Goal: Task Accomplishment & Management: Complete application form

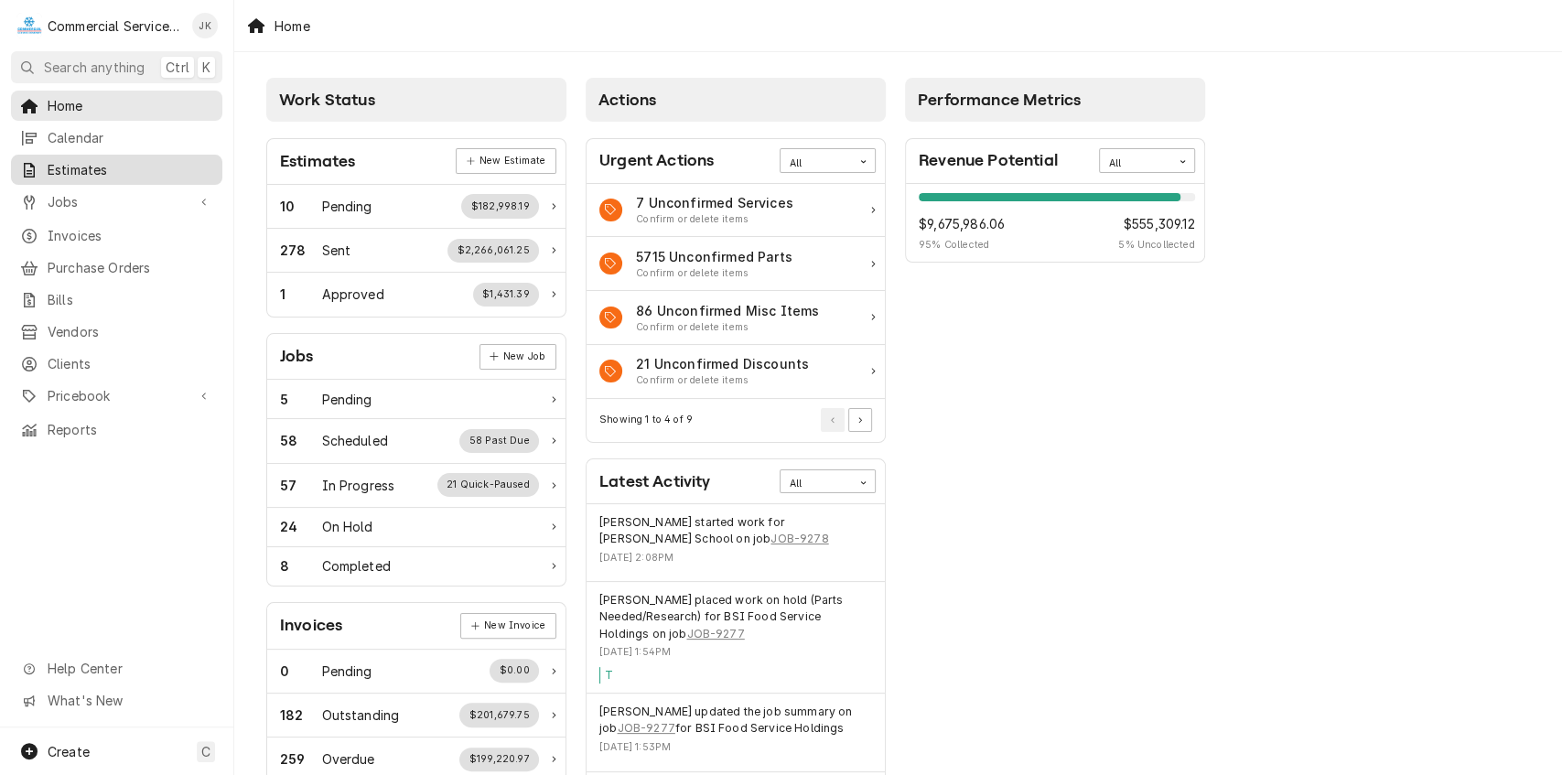
click at [126, 172] on span "Estimates" at bounding box center [131, 169] width 166 height 19
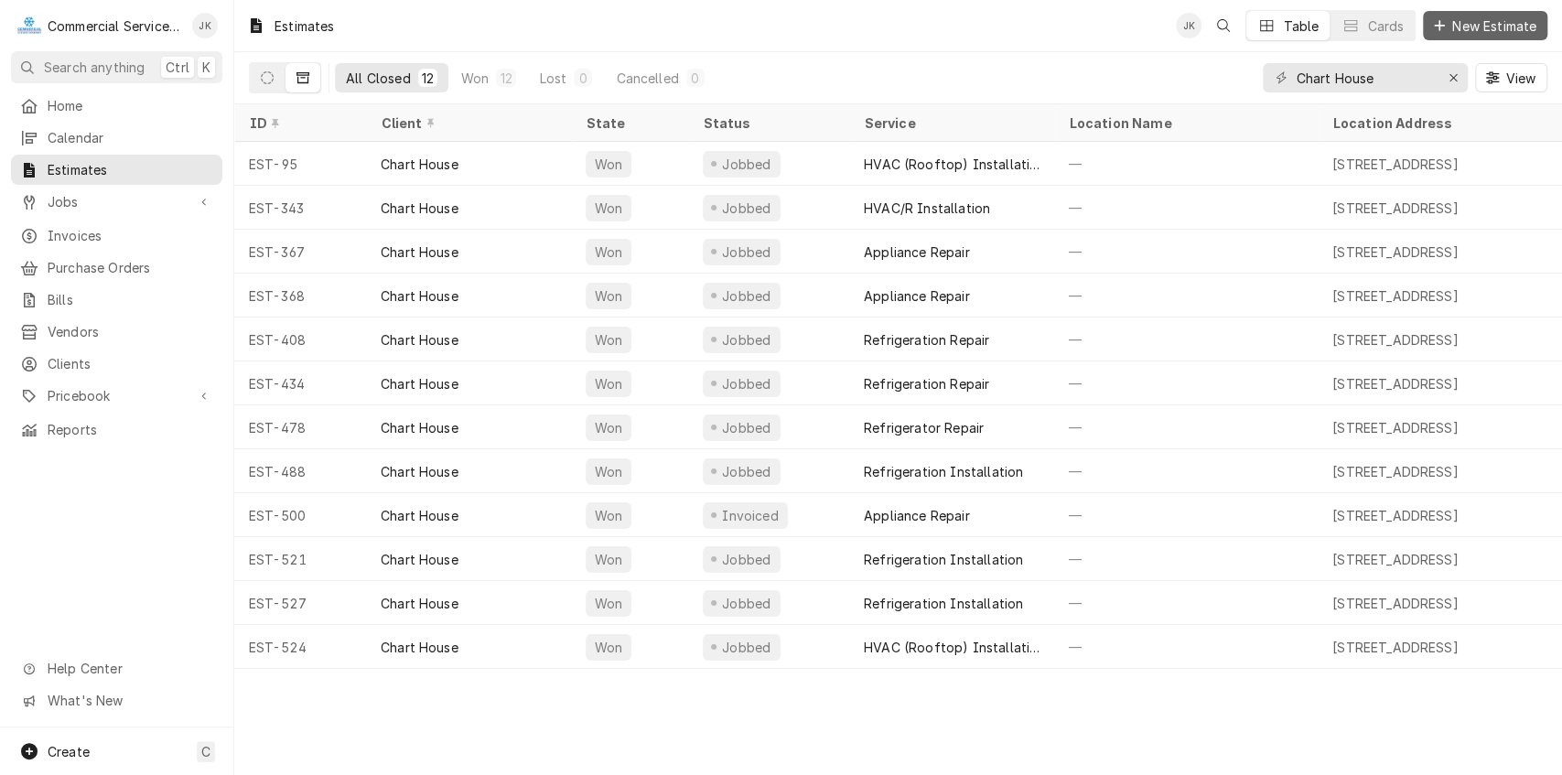
click at [1473, 26] on span "New Estimate" at bounding box center [1493, 25] width 91 height 19
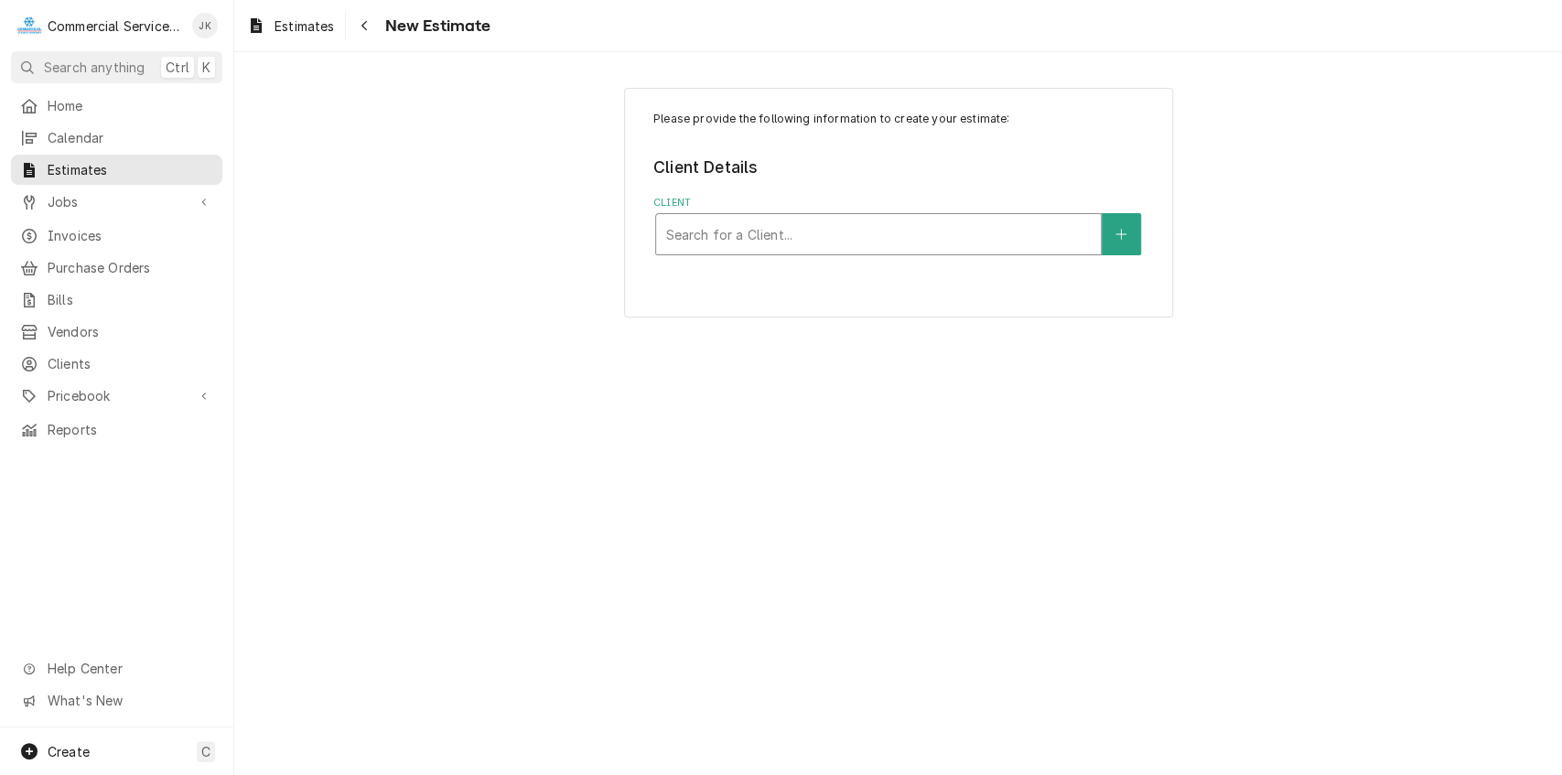
click at [684, 230] on div "Client" at bounding box center [878, 234] width 426 height 33
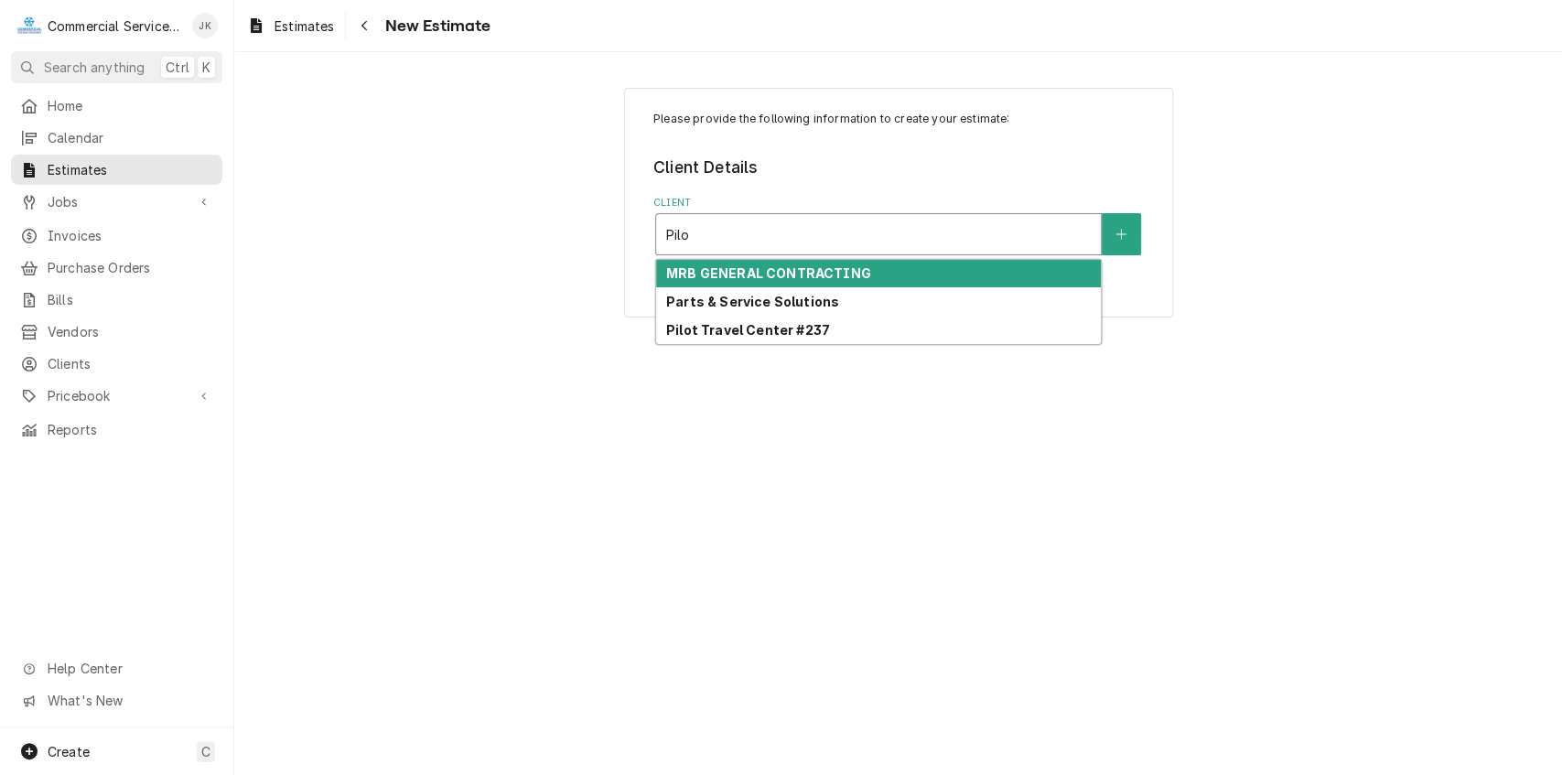
type input "Pilot"
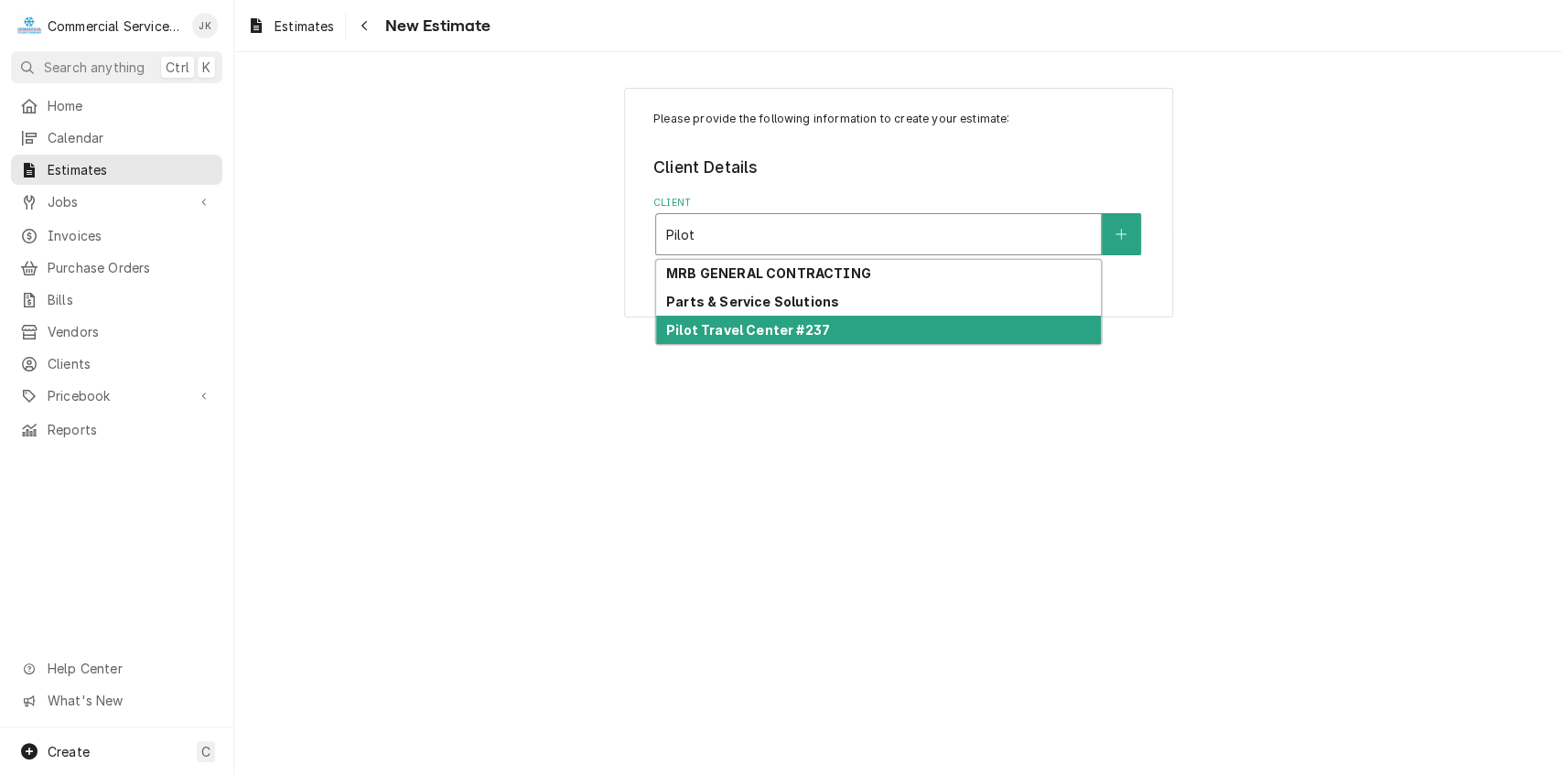
click at [703, 333] on strong "Pilot Travel Center #237" at bounding box center [748, 330] width 164 height 16
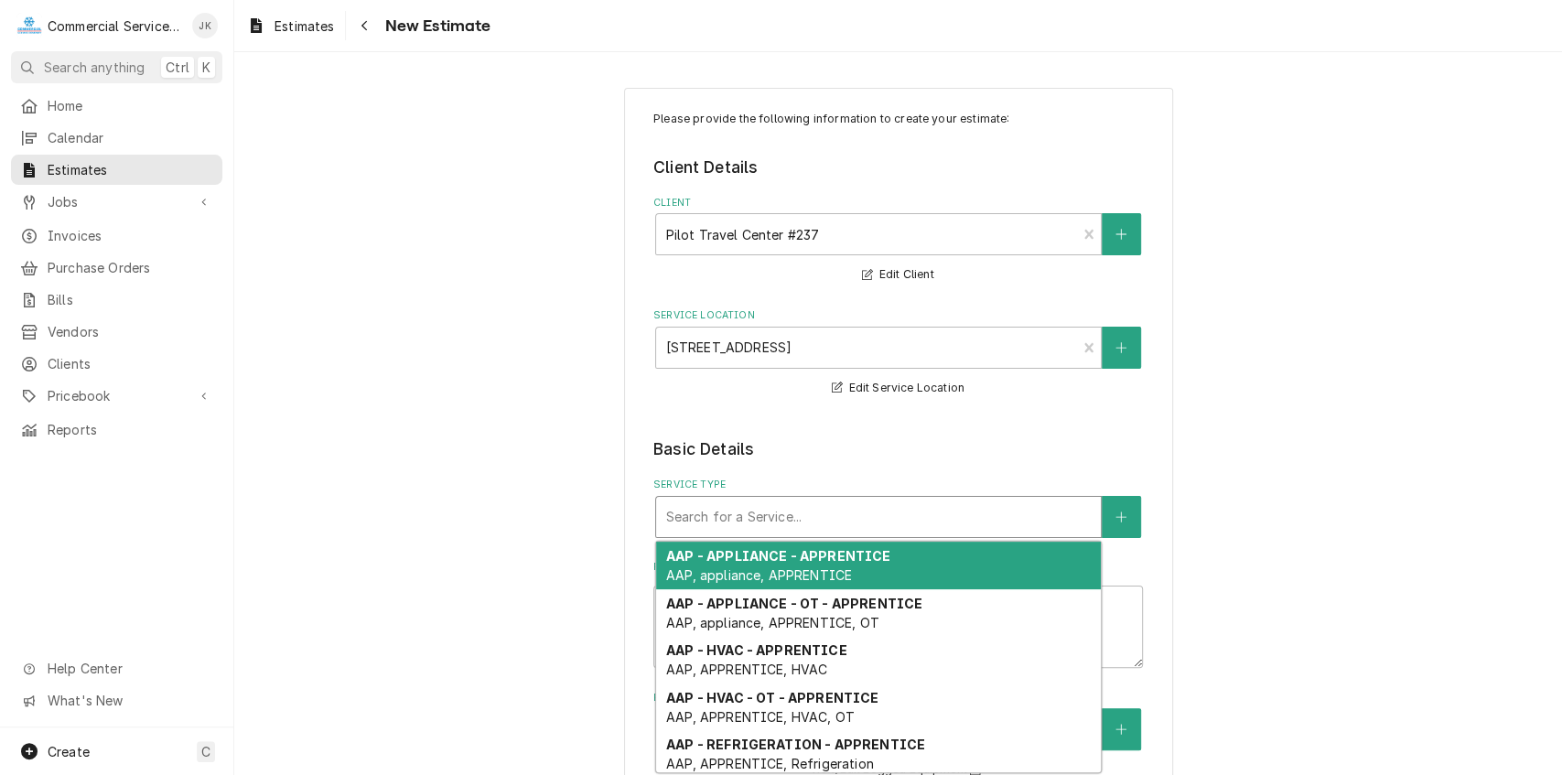
click at [692, 506] on div "Service Type" at bounding box center [878, 516] width 426 height 33
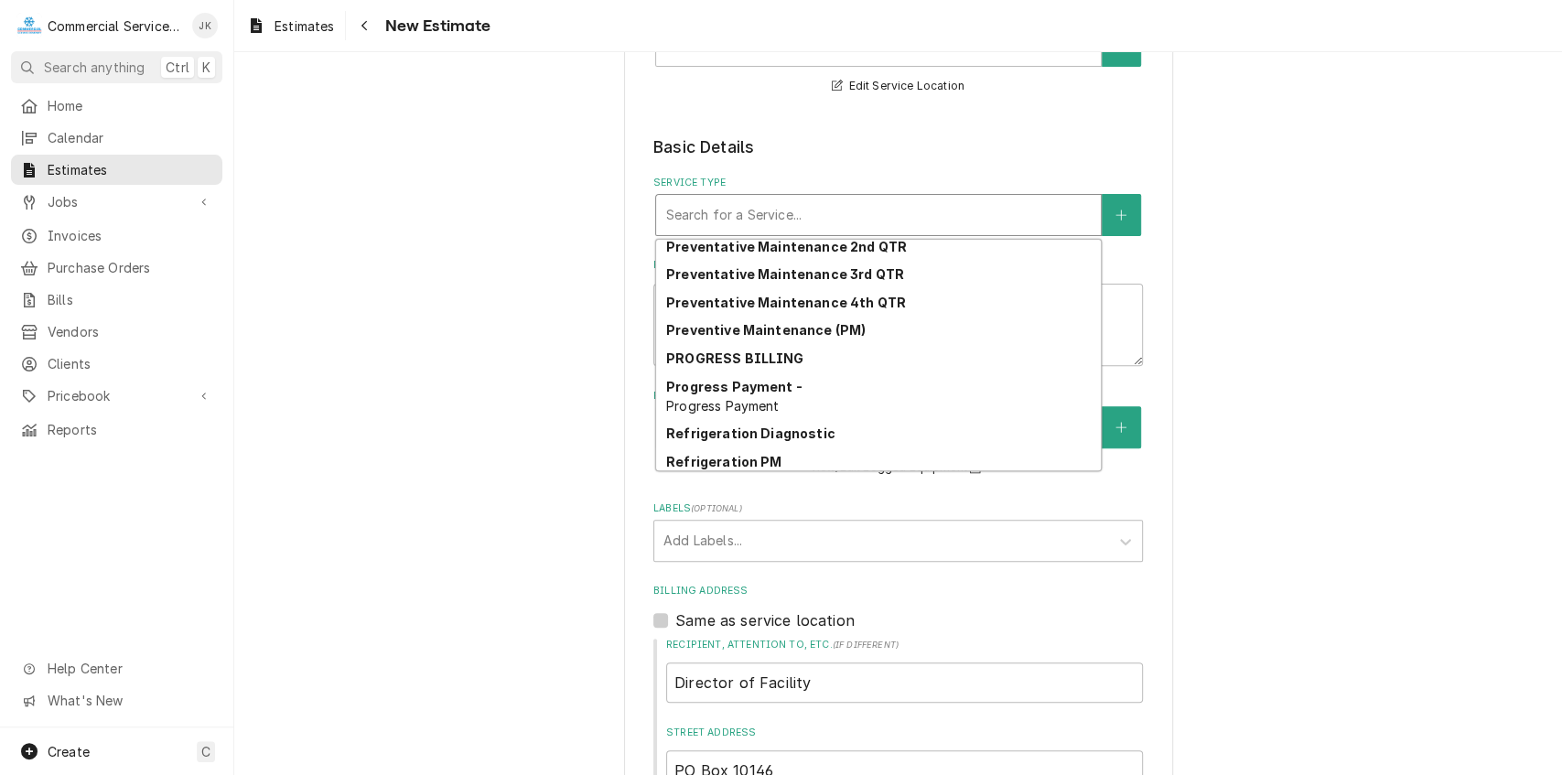
scroll to position [3036, 0]
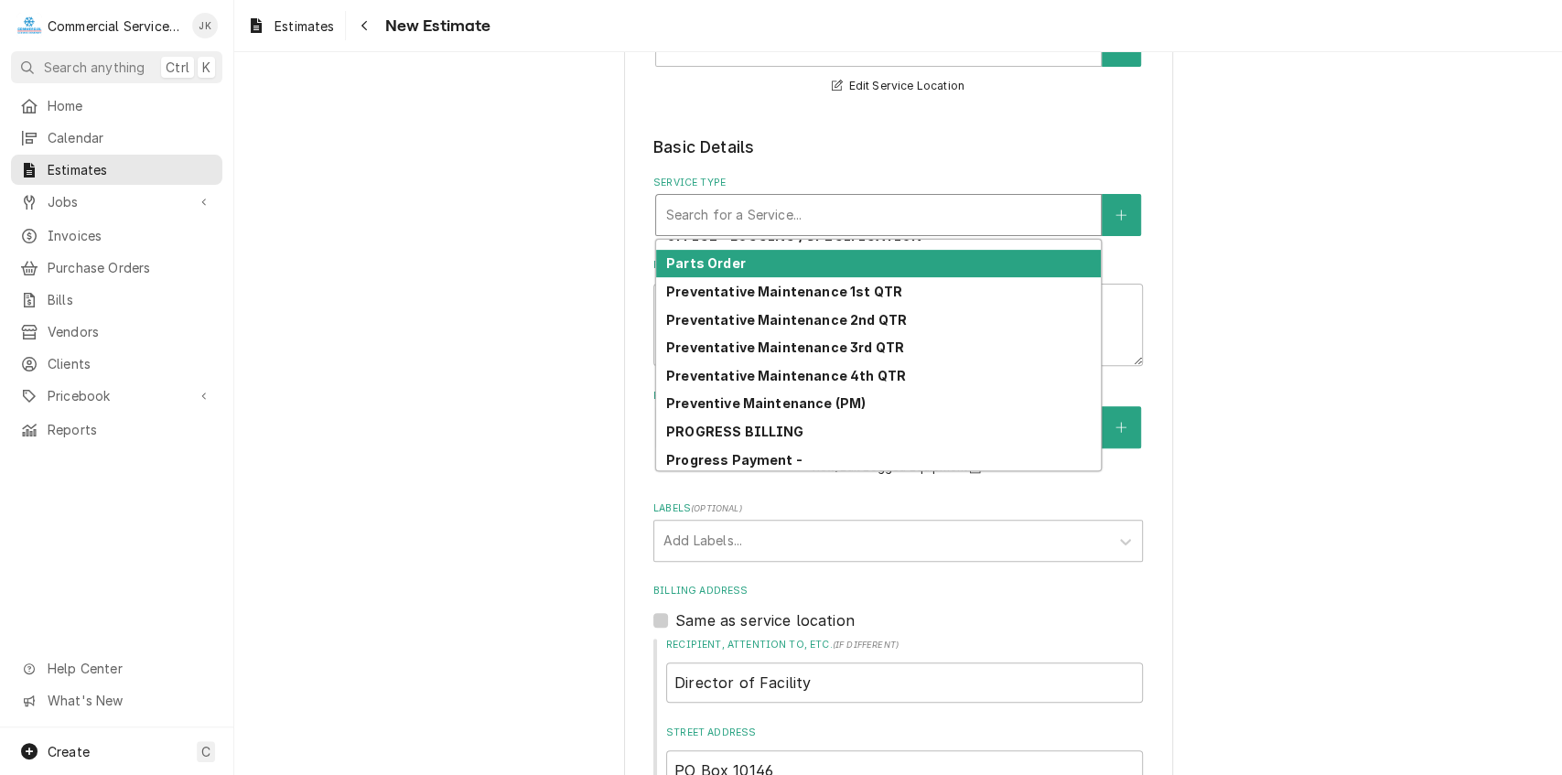
type textarea "x"
type input "R"
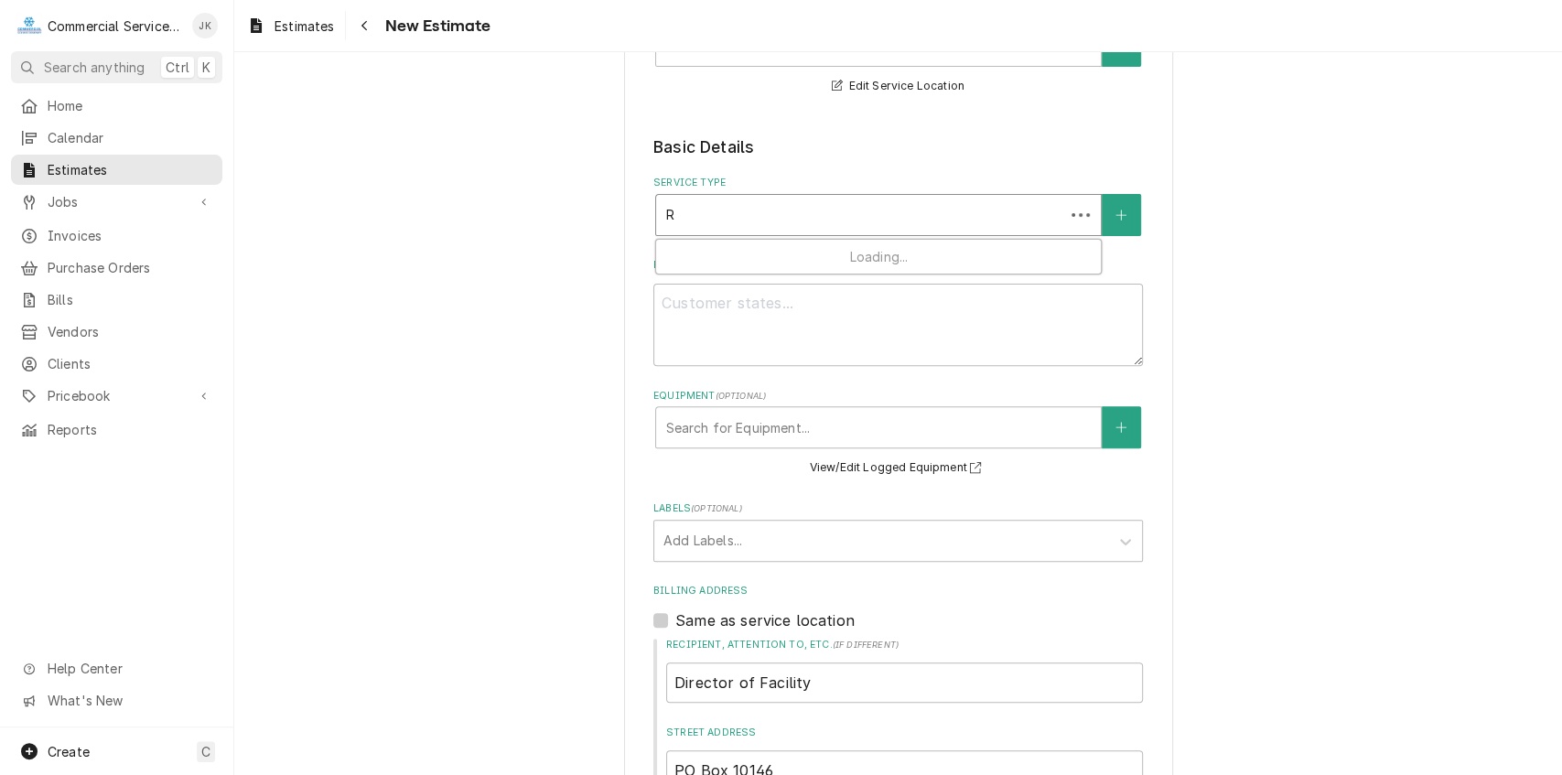
scroll to position [0, 0]
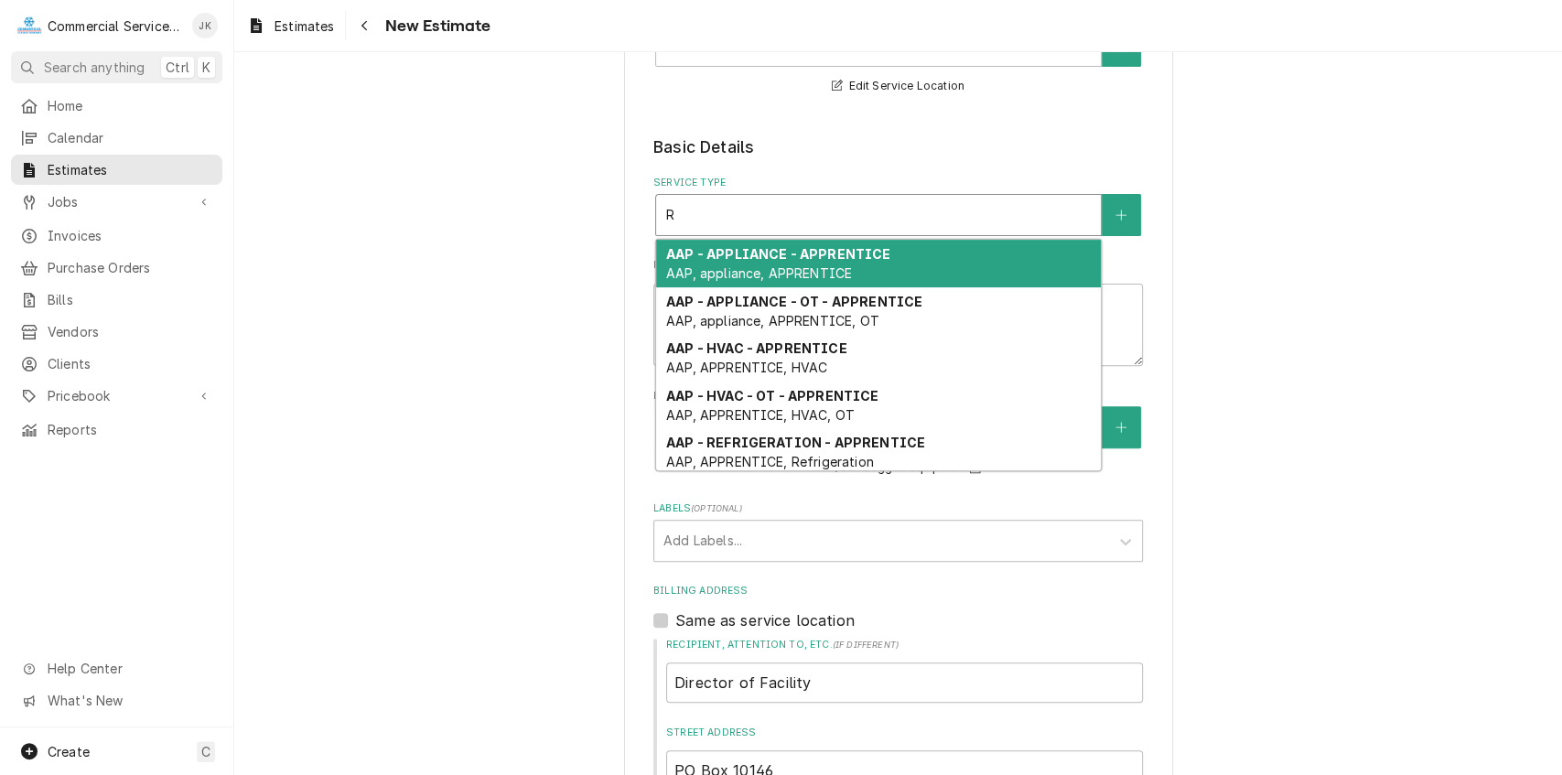
type textarea "x"
type input "Re"
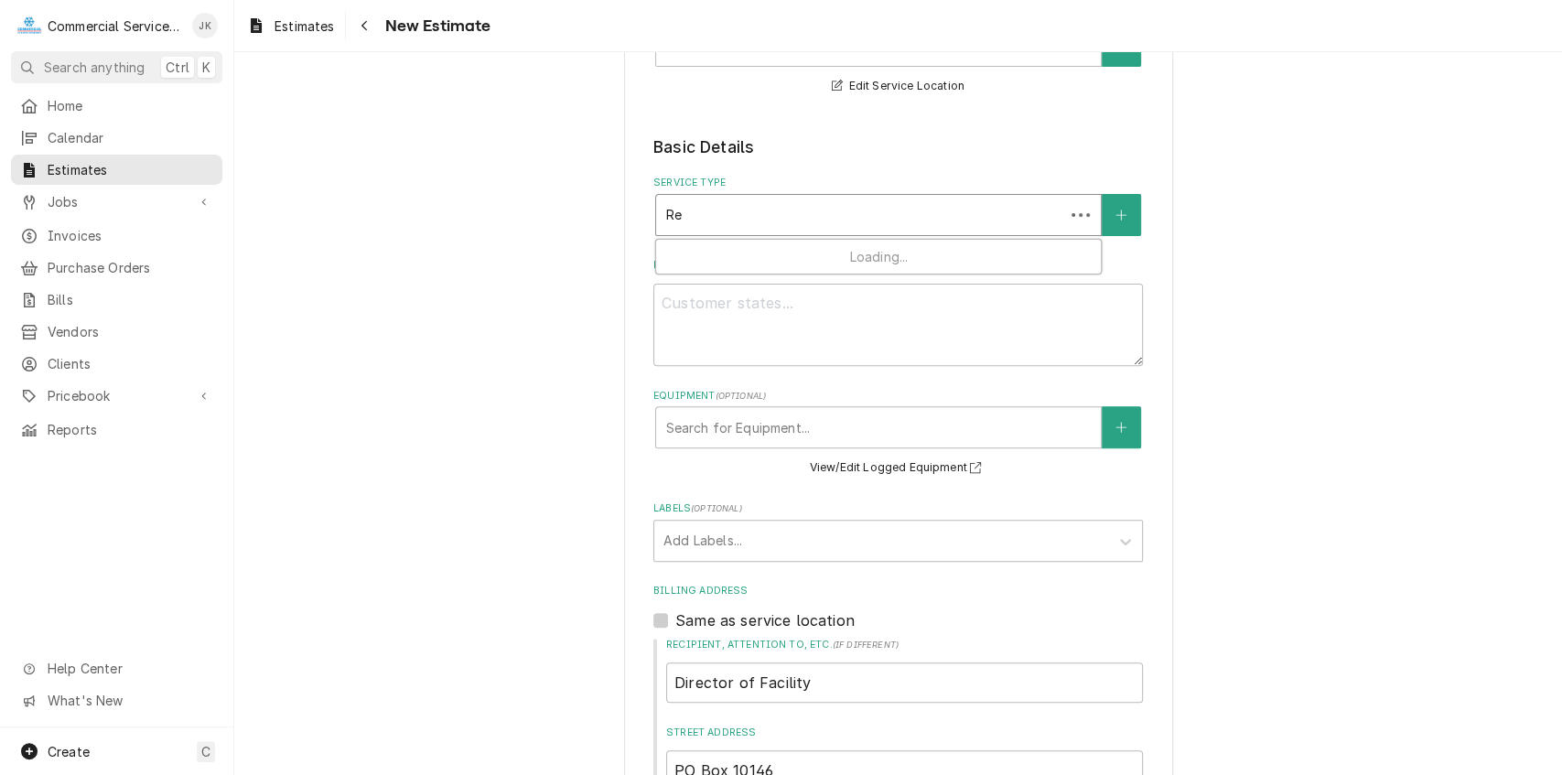
type textarea "x"
type input "Ref"
type textarea "x"
type input "Refr"
type textarea "x"
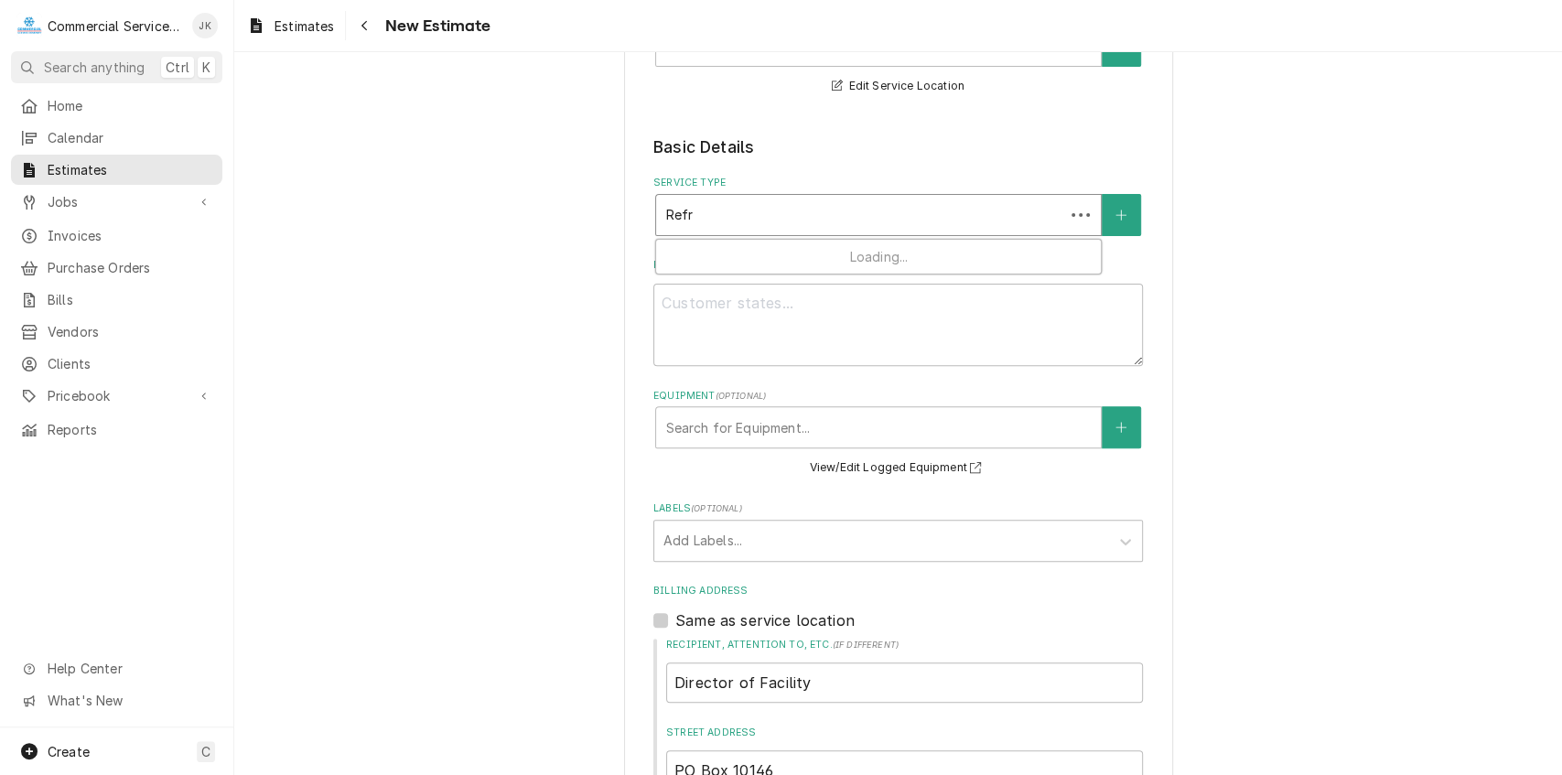
type input "Refri"
type textarea "x"
type input "Refrig"
type textarea "x"
type input "Refrige"
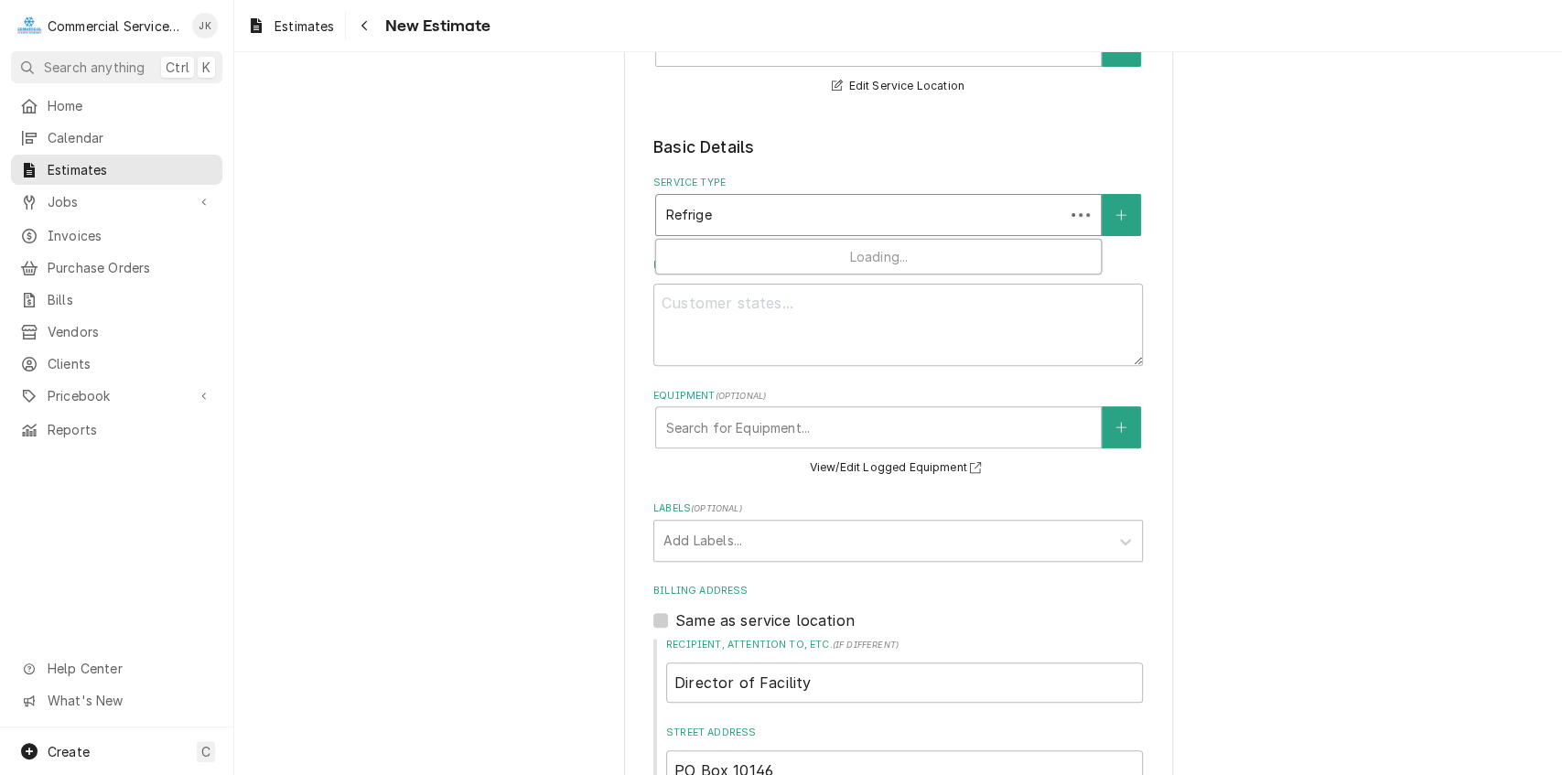
type textarea "x"
type input "Refriger"
type textarea "x"
type input "Refrigera"
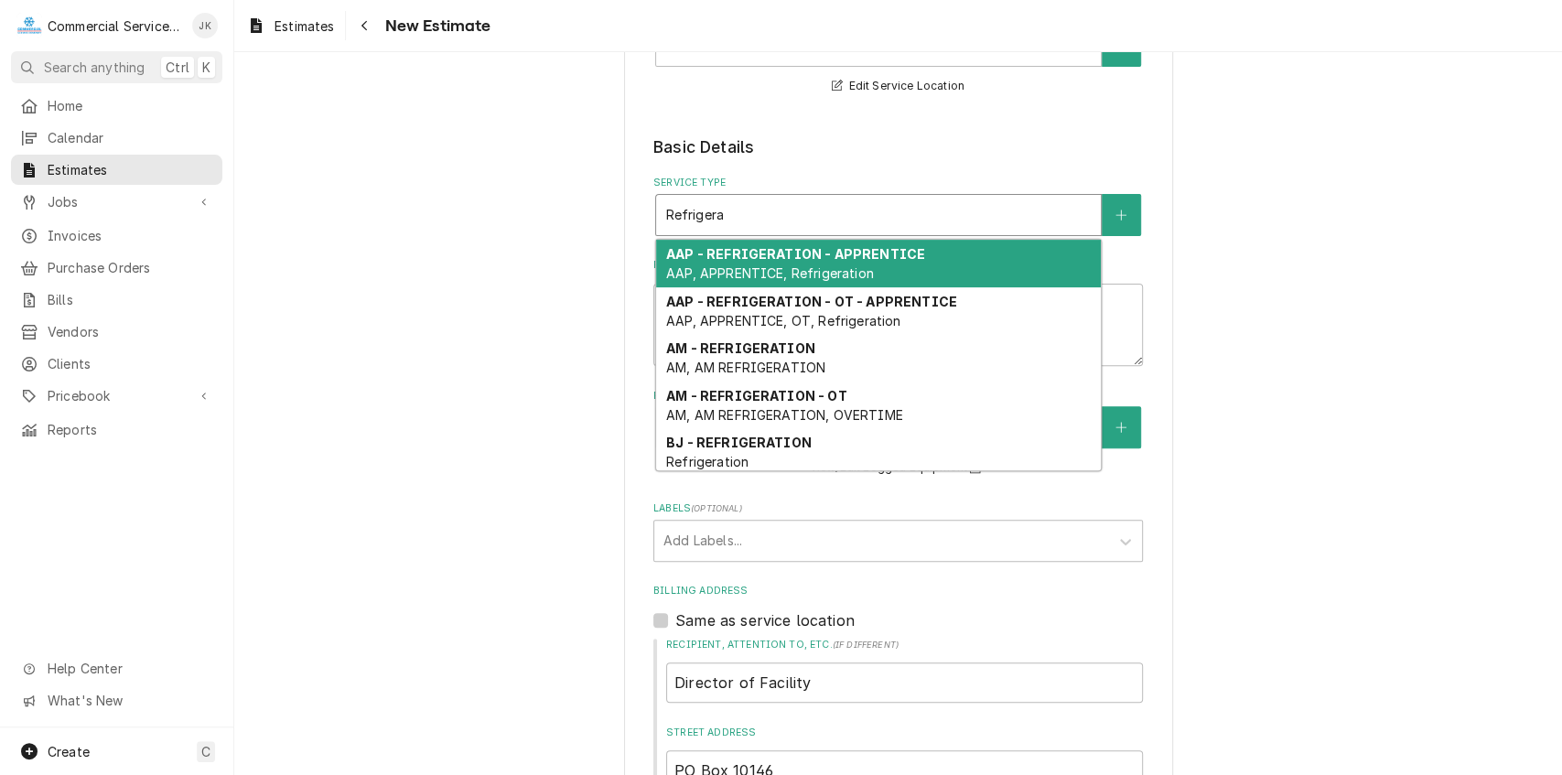
type textarea "x"
type input "Refrigerat"
type textarea "x"
type input "Refrigerati"
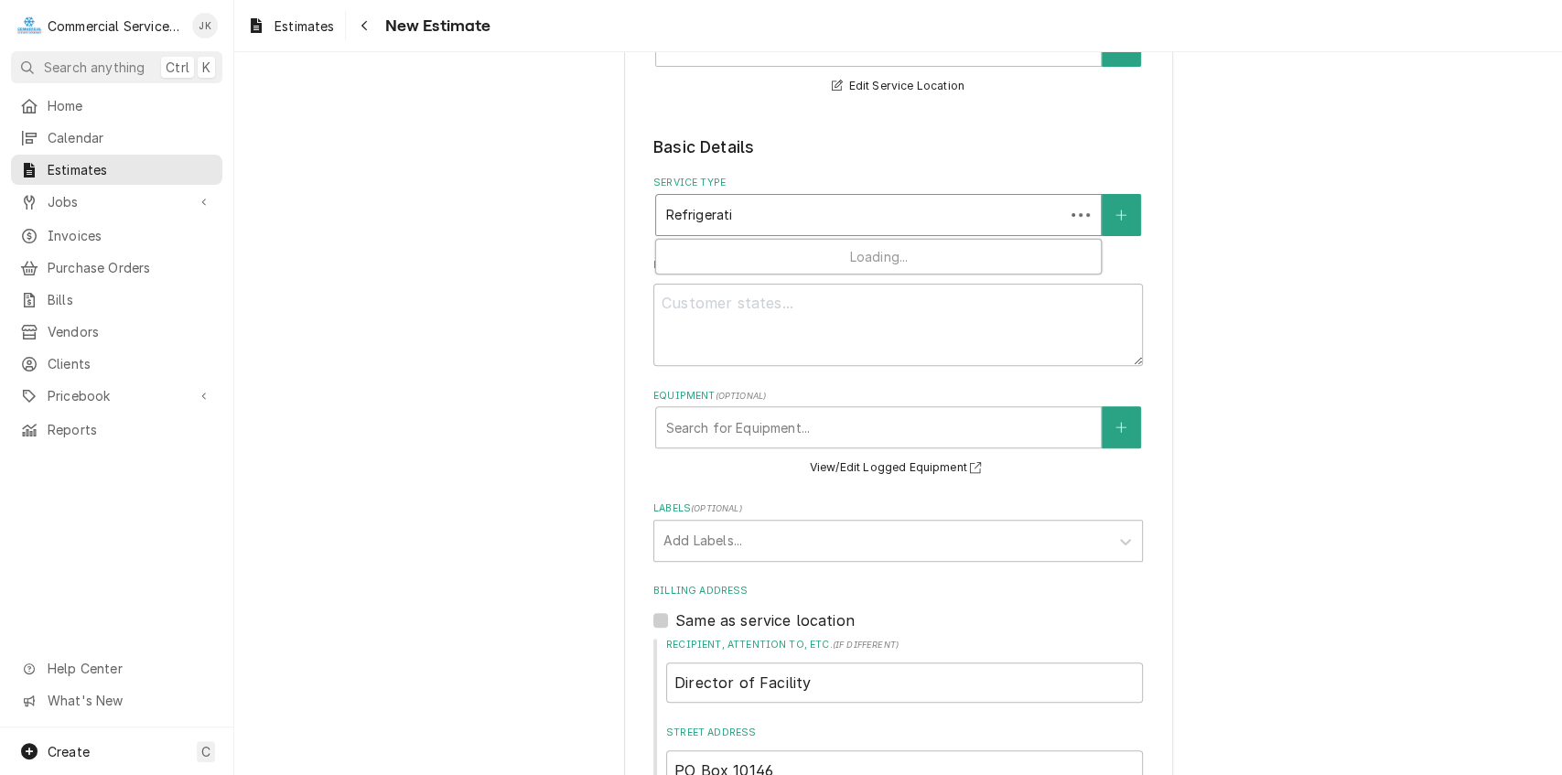
type textarea "x"
type input "Refrigeratio"
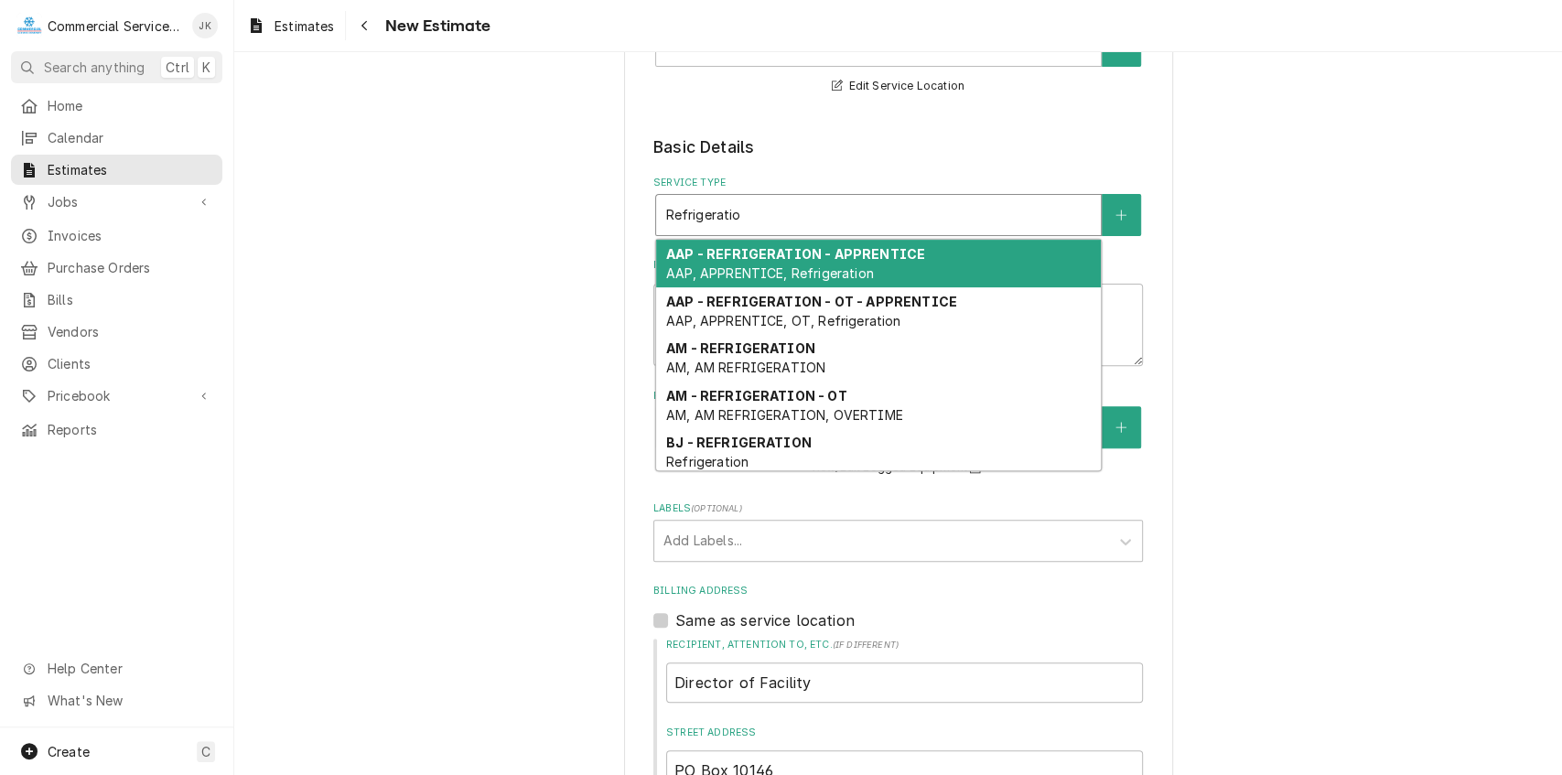
type textarea "x"
type input "Refrigeration"
type textarea "x"
type input "Refrigeratio"
type textarea "x"
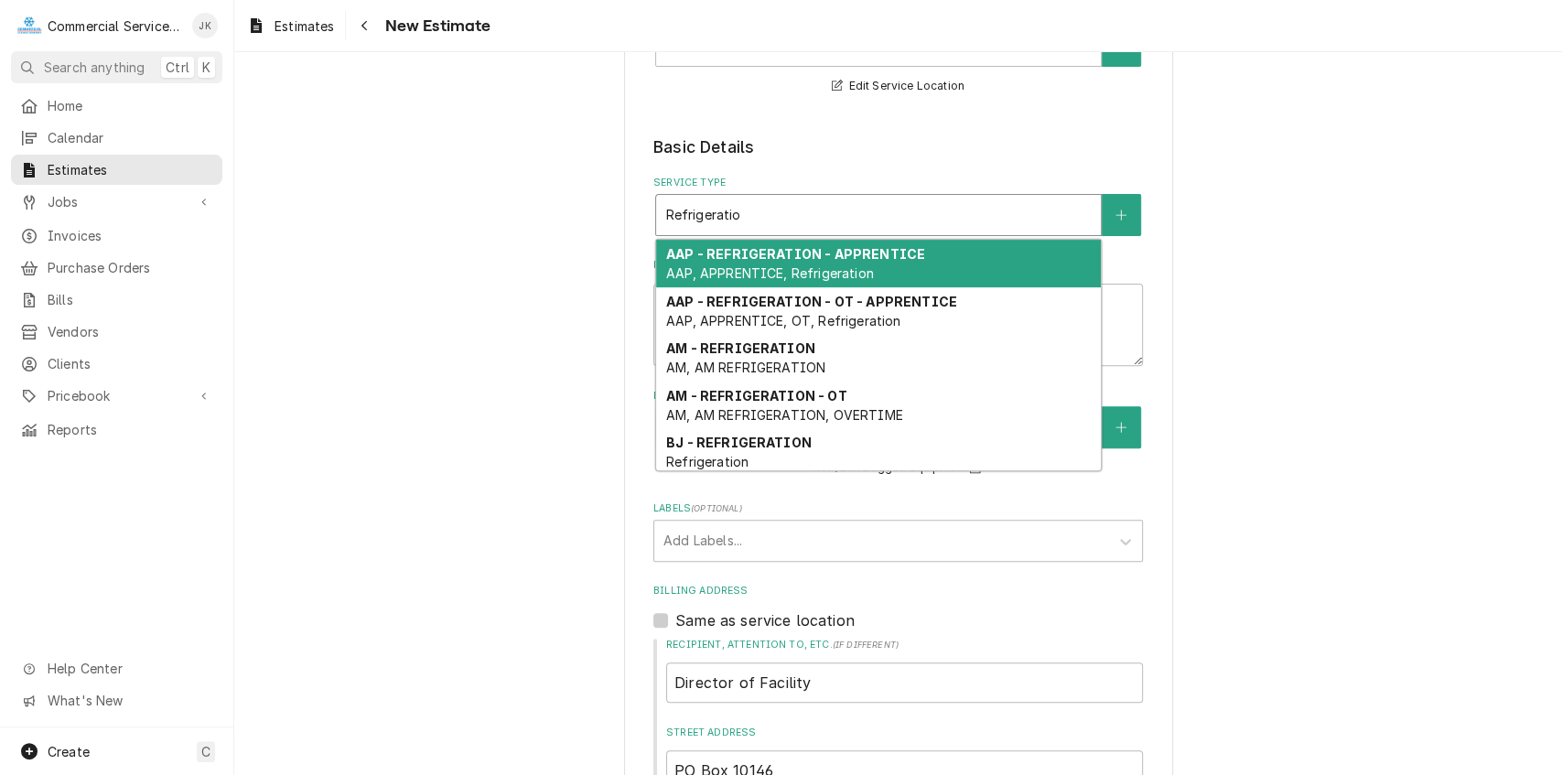
type input "Refrigerati"
type textarea "x"
type input "Refrigerat"
type textarea "x"
type input "Refrigera"
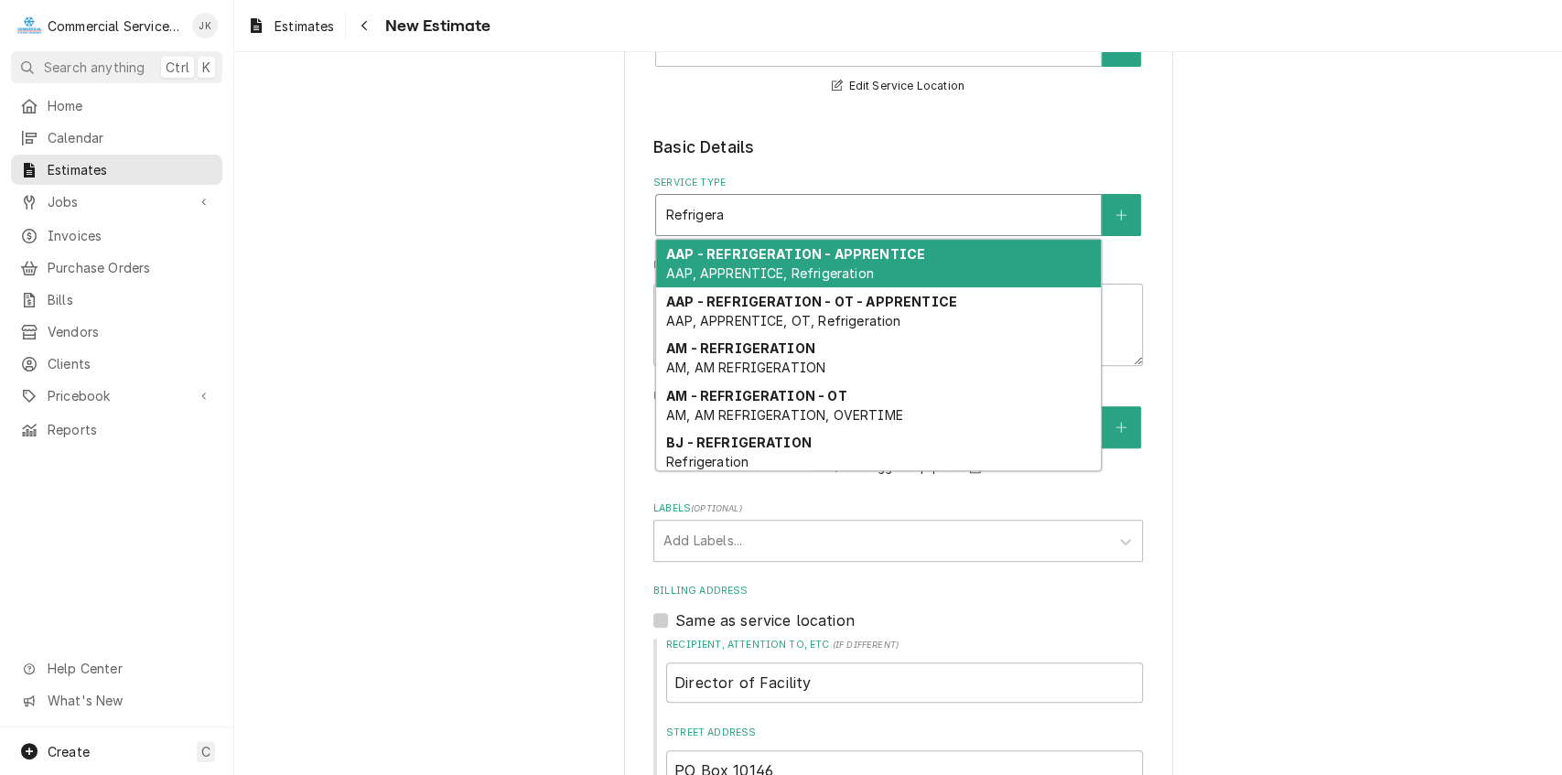
type textarea "x"
type input "Refriger"
type textarea "x"
type input "Refrige"
type textarea "x"
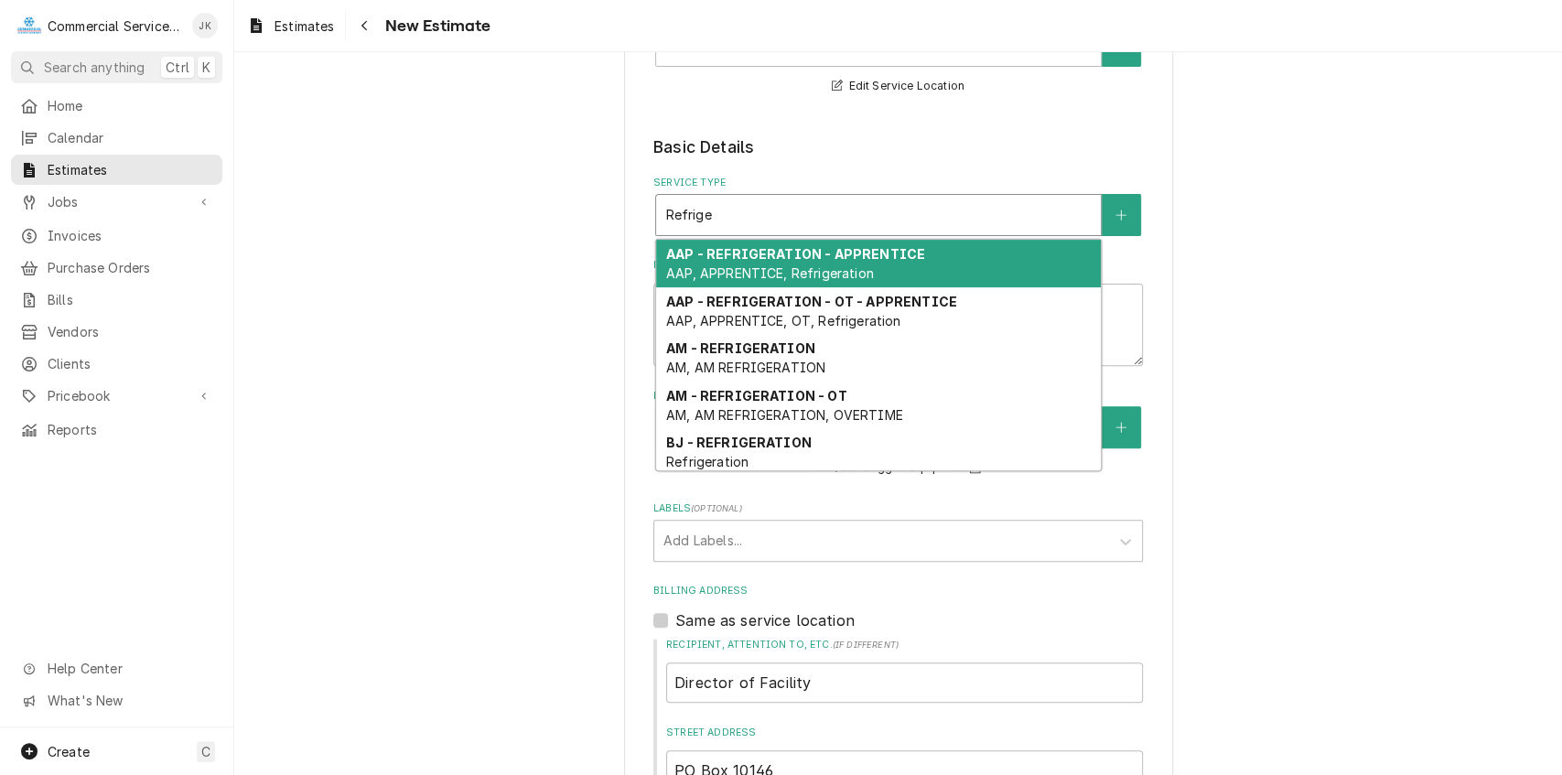
type input "Refrig"
type textarea "x"
type input "Refri"
type textarea "x"
type input "Refr"
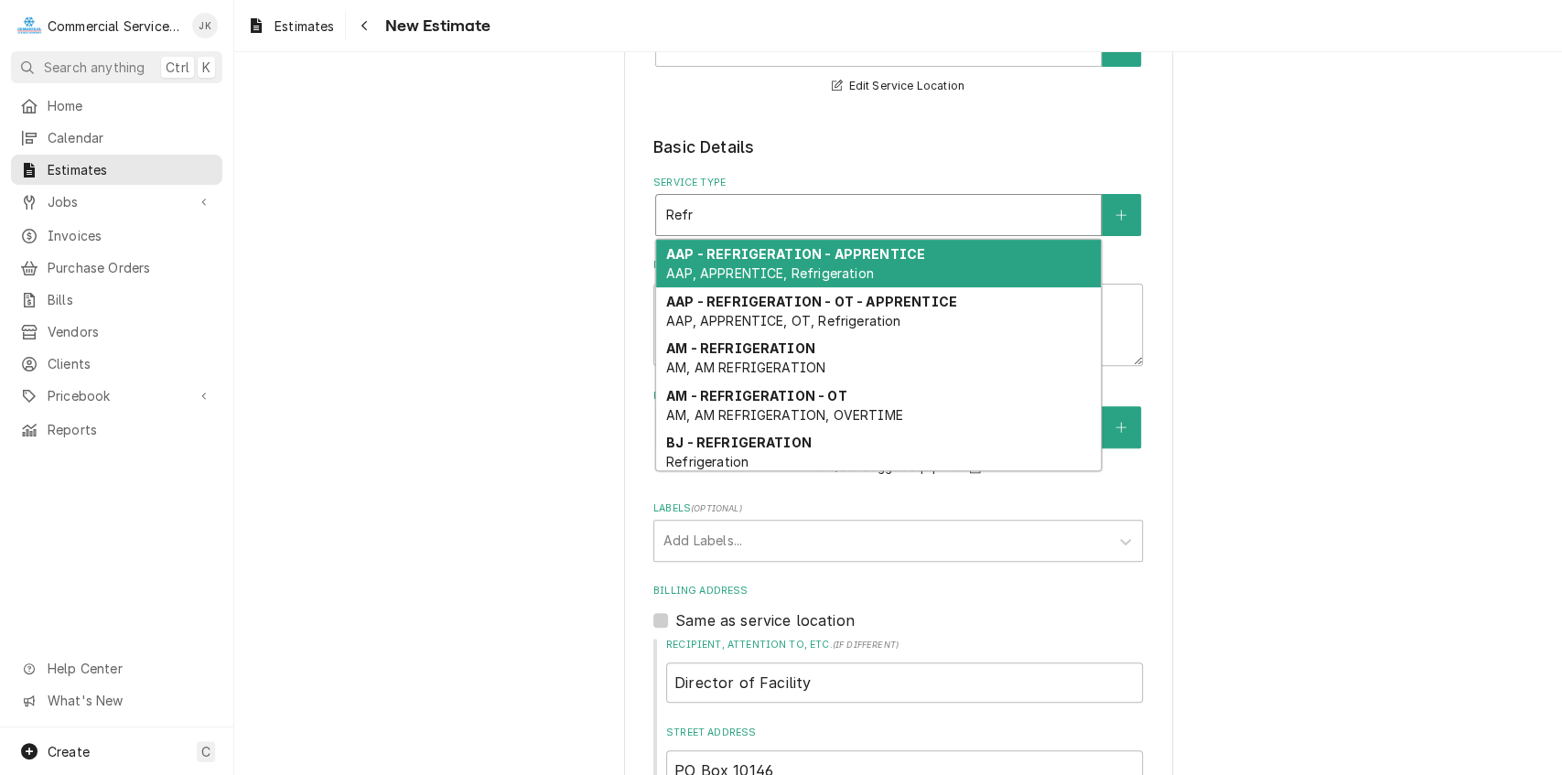
type textarea "x"
type input "Ref"
type textarea "x"
type input "Re"
type textarea "x"
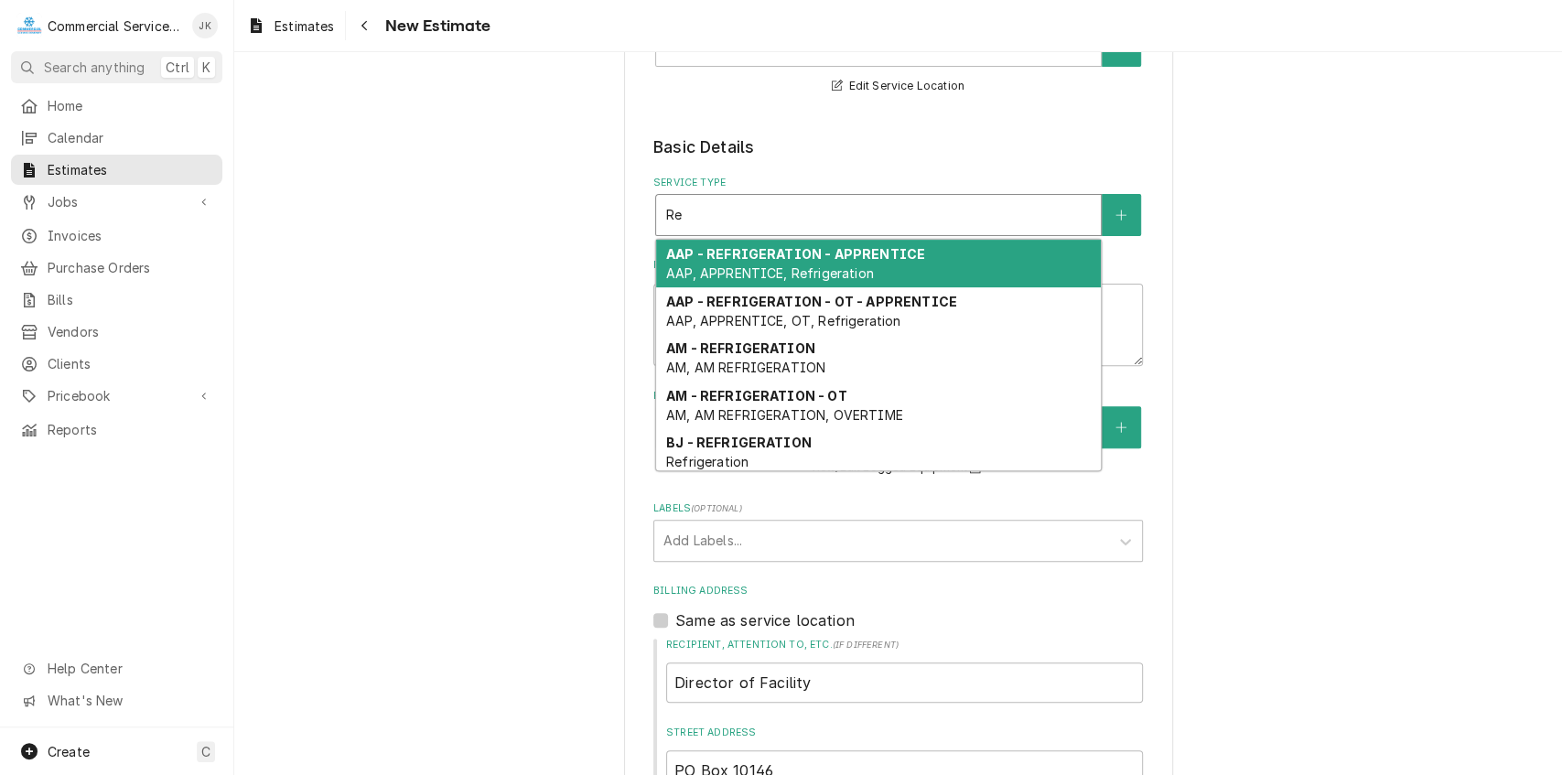
type input "R"
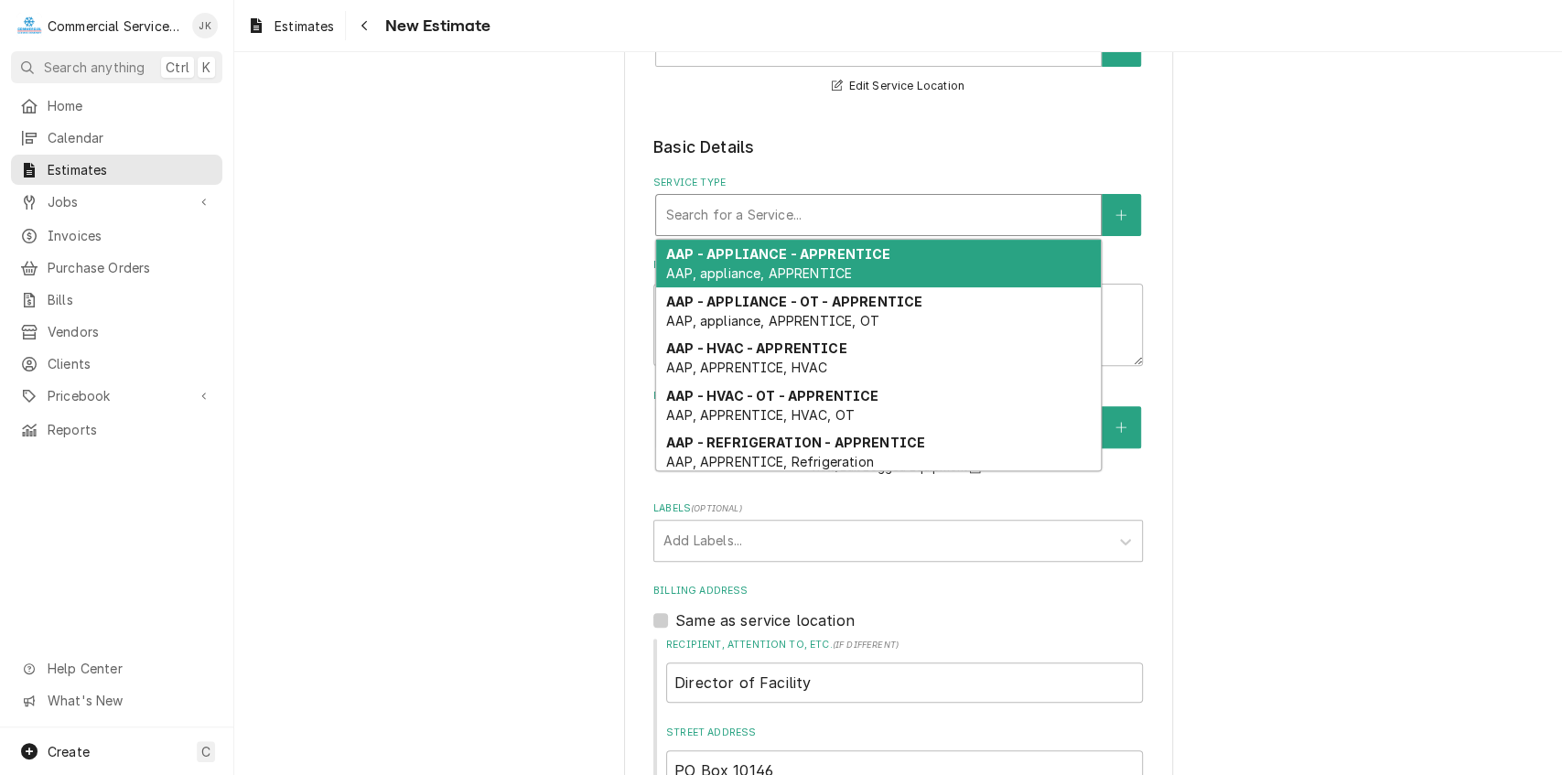
type textarea "x"
type input "I"
type textarea "x"
type input "Ic"
type textarea "x"
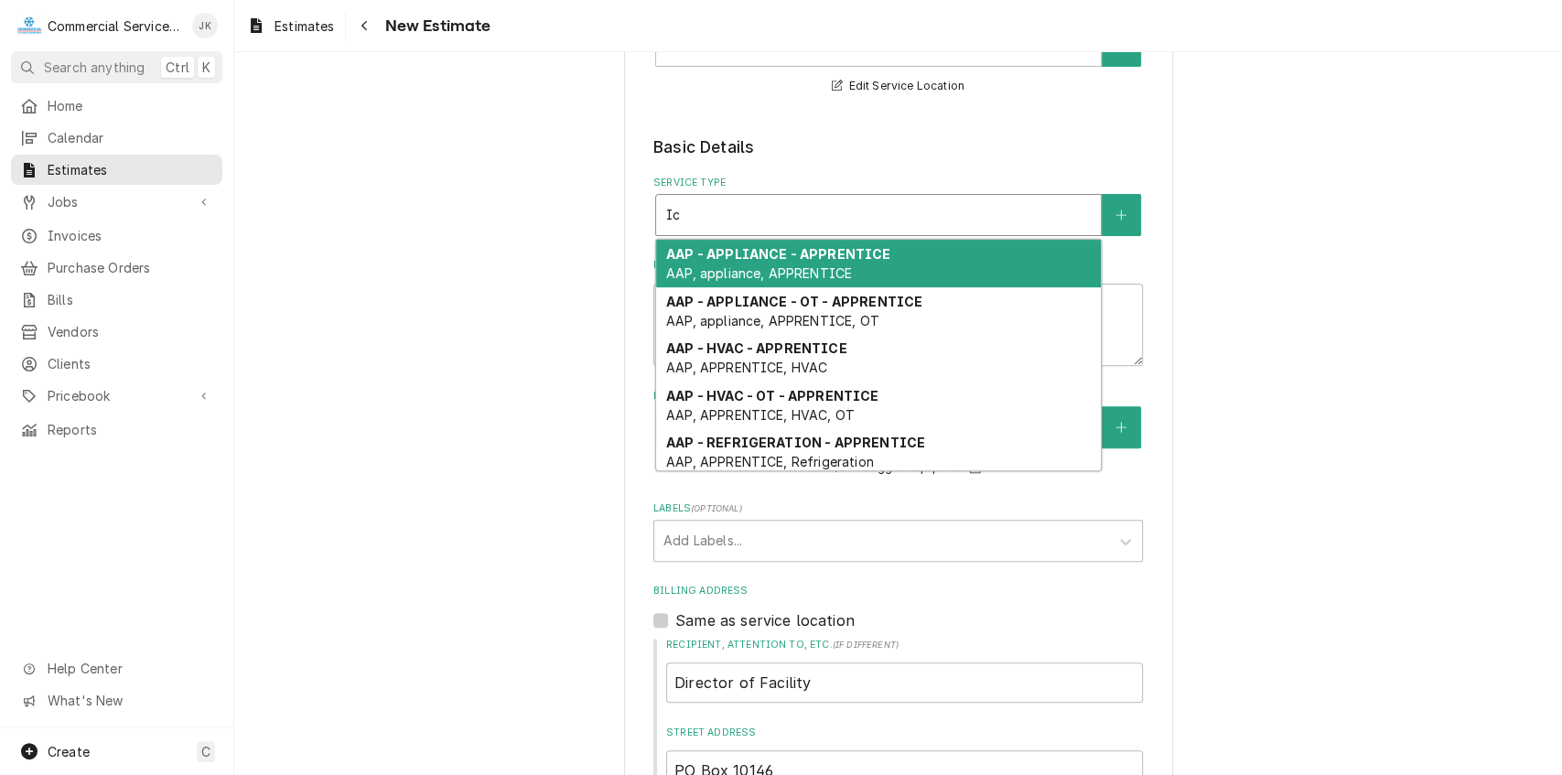
type input "Ice"
type textarea "x"
type input "Ice"
type textarea "x"
type input "Ice M"
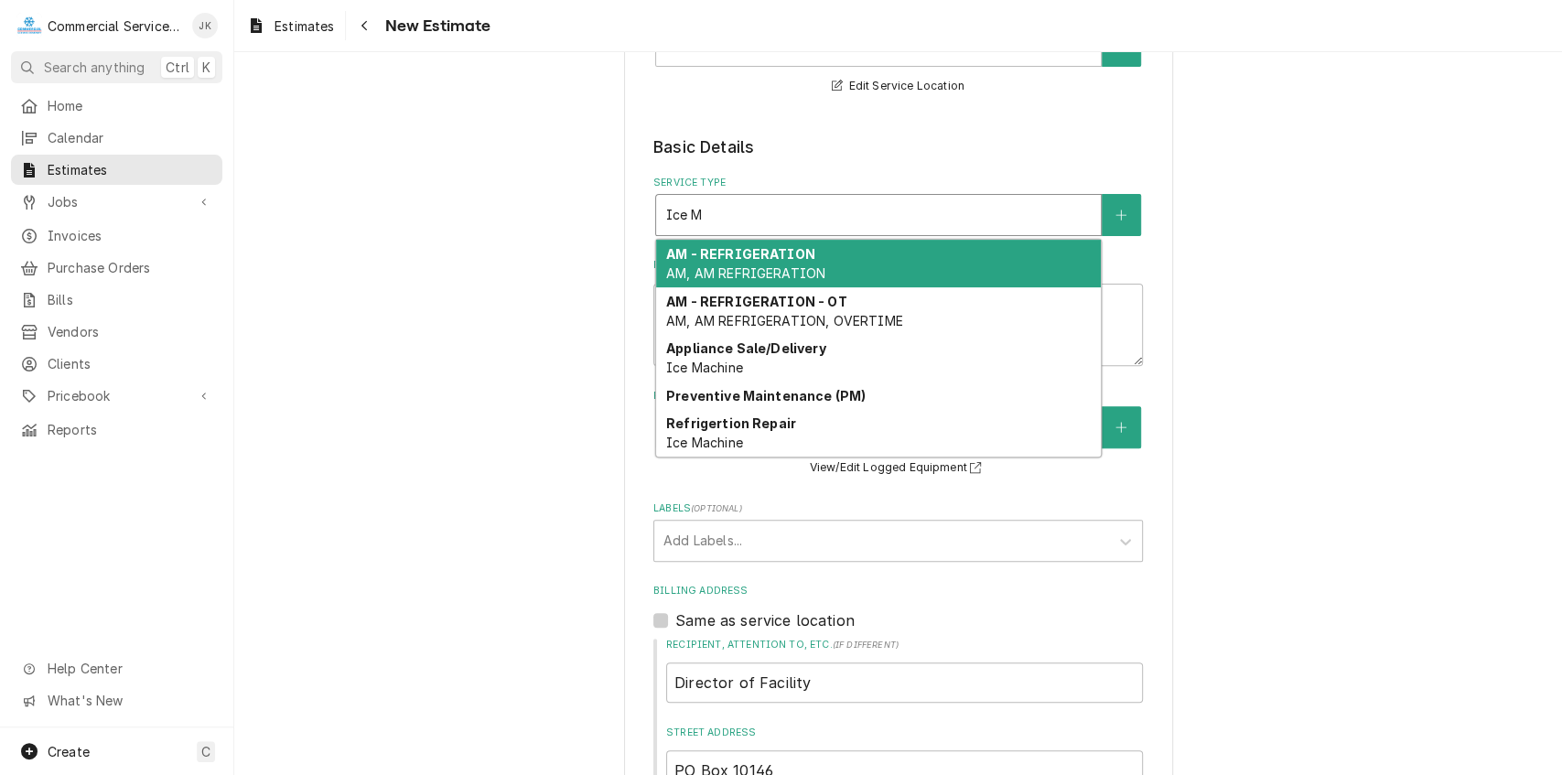
type textarea "x"
type input "Ice Ma"
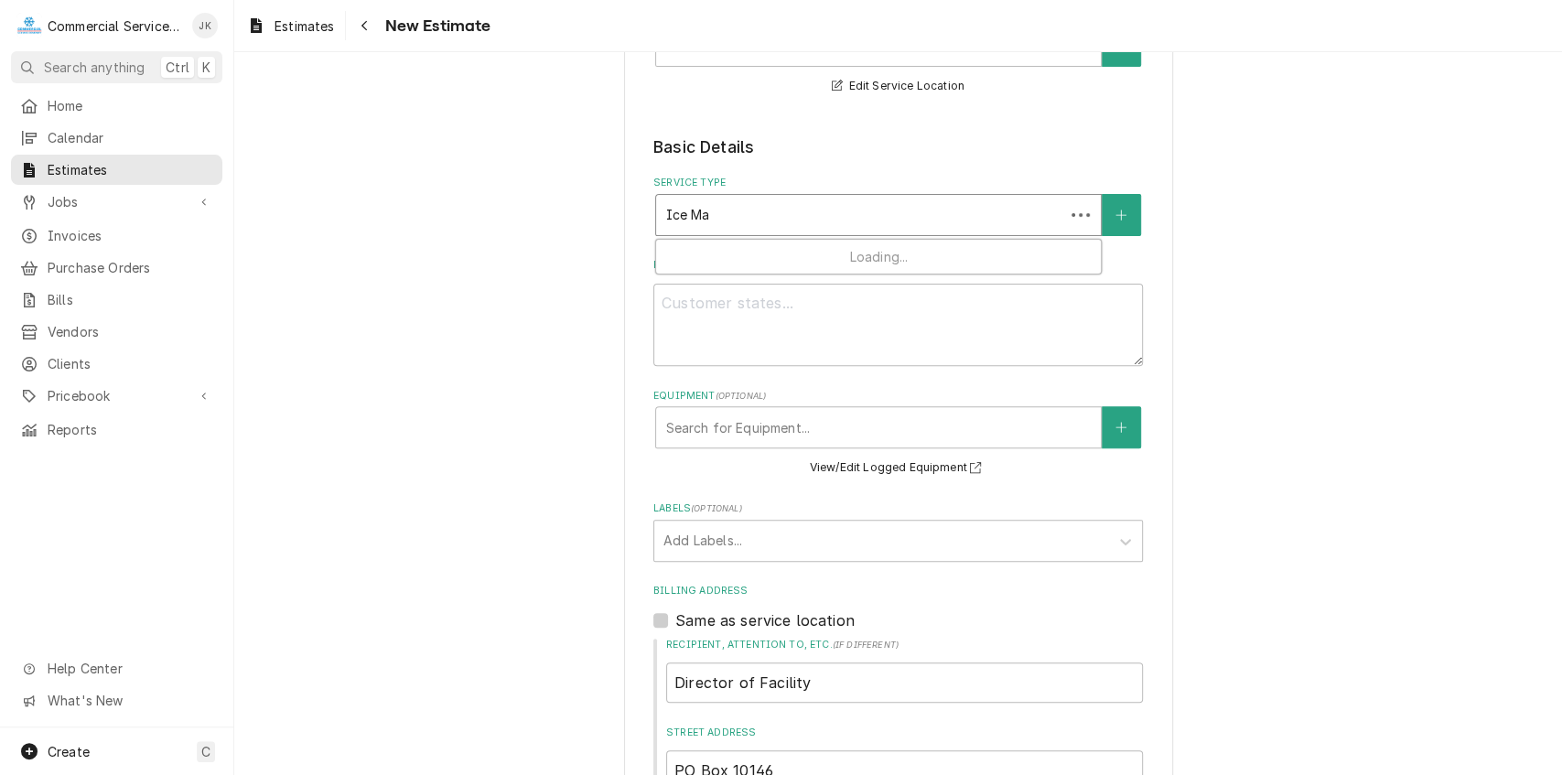
type textarea "x"
type input "Ice Mac"
type textarea "x"
type input "Ice Mach"
type textarea "x"
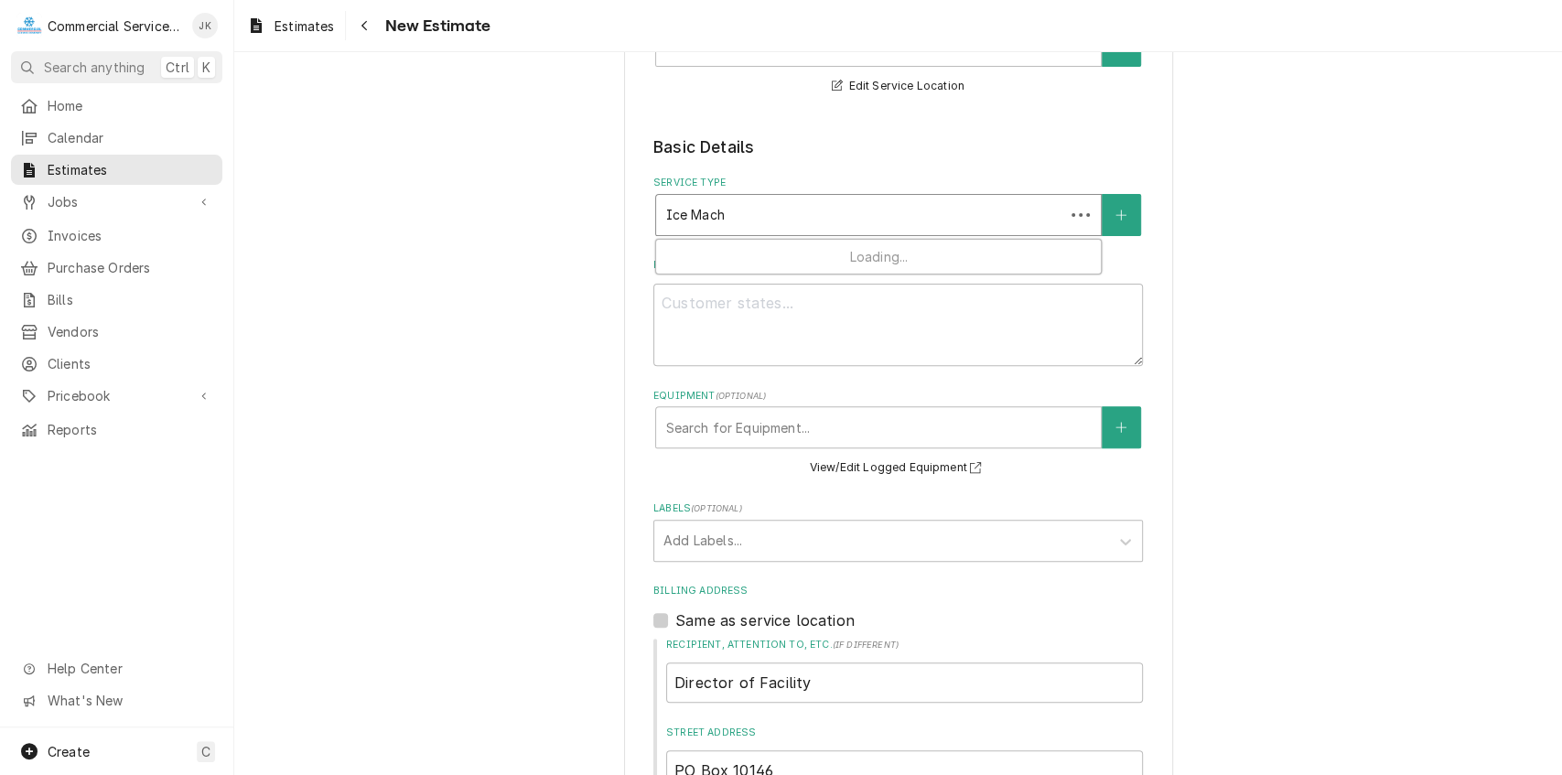
type input "Ice Machi"
type textarea "x"
type input "Ice Machin"
type textarea "x"
type input "Ice Machine"
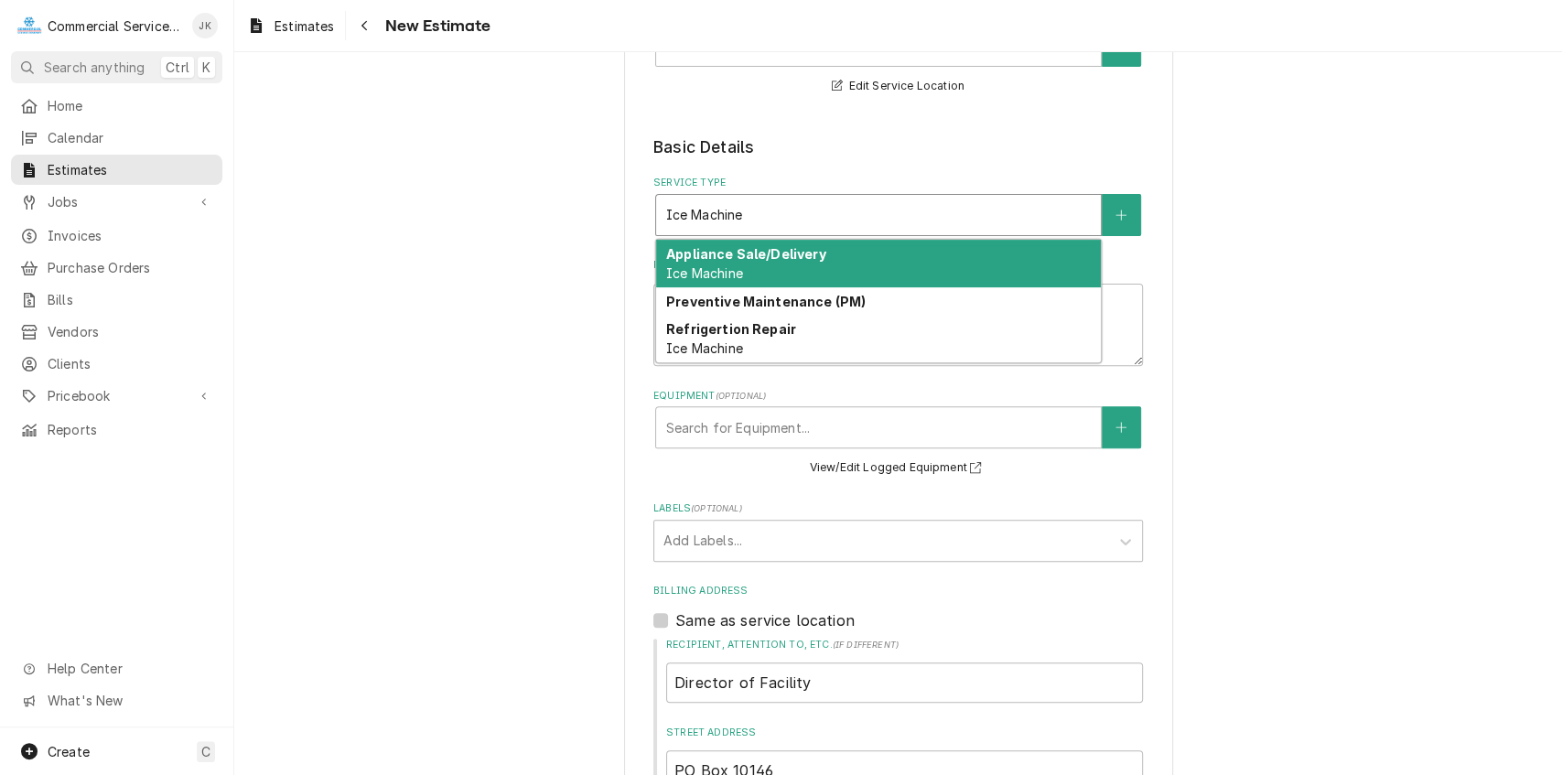
type textarea "x"
type input "Ice Machine"
type textarea "x"
type input "Ice Machine I"
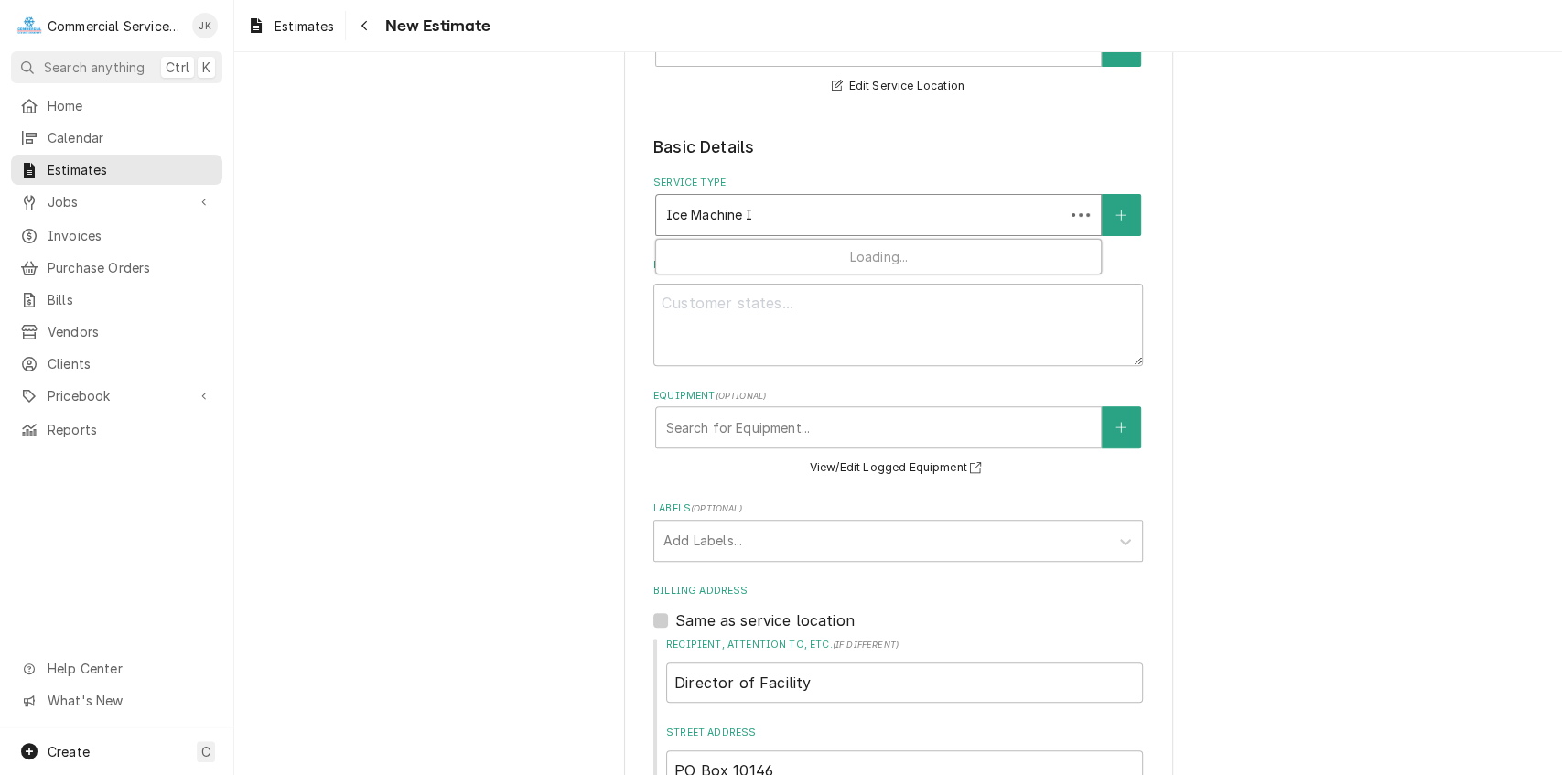
type textarea "x"
type input "Ice Machine In"
type textarea "x"
type input "Ice Machine Ins"
type textarea "x"
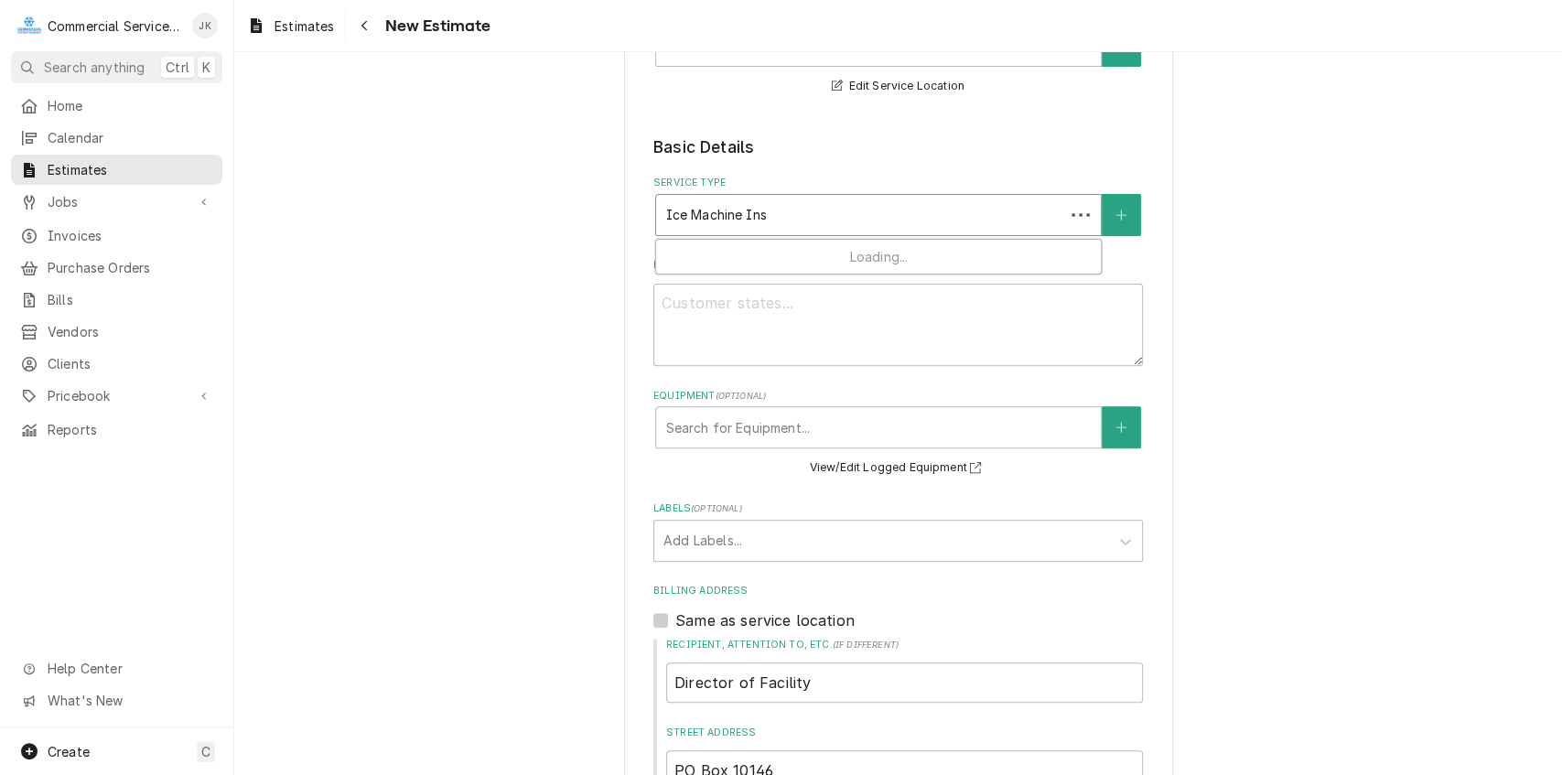
type input "Ice Machine Inst"
type textarea "x"
type input "Ice Machine Insta"
type textarea "x"
type input "Ice Machine Instal"
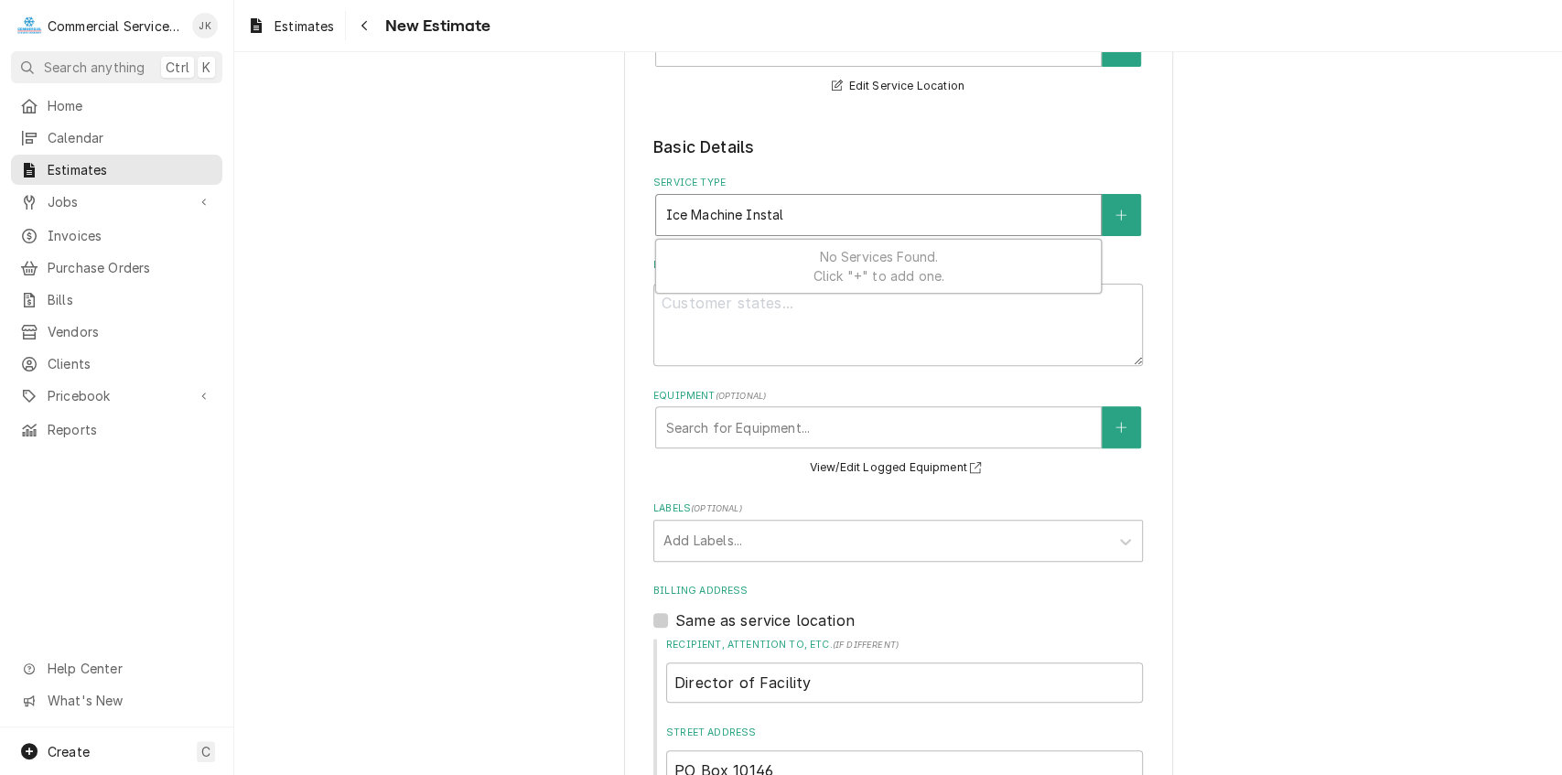
type textarea "x"
type input "Ice Machine Install"
type textarea "x"
type input "Ice Machine Installa"
type textarea "x"
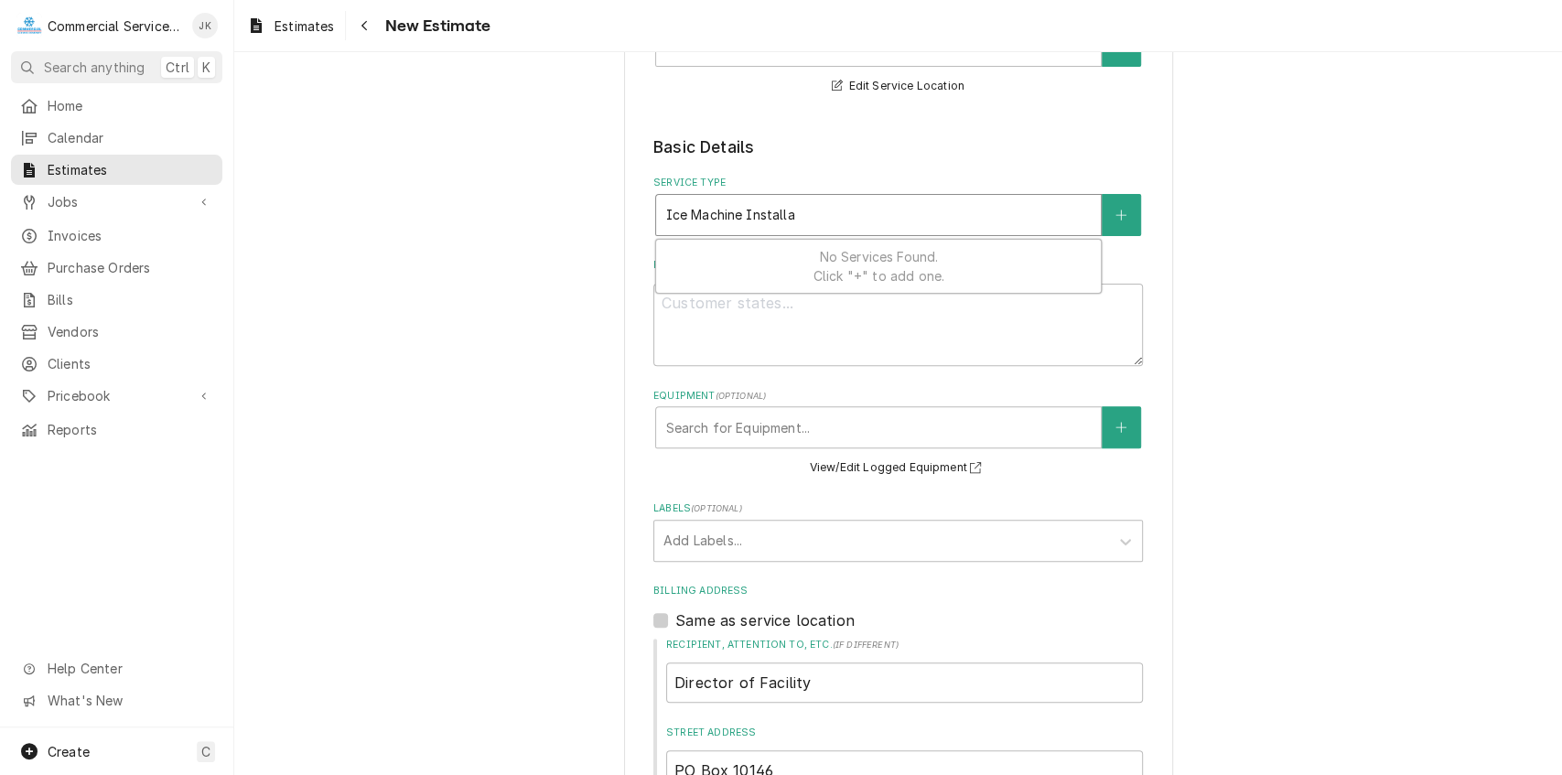
type input "Ice Machine Installat"
type textarea "x"
type input "Ice Machine Installati"
type textarea "x"
type input "Ice Machine Installatio"
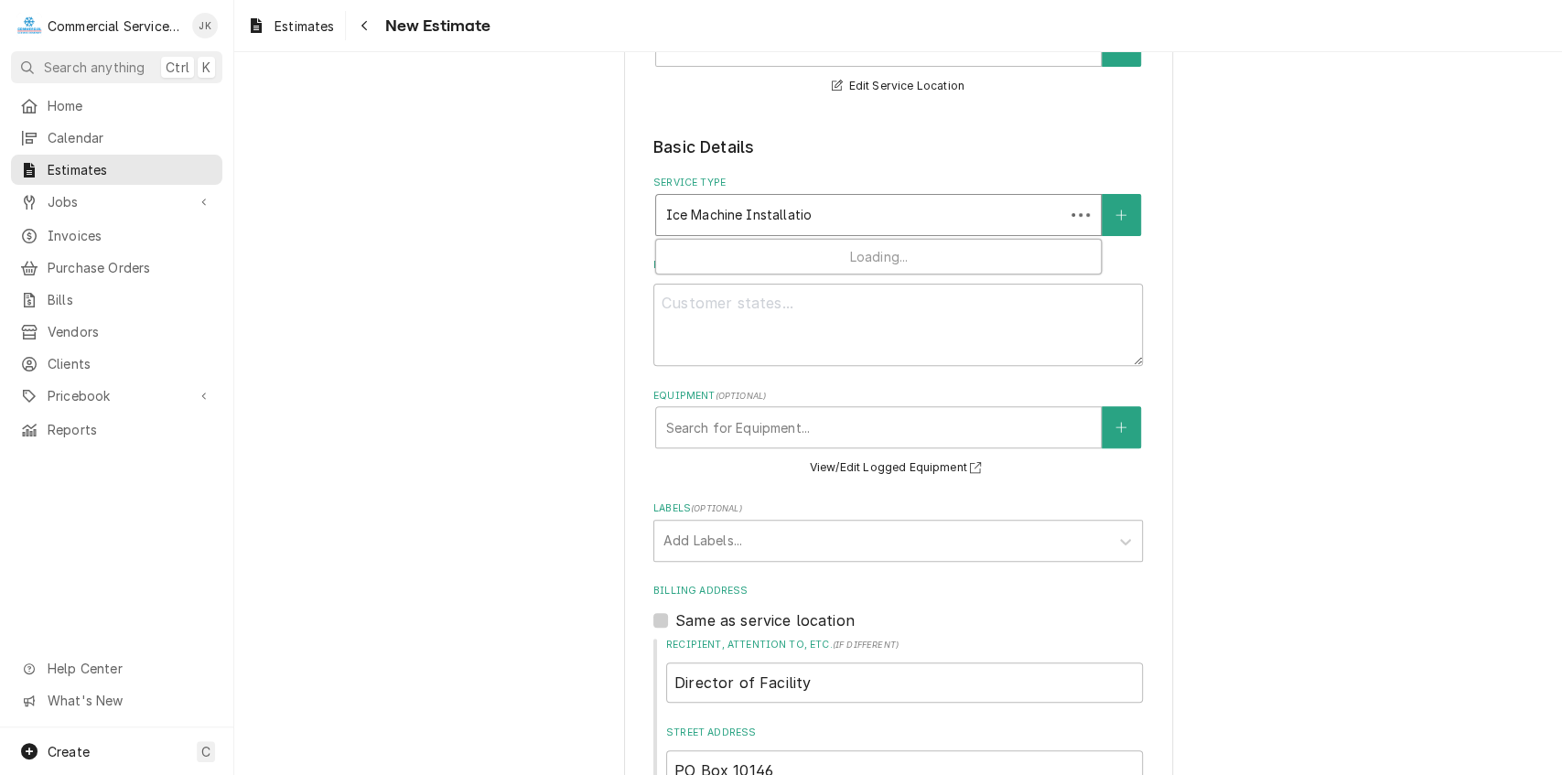
type textarea "x"
type input "Ice Machine Installation"
click at [1122, 220] on button "Service Type" at bounding box center [1120, 215] width 38 height 42
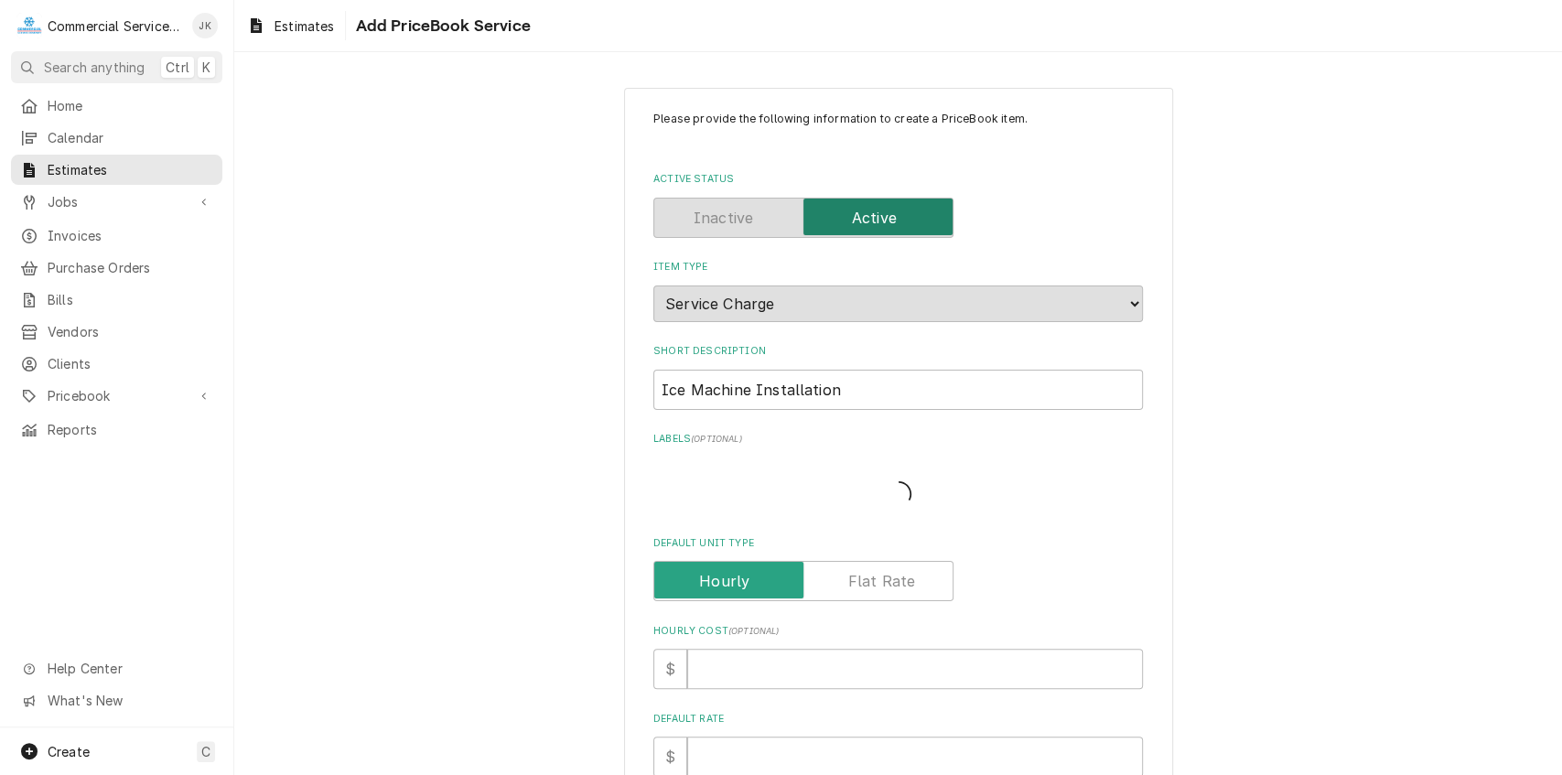
type textarea "x"
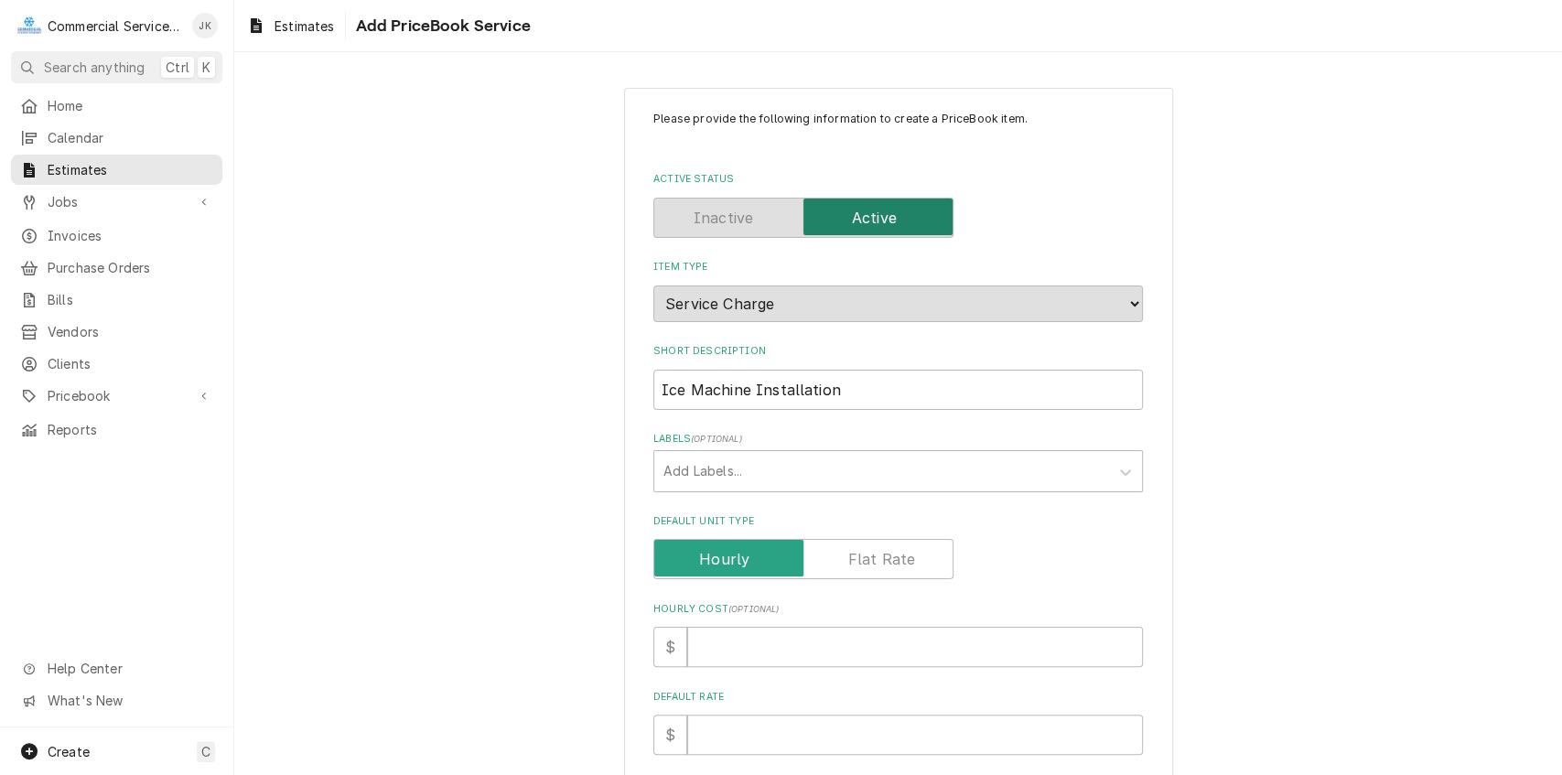
click at [862, 565] on label "Default Unit Type" at bounding box center [803, 559] width 300 height 40
click at [862, 565] on input "Default Unit Type" at bounding box center [803, 559] width 284 height 40
checkbox input "true"
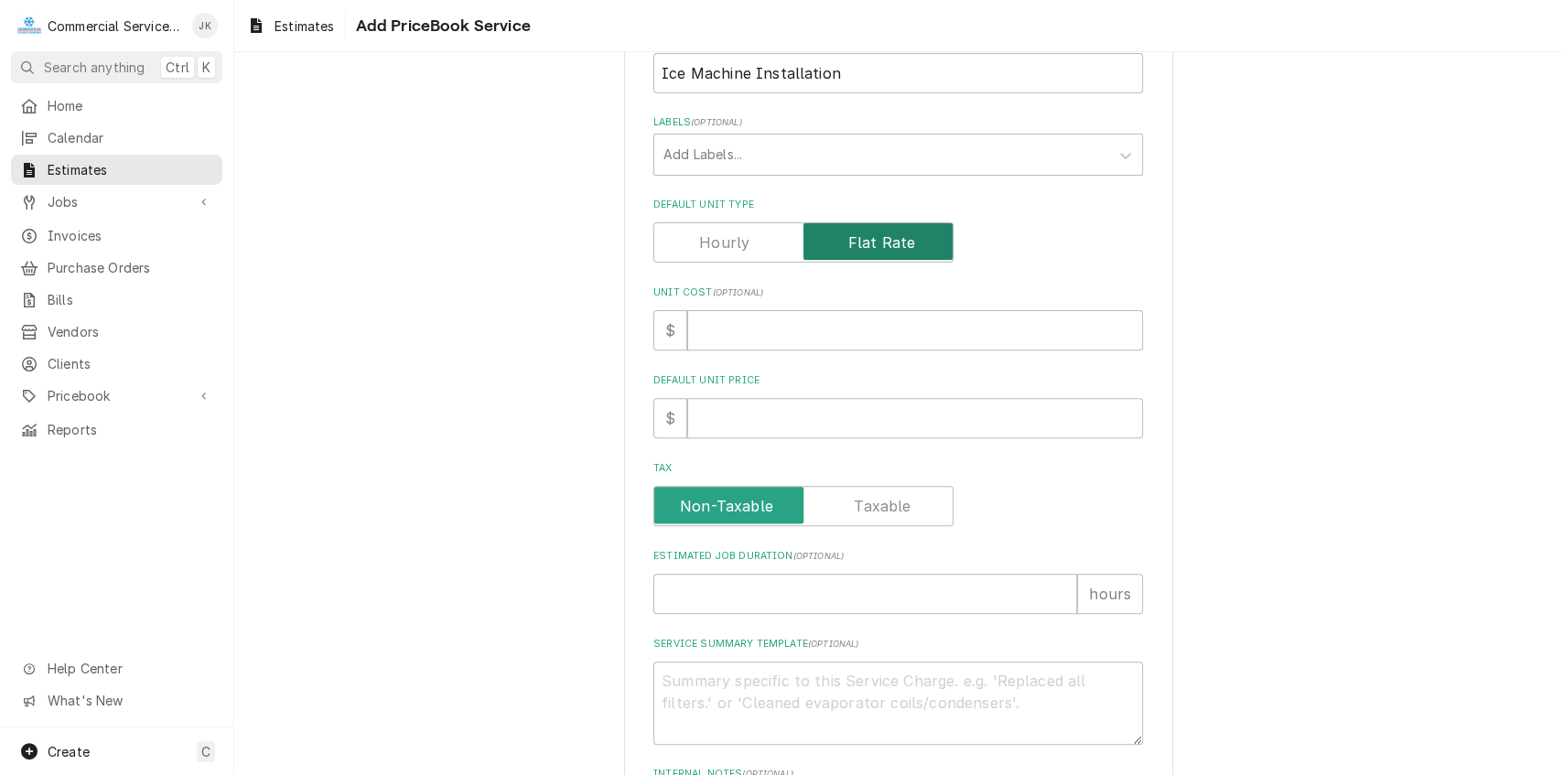
scroll to position [324, 0]
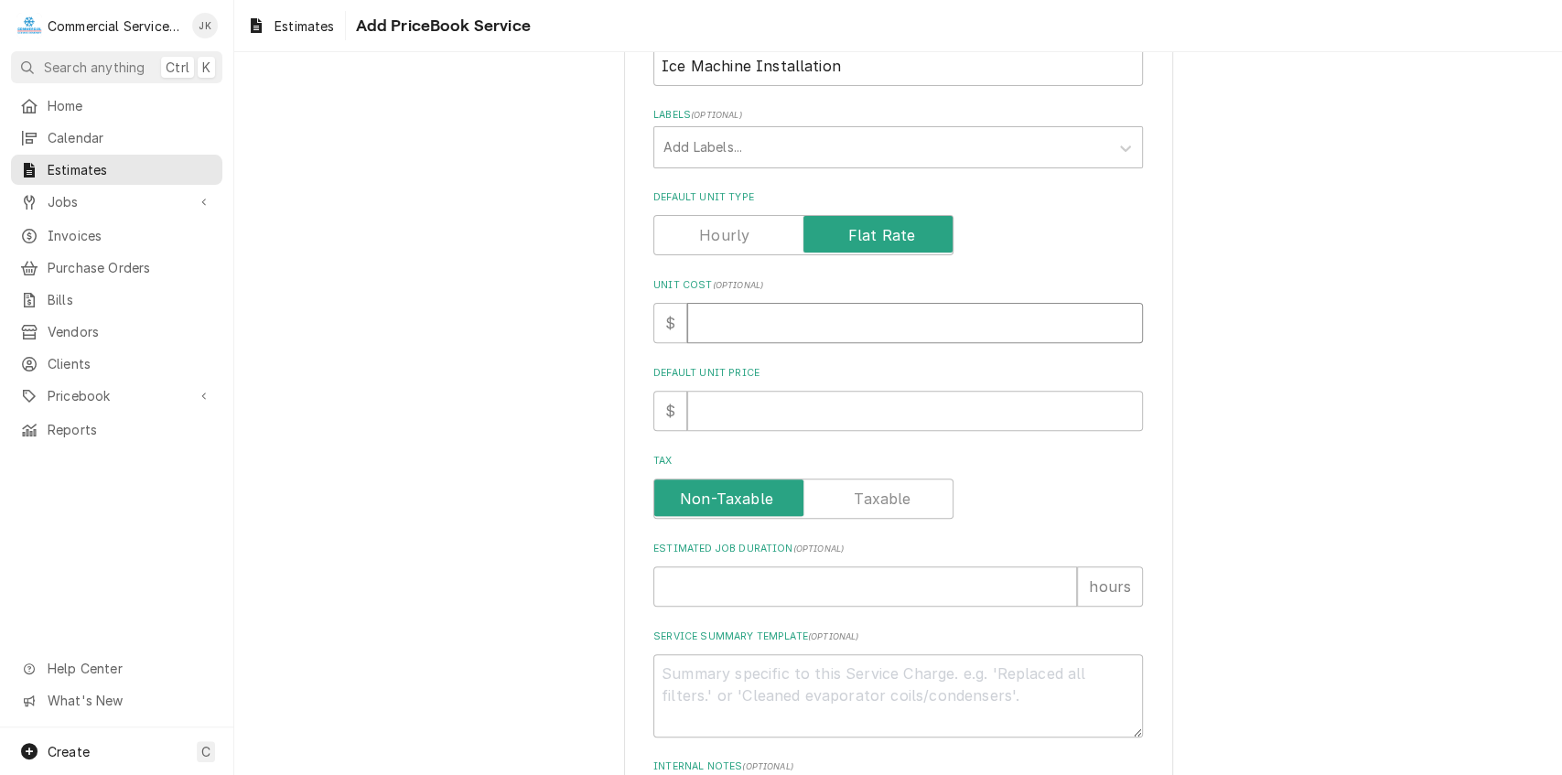
click at [701, 329] on input "Unit Cost ( optional )" at bounding box center [915, 323] width 456 height 40
type textarea "x"
type input "4"
type textarea "x"
type input "43"
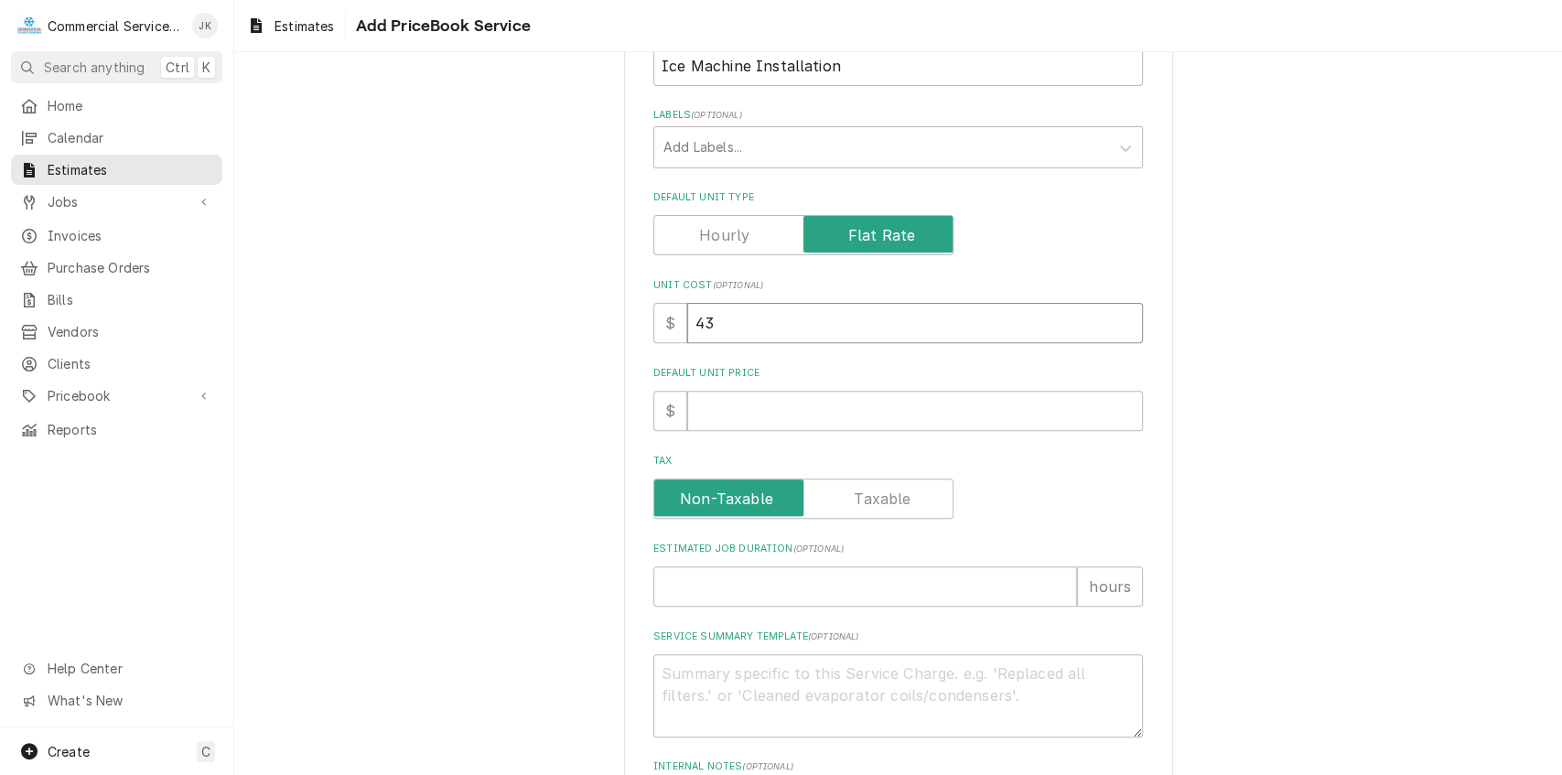
type textarea "x"
type input "432"
type textarea "x"
type input "4320"
type textarea "x"
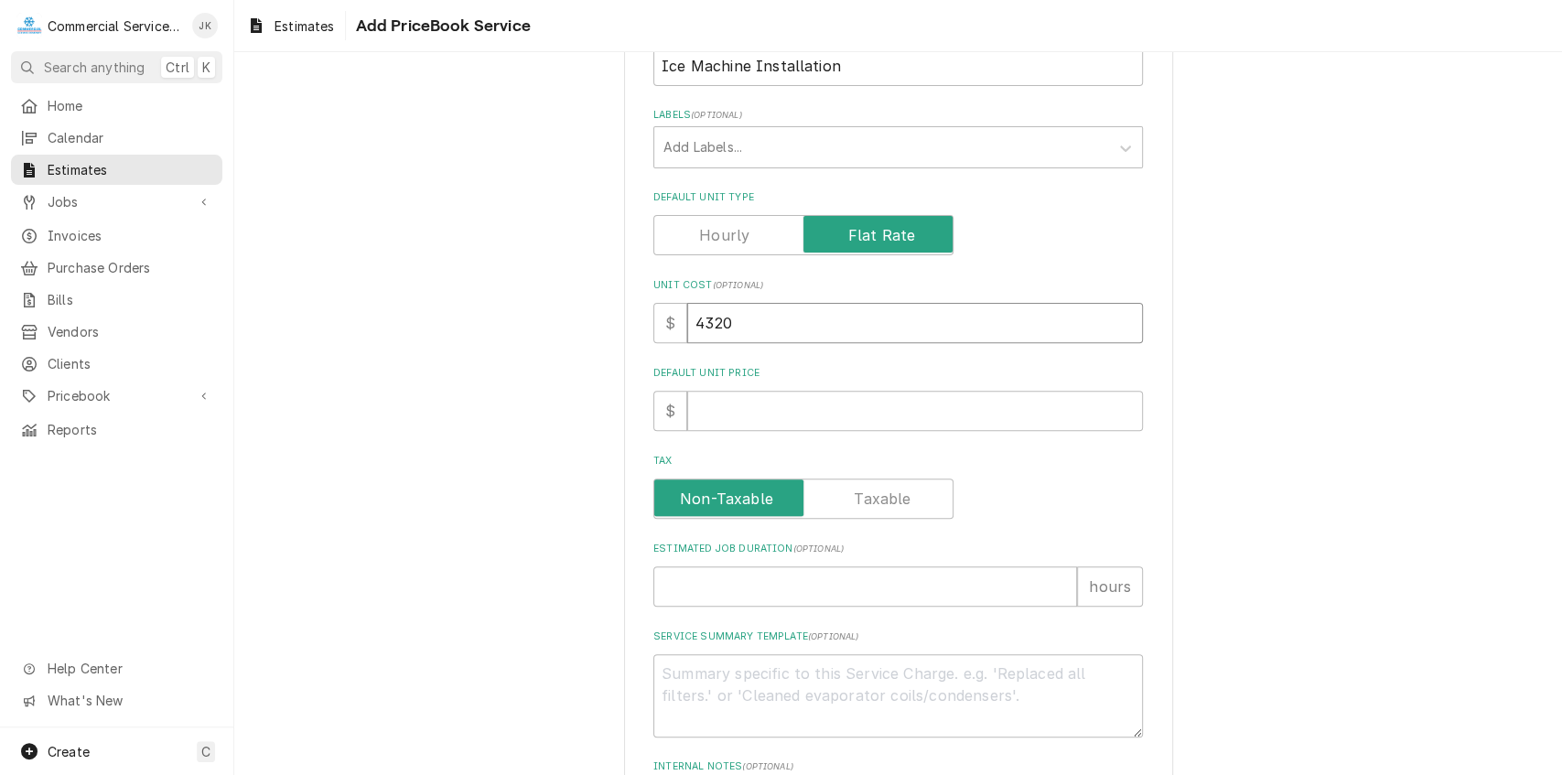
type input "4320"
click at [714, 426] on input "Default Unit Price" at bounding box center [915, 411] width 456 height 40
type textarea "x"
type input "4"
type textarea "x"
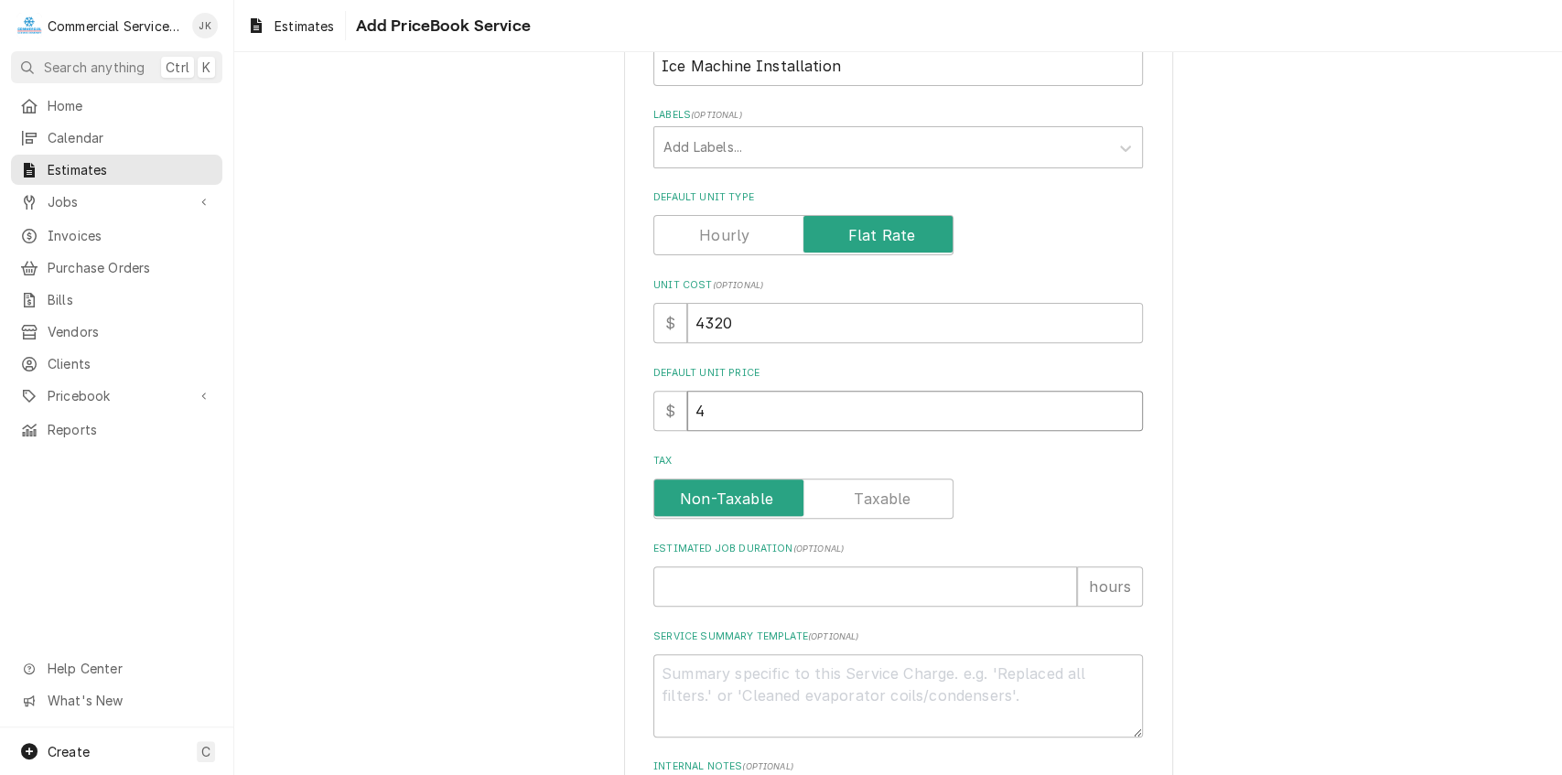
type input "43"
type textarea "x"
type input "432"
type textarea "x"
type input "4320"
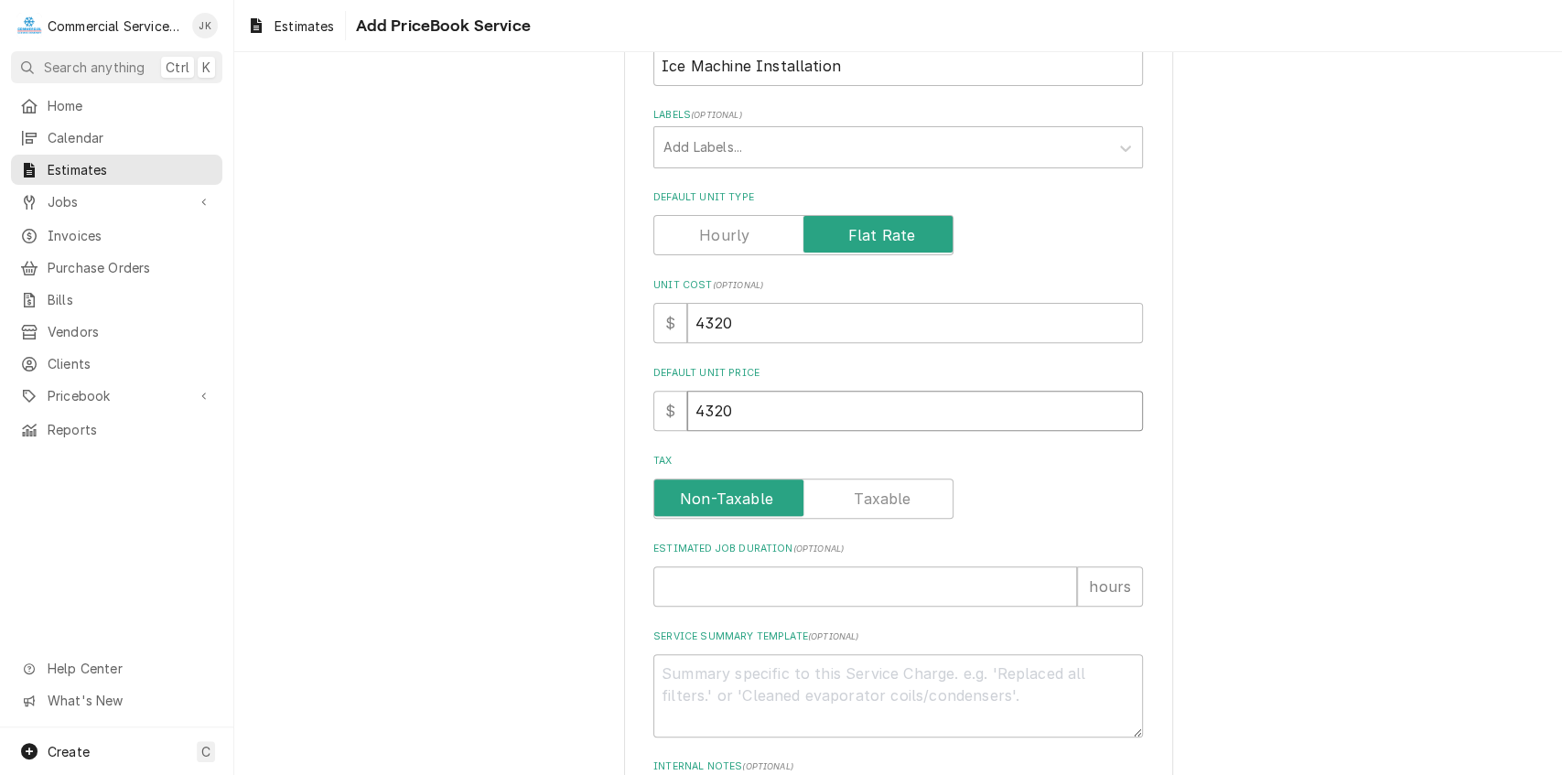
type textarea "x"
type input "4320"
click at [690, 588] on input "Estimated Job Duration ( optional )" at bounding box center [865, 586] width 424 height 40
type textarea "x"
type input "2"
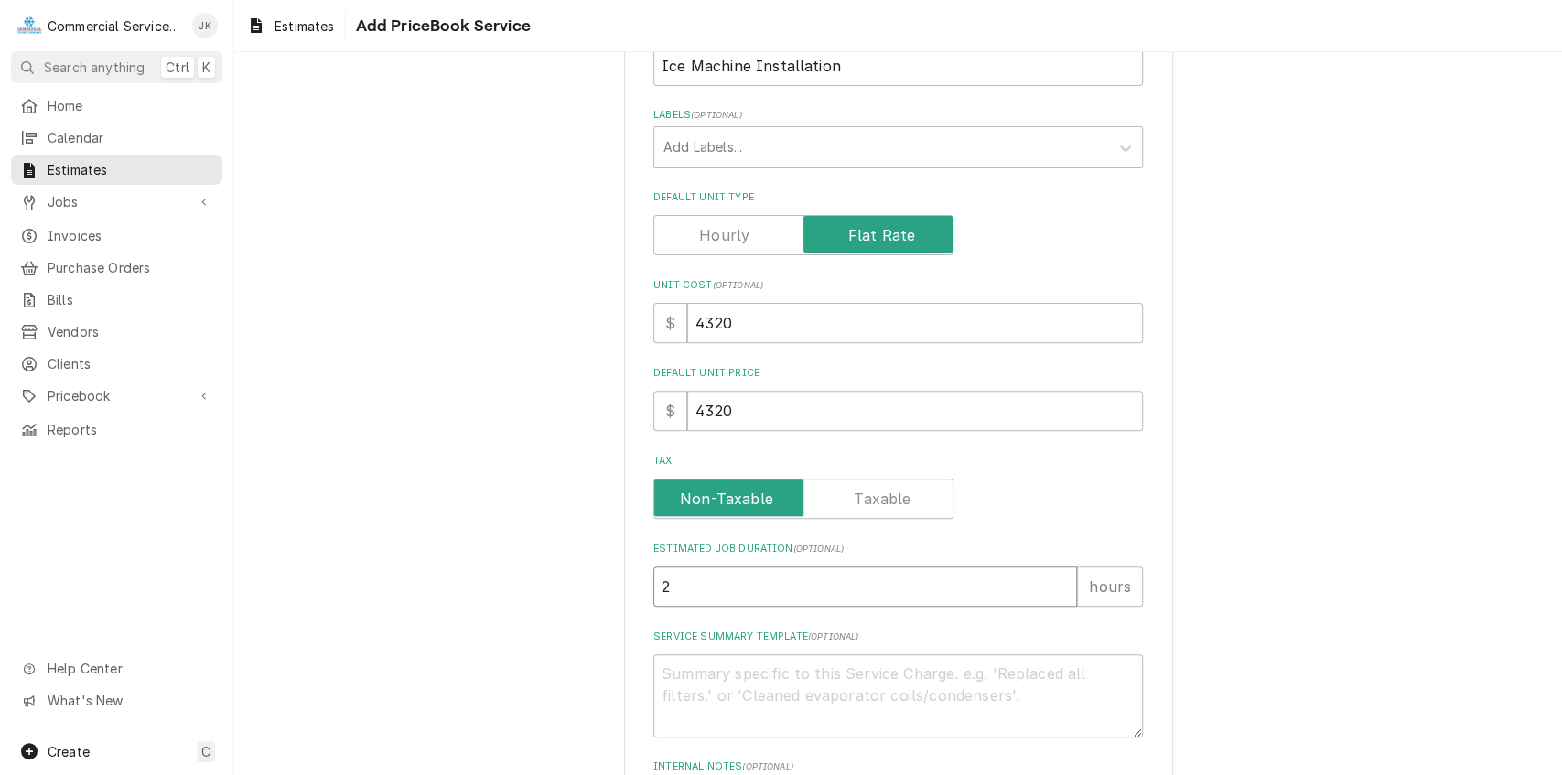
type textarea "x"
type input "24"
type textarea "x"
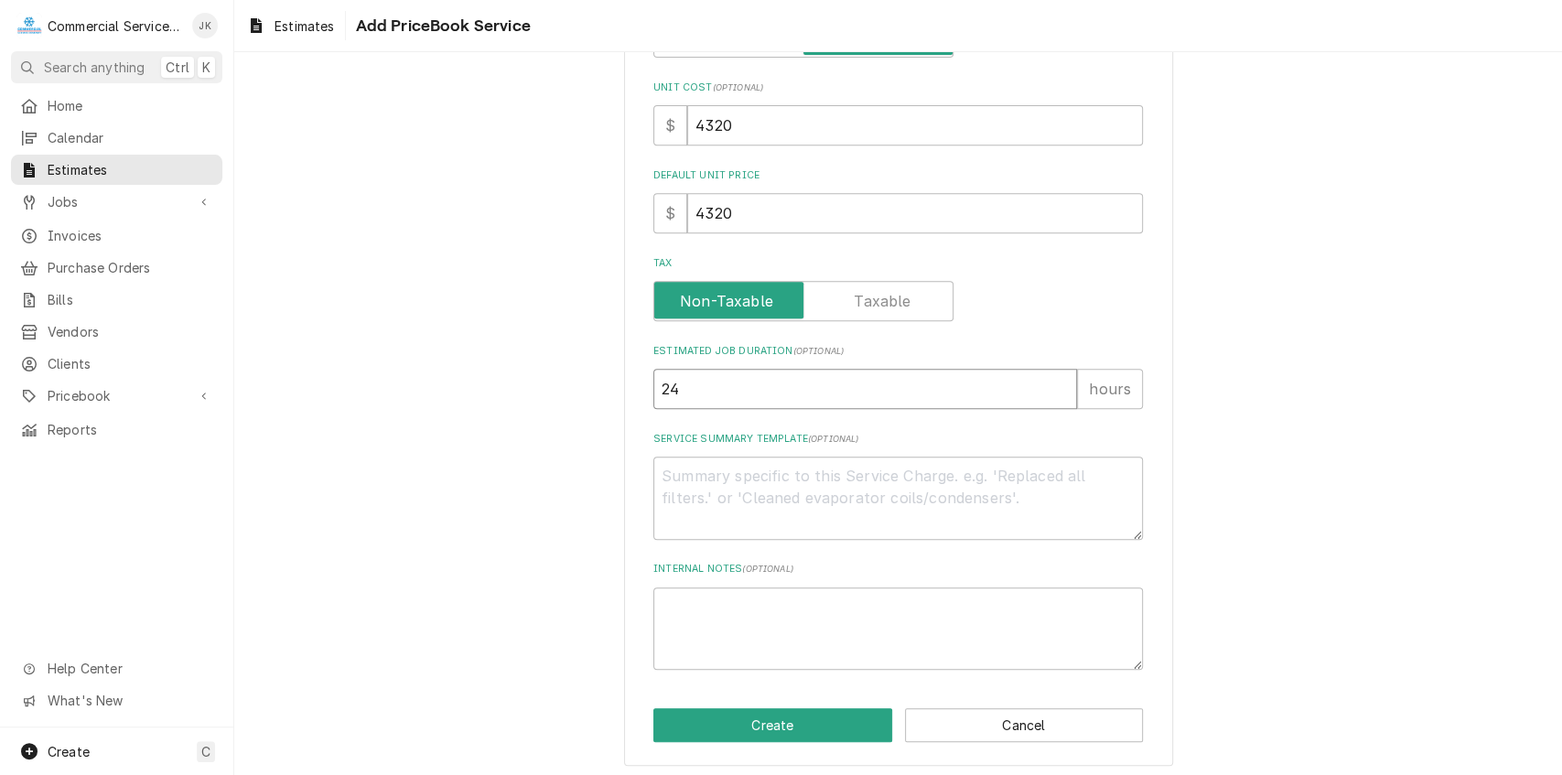
scroll to position [527, 0]
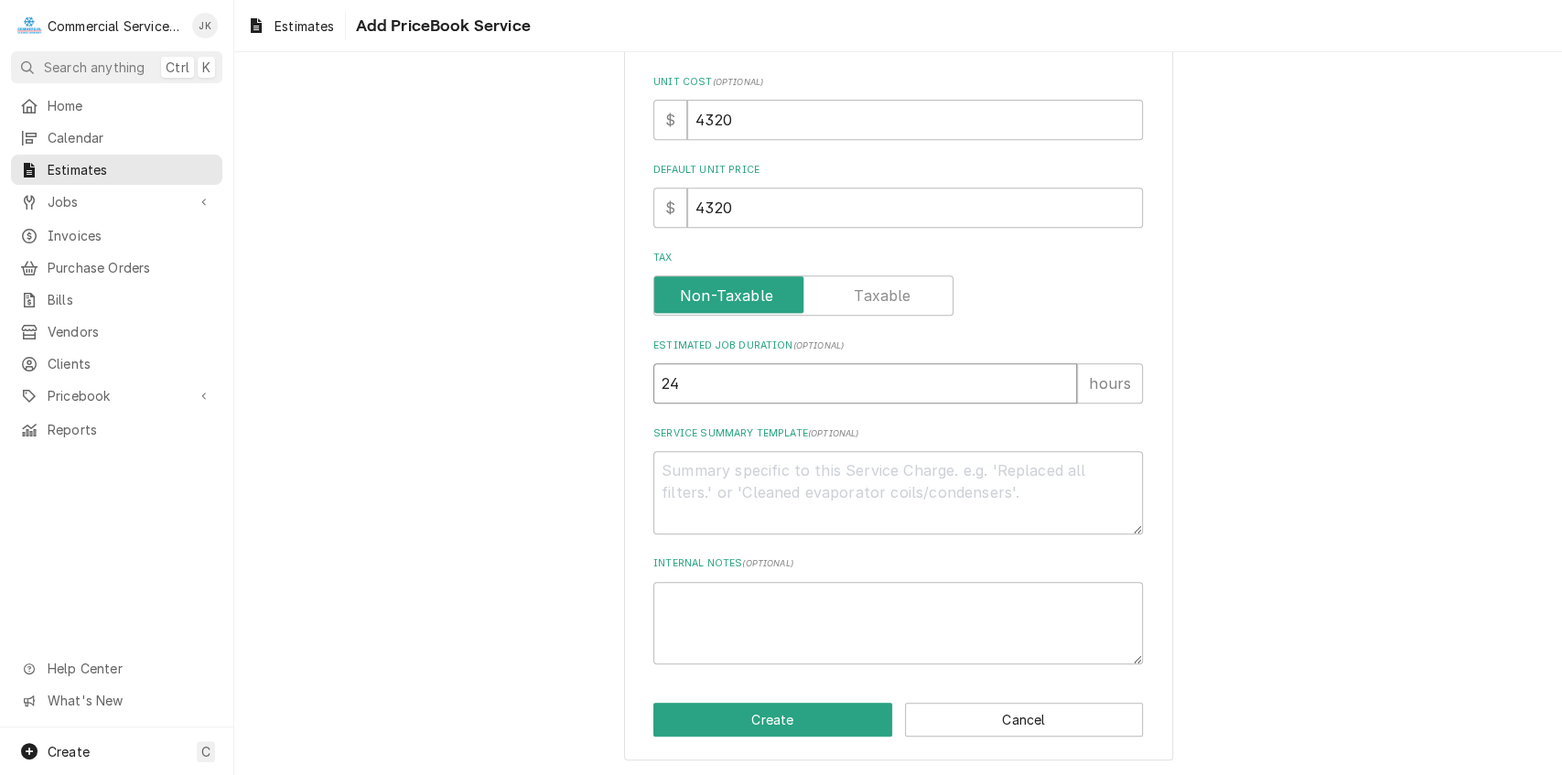
type input "24"
click at [676, 467] on textarea "Service Summary Template ( optional )" at bounding box center [897, 492] width 489 height 83
type textarea "x"
type textarea "R"
type textarea "x"
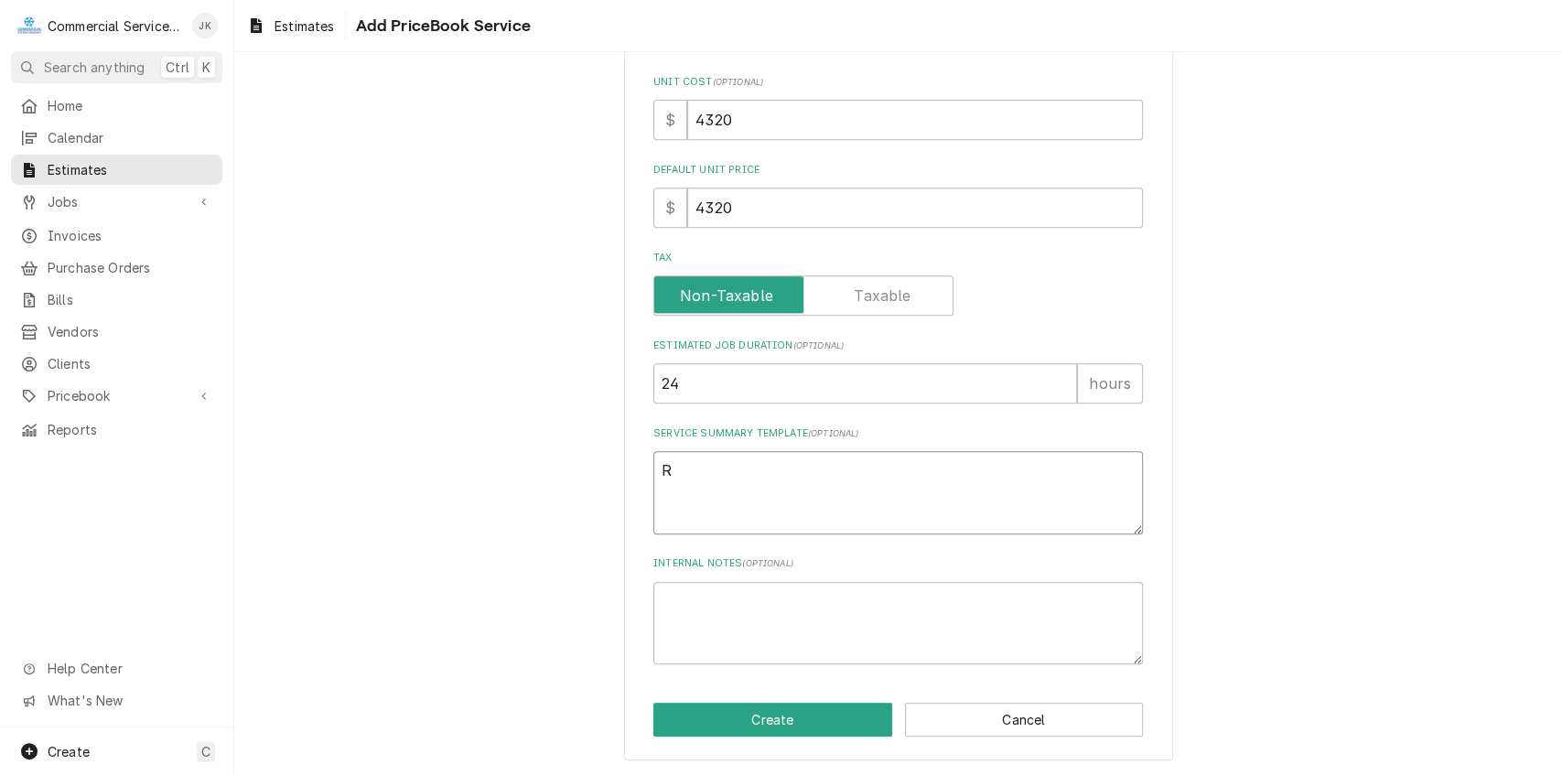
type textarea "Re"
type textarea "x"
type textarea "Rem"
type textarea "x"
type textarea "Remo"
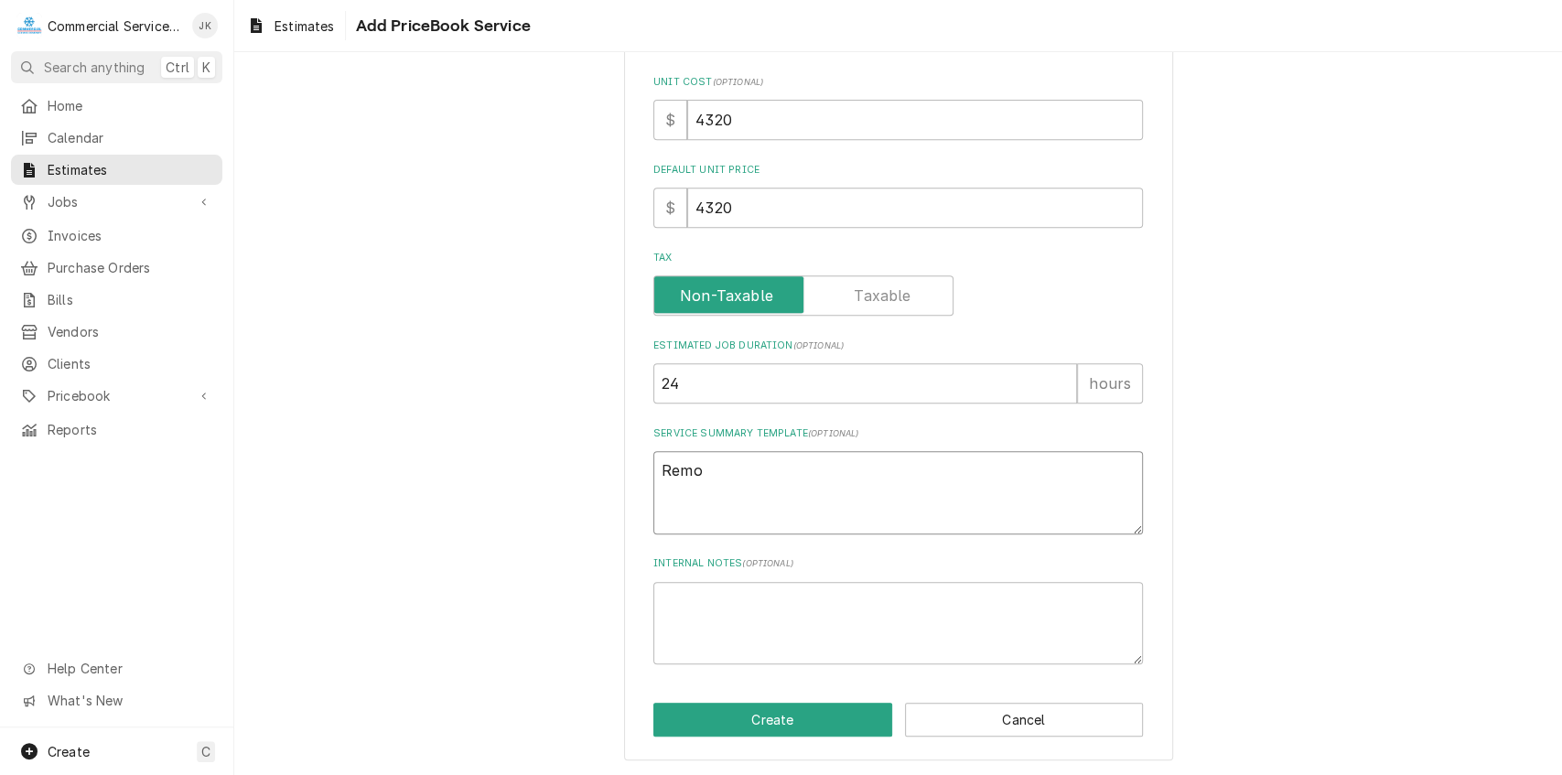
type textarea "x"
type textarea "Remov"
type textarea "x"
type textarea "Remove"
type textarea "x"
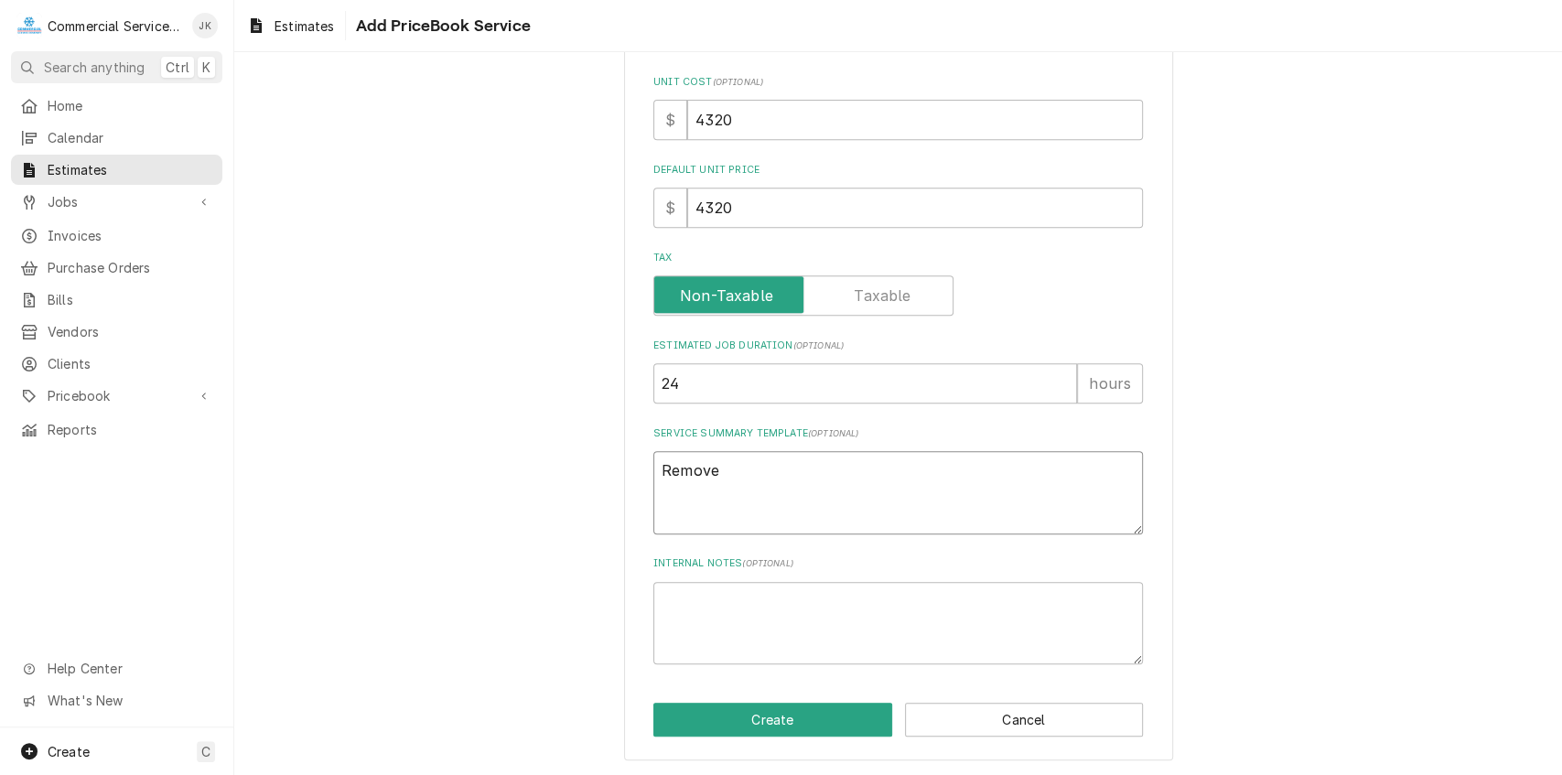
type textarea "Remove"
type textarea "x"
type textarea "Remove e"
type textarea "x"
type textarea "Remove ex"
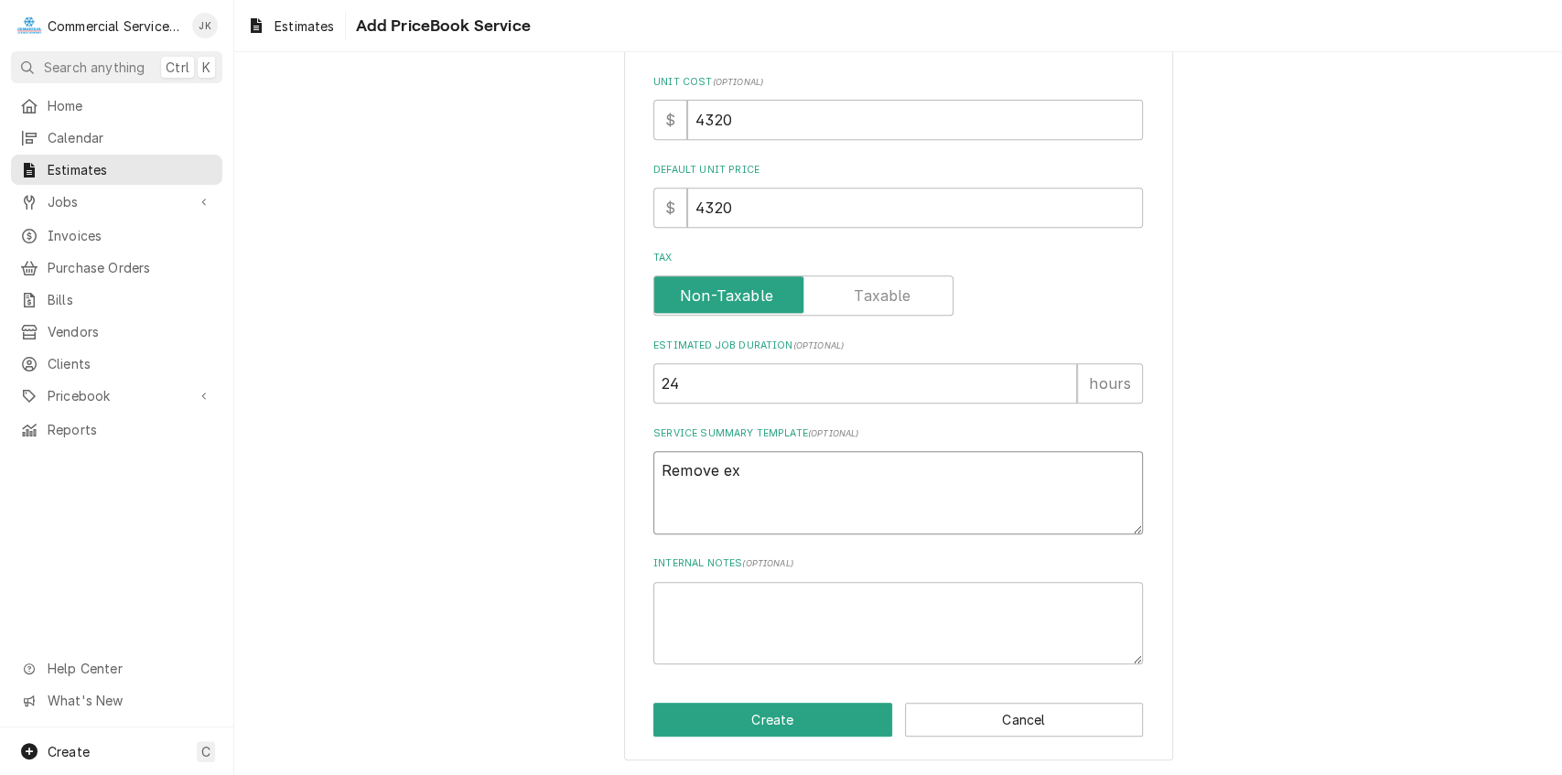
type textarea "x"
type textarea "Remove exi"
type textarea "x"
type textarea "Remove exis"
type textarea "x"
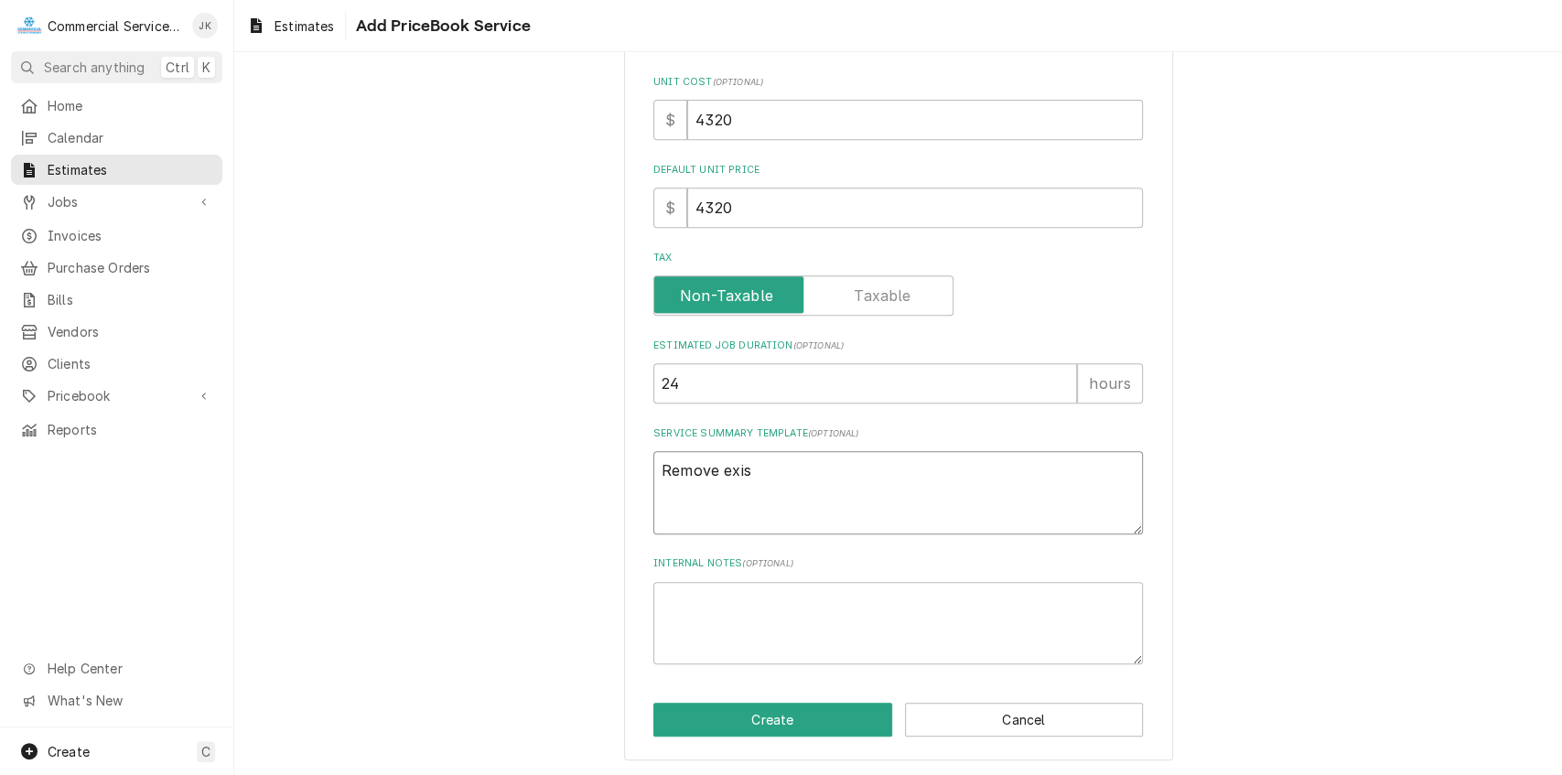
type textarea "Remove exist"
type textarea "x"
type textarea "Remove existi"
type textarea "x"
type textarea "Remove existin"
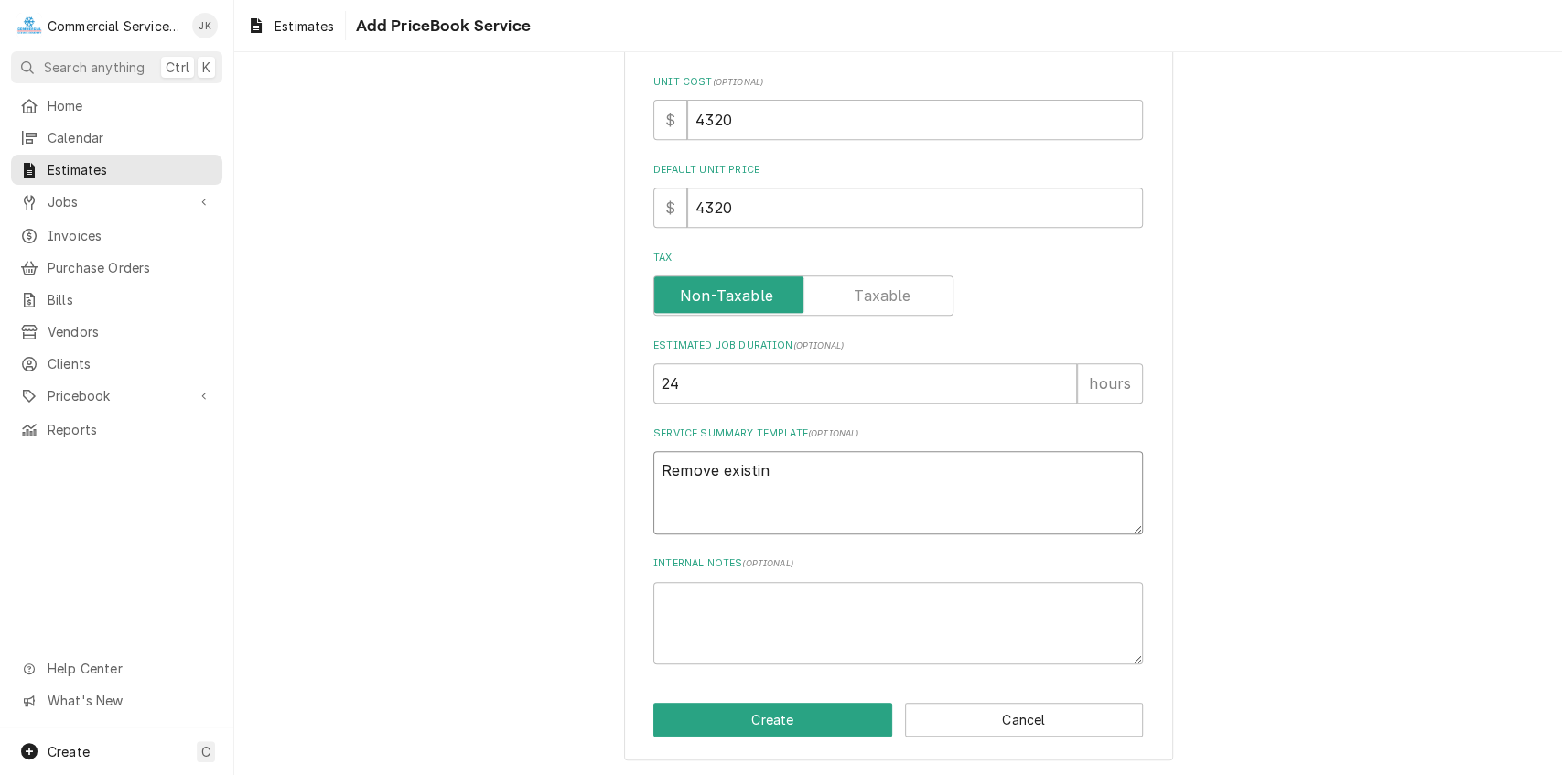
type textarea "x"
type textarea "Remove existing"
type textarea "x"
type textarea "Remove existing"
type textarea "x"
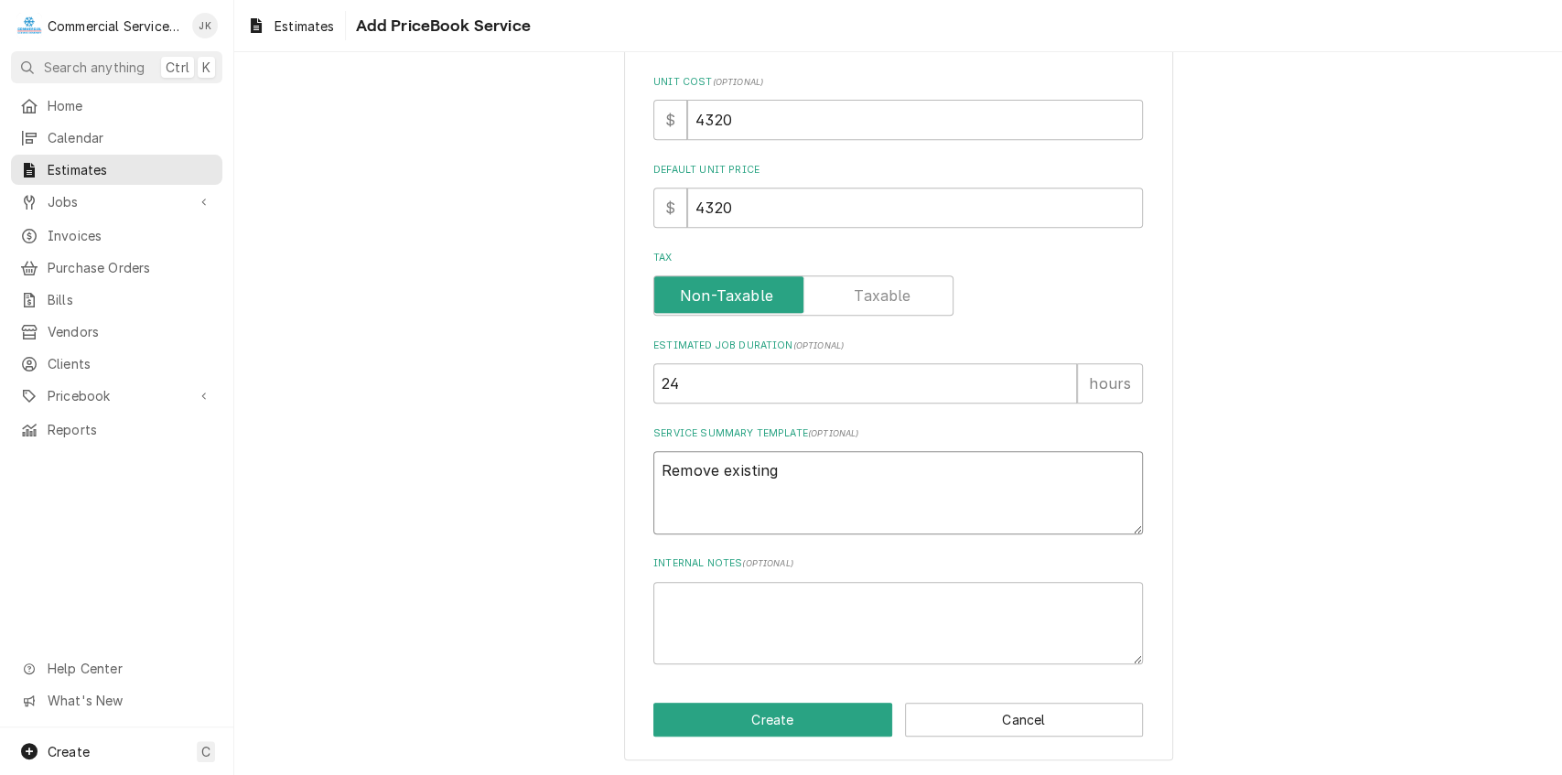
type textarea "Remove existing H"
type textarea "x"
type textarea "Remove existing Ho"
type textarea "x"
type textarea "Remove existing Hos"
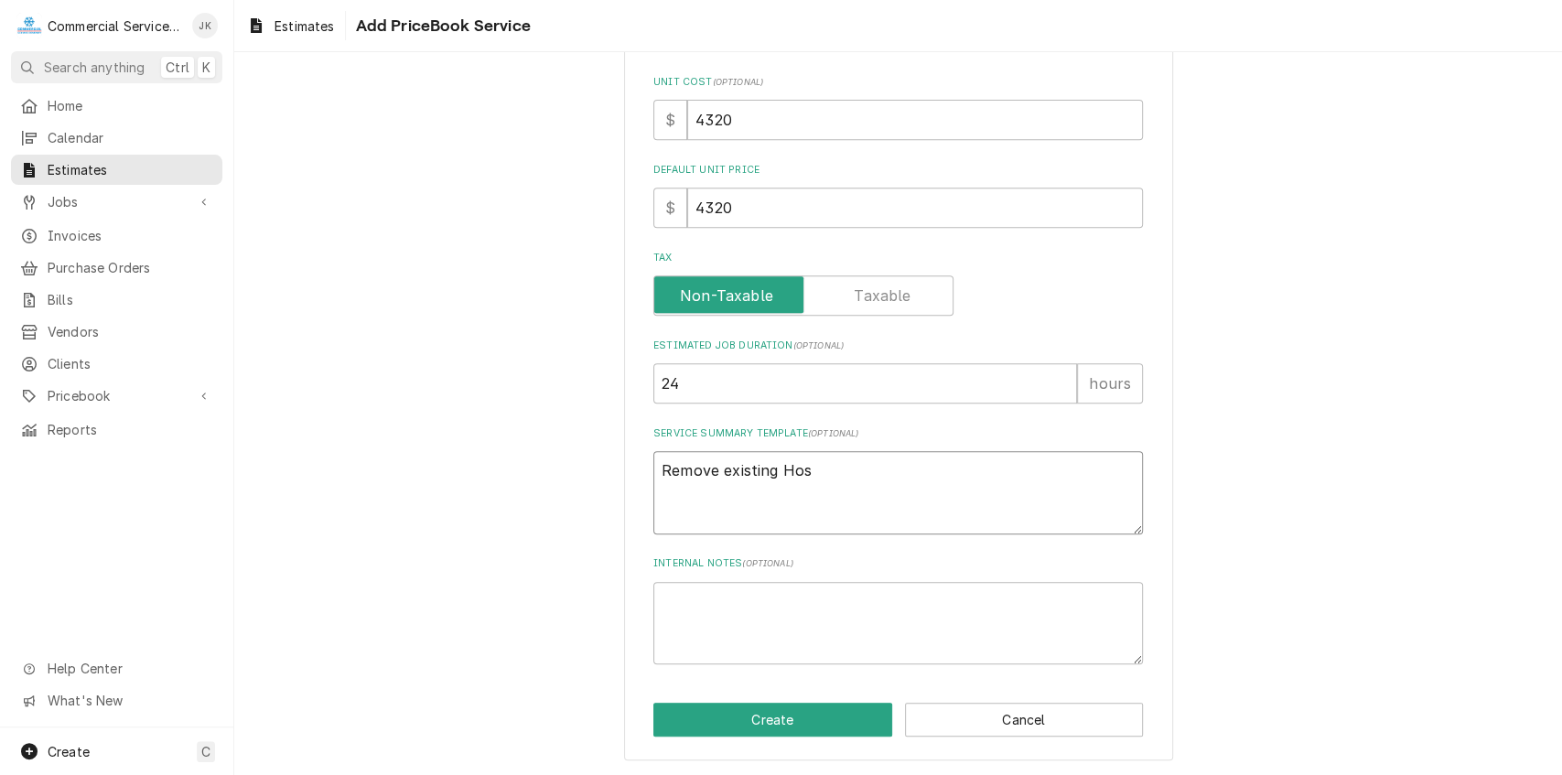
type textarea "x"
type textarea "Remove existing Hosh"
type textarea "x"
type textarea "Remove existing Hoshi"
type textarea "x"
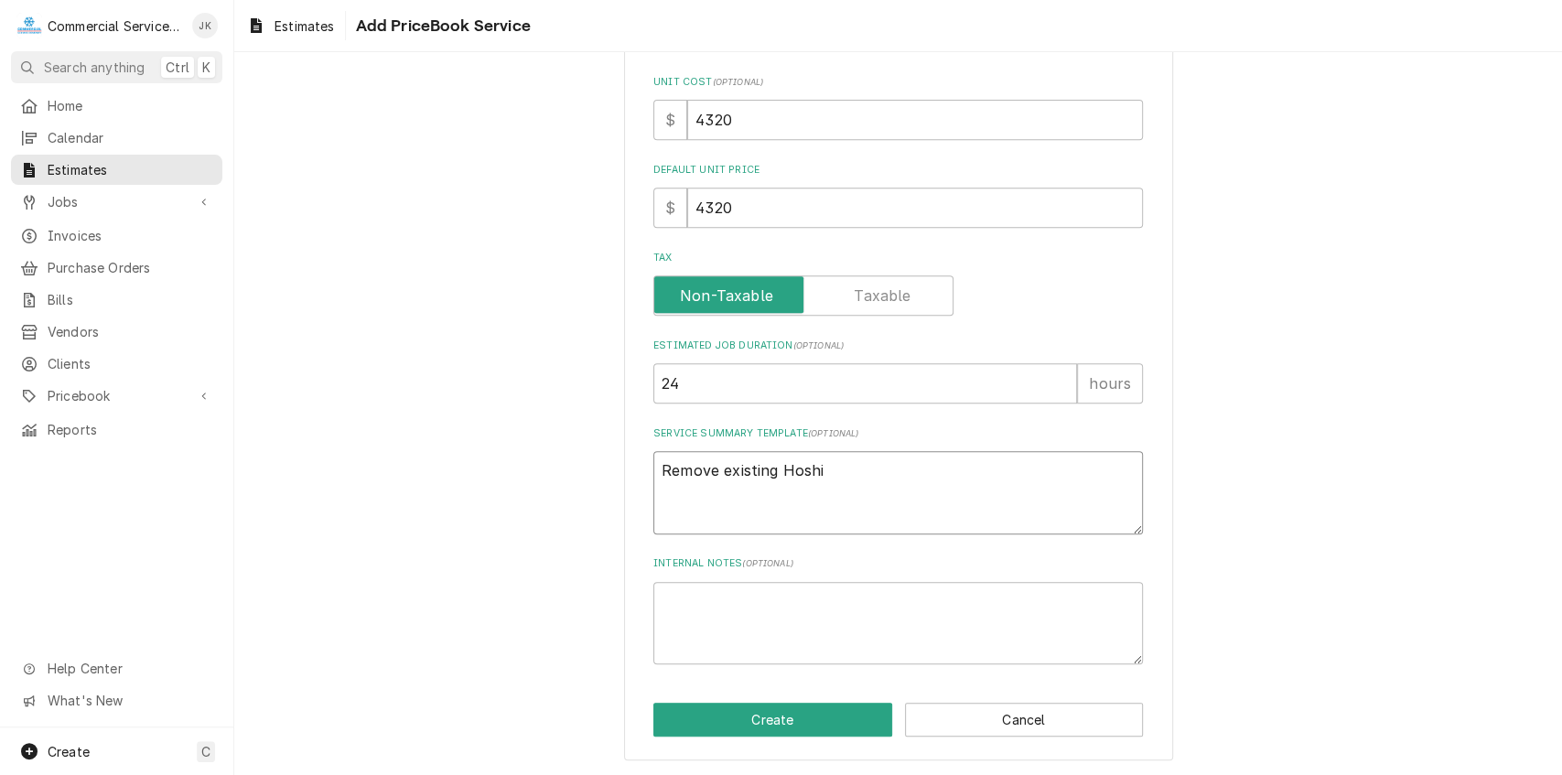
type textarea "Remove existing Hoshiz"
type textarea "x"
type textarea "Remove existing Hoshiza"
type textarea "x"
type textarea "Remove existing Hoshizak"
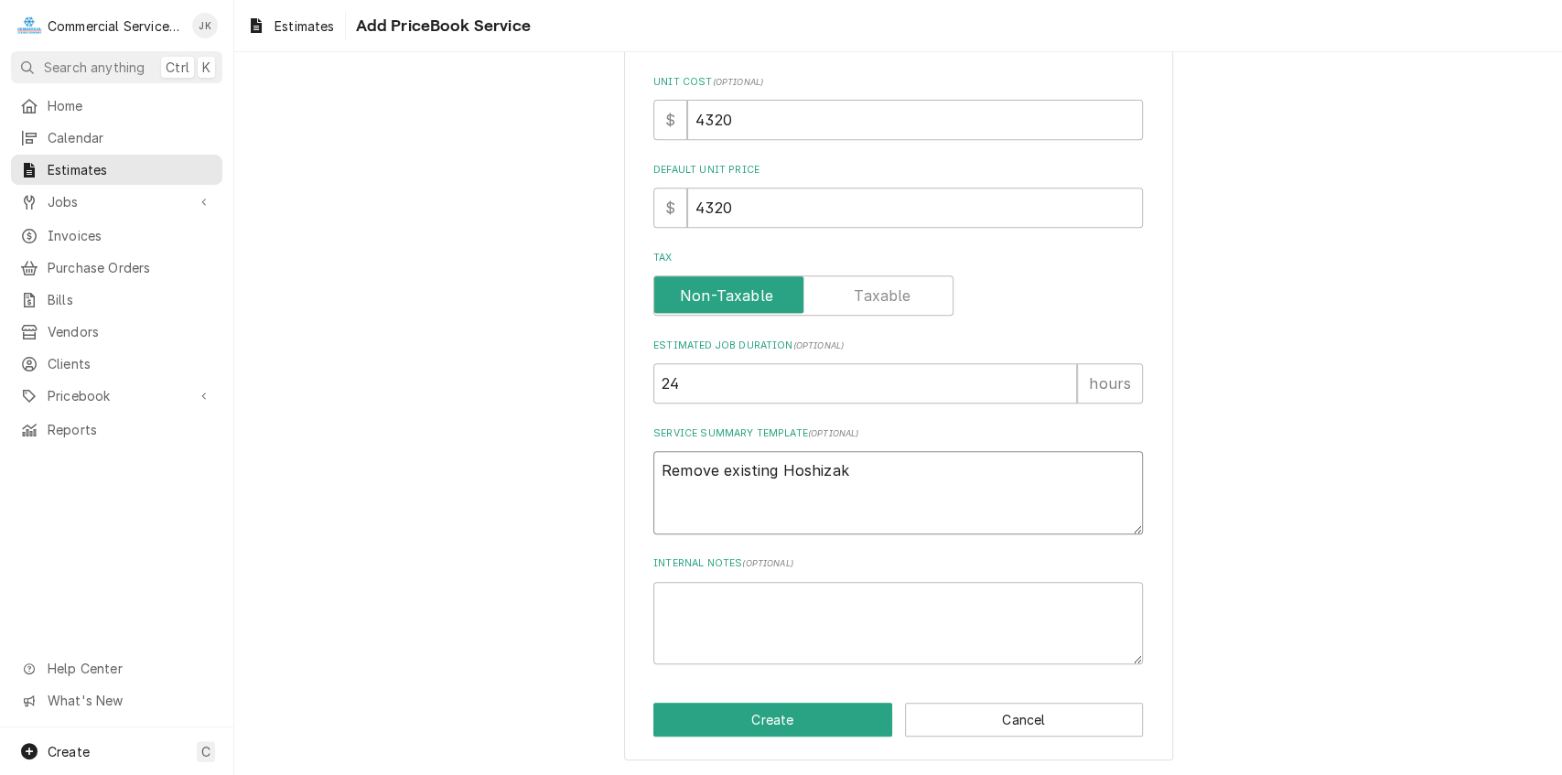
type textarea "x"
type textarea "Remove existing Hoshizaki"
type textarea "x"
type textarea "Remove existing Hoshizaki"
type textarea "x"
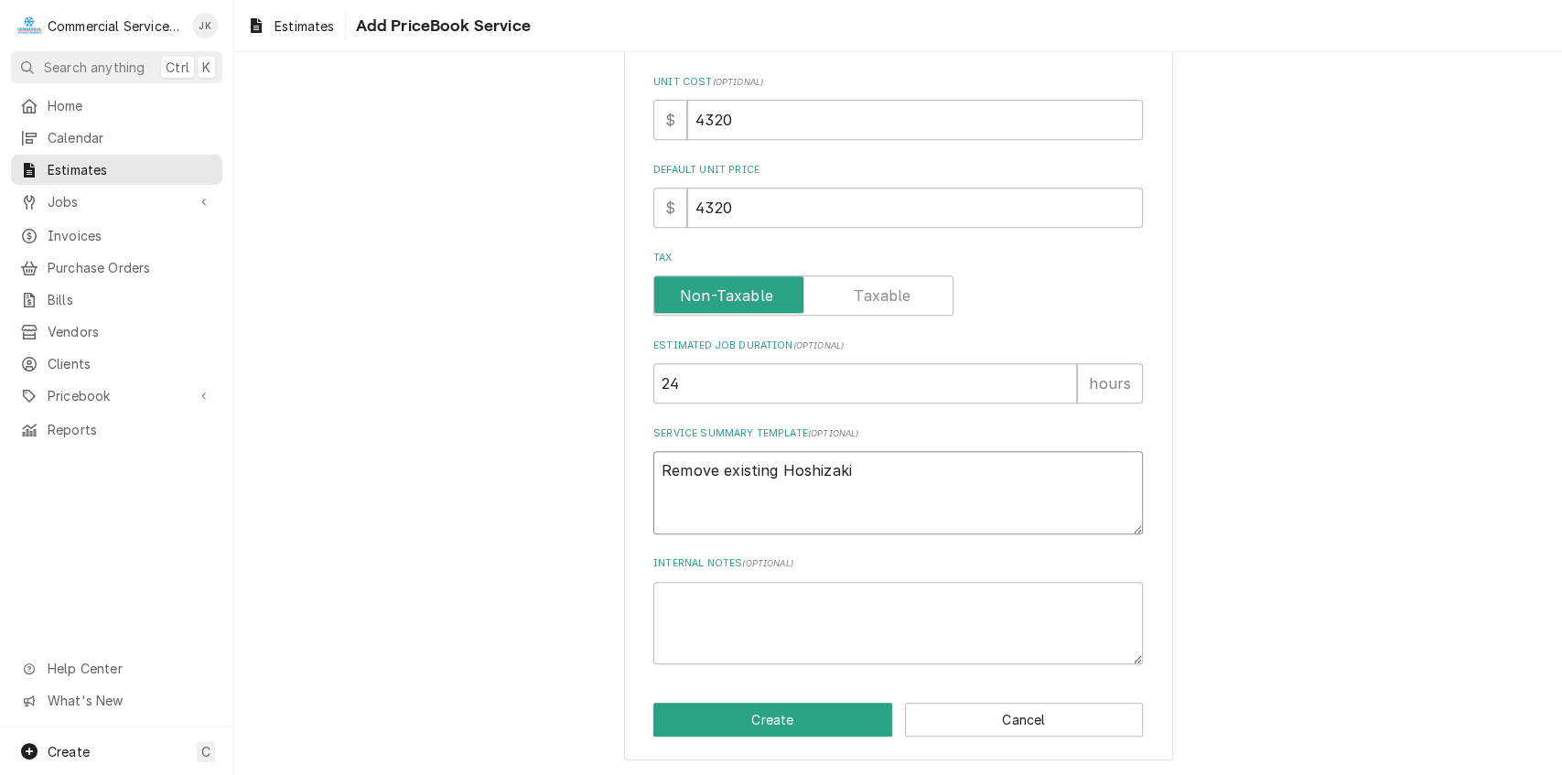
type textarea "Remove existing Hoshizaki K"
type textarea "x"
type textarea "Remove existing Hoshizaki KM"
type textarea "x"
type textarea "Remove existing Hoshizaki KMS"
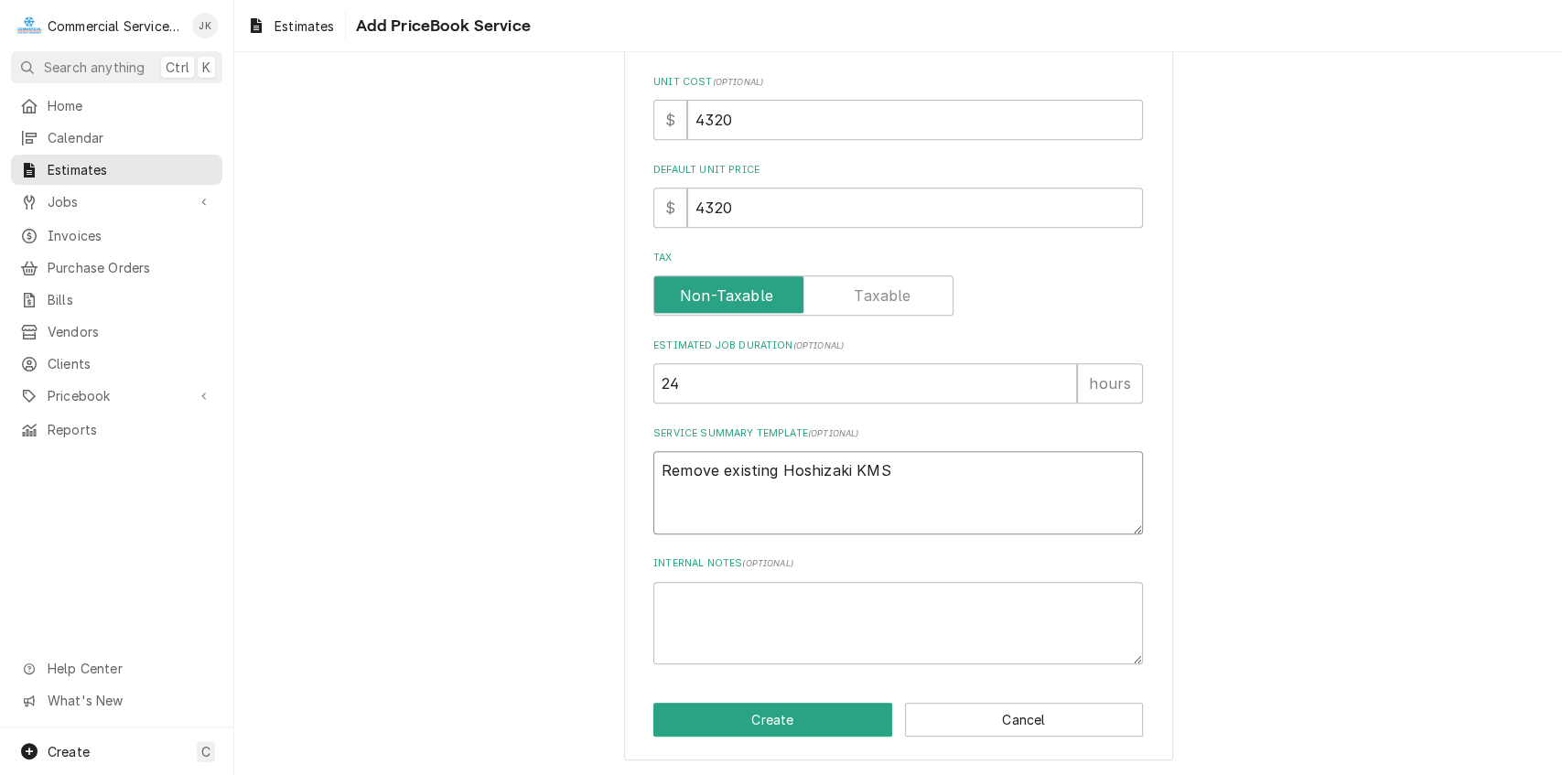
type textarea "x"
type textarea "Remove existing Hoshizaki KMS-"
type textarea "x"
type textarea "Remove existing Hoshizaki KMS-8"
type textarea "x"
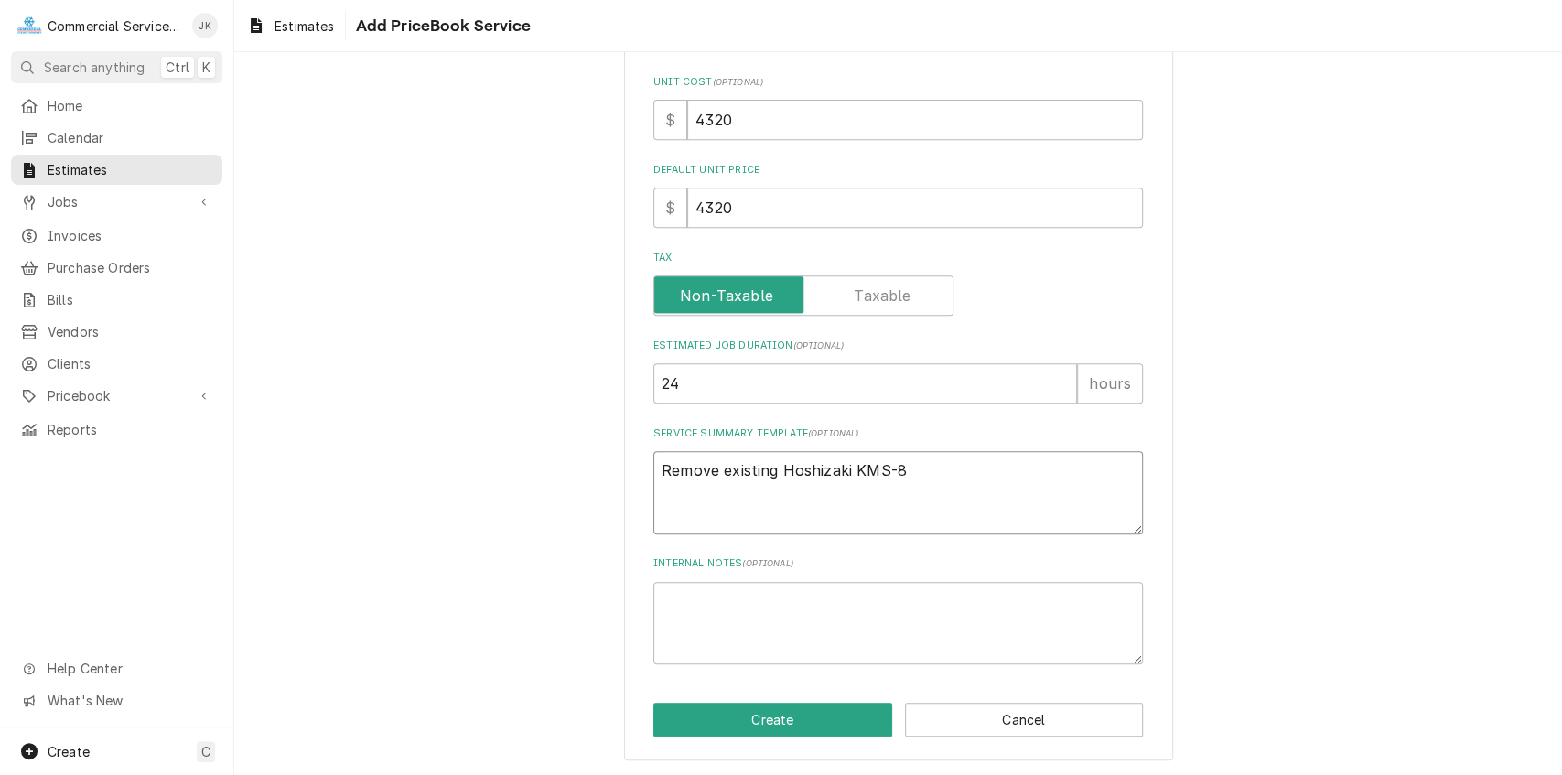
type textarea "Remove existing Hoshizaki KMS-82"
type textarea "x"
type textarea "Remove existing Hoshizaki KMS-822"
type textarea "x"
type textarea "Remove existing Hoshizaki KMS-822M"
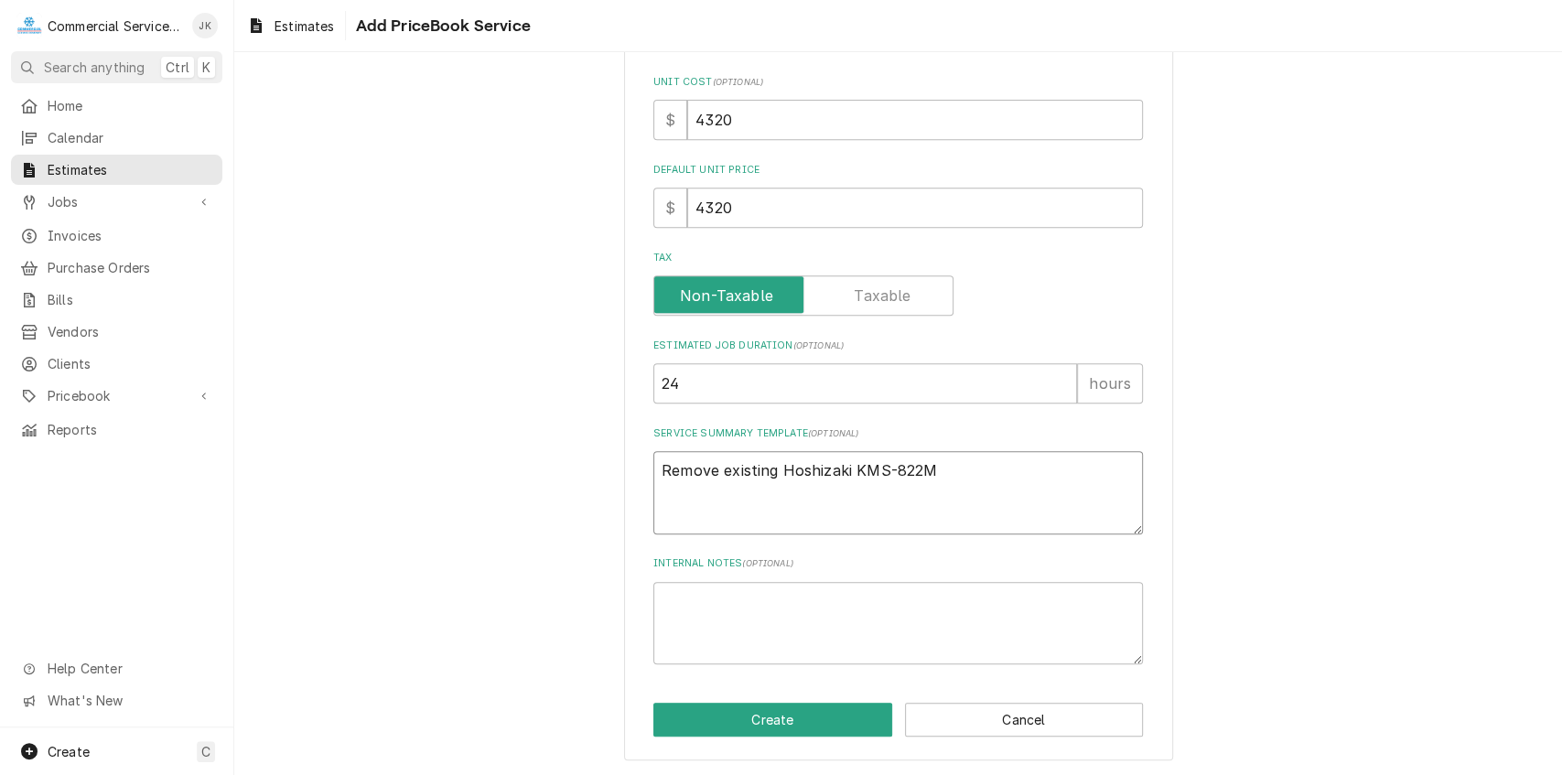
type textarea "x"
type textarea "Remove existing Hoshizaki KMS-822ML"
click at [1065, 493] on textarea "Remove existing Hoshizaki KMS-822MLJ & Remote condenser SRK-10J and install new…" at bounding box center [897, 492] width 489 height 83
click at [1098, 472] on textarea "Remove existing Hoshizaki KMS-822MLJ & Remote condenser SRK-10J and" at bounding box center [897, 492] width 489 height 83
click at [754, 491] on textarea "Remove existing Hoshizaki KMS-822MLJ & Remote condenser unit SRK-10J and" at bounding box center [897, 492] width 489 height 83
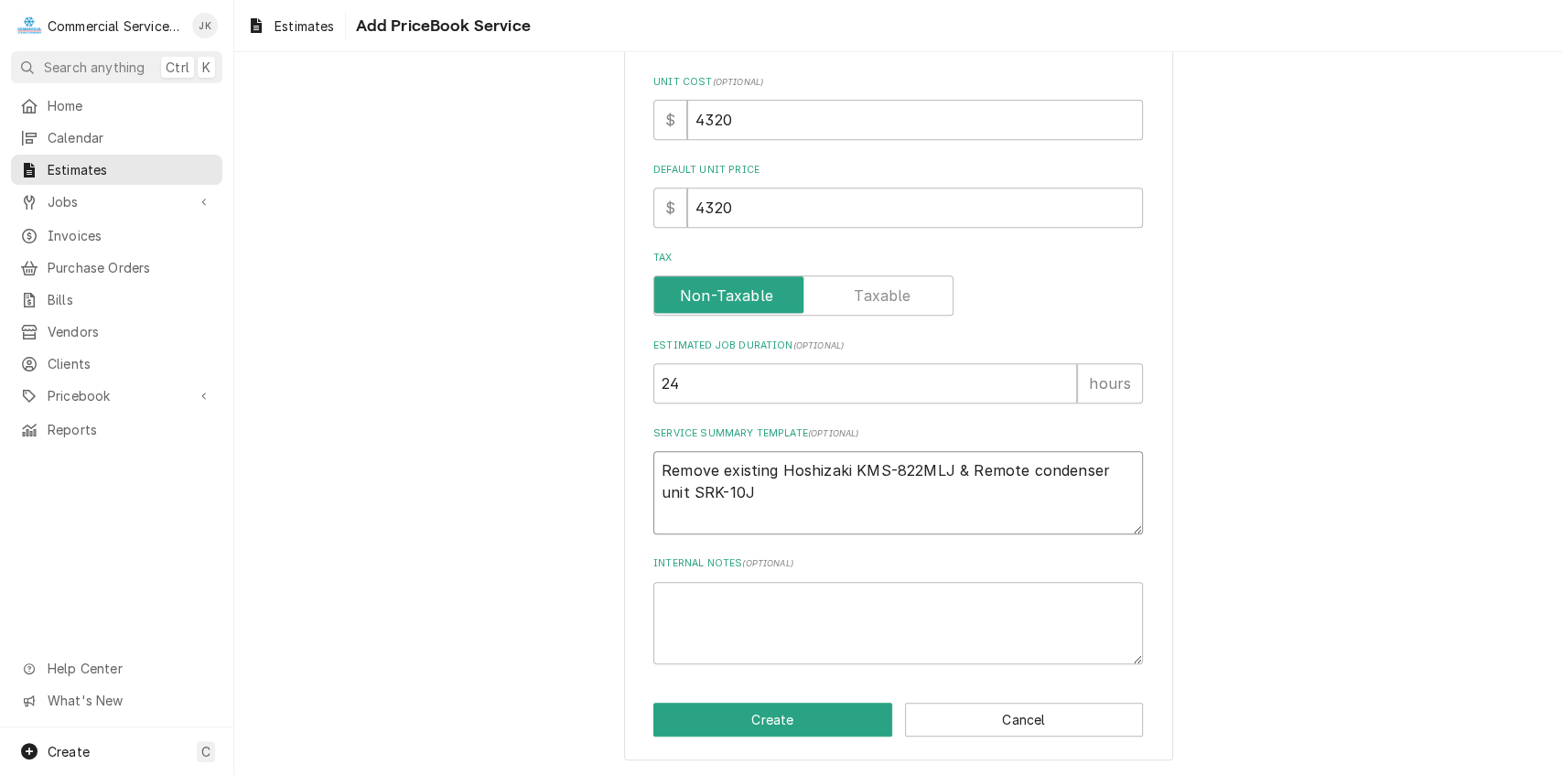
click at [961, 467] on textarea "Remove existing Hoshizaki KMS-822MLJ & Remote condenser unit SRK-10J" at bounding box center [897, 492] width 489 height 83
click at [865, 462] on textarea "Remove existing Hoshizaki KMS-822MLJ & Remote condenser unit SRK-10J" at bounding box center [897, 492] width 489 height 83
click at [962, 465] on textarea "Remove existing Hoshizaki KMS-822MLJ & Remote condenser unit SRK-10J" at bounding box center [897, 492] width 489 height 83
click at [1096, 465] on textarea "Remove existing Hoshizaki KMS-822MLJ & Remote condenser unit SRK-10J" at bounding box center [897, 492] width 489 height 83
click at [962, 467] on textarea "Remove existing Hoshizaki KMS-822MLJ & Remote condensing unit SRK-10J" at bounding box center [897, 492] width 489 height 83
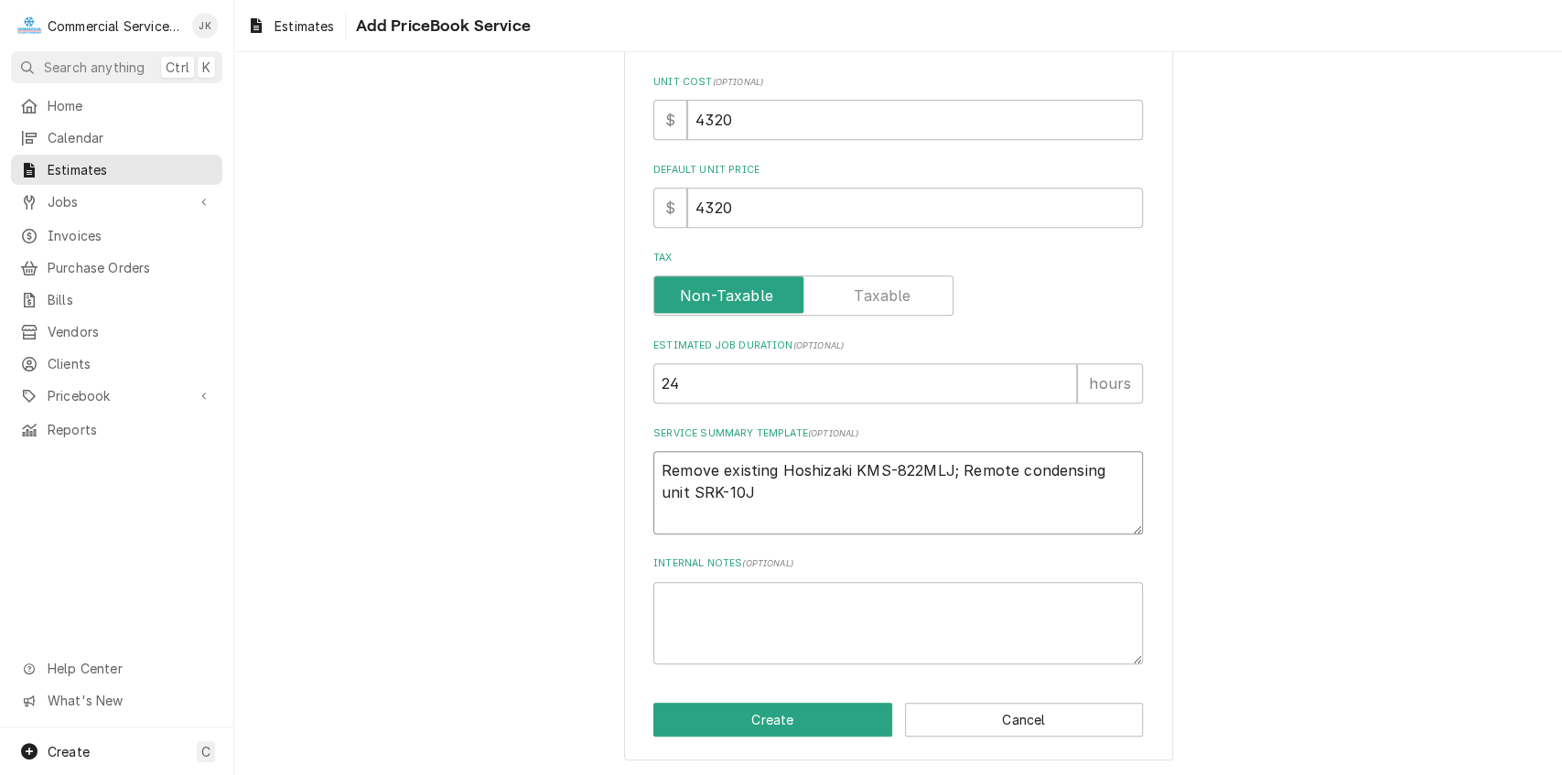
click at [715, 493] on textarea "Remove existing Hoshizaki KMS-822MLJ; Remote condensing unit SRK-10J" at bounding box center [897, 492] width 489 height 83
click at [719, 491] on textarea "Remove existing Hoshizaki KMS-822MLJ; Remote condensing unit SRK-10J.Install ne…" at bounding box center [897, 492] width 489 height 83
click at [1047, 491] on textarea "Remove existing Hoshizaki KMS-822MLJ; Remote condensing unit SRK-10J. Install n…" at bounding box center [897, 492] width 489 height 83
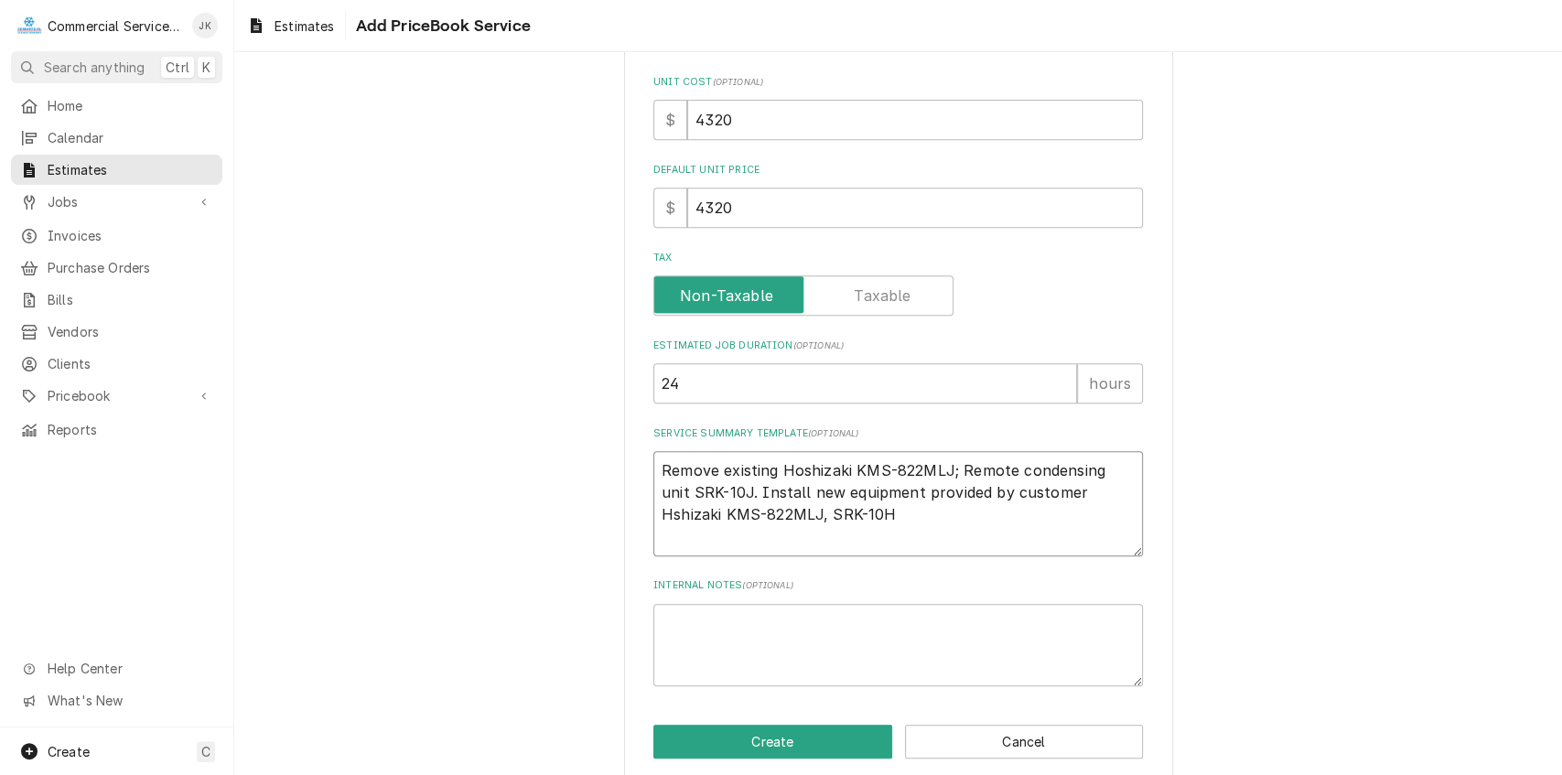
click at [753, 512] on textarea "Remove existing Hoshizaki KMS-822MLJ; Remote condensing unit SRK-10J. Install n…" at bounding box center [897, 503] width 489 height 105
click at [1051, 491] on textarea "Remove existing Hoshizaki KMS-822MLJ; Remote condensing unit SRK-10J. Install n…" at bounding box center [897, 503] width 489 height 105
click at [752, 514] on textarea "Remove existing Hoshizaki KMS-822MLJ; Remote condensing unit SRK-10J. Install n…" at bounding box center [897, 503] width 489 height 105
click at [961, 510] on textarea "Remove existing Hoshizaki KMS-822MLJ; Remote condensing unit SRK-10J. Install n…" at bounding box center [897, 503] width 489 height 105
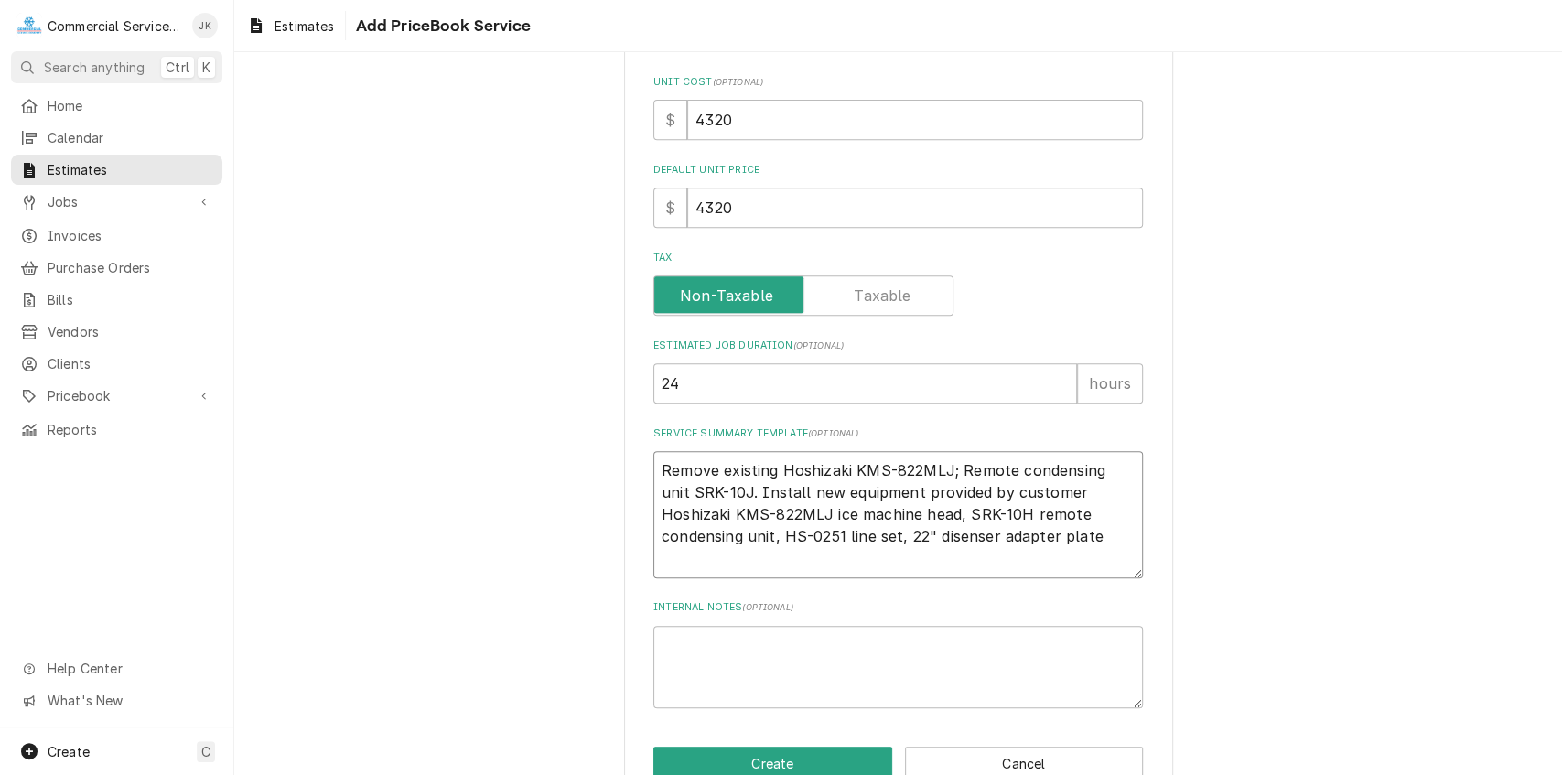
click at [831, 537] on textarea "Remove existing Hoshizaki KMS-822MLJ; Remote condensing unit SRK-10J. Install n…" at bounding box center [897, 514] width 489 height 127
click at [997, 542] on textarea "Remove existing Hoshizaki KMS-822MLJ; Remote condensing unit SRK-10J. Install n…" at bounding box center [897, 514] width 489 height 127
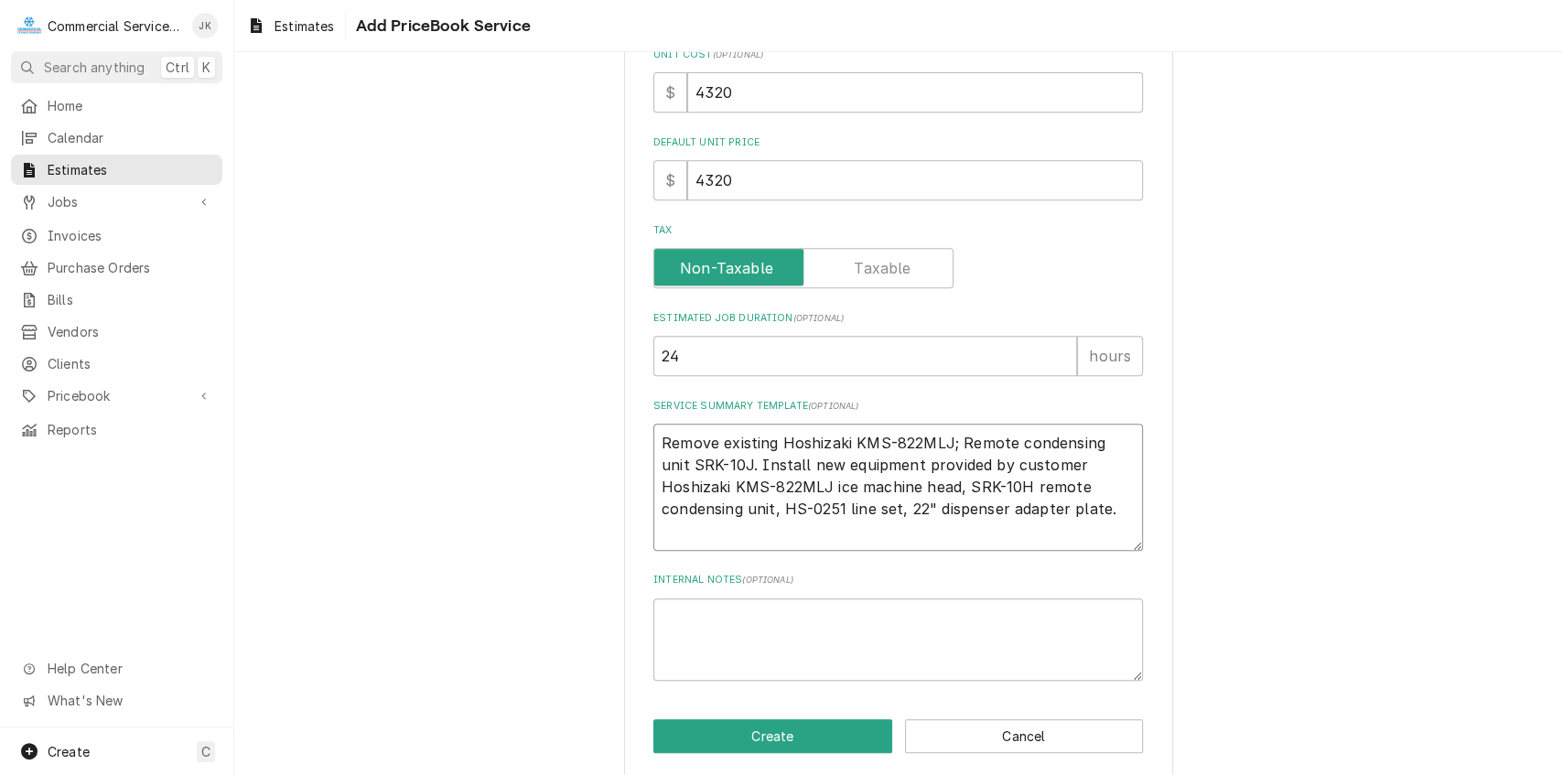
scroll to position [571, 0]
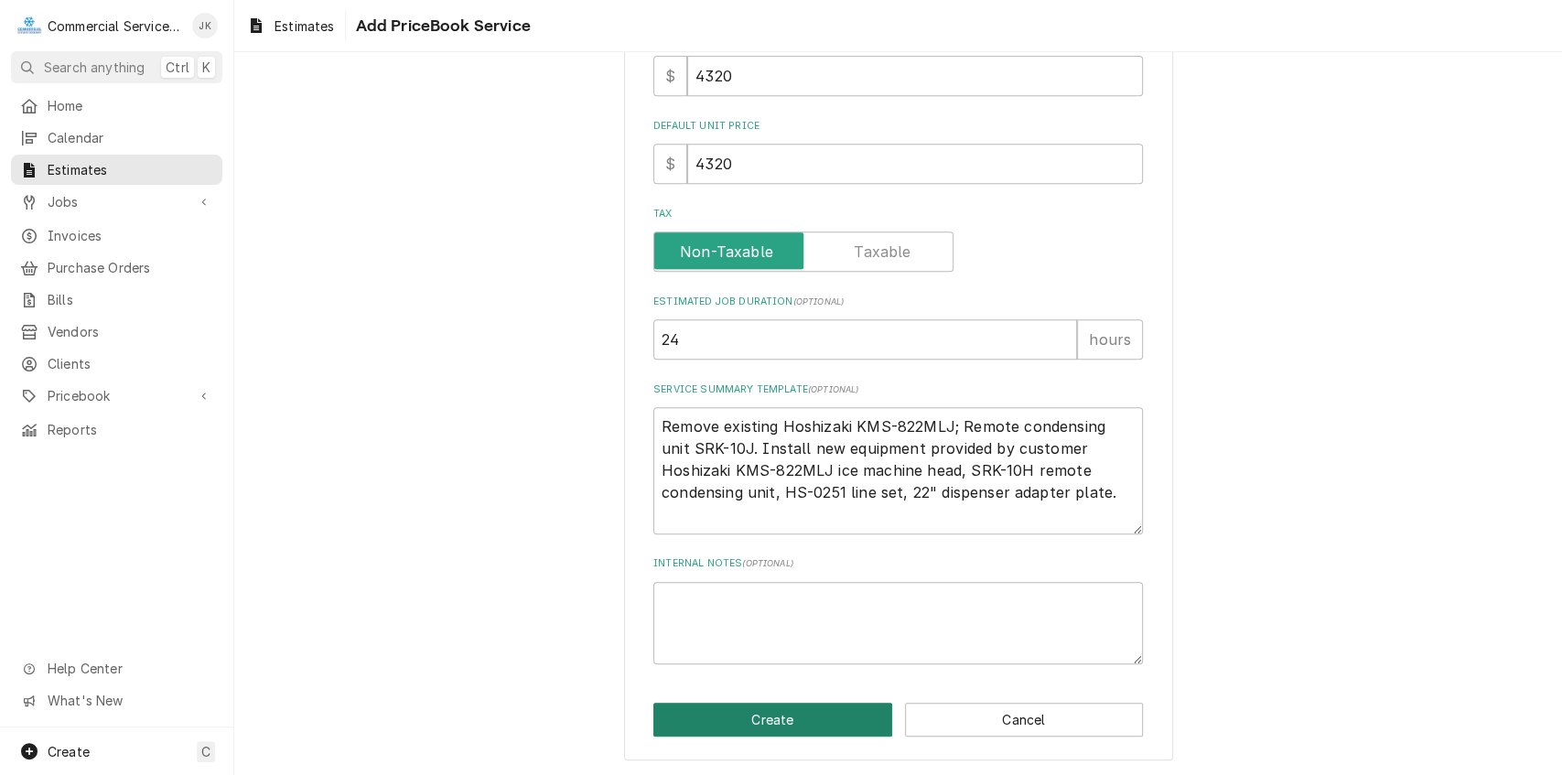
click at [762, 717] on button "Create" at bounding box center [772, 720] width 239 height 34
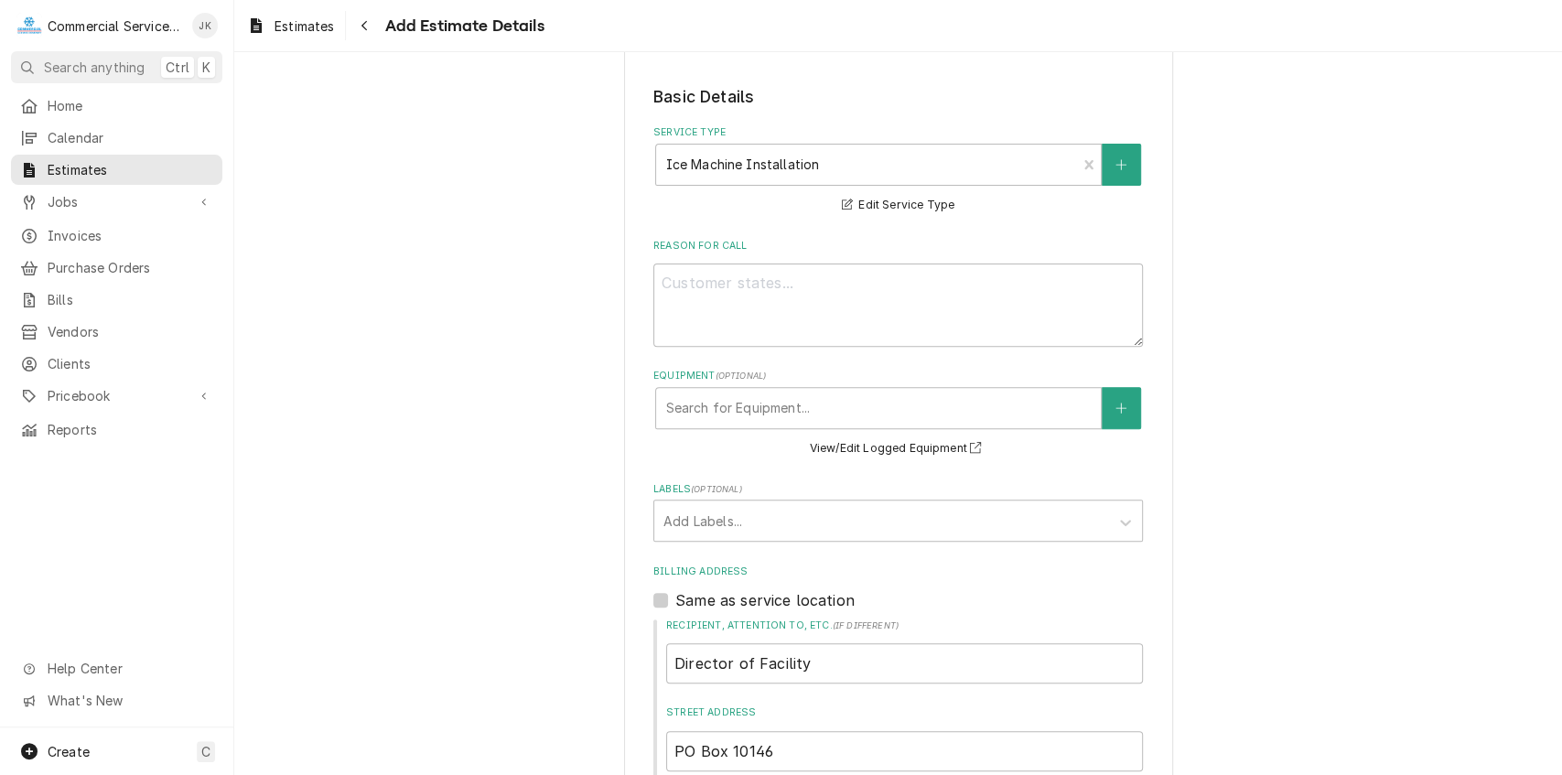
scroll to position [370, 0]
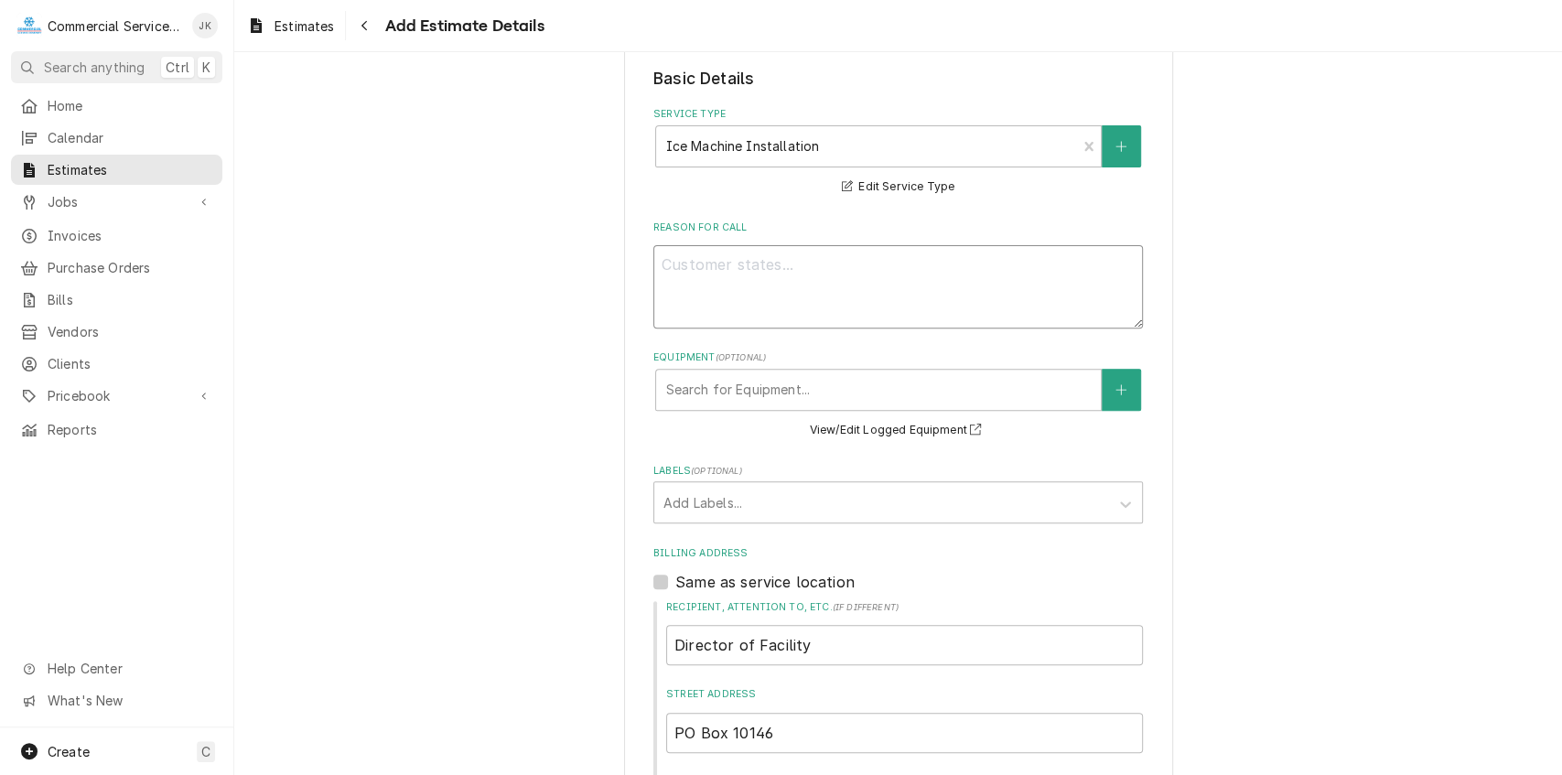
click at [664, 271] on textarea "Reason For Call" at bounding box center [897, 286] width 489 height 83
click at [697, 263] on textarea "Instaal new equipment provided by customer" at bounding box center [897, 286] width 489 height 83
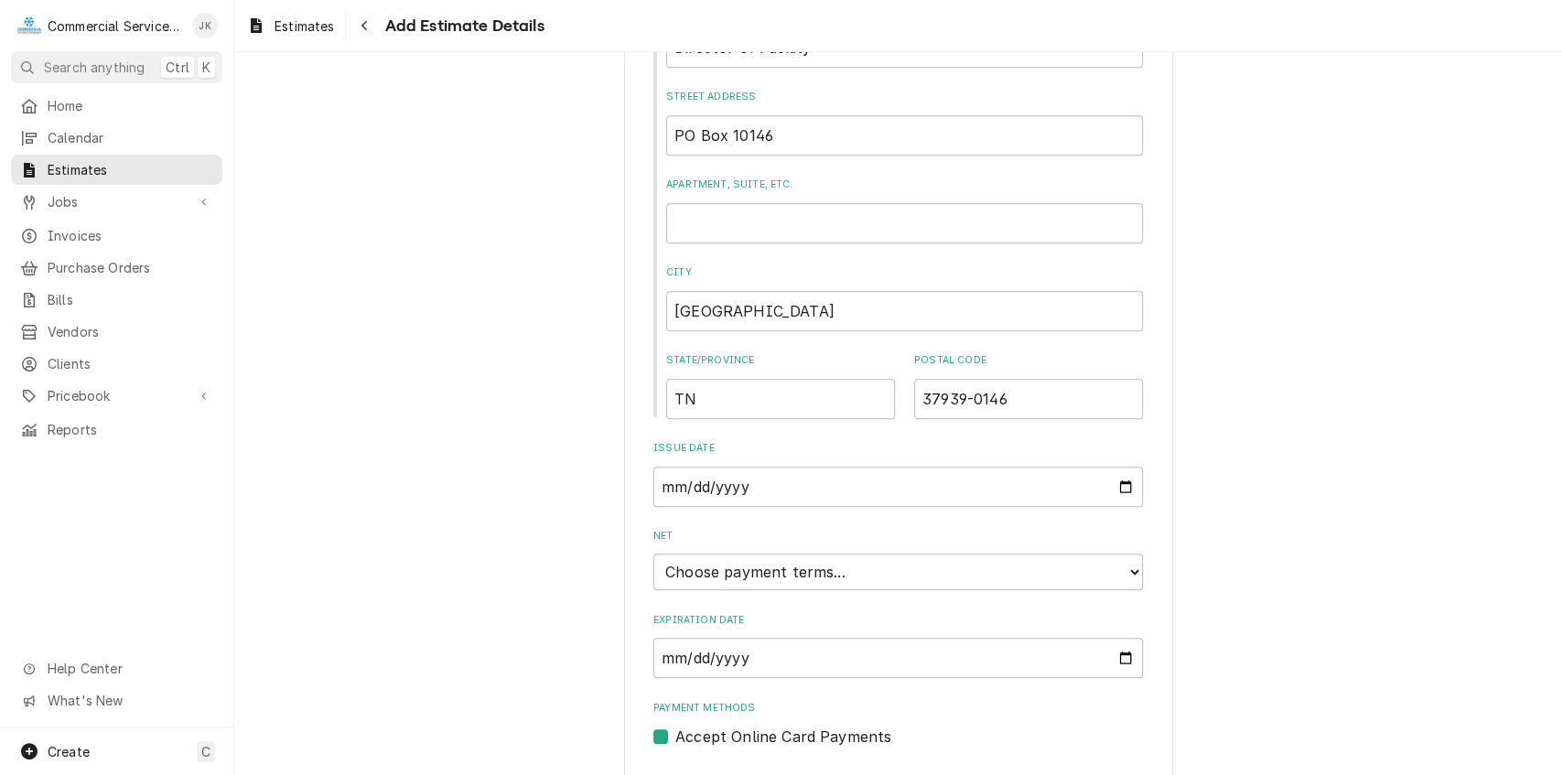
scroll to position [1019, 0]
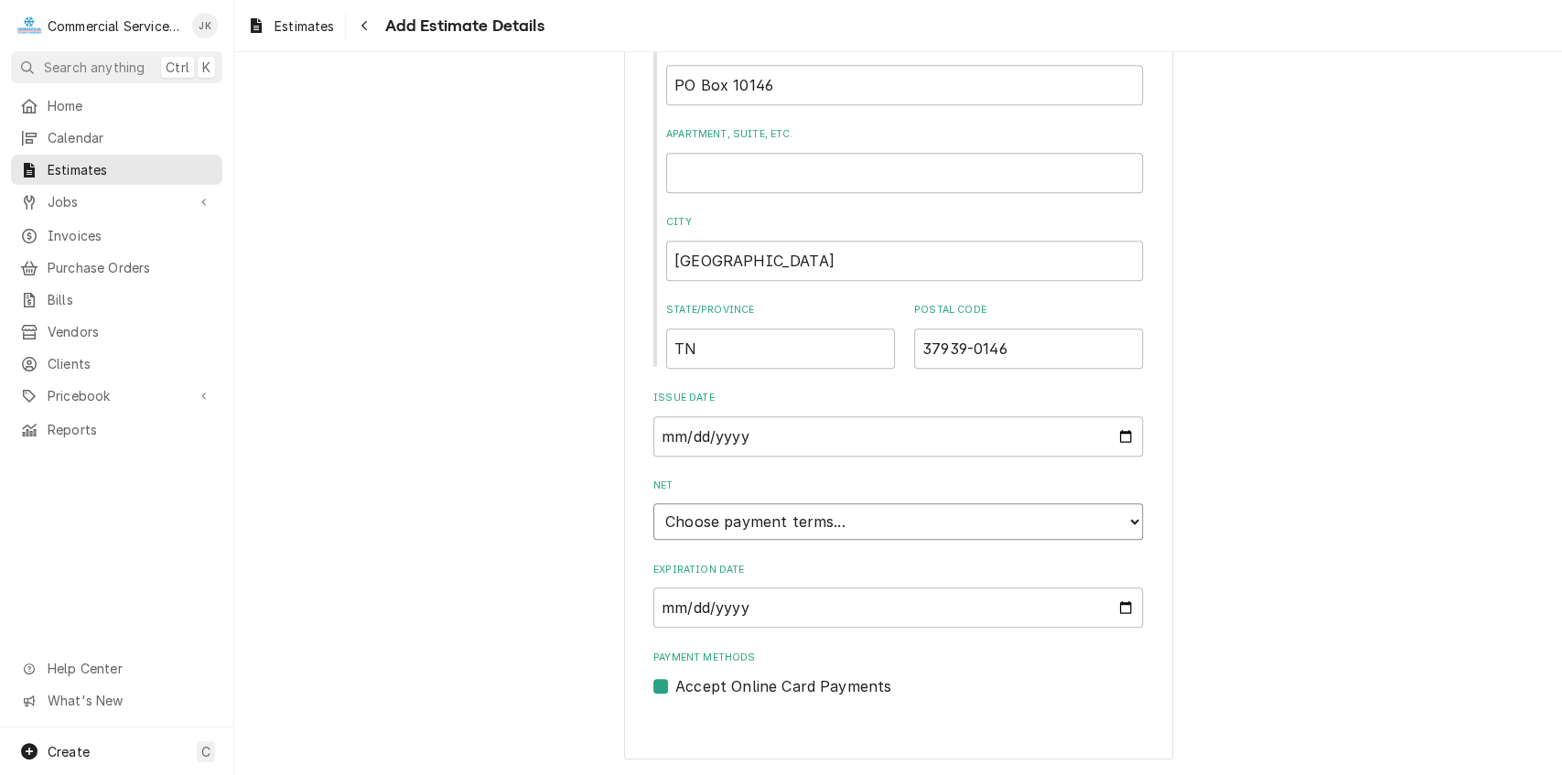
click at [1131, 518] on select "Choose payment terms... Same Day Net 7 Net 14 Net 21 Net 30 Net 45 Net 60 Net 90" at bounding box center [897, 521] width 489 height 37
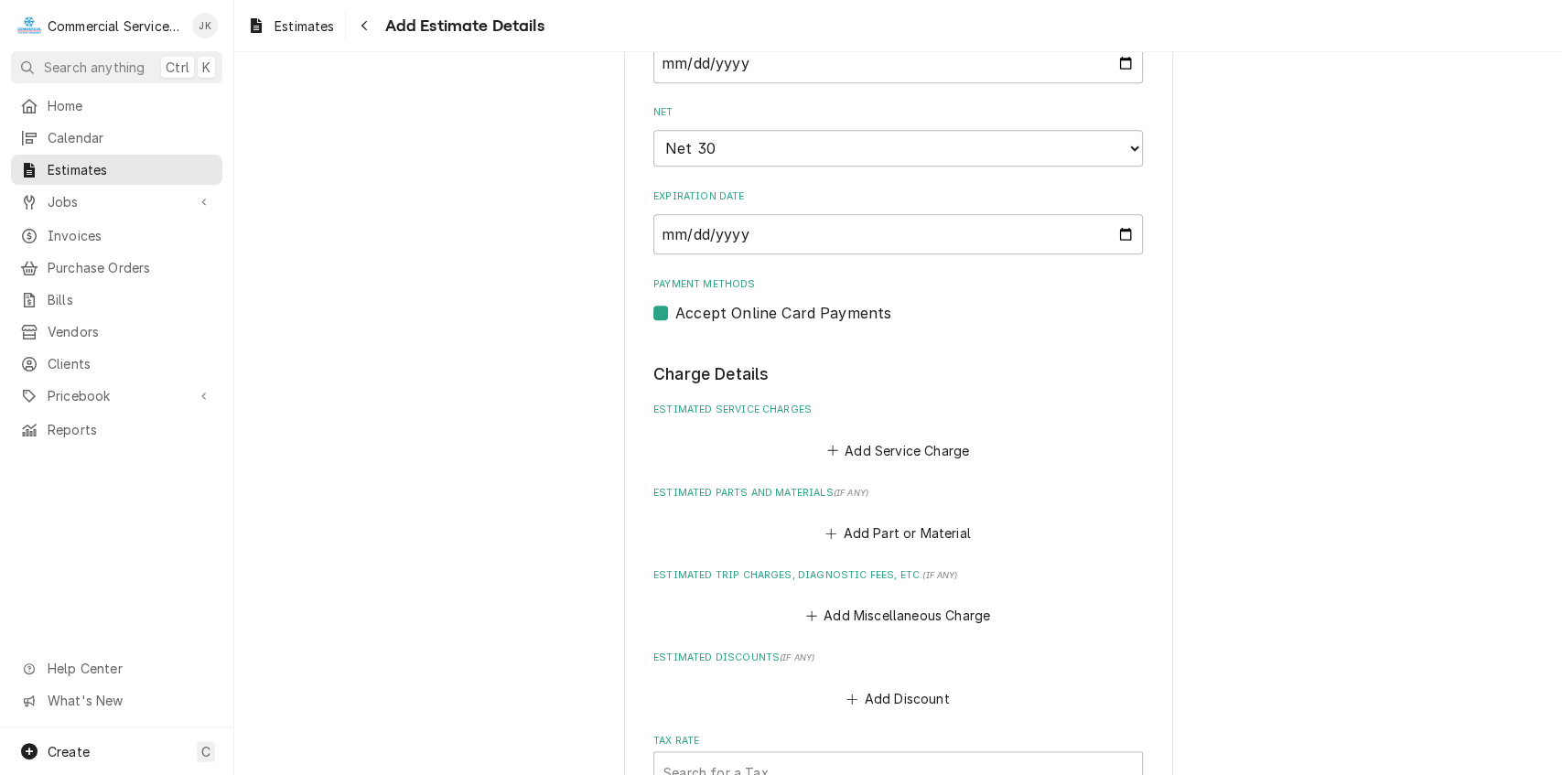
scroll to position [1581, 0]
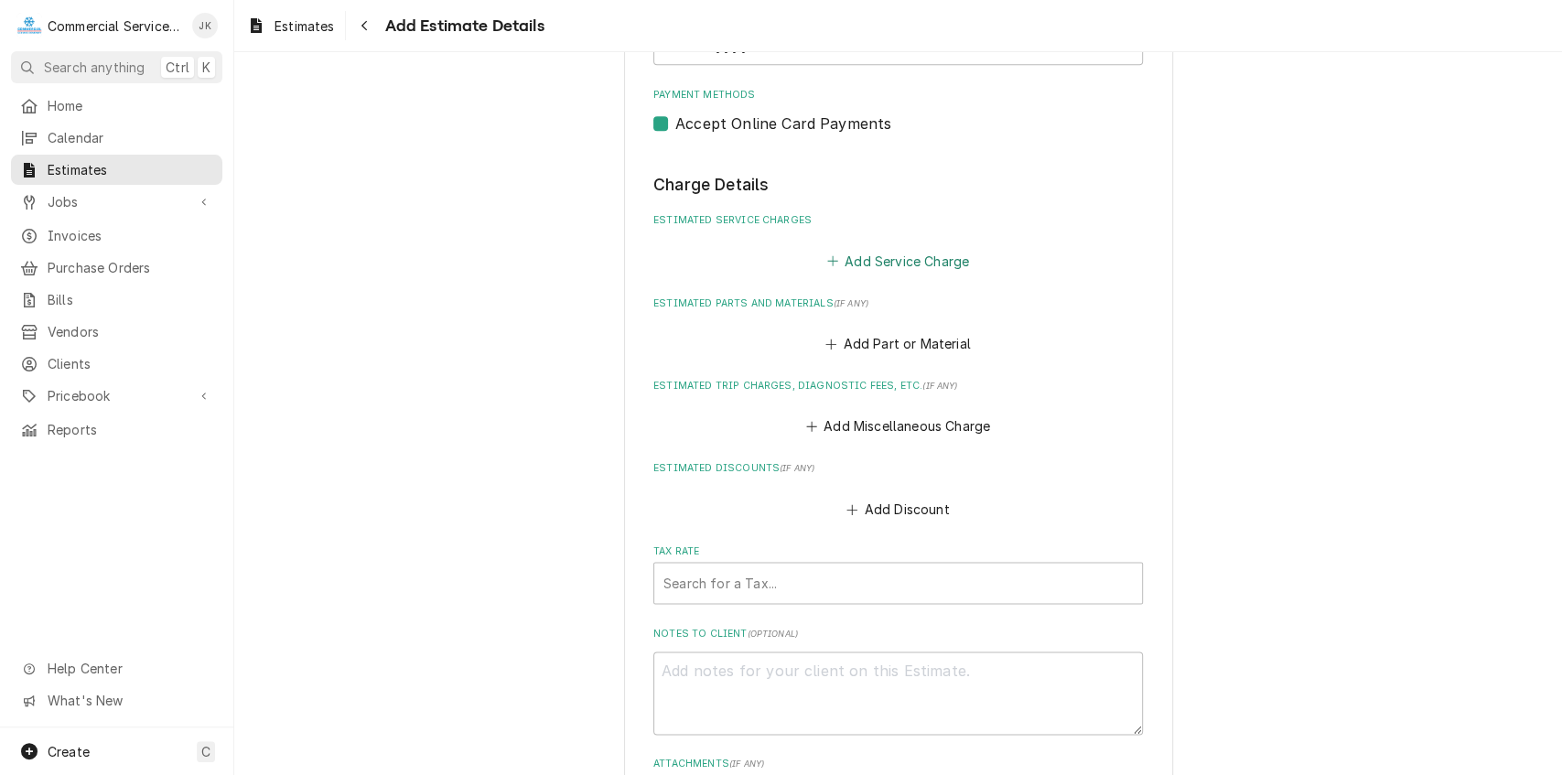
click at [873, 262] on button "Add Service Charge" at bounding box center [897, 261] width 148 height 26
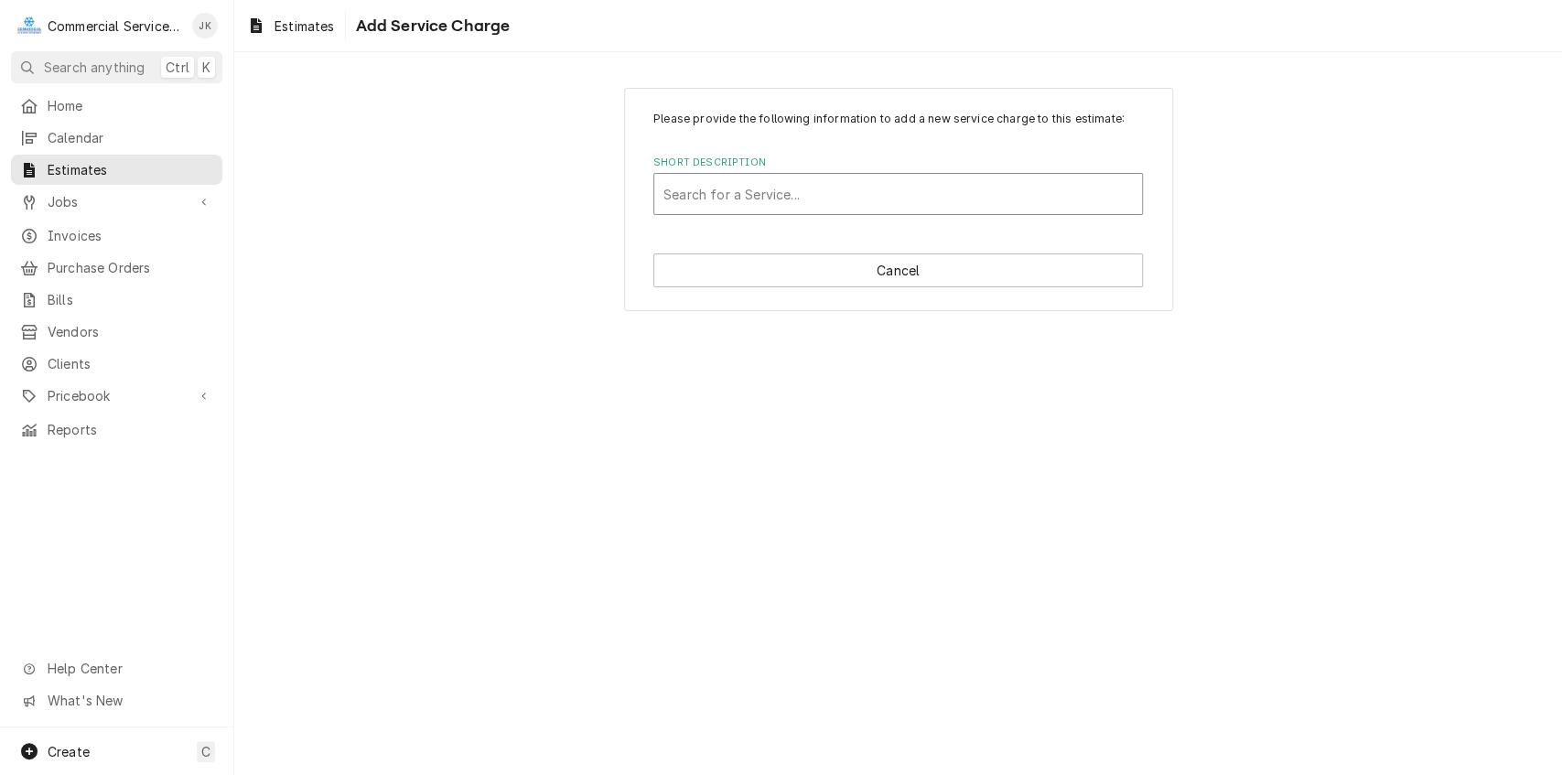
click at [725, 190] on div "Short Description" at bounding box center [897, 193] width 469 height 33
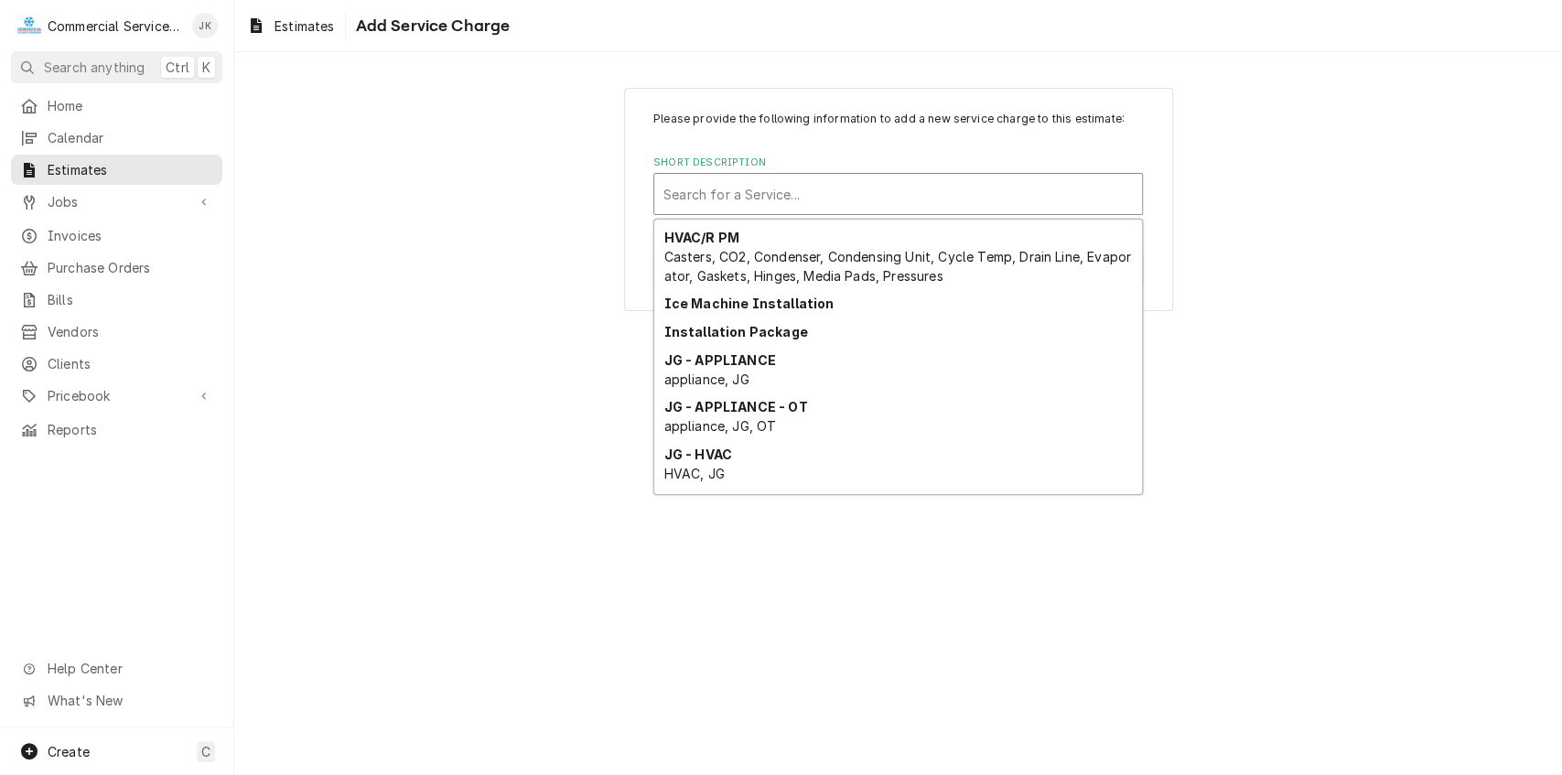
scroll to position [2239, 0]
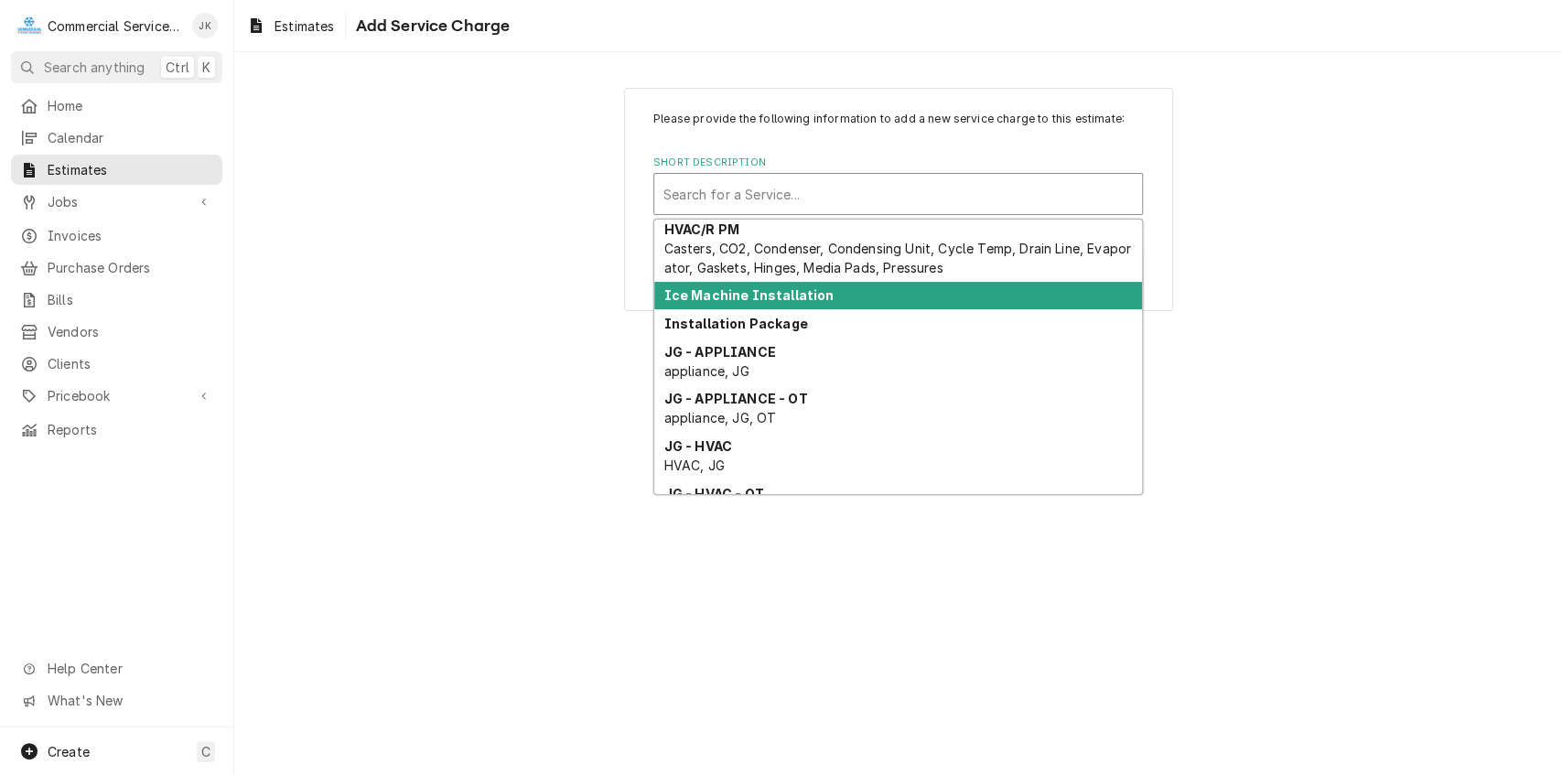
click at [746, 300] on strong "Ice Machine Installation" at bounding box center [749, 295] width 170 height 16
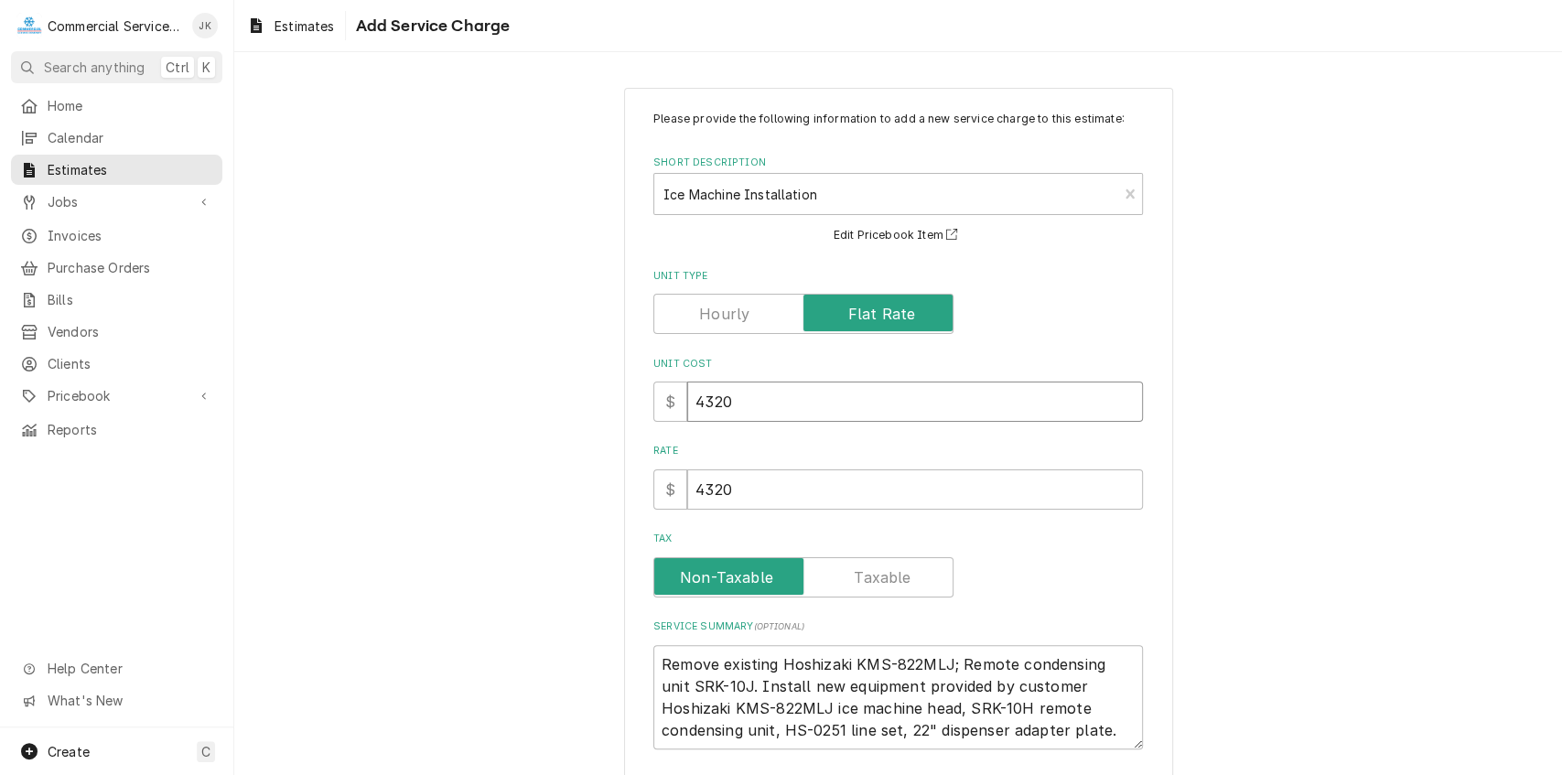
click at [712, 397] on input "4320" at bounding box center [915, 401] width 456 height 40
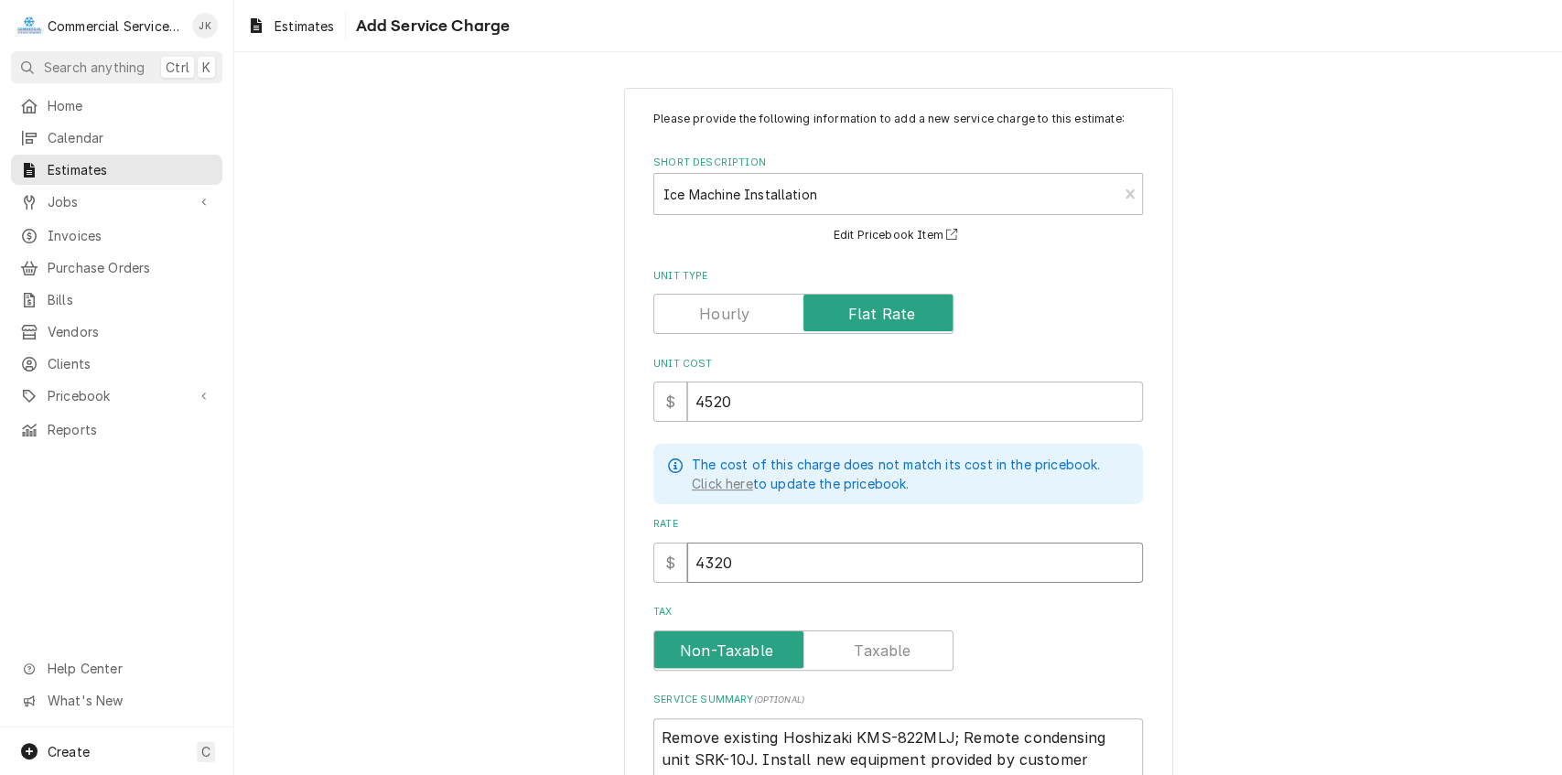
click at [713, 556] on input "4320" at bounding box center [915, 562] width 456 height 40
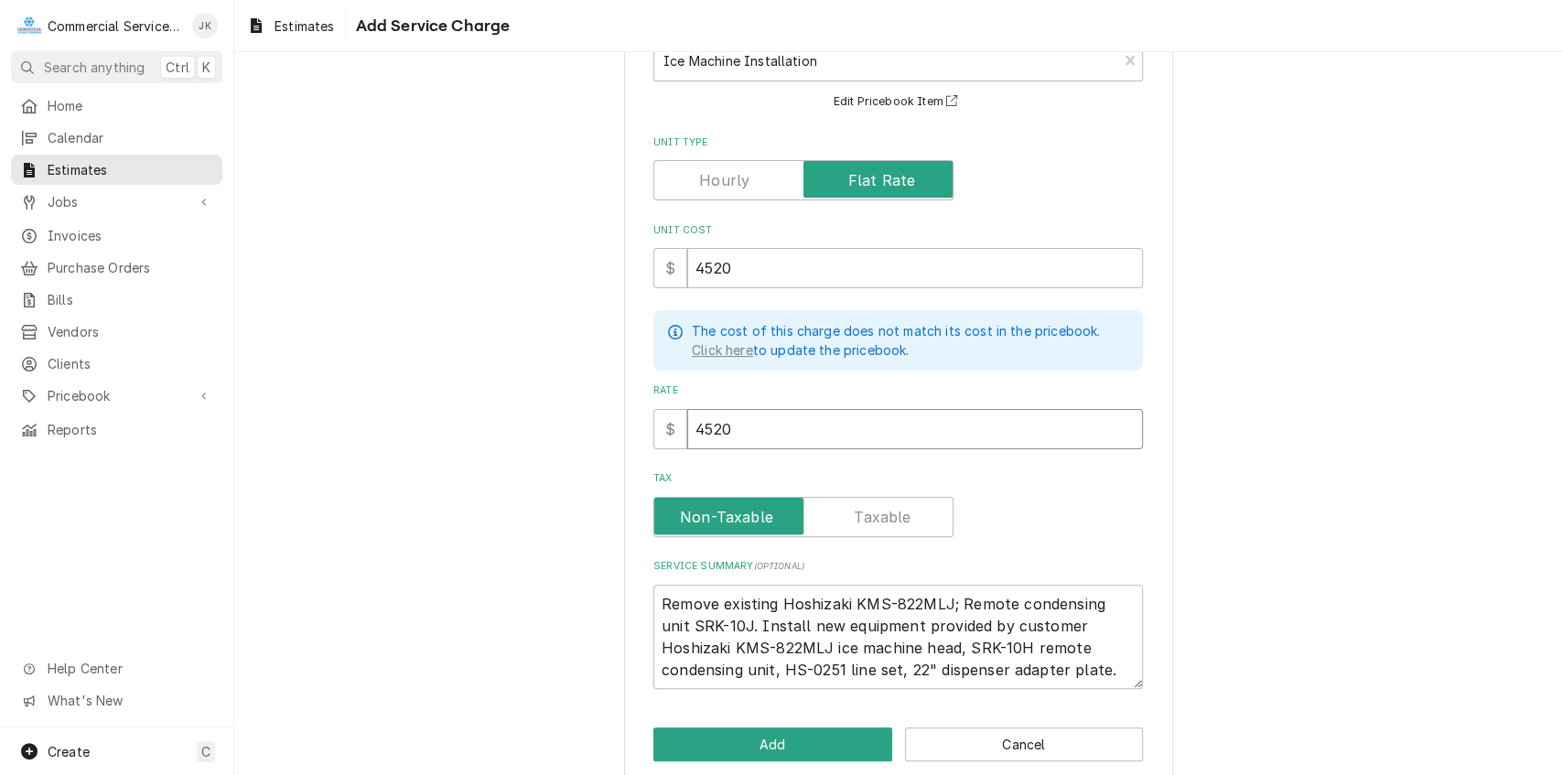
scroll to position [157, 0]
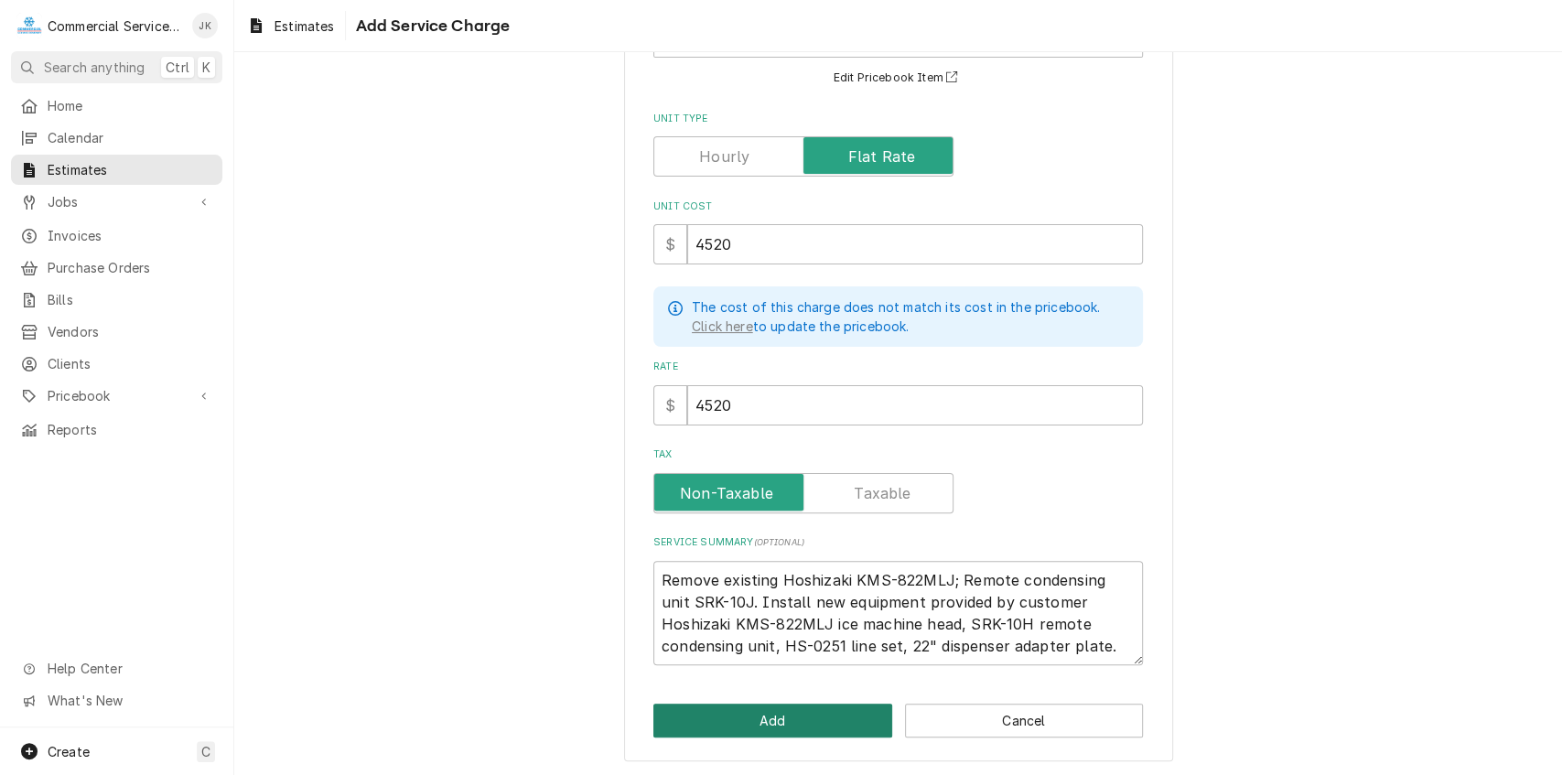
click at [767, 724] on button "Add" at bounding box center [772, 720] width 239 height 34
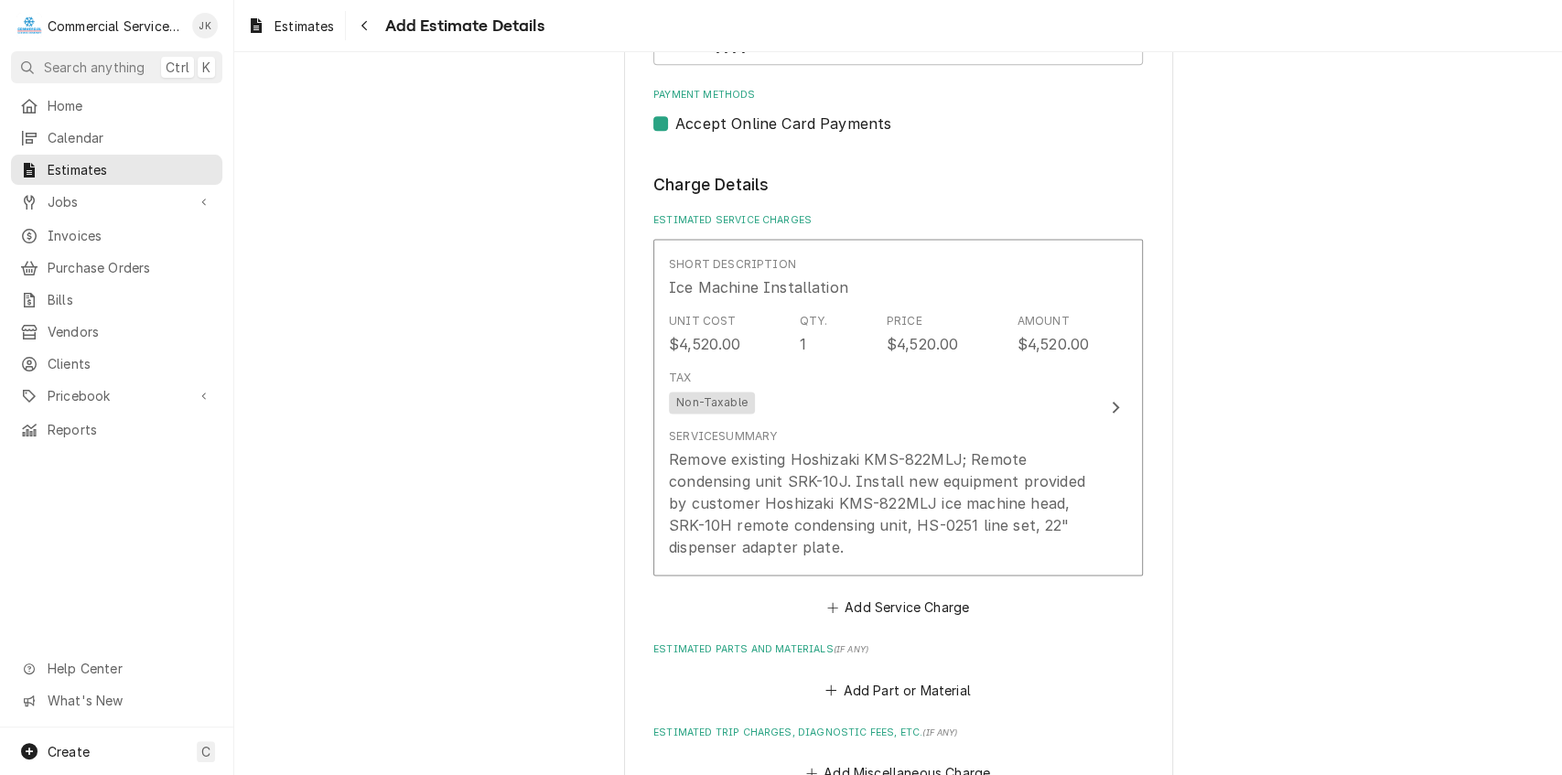
scroll to position [1560, 0]
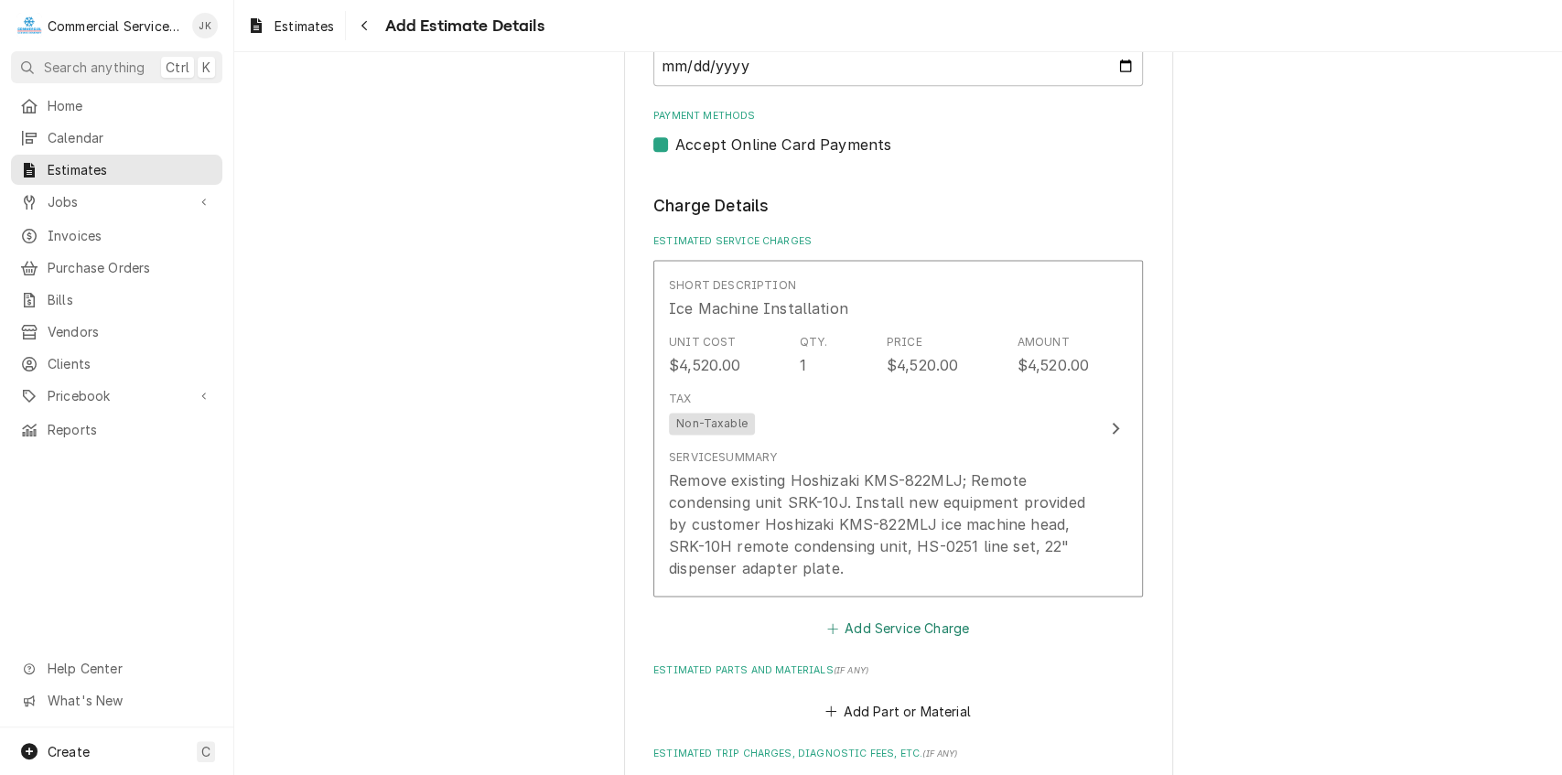
click at [911, 628] on button "Add Service Charge" at bounding box center [897, 629] width 148 height 26
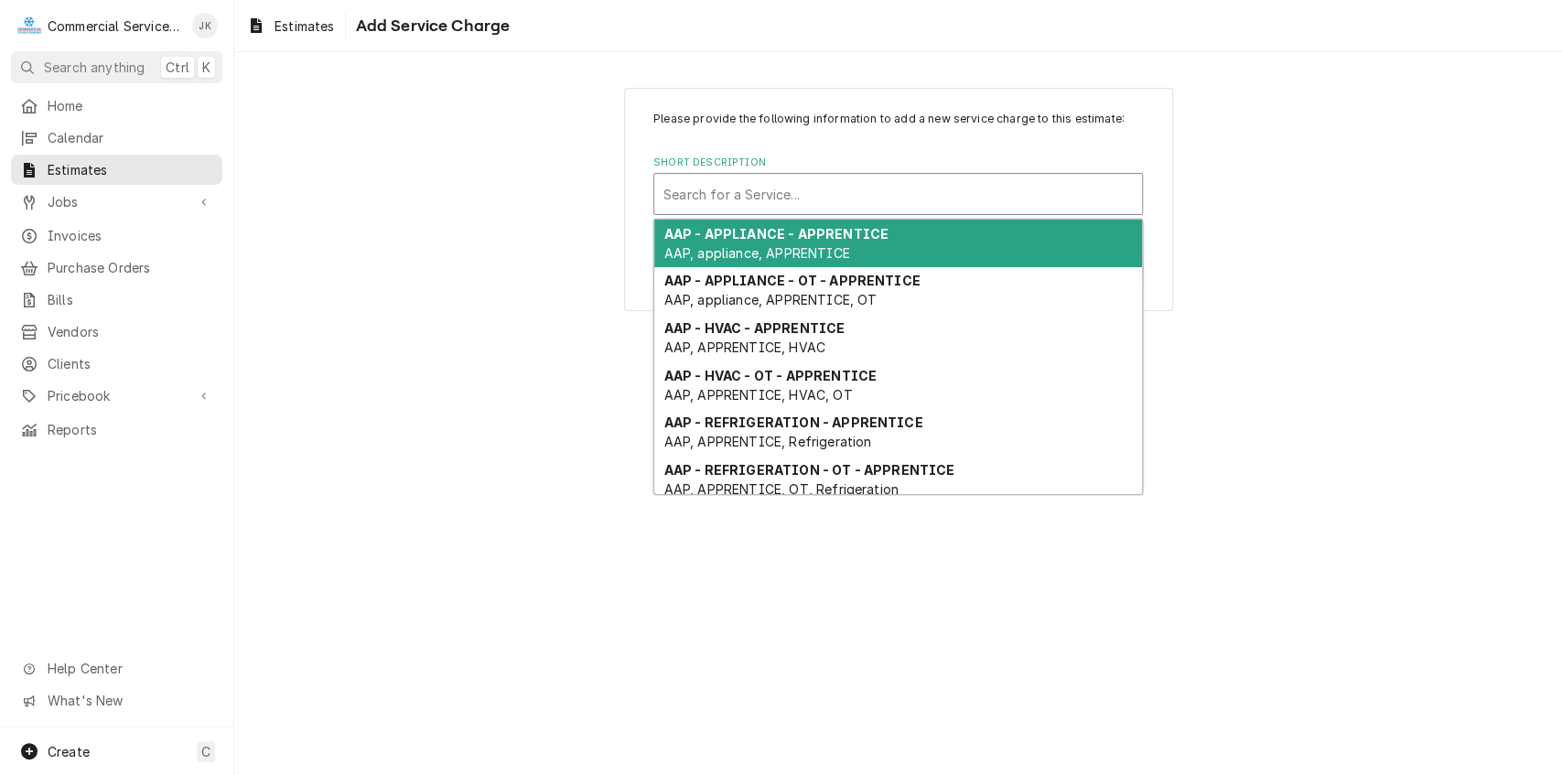
click at [678, 189] on div "Short Description" at bounding box center [897, 193] width 469 height 33
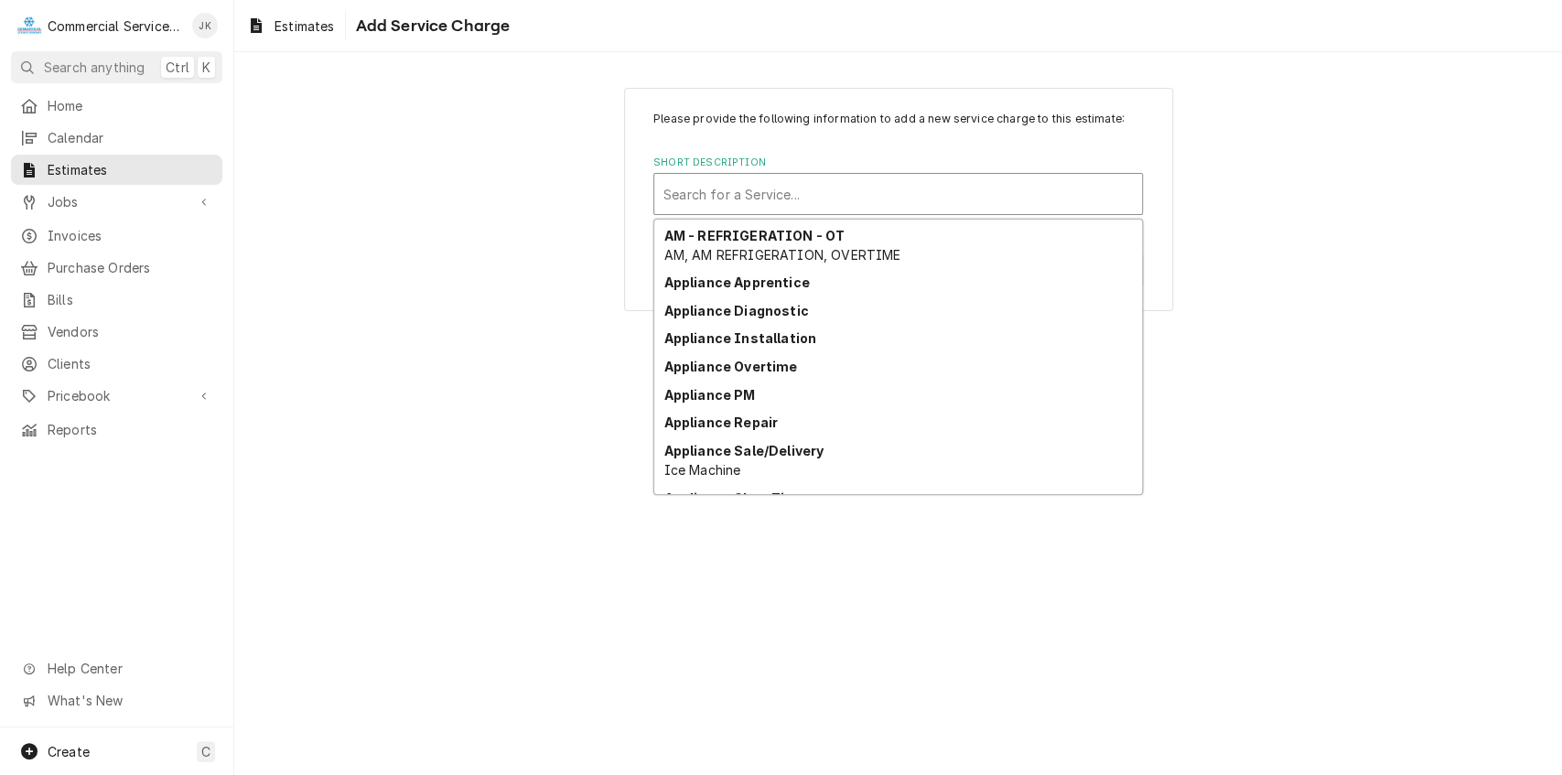
scroll to position [535, 0]
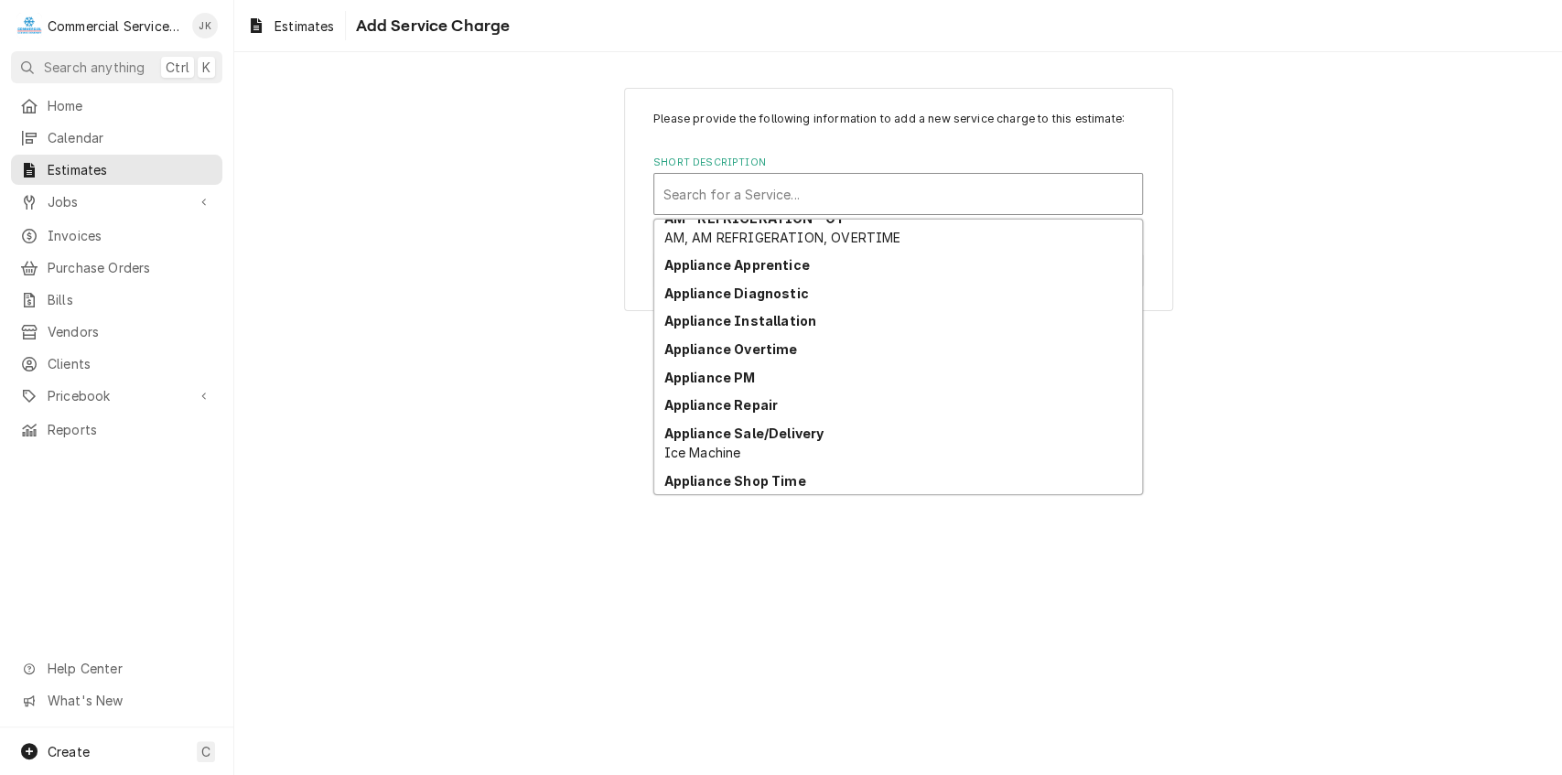
click at [1138, 494] on div "AAP - APPLIANCE - APPRENTICE AAP, appliance, APPRENTICE AAP - APPLIANCE - OT - …" at bounding box center [898, 357] width 488 height 274
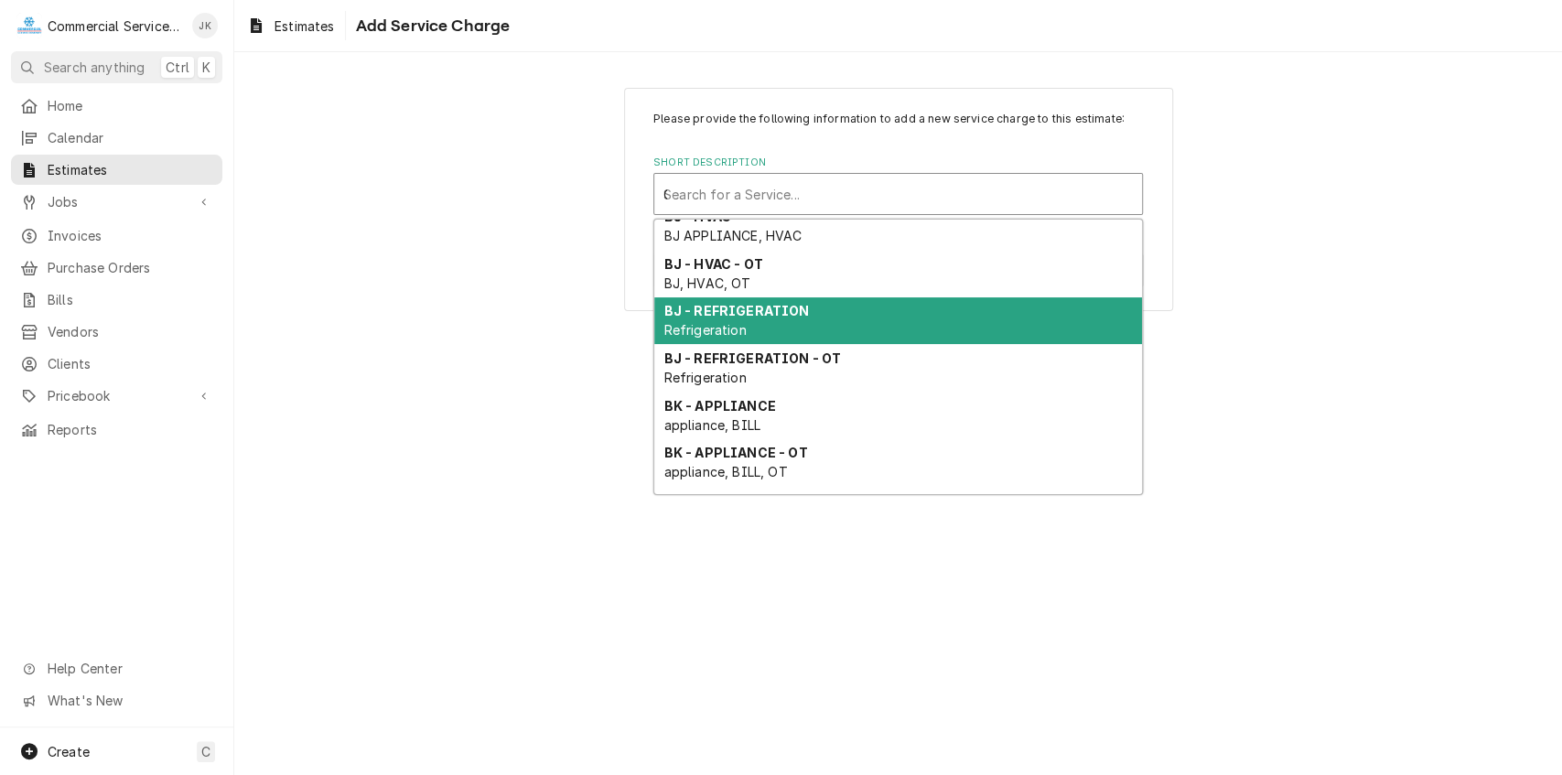
scroll to position [0, 0]
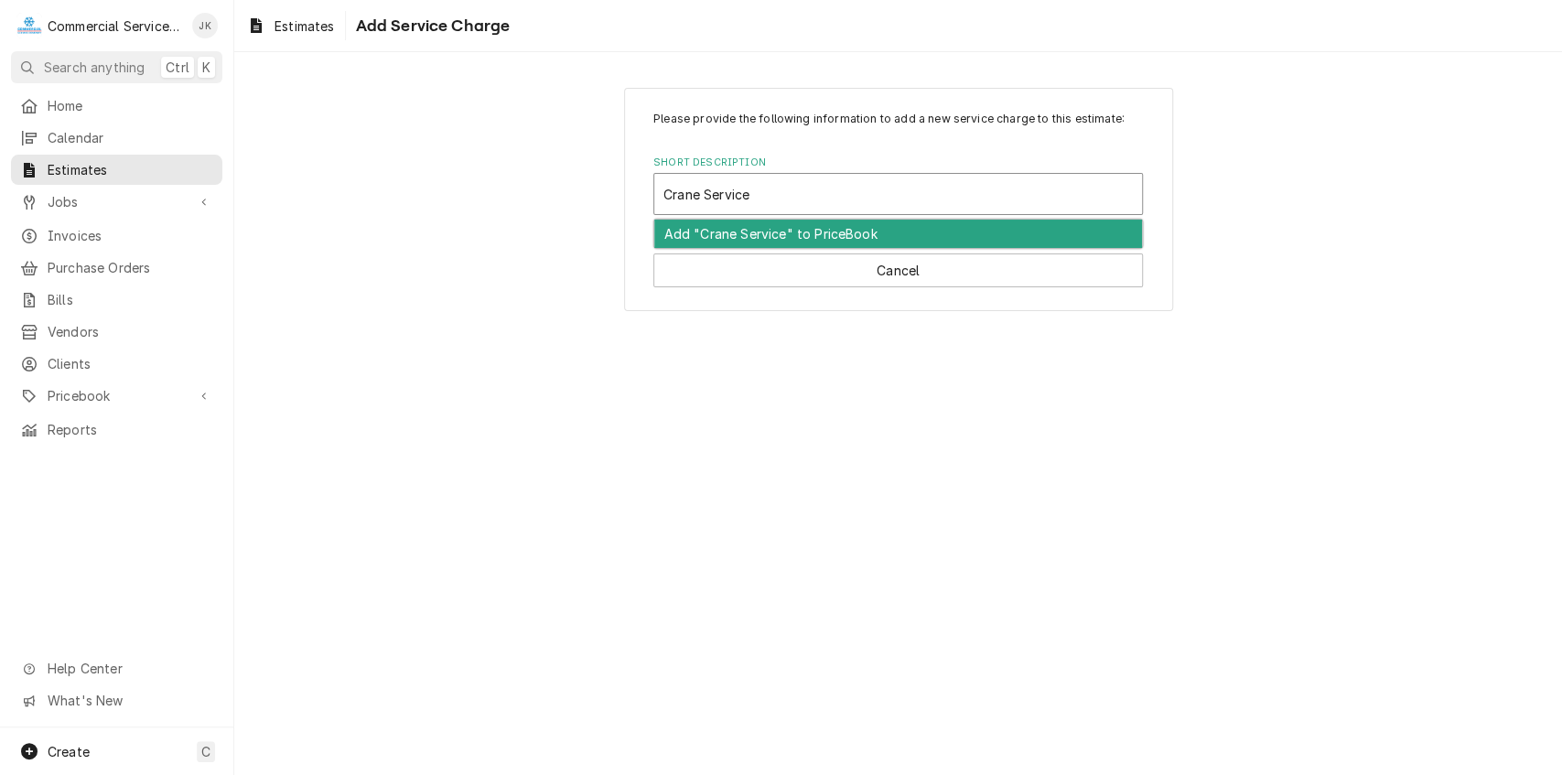
click at [710, 227] on div "Add "Crane Service" to PriceBook" at bounding box center [898, 234] width 488 height 28
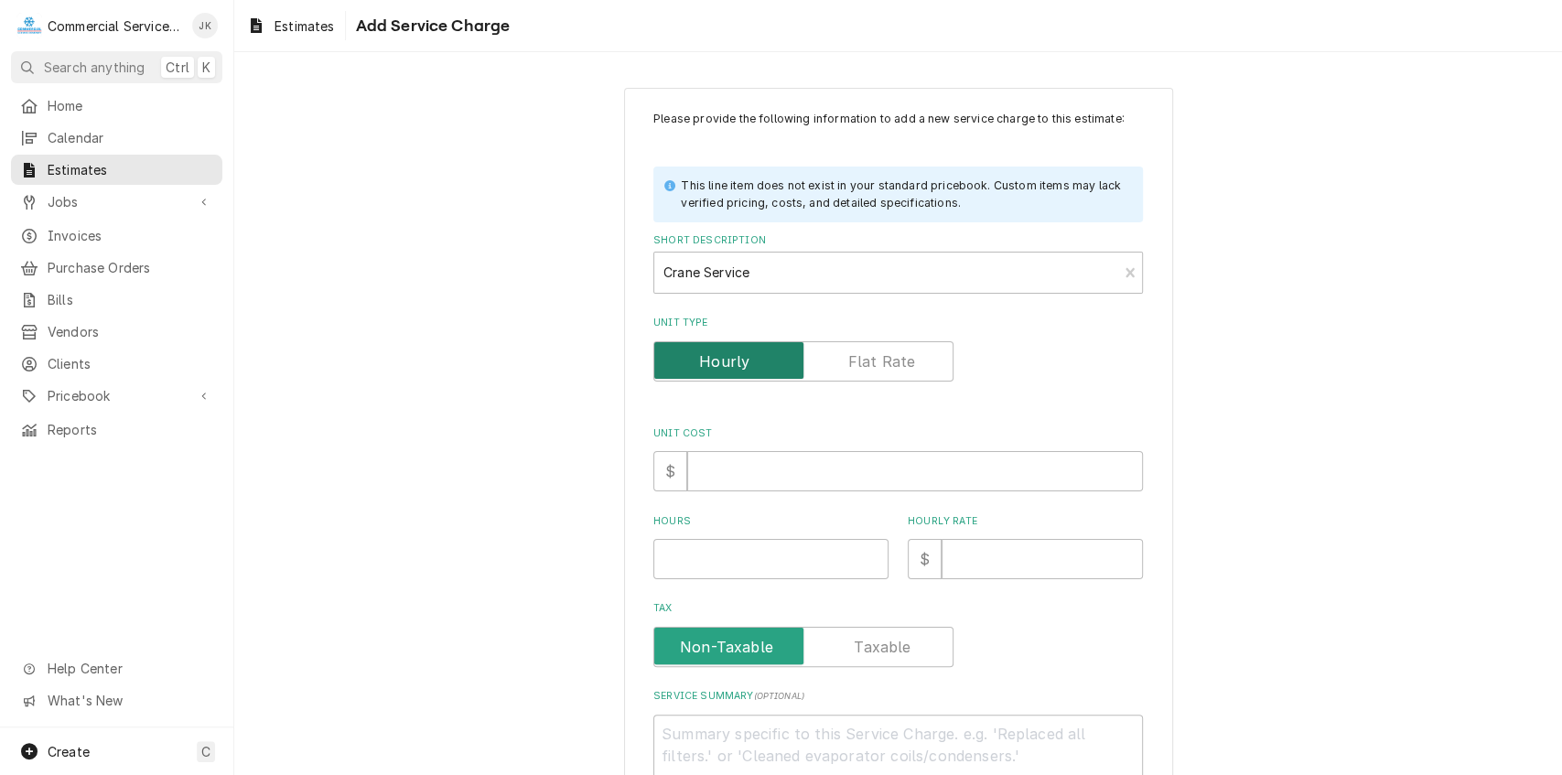
click at [889, 371] on input "Unit Type" at bounding box center [803, 361] width 284 height 40
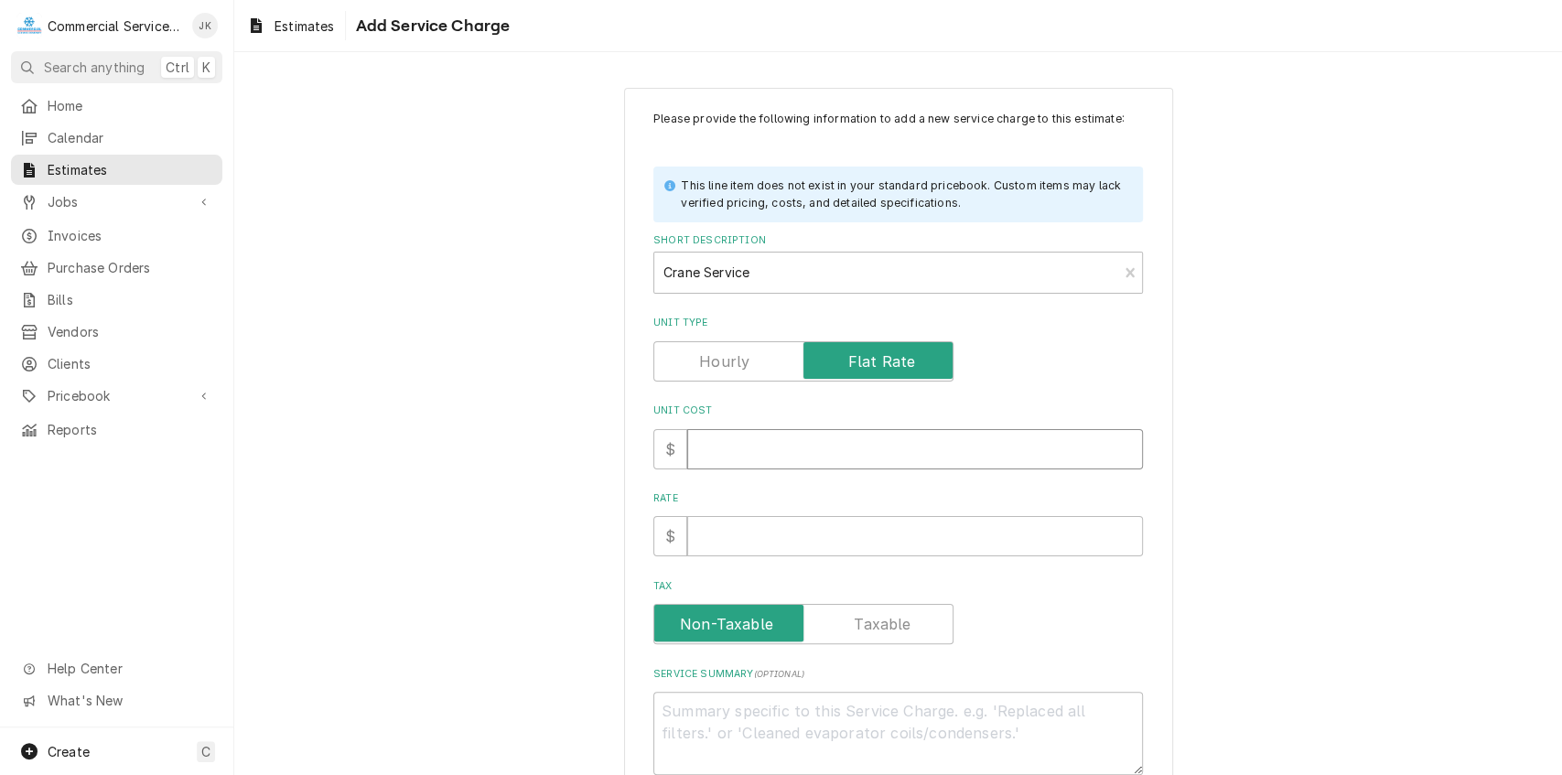
click at [723, 457] on input "Unit Cost" at bounding box center [915, 449] width 456 height 40
click at [704, 534] on input "Rate" at bounding box center [915, 536] width 456 height 40
click at [896, 621] on label "Tax" at bounding box center [803, 624] width 300 height 40
click at [896, 621] on input "Tax" at bounding box center [803, 624] width 284 height 40
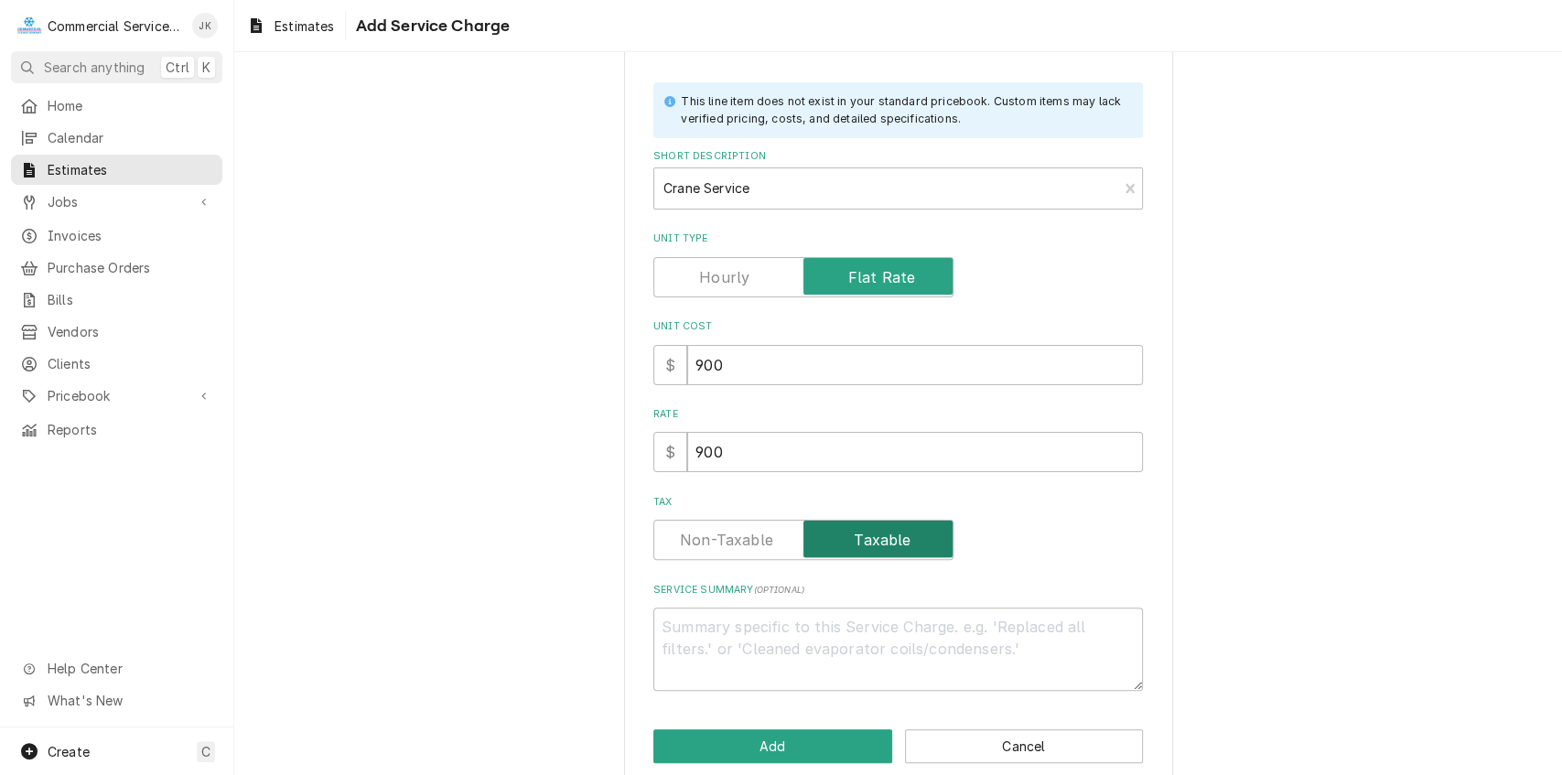
scroll to position [112, 0]
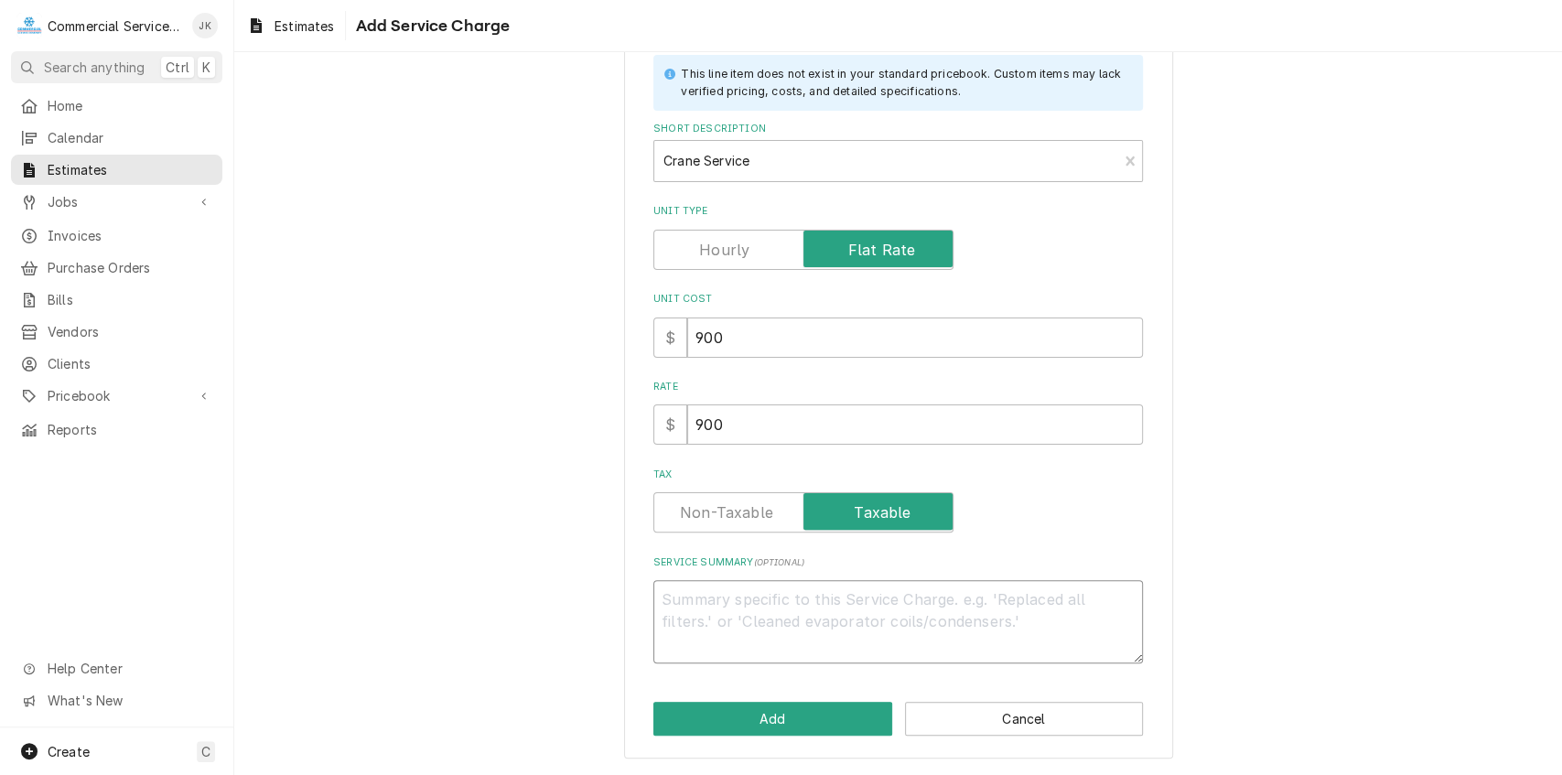
click at [717, 601] on textarea "Service Summary ( optional )" at bounding box center [897, 621] width 489 height 83
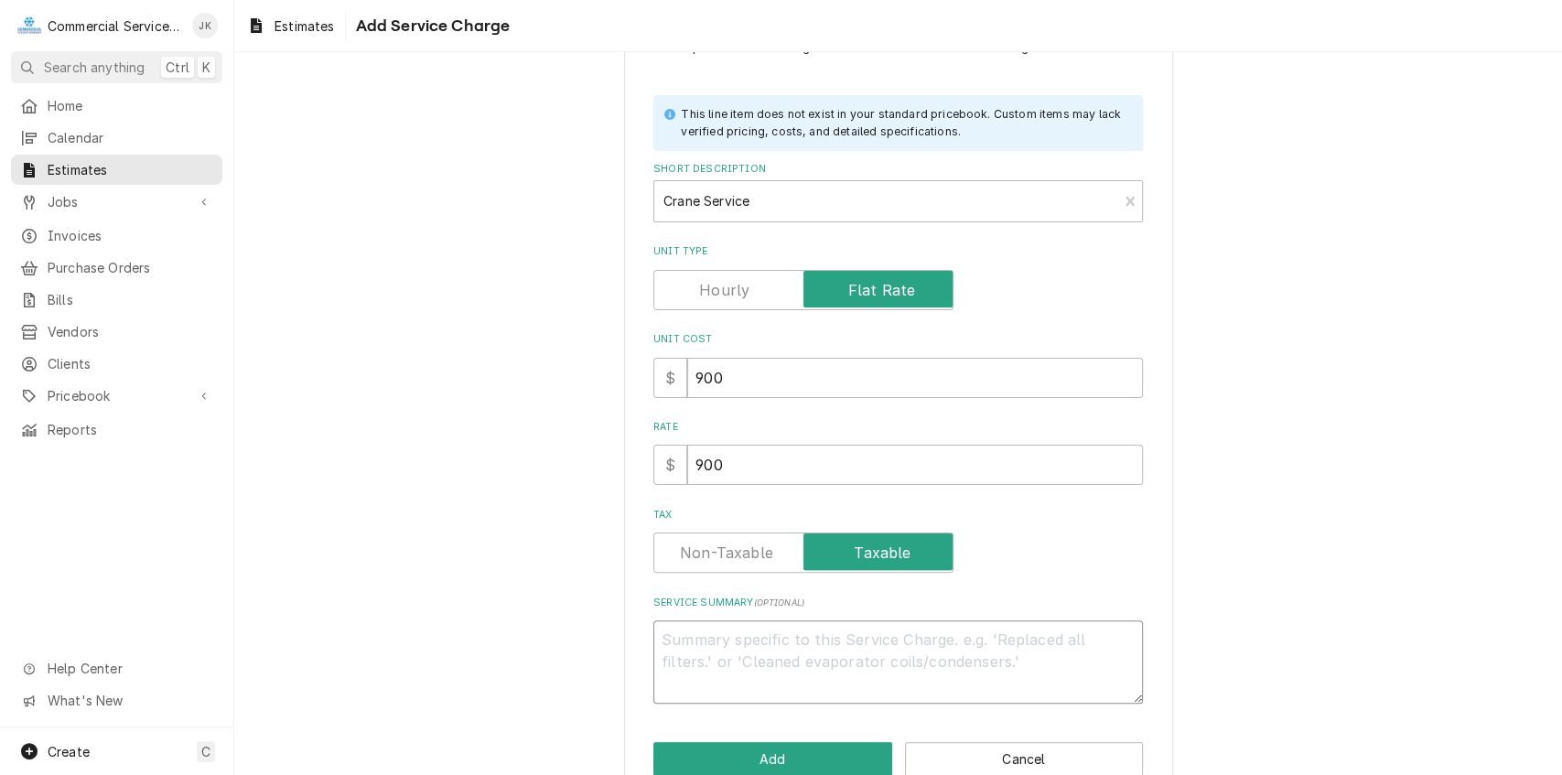
scroll to position [50, 0]
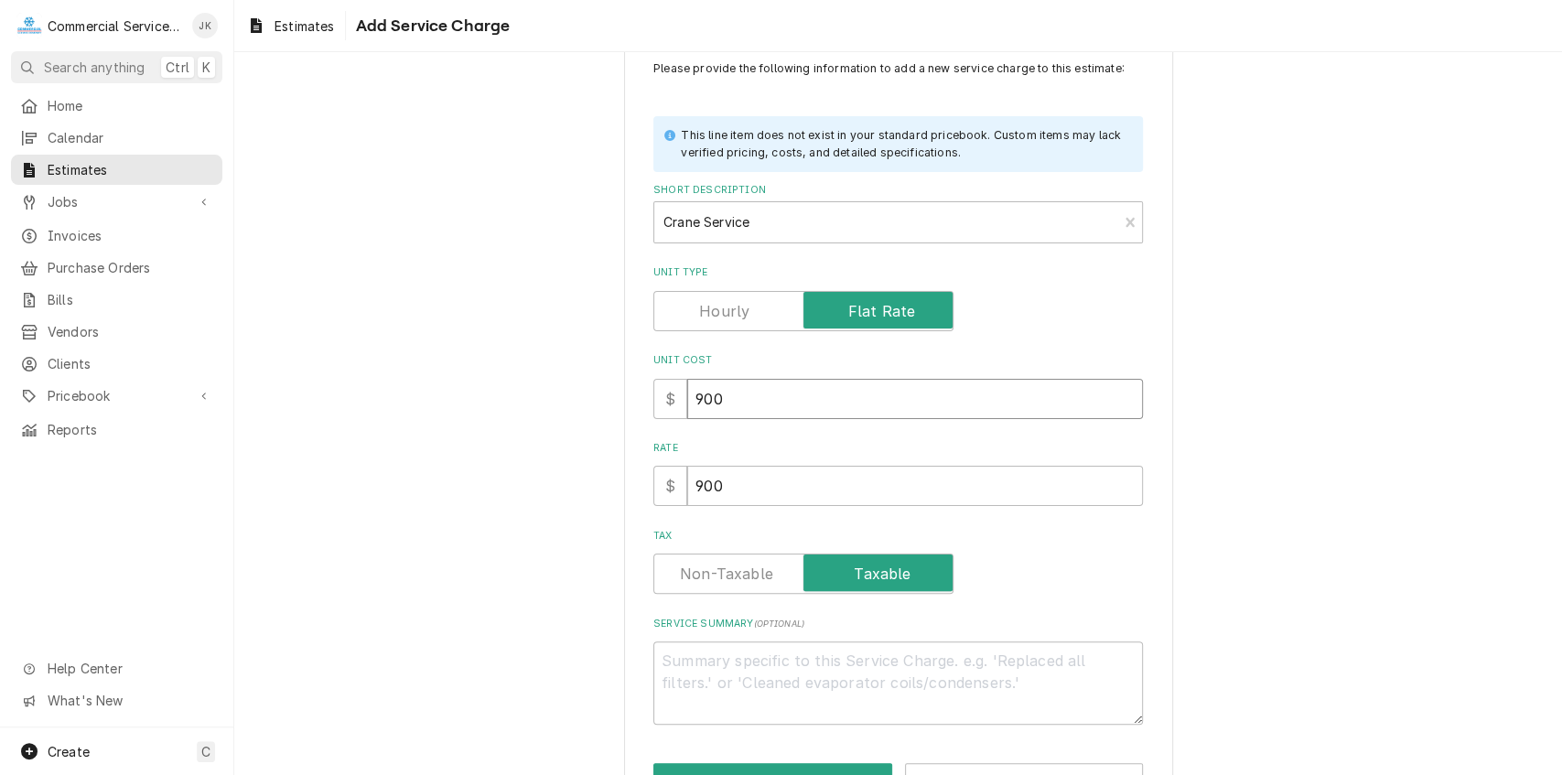
click at [699, 397] on input "900" at bounding box center [915, 399] width 456 height 40
click at [697, 486] on input "900" at bounding box center [915, 486] width 456 height 40
click at [709, 391] on input "800" at bounding box center [915, 399] width 456 height 40
click at [720, 488] on input "00" at bounding box center [915, 486] width 456 height 40
click at [893, 565] on label "Tax" at bounding box center [803, 573] width 300 height 40
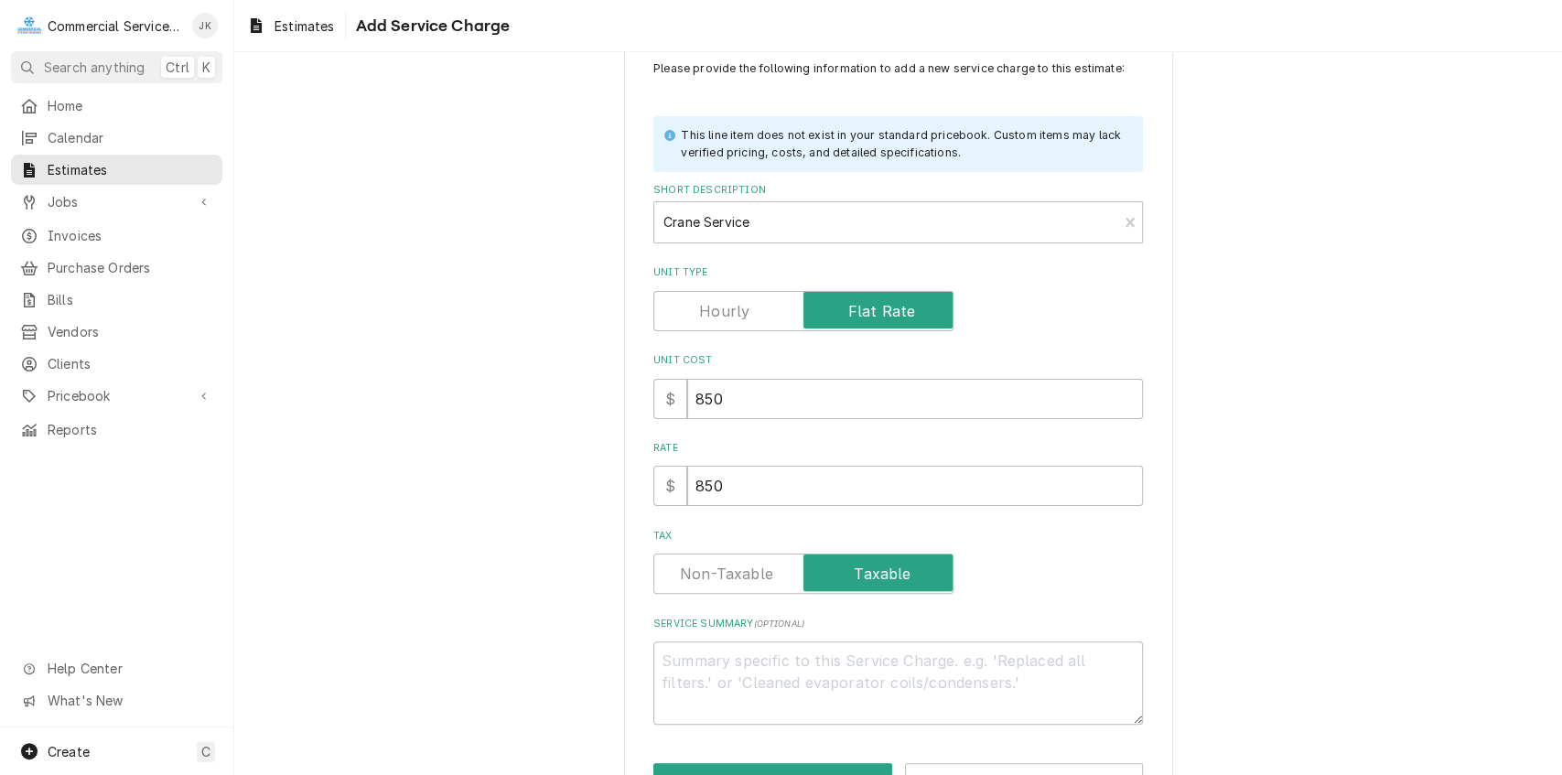
click at [893, 565] on input "Tax" at bounding box center [803, 573] width 284 height 40
click at [893, 565] on label "Tax" at bounding box center [803, 573] width 300 height 40
click at [893, 565] on input "Tax" at bounding box center [803, 573] width 284 height 40
click at [709, 668] on textarea "Service Summary ( optional )" at bounding box center [897, 682] width 489 height 83
click at [803, 659] on textarea "Boom Truck Service early a.m." at bounding box center [897, 682] width 489 height 83
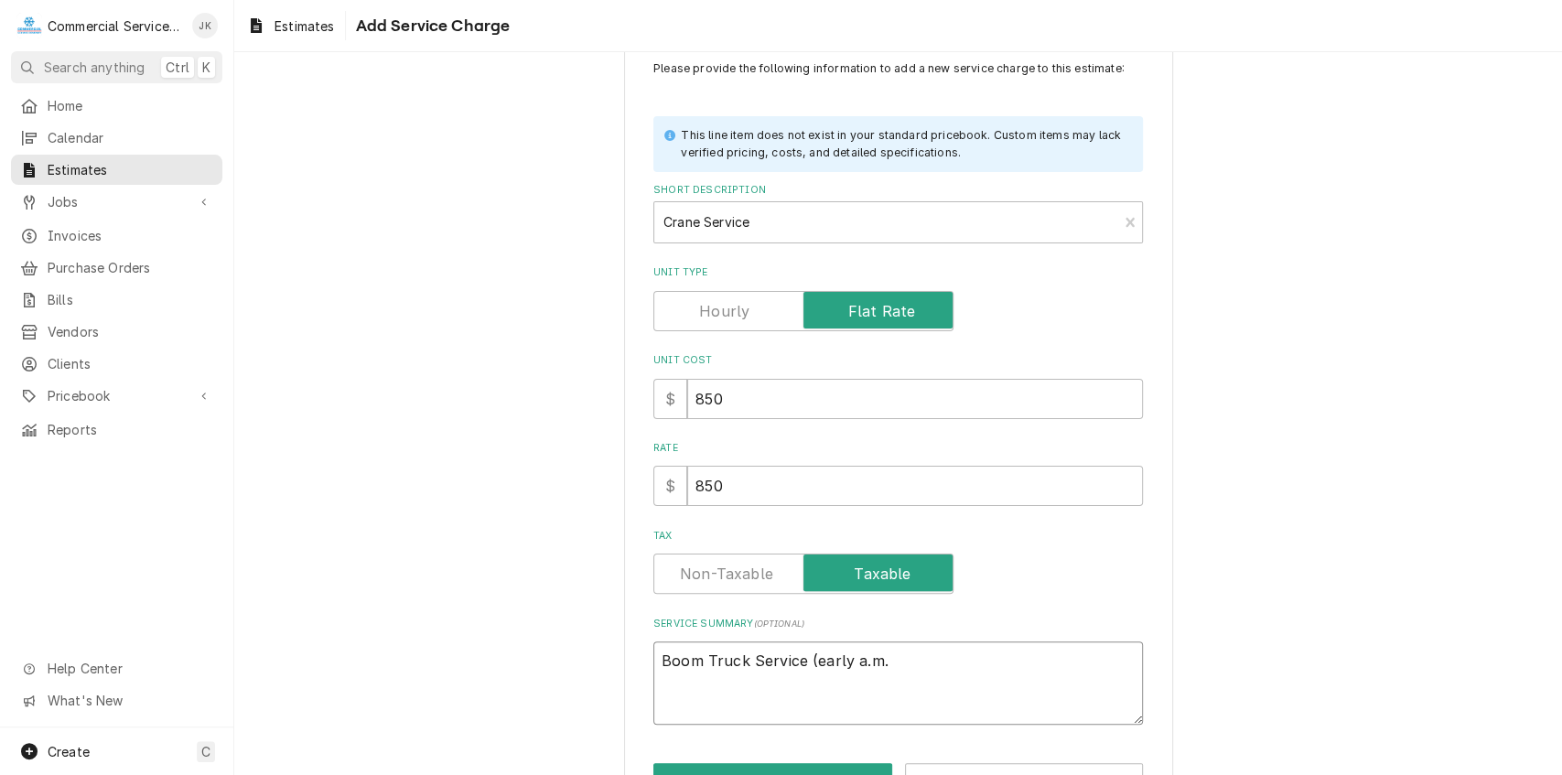
click at [886, 661] on textarea "Boom Truck Service (early a.m." at bounding box center [897, 682] width 489 height 83
click at [728, 480] on input "850" at bounding box center [915, 486] width 456 height 40
click at [723, 401] on input "850" at bounding box center [915, 399] width 456 height 40
click at [719, 488] on input "900" at bounding box center [915, 486] width 456 height 40
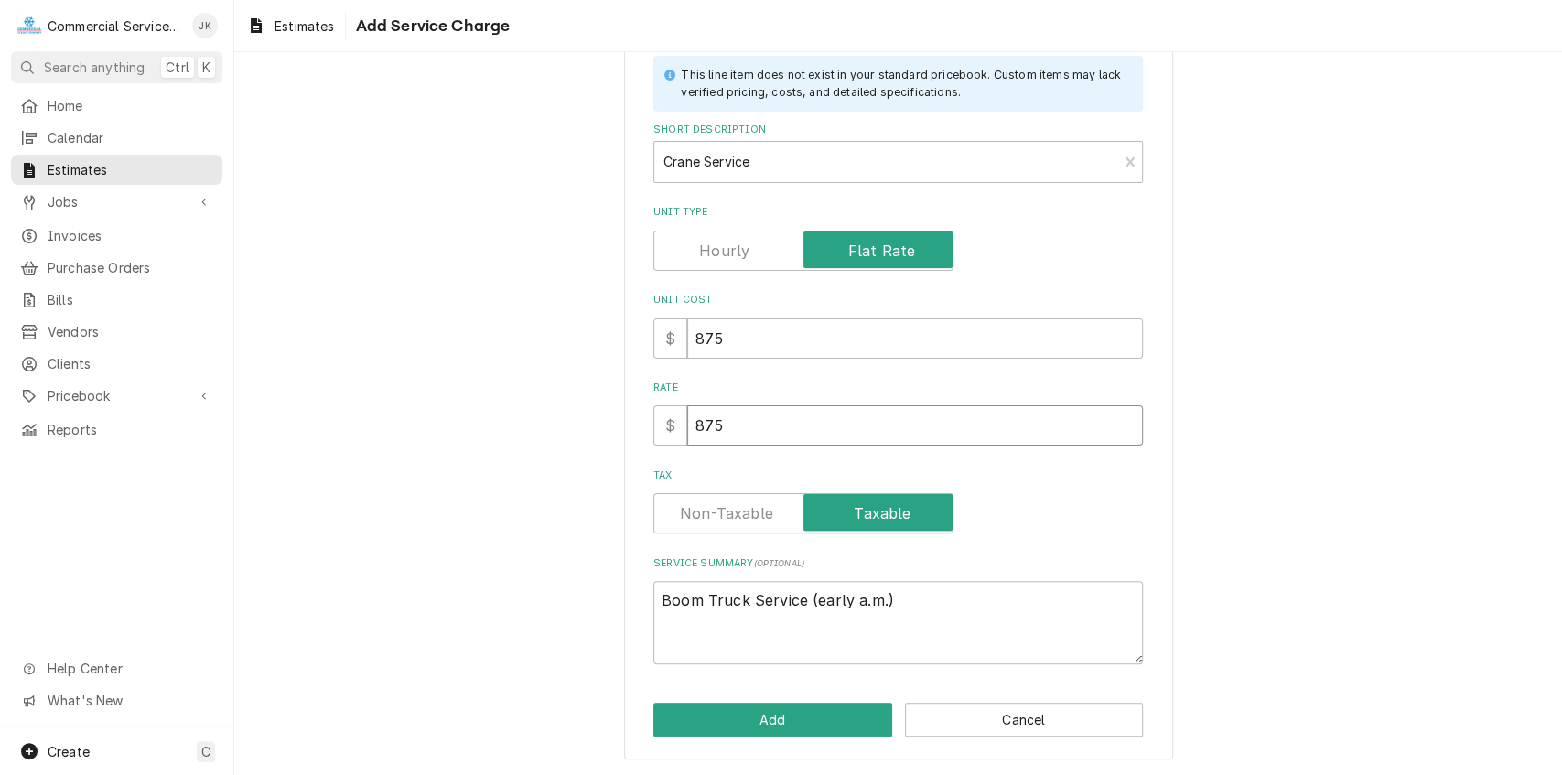
scroll to position [112, 0]
click at [774, 721] on button "Add" at bounding box center [772, 719] width 239 height 34
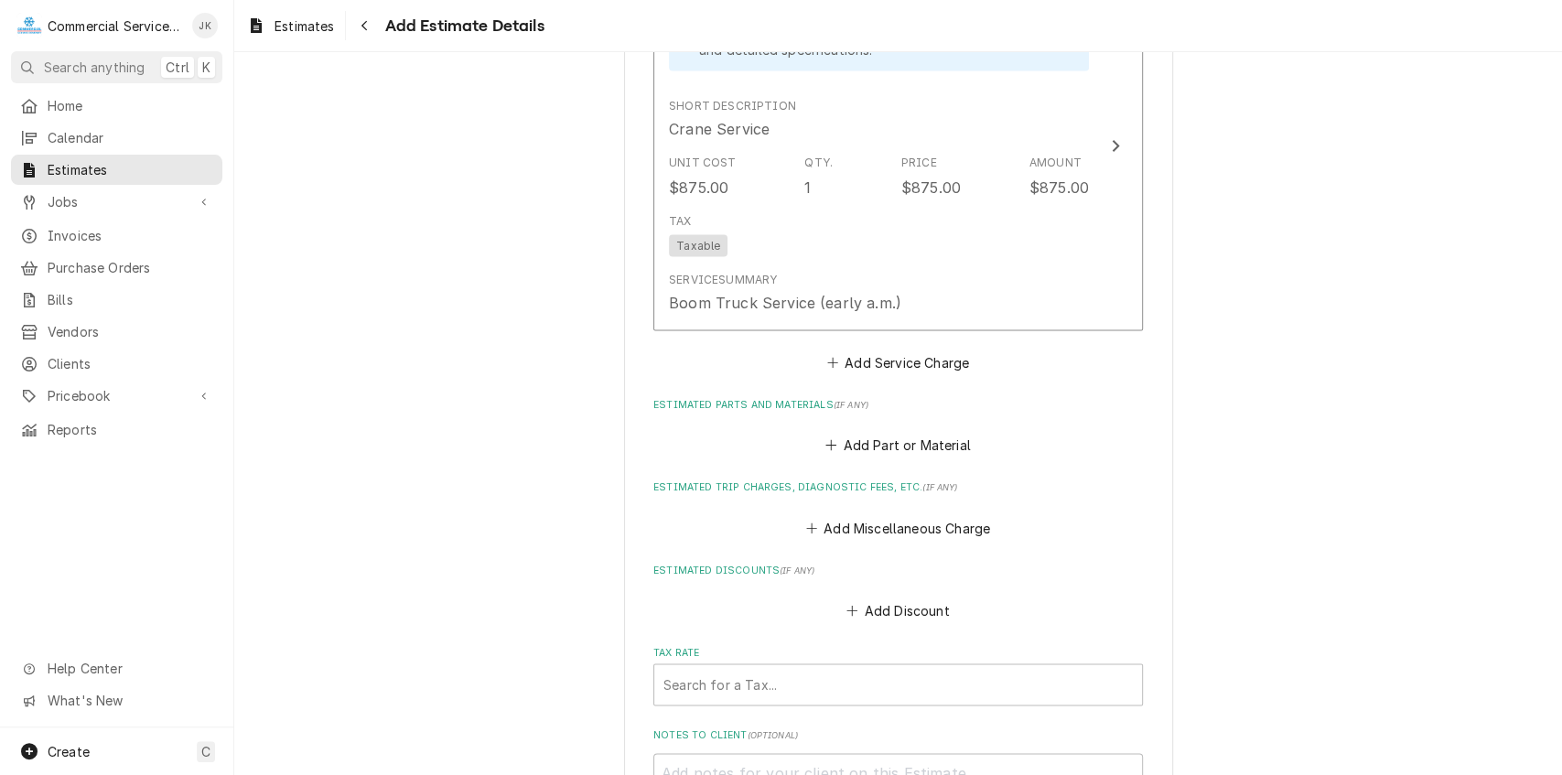
scroll to position [2202, 0]
click at [904, 446] on button "Add Part or Material" at bounding box center [897, 448] width 151 height 26
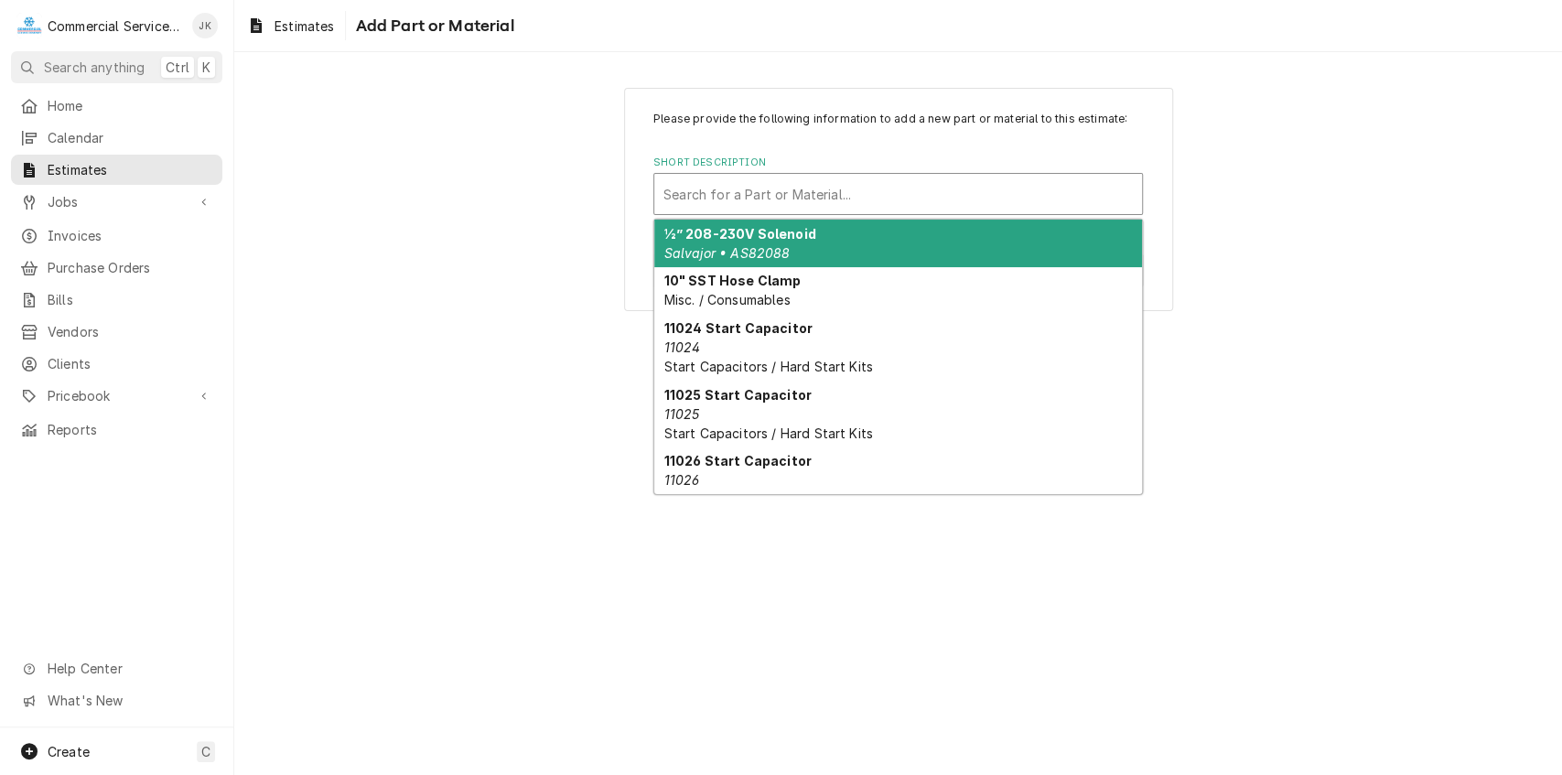
click at [664, 188] on input "Short Description" at bounding box center [665, 193] width 4 height 29
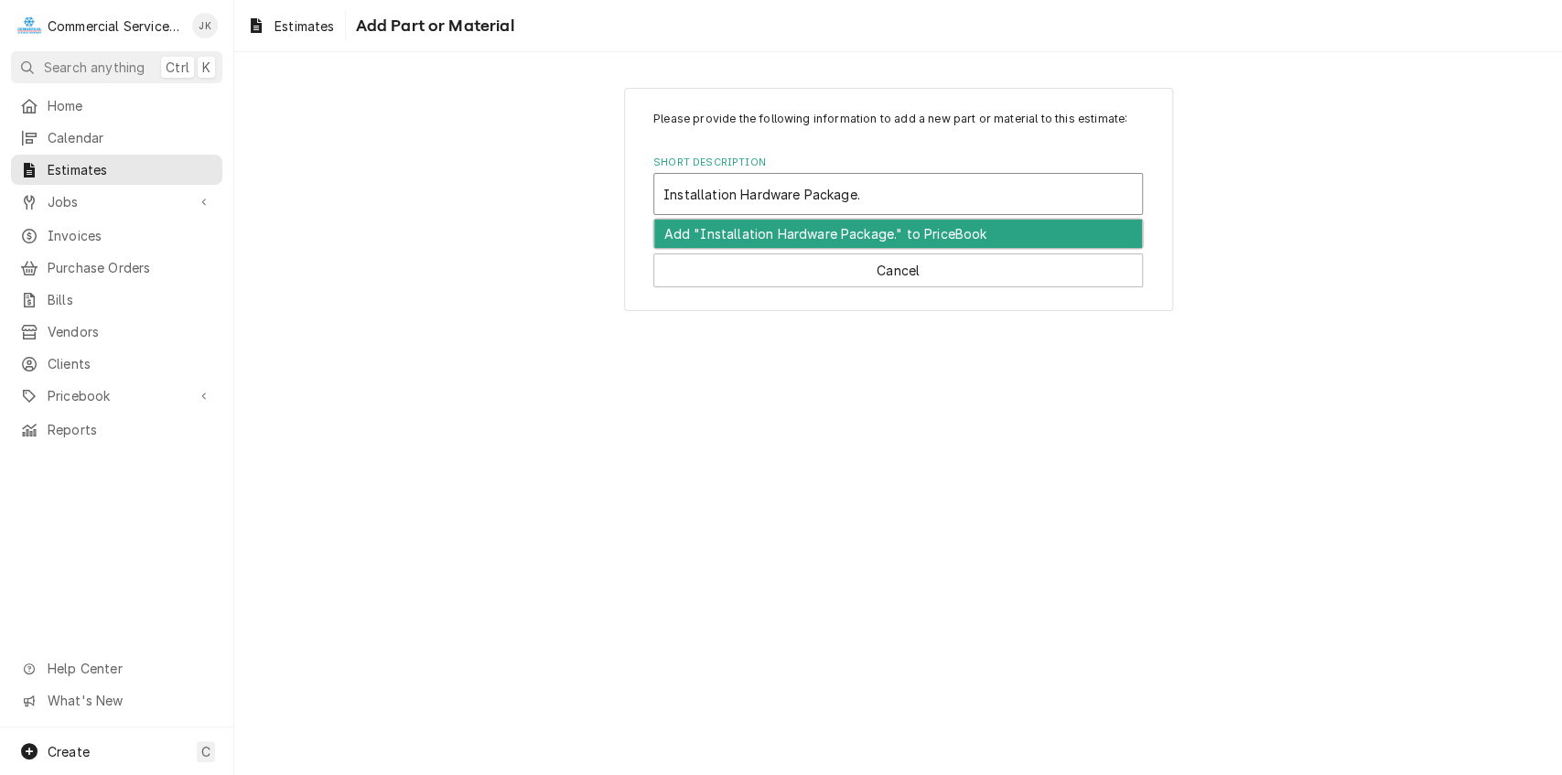
click at [821, 234] on div "Add "Installation Hardware Package." to PriceBook" at bounding box center [898, 234] width 488 height 28
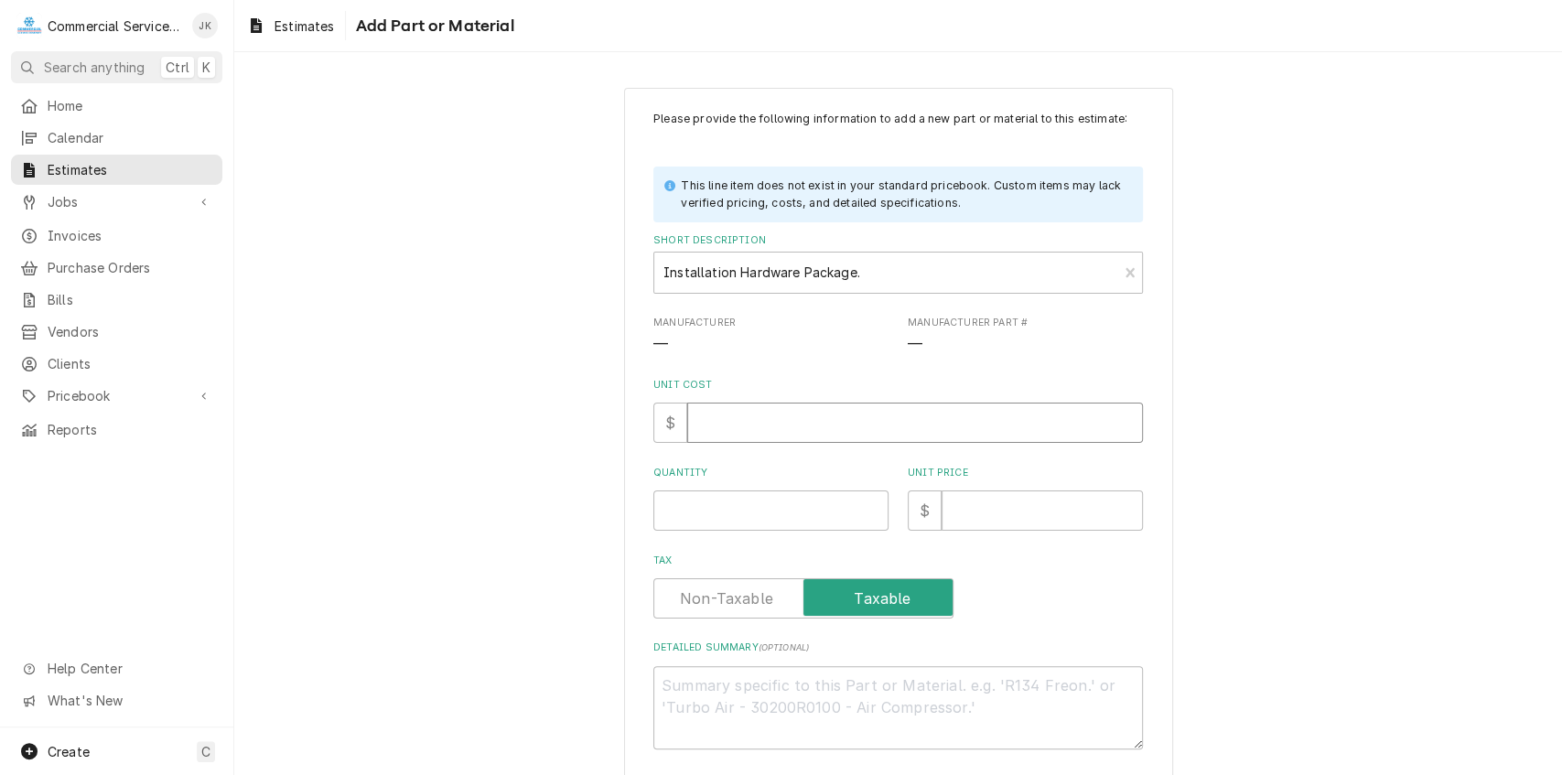
click at [704, 421] on input "Unit Cost" at bounding box center [915, 423] width 456 height 40
click at [694, 505] on input "Quantity" at bounding box center [770, 510] width 235 height 40
click at [977, 505] on input "Unit Price" at bounding box center [1041, 510] width 201 height 40
click at [682, 691] on textarea "Detailed Summary ( optional )" at bounding box center [897, 707] width 489 height 83
click at [887, 686] on textarea "Installation accessories: Copper fittings" at bounding box center [897, 707] width 489 height 83
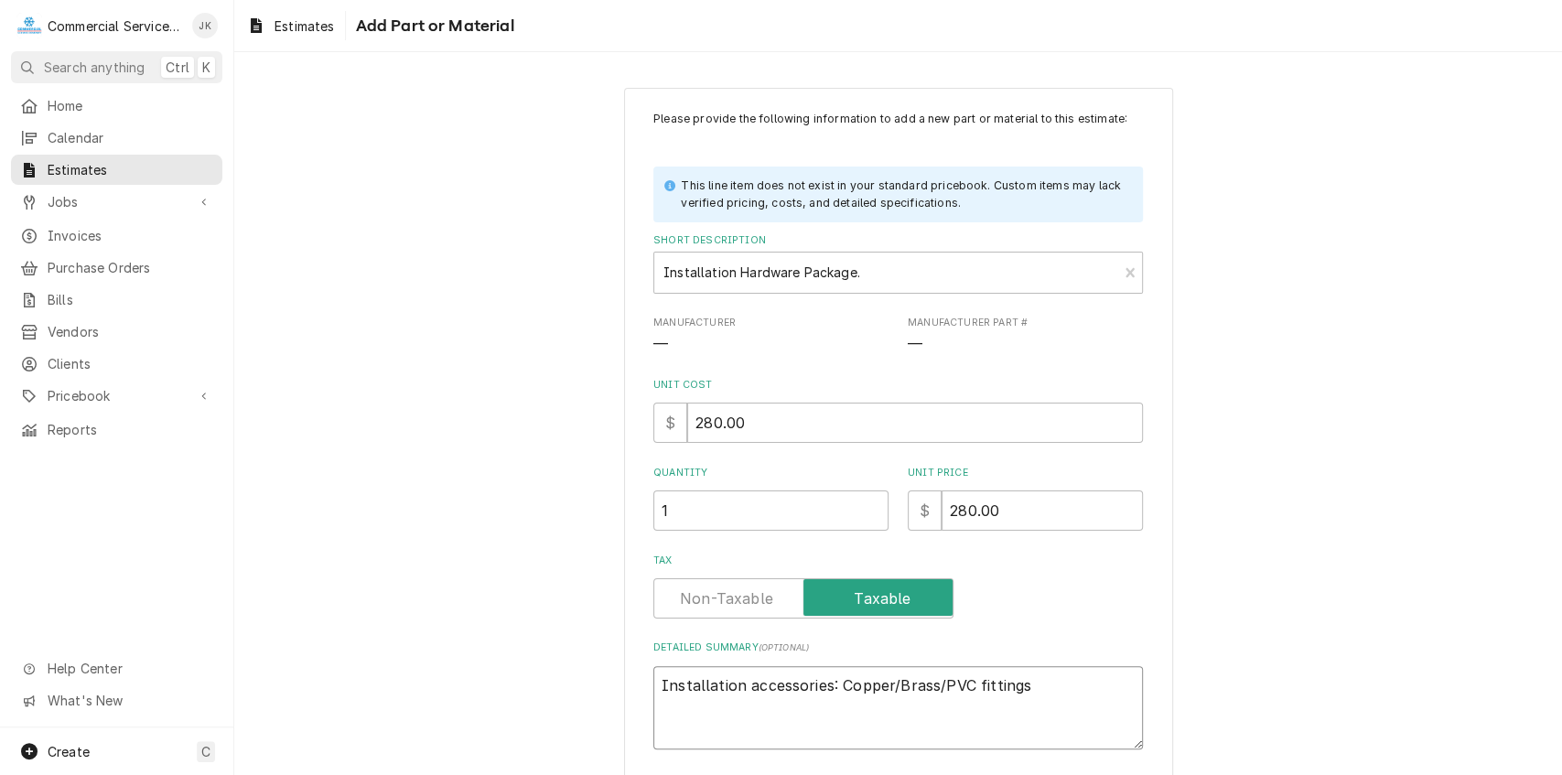
click at [1025, 685] on textarea "Installation accessories: Copper/Brass/PVC fittings" at bounding box center [897, 707] width 489 height 83
click at [958, 710] on textarea "Installation accessories: Copper/Brass/PVC fittings, Brazing torches, vacuum pu…" at bounding box center [897, 707] width 489 height 83
click at [966, 684] on textarea "Installation accessories: Copper/Brass/PVC fittings, Brazing torches, vacuum pu…" at bounding box center [897, 707] width 489 height 83
click at [766, 708] on textarea "Installation accessories: Copper/Brass/PVC/Electrical fittings, Brazing torches…" at bounding box center [897, 707] width 489 height 83
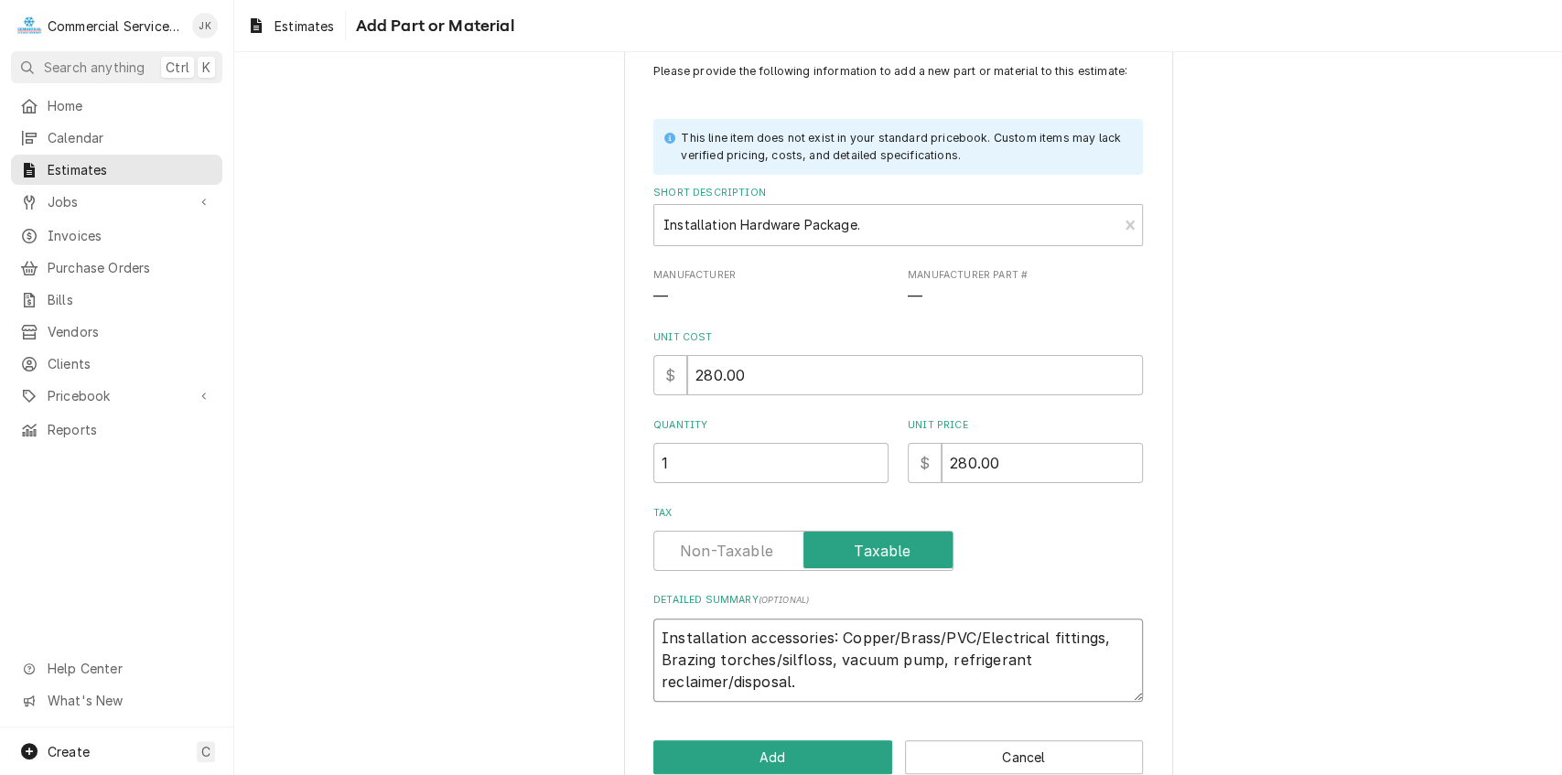
scroll to position [85, 0]
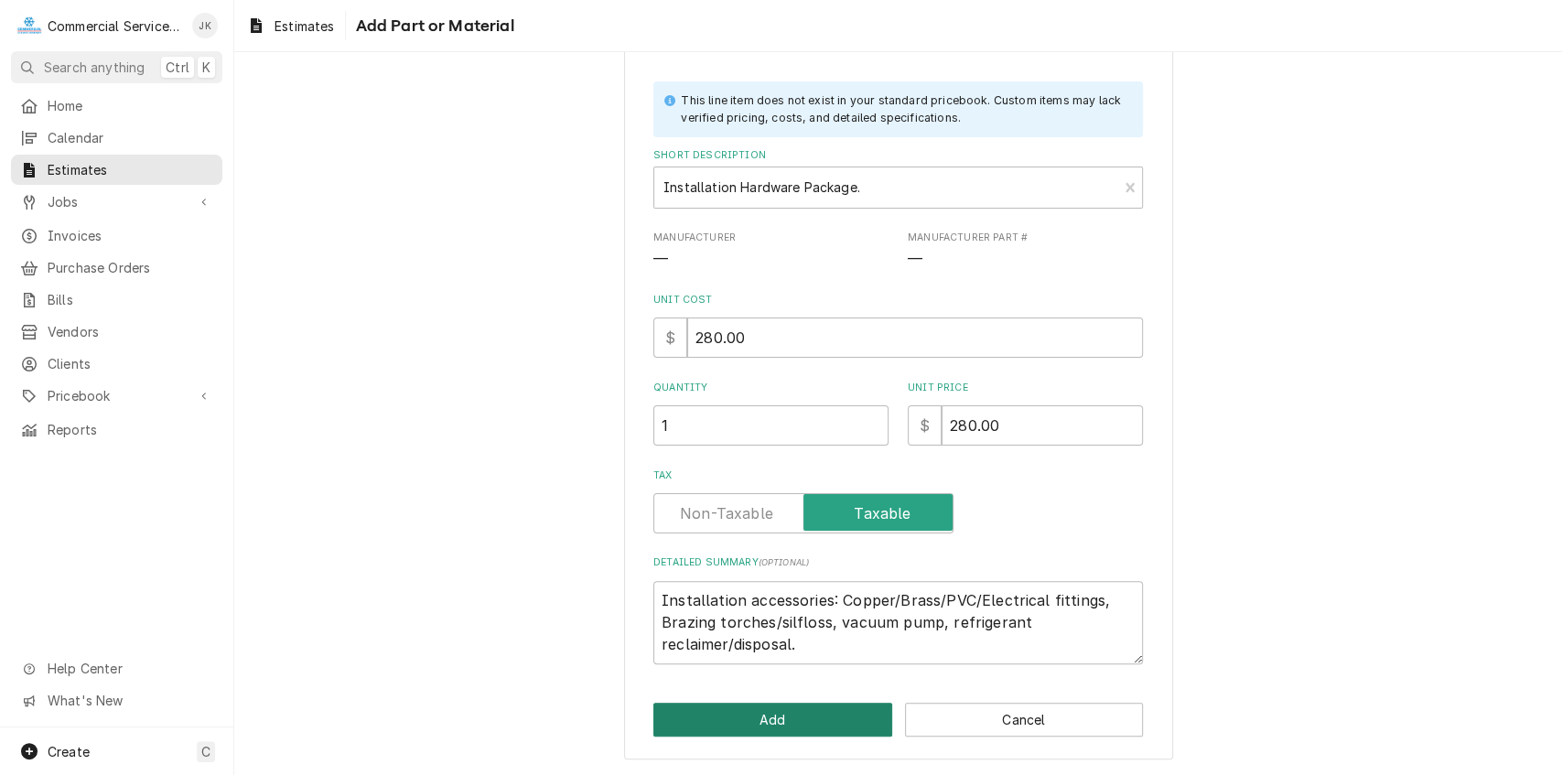
click at [748, 725] on button "Add" at bounding box center [772, 720] width 239 height 34
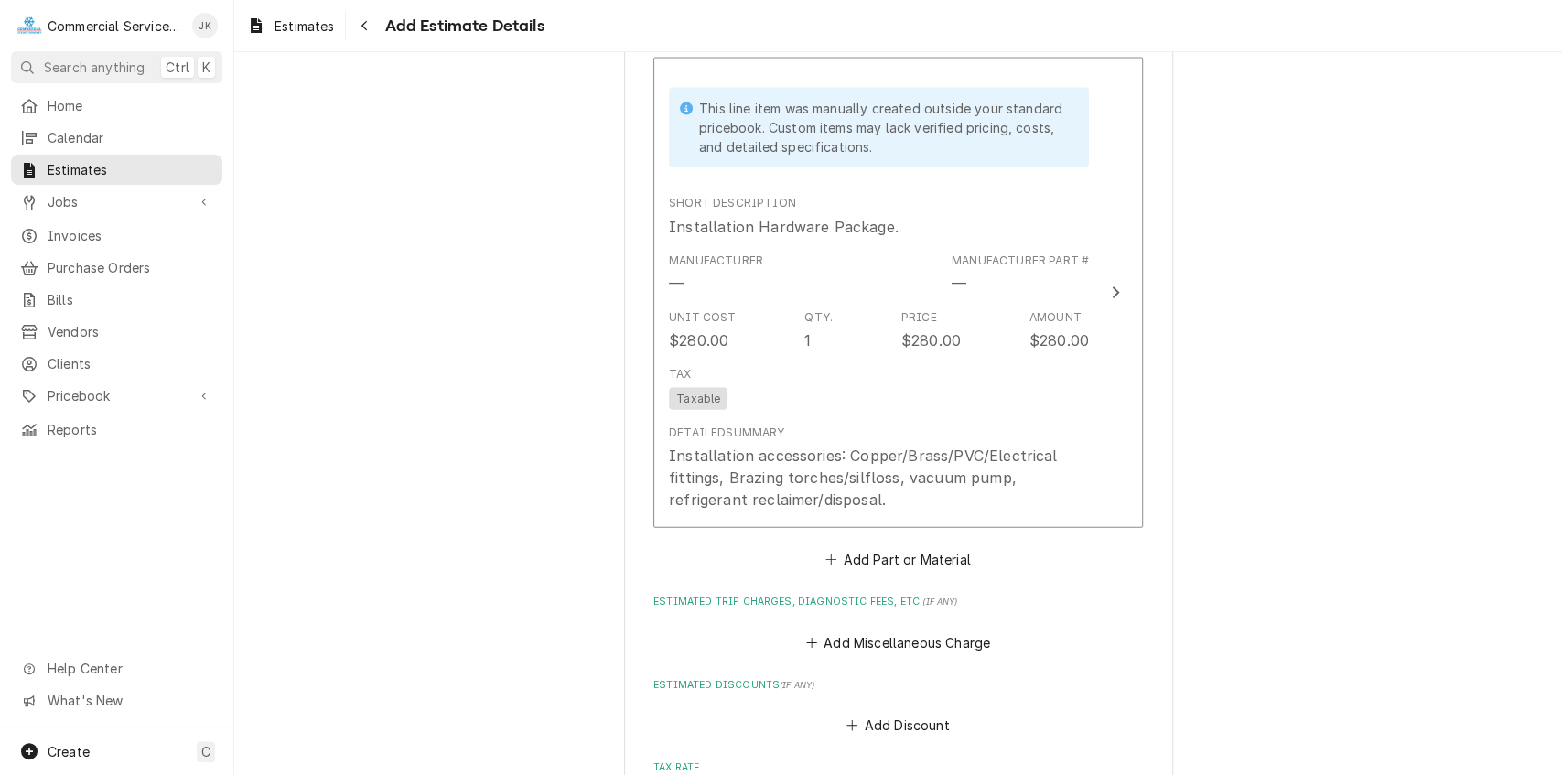
scroll to position [2600, 0]
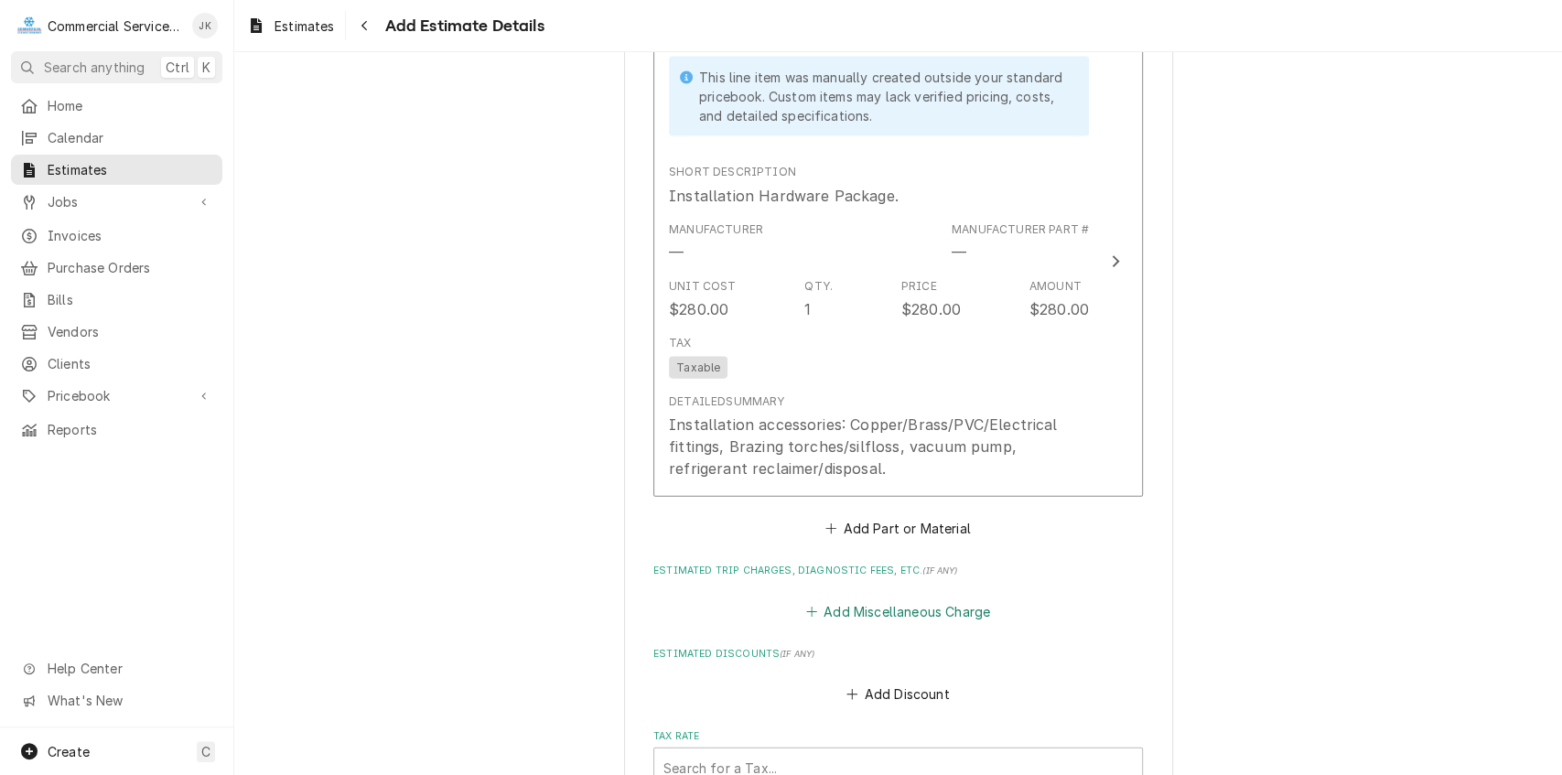
click at [871, 609] on button "Add Miscellaneous Charge" at bounding box center [897, 611] width 190 height 26
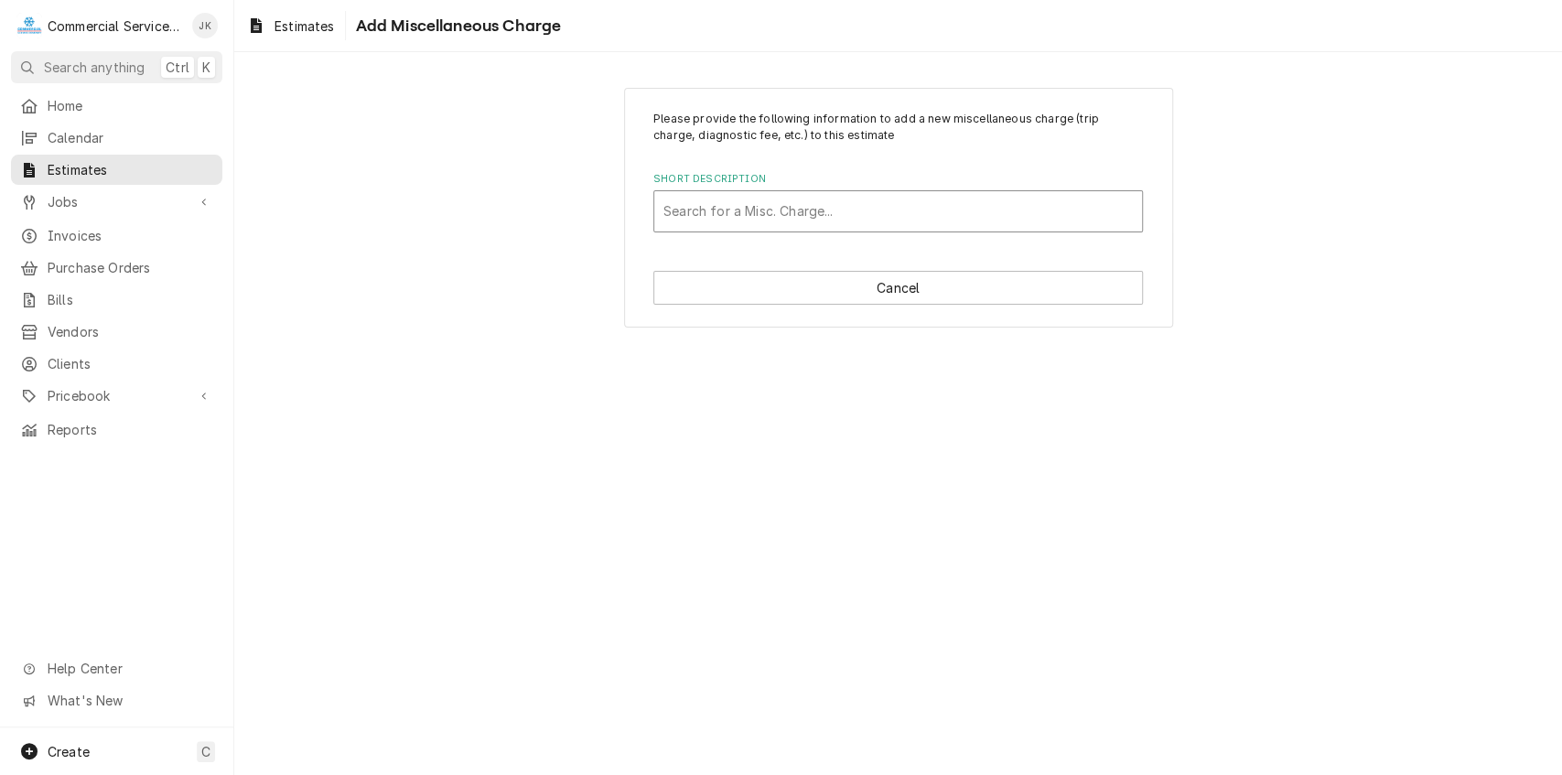
click at [671, 210] on div "Short Description" at bounding box center [897, 211] width 469 height 33
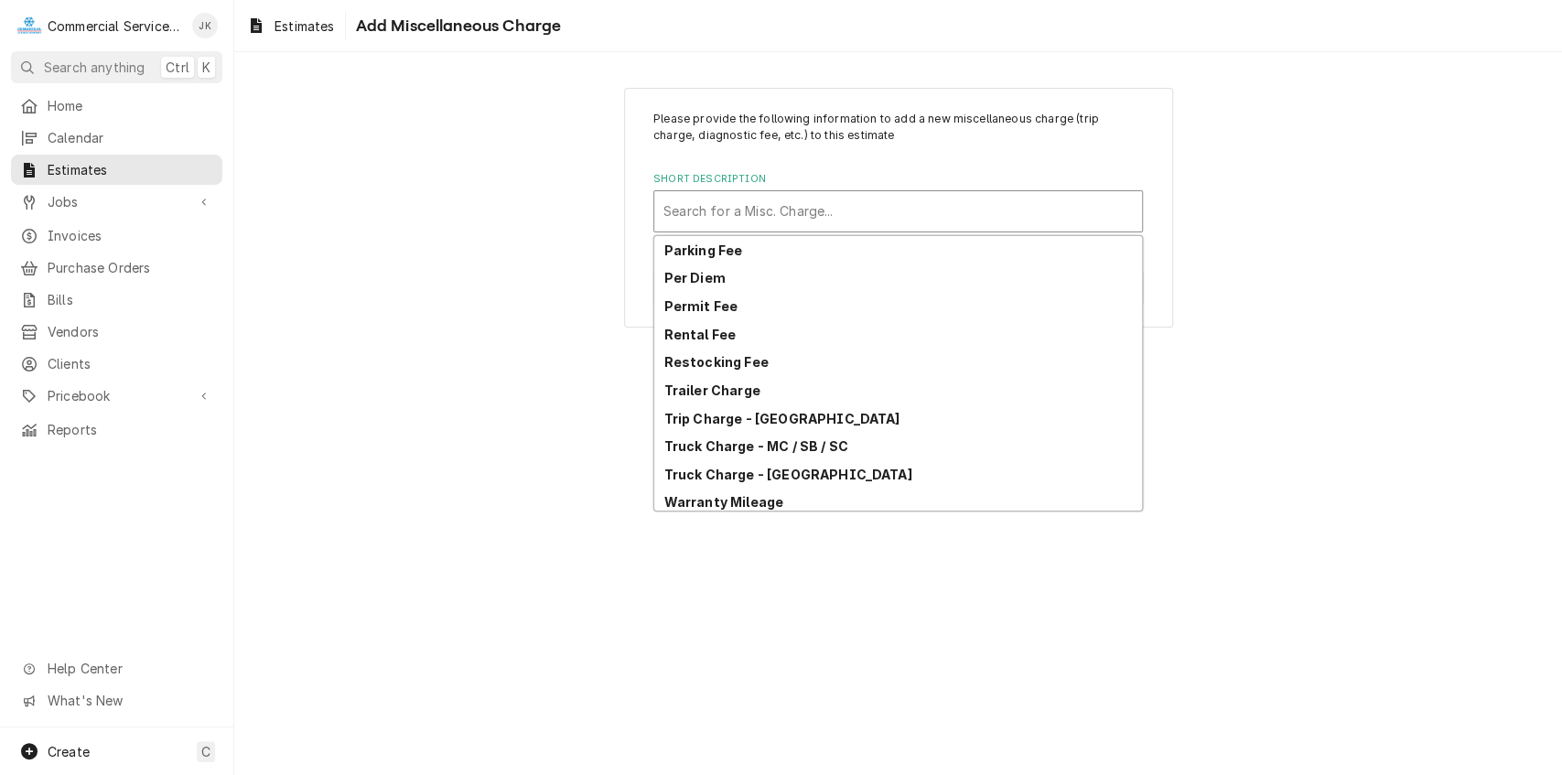
scroll to position [174, 0]
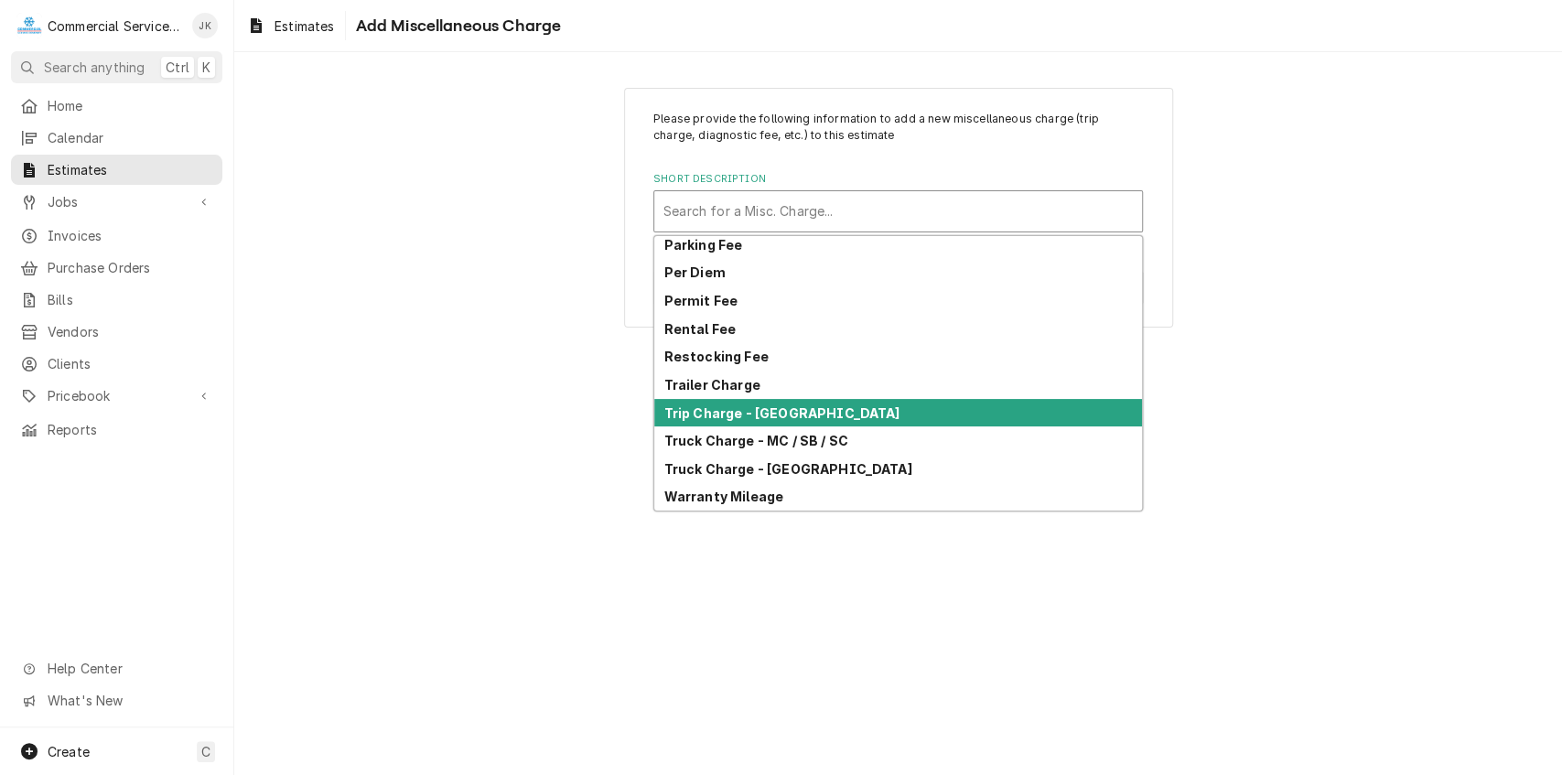
click at [714, 415] on strong "Trip Charge - [GEOGRAPHIC_DATA]" at bounding box center [782, 413] width 236 height 16
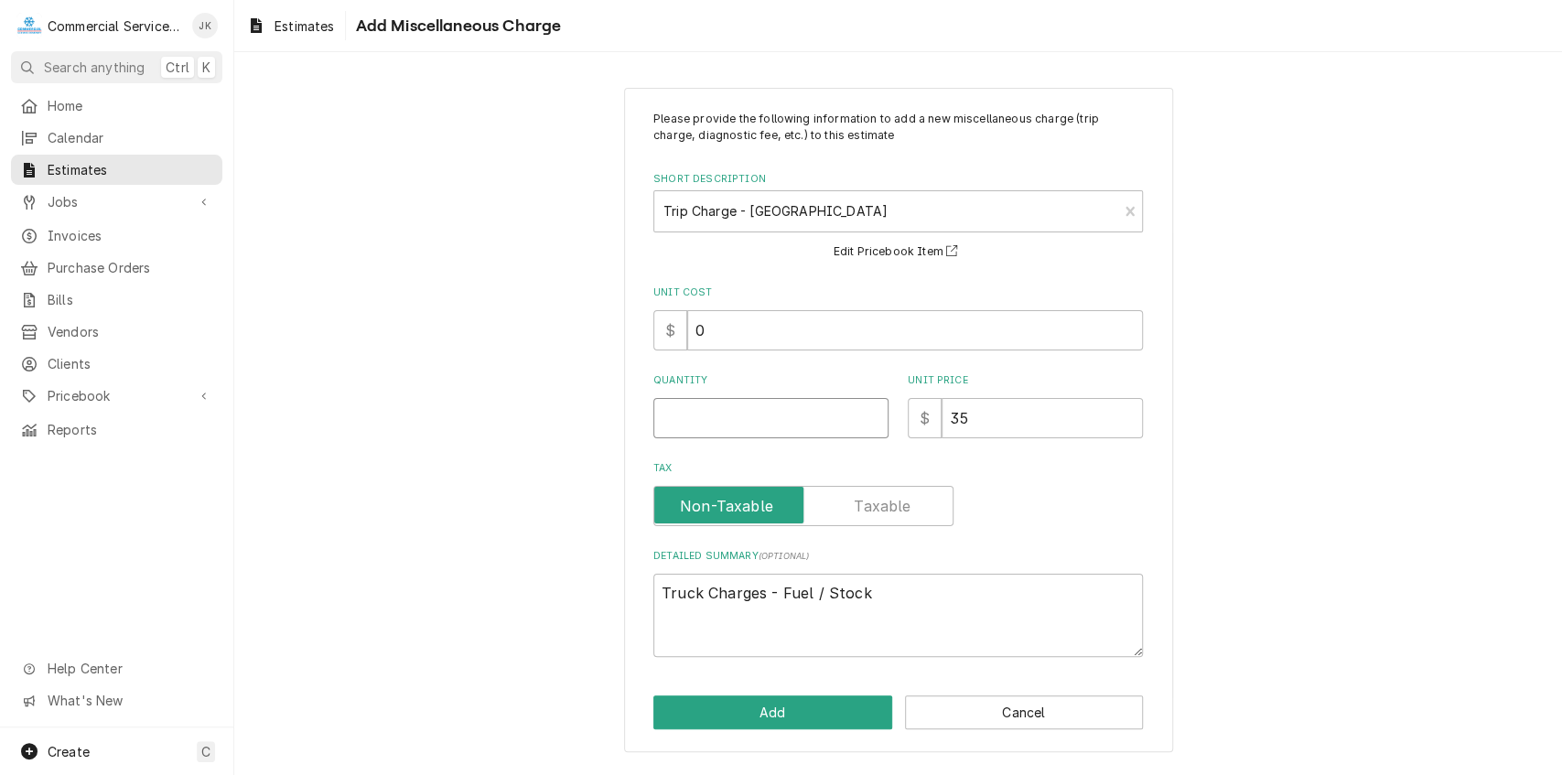
click at [684, 414] on input "Quantity" at bounding box center [770, 418] width 235 height 40
click at [781, 722] on button "Add" at bounding box center [772, 712] width 239 height 34
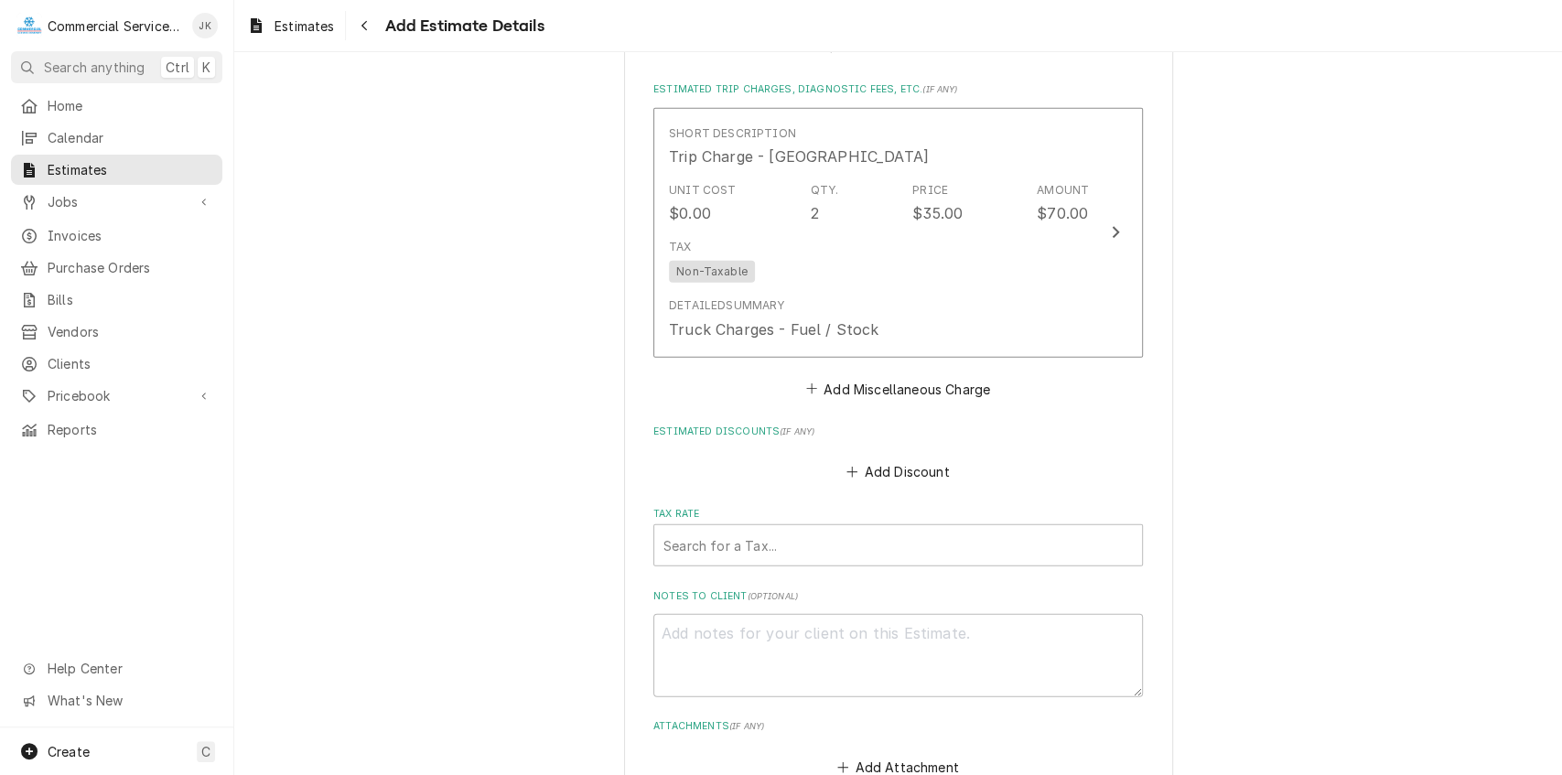
scroll to position [3148, 0]
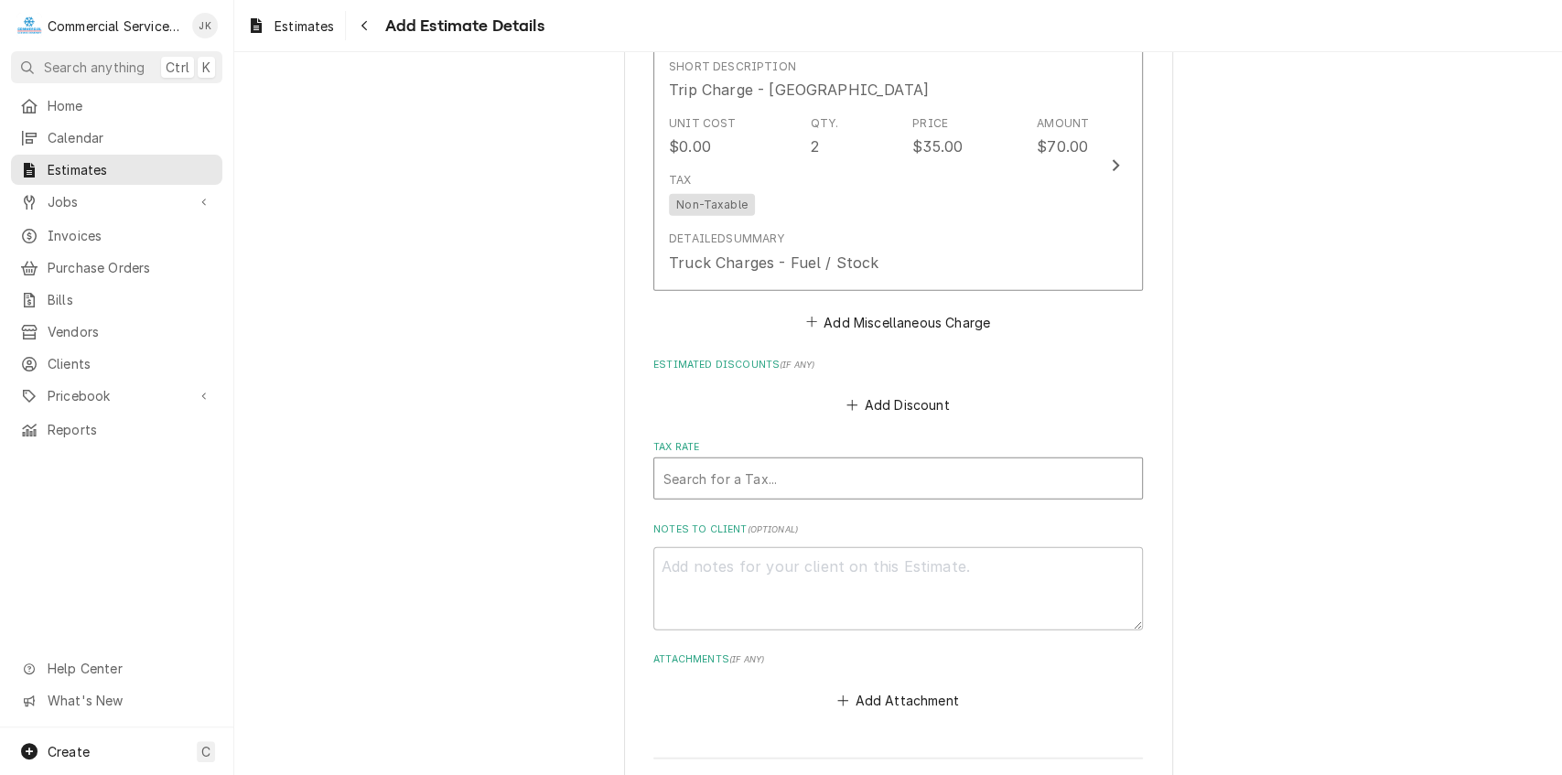
click at [698, 475] on div "Tax Rate" at bounding box center [897, 478] width 469 height 33
click at [698, 475] on div "Tax Rate" at bounding box center [879, 478] width 433 height 33
click at [698, 475] on div "Tax Rate" at bounding box center [897, 478] width 469 height 33
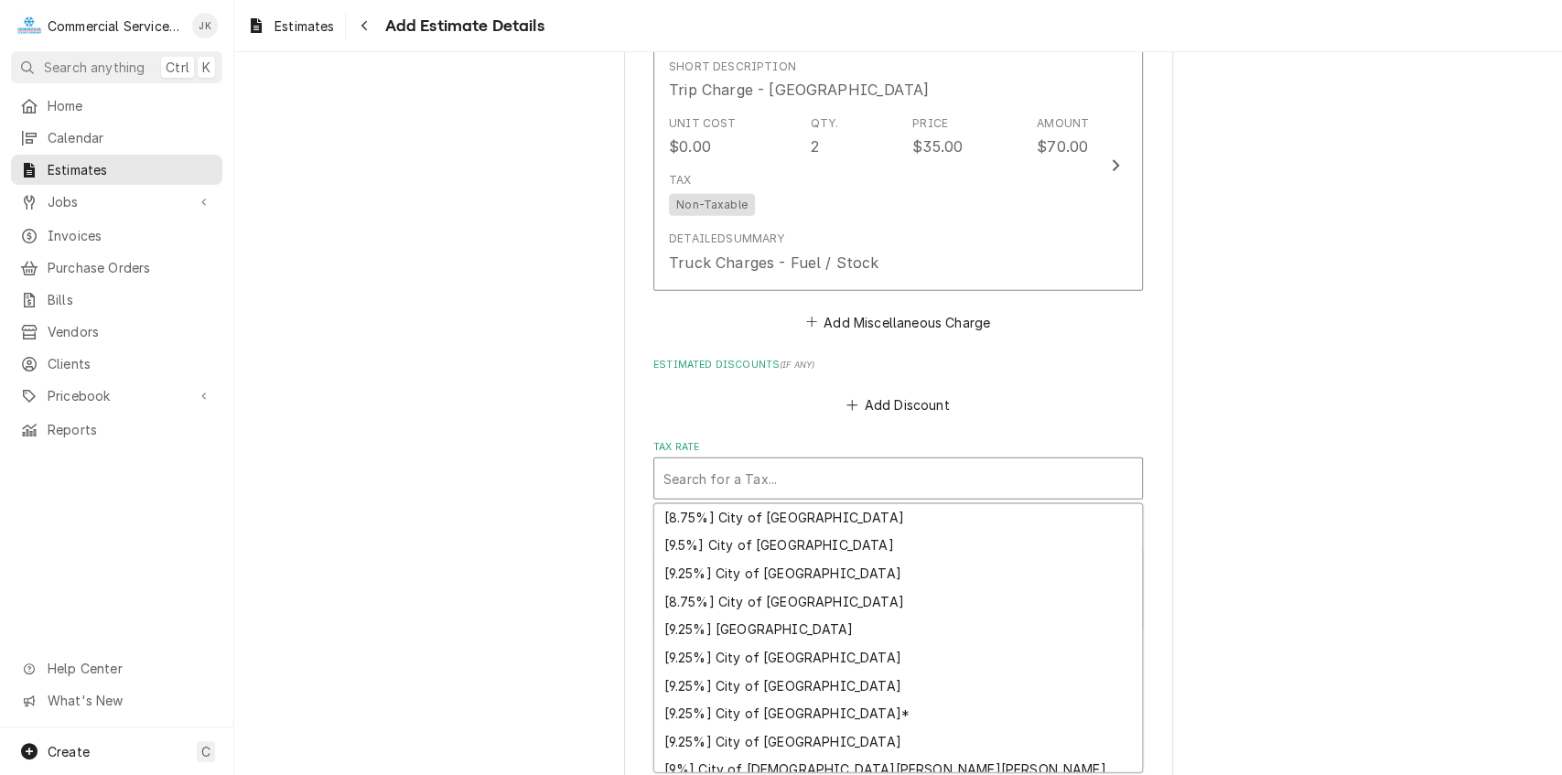
scroll to position [172, 0]
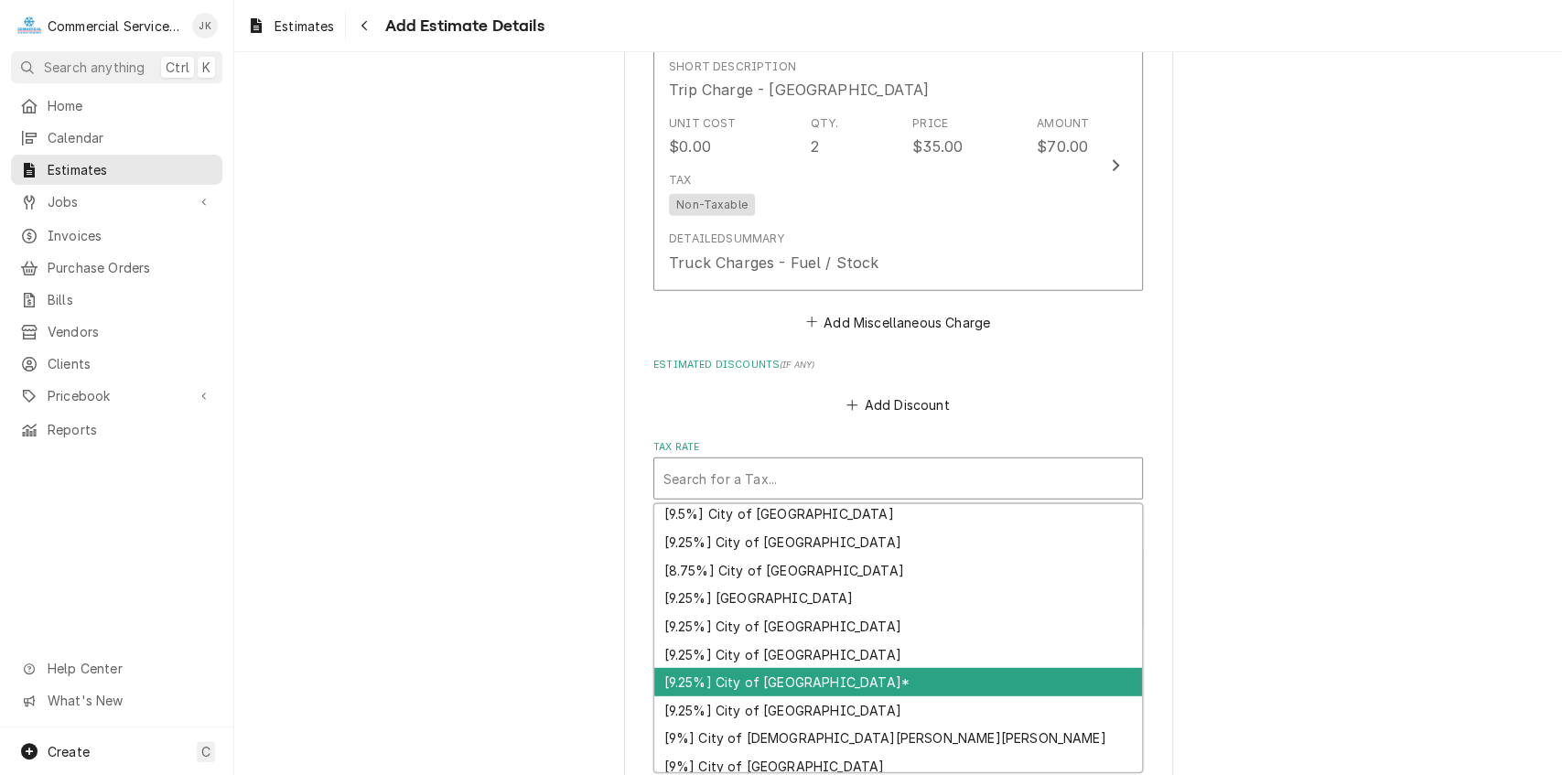
click at [760, 681] on div "[9.25%] City of Salinas*" at bounding box center [898, 682] width 488 height 28
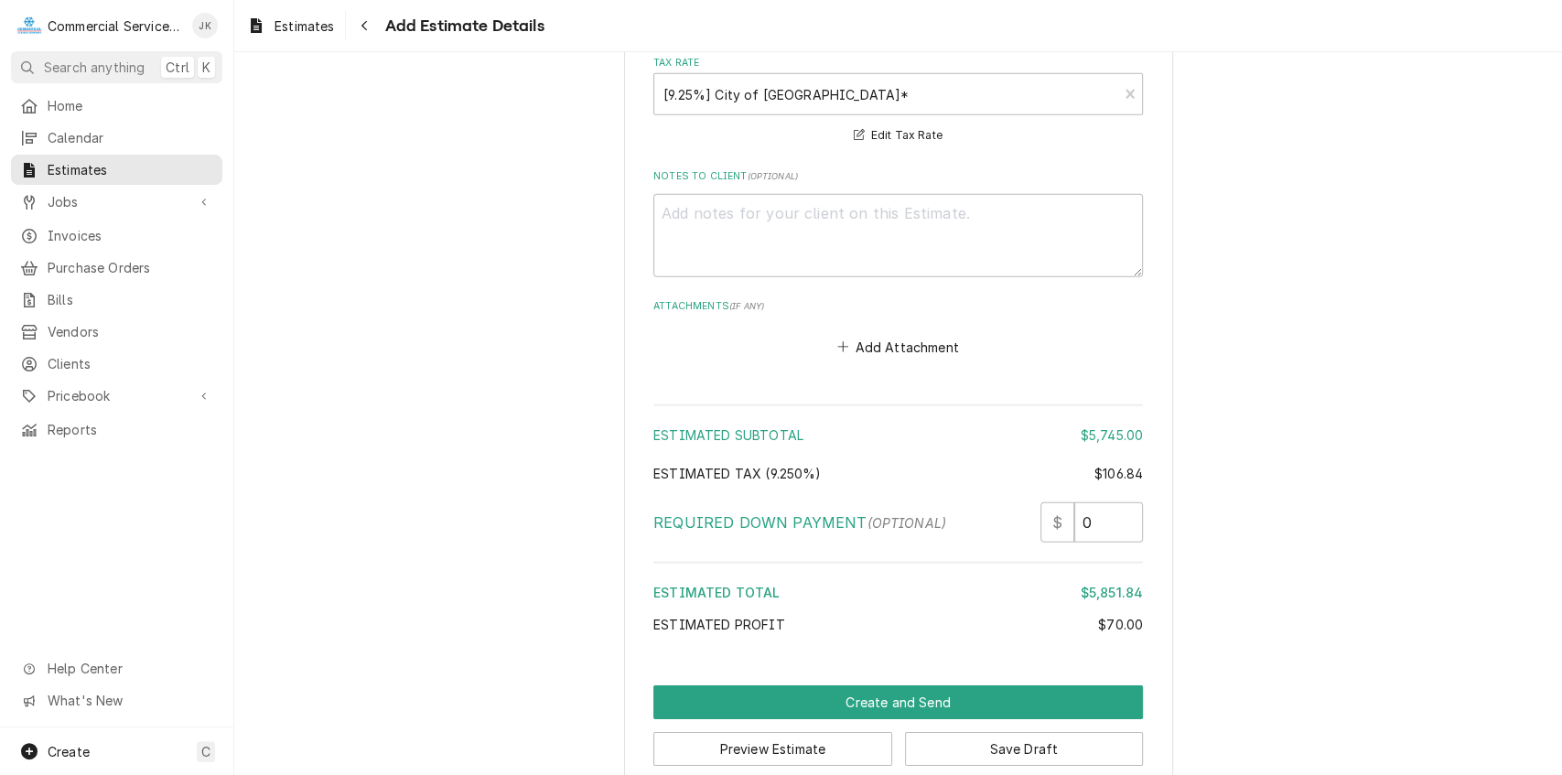
scroll to position [3564, 0]
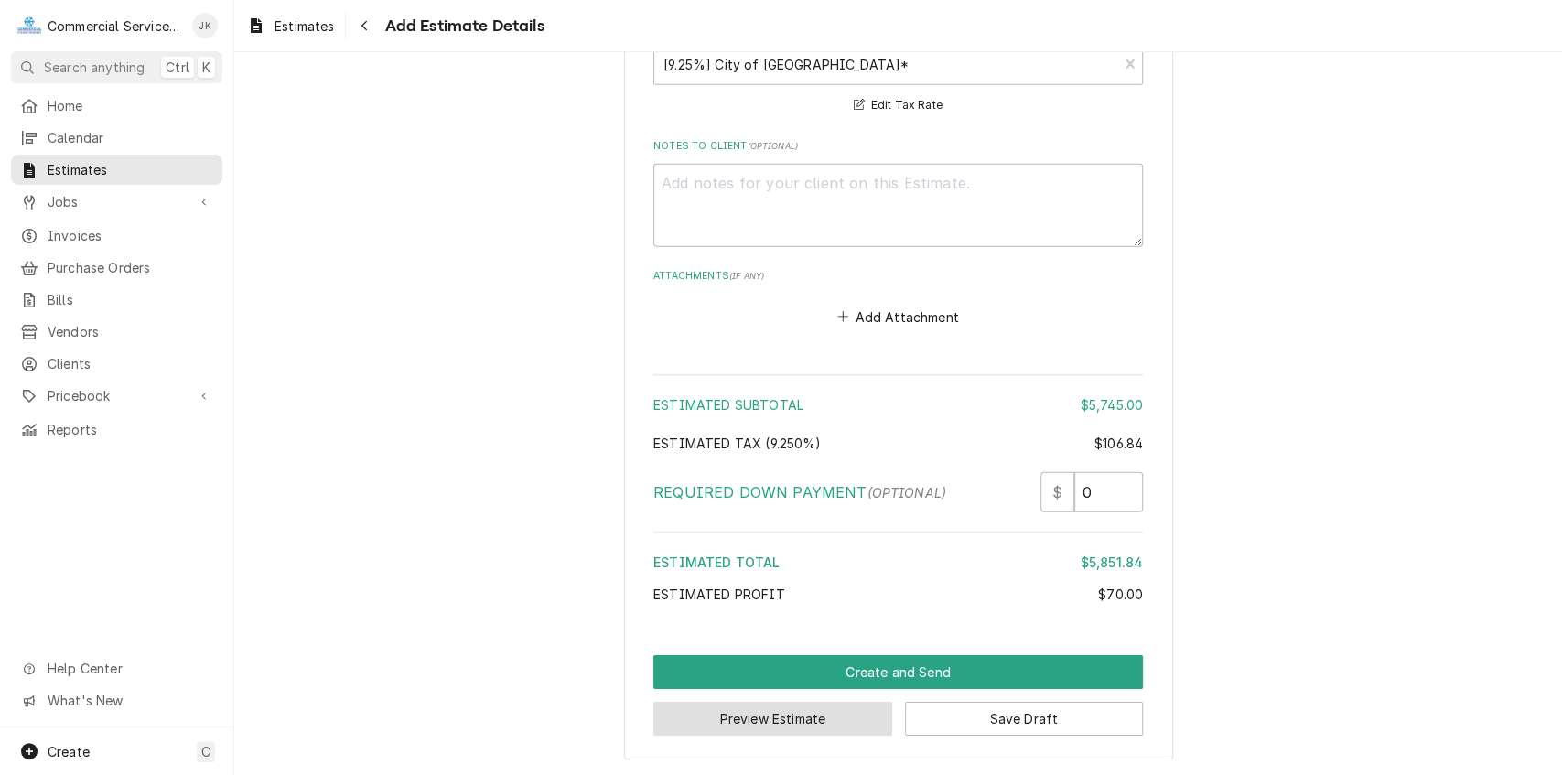
click at [774, 712] on button "Preview Estimate" at bounding box center [772, 719] width 239 height 34
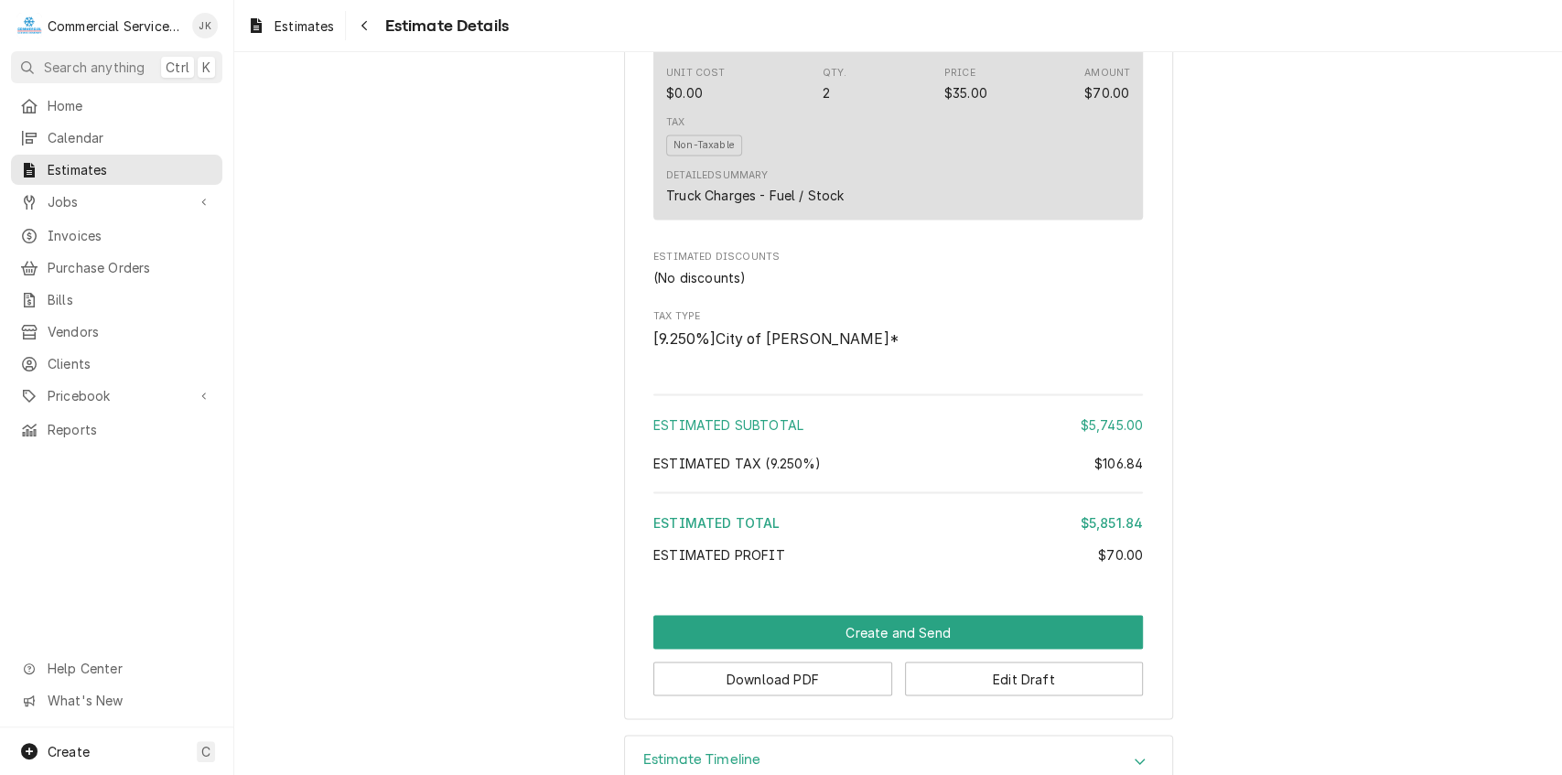
scroll to position [2159, 0]
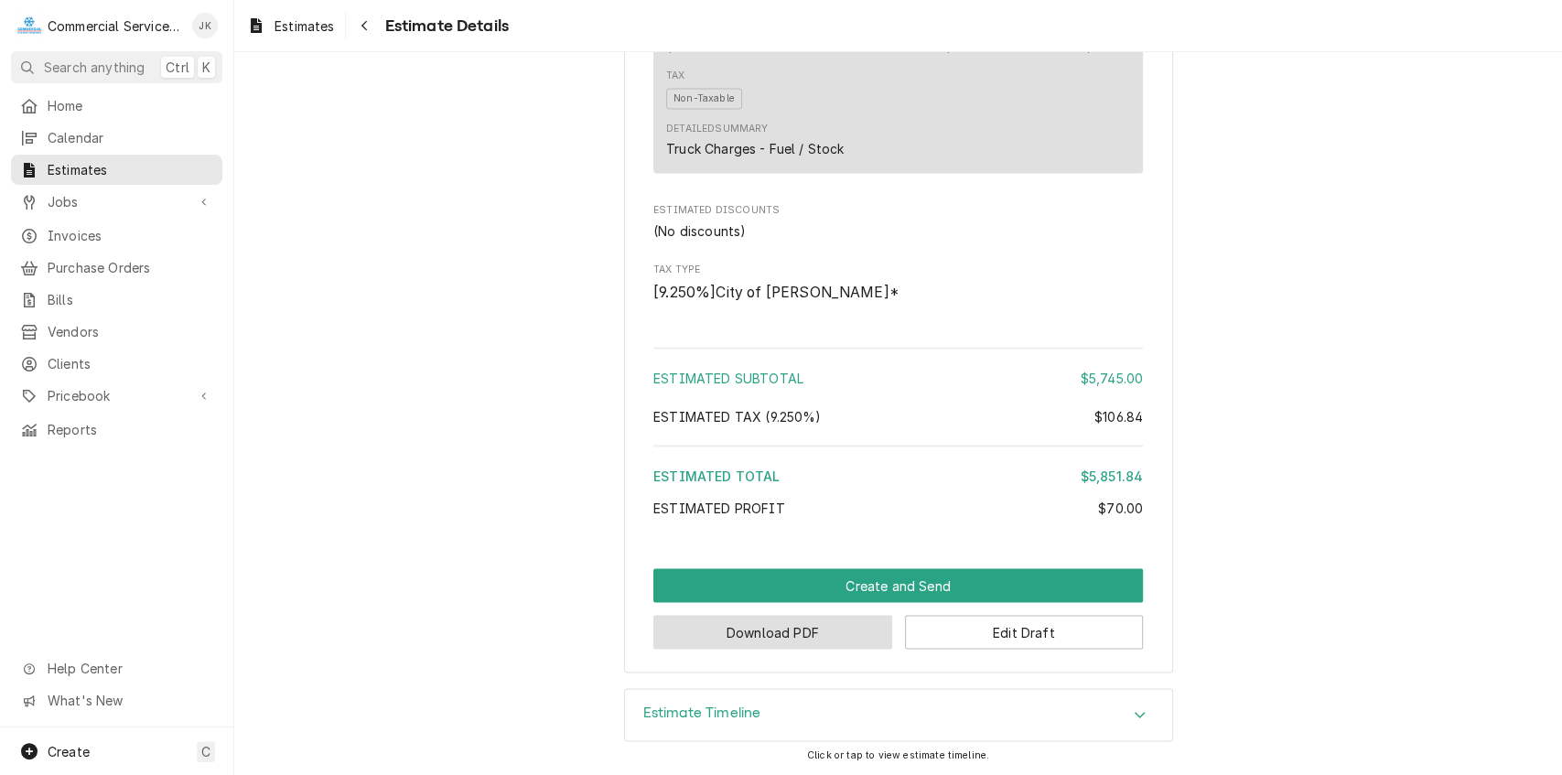
click at [765, 644] on button "Download PDF" at bounding box center [772, 632] width 239 height 34
click at [995, 627] on button "Edit Draft" at bounding box center [1024, 632] width 239 height 34
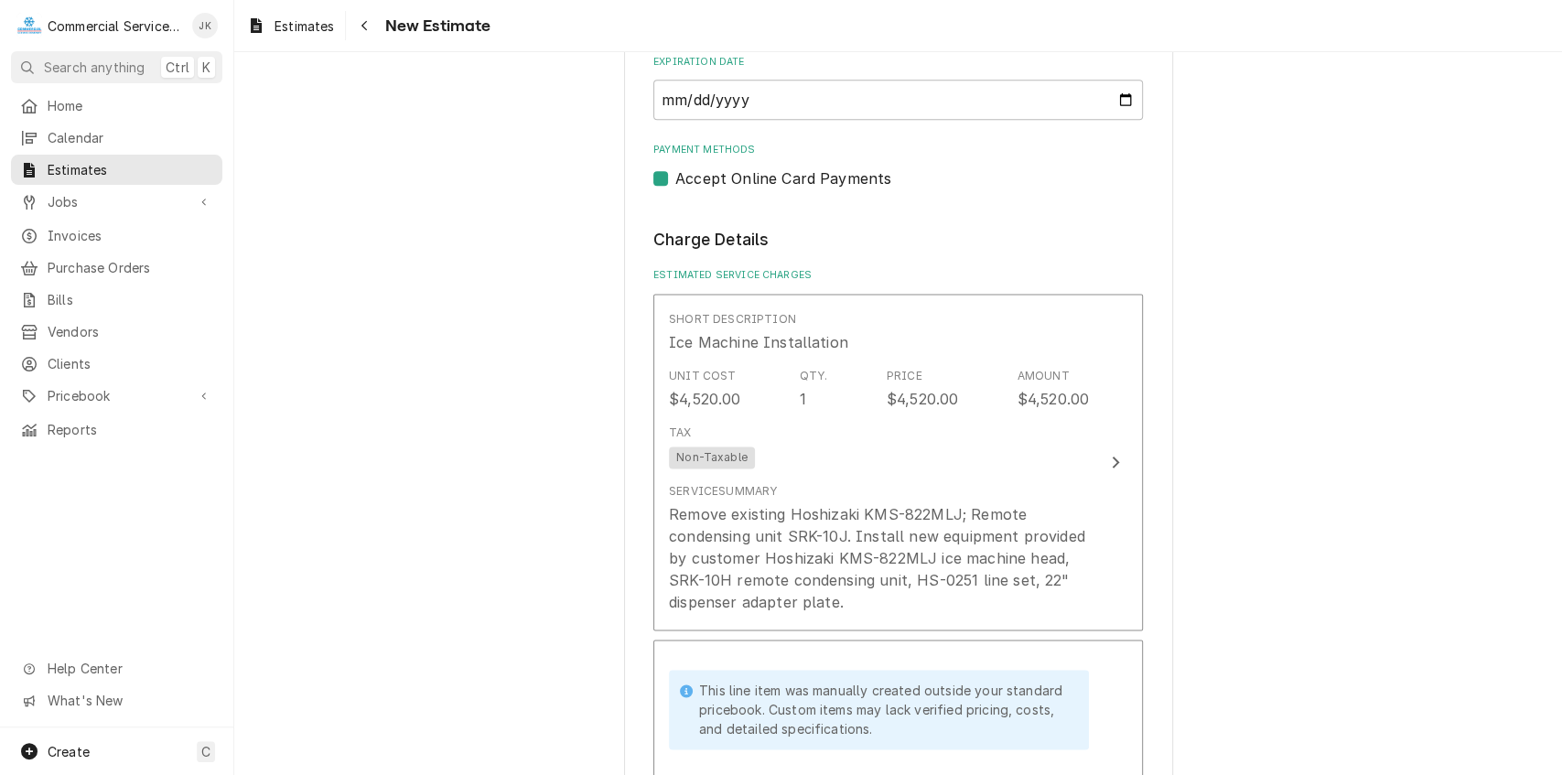
scroll to position [1606, 0]
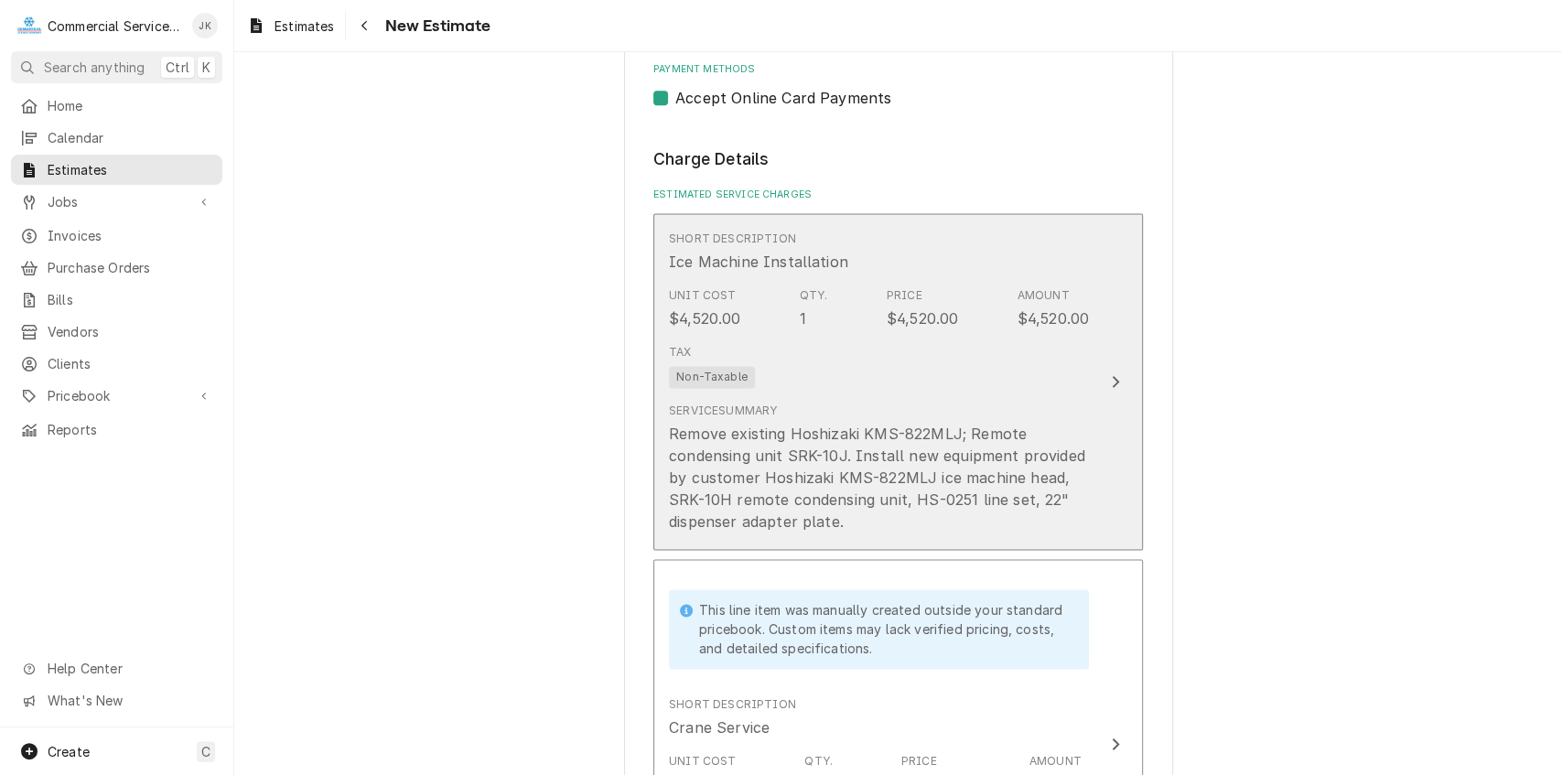
click at [752, 315] on div "Unit Cost $4,520.00 Qty. 1 Price $4,520.00 Amount $4,520.00" at bounding box center [879, 308] width 420 height 57
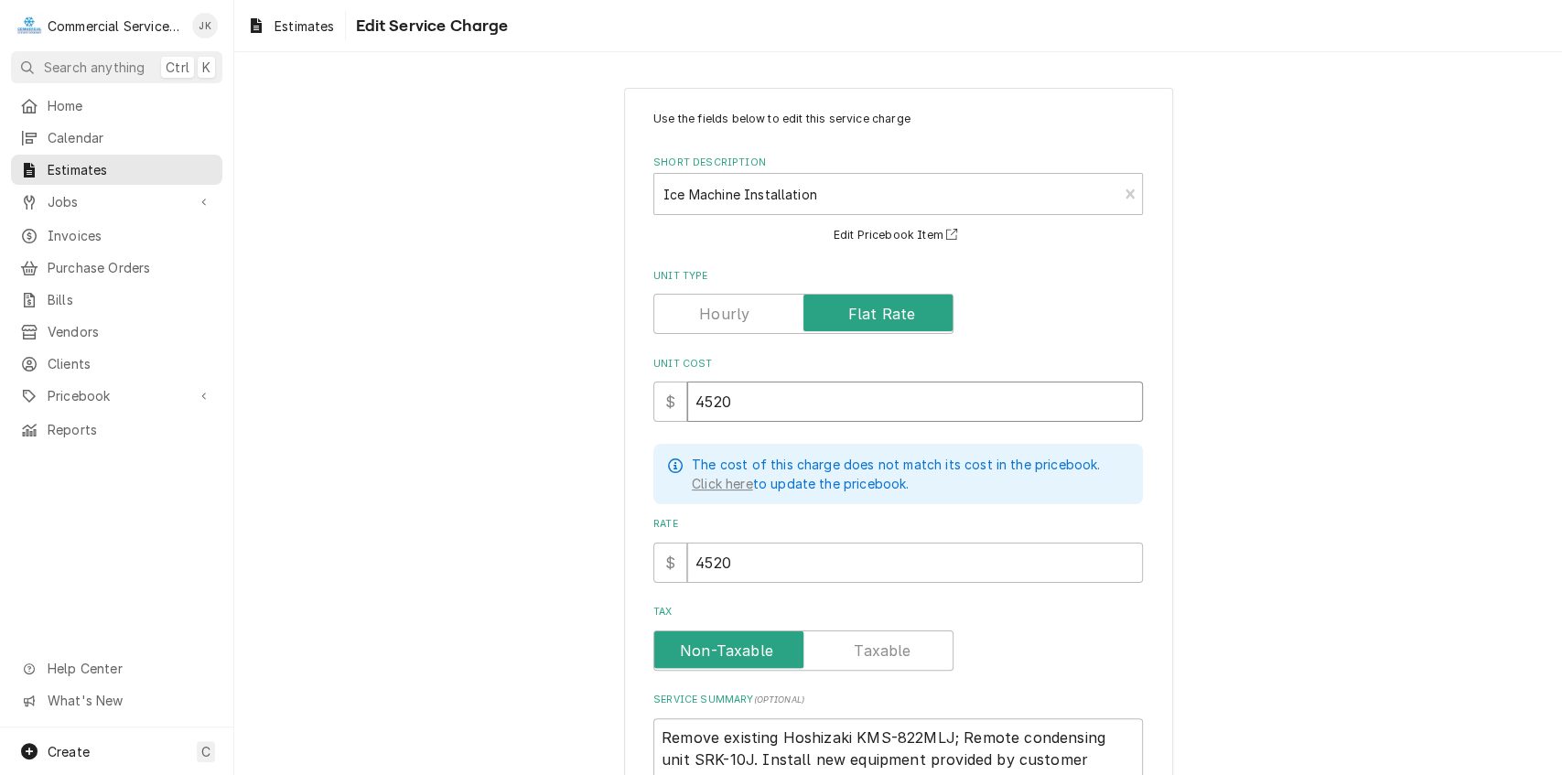
click at [731, 404] on input "4520" at bounding box center [915, 401] width 456 height 40
type textarea "x"
type input "452"
type textarea "x"
type input "45"
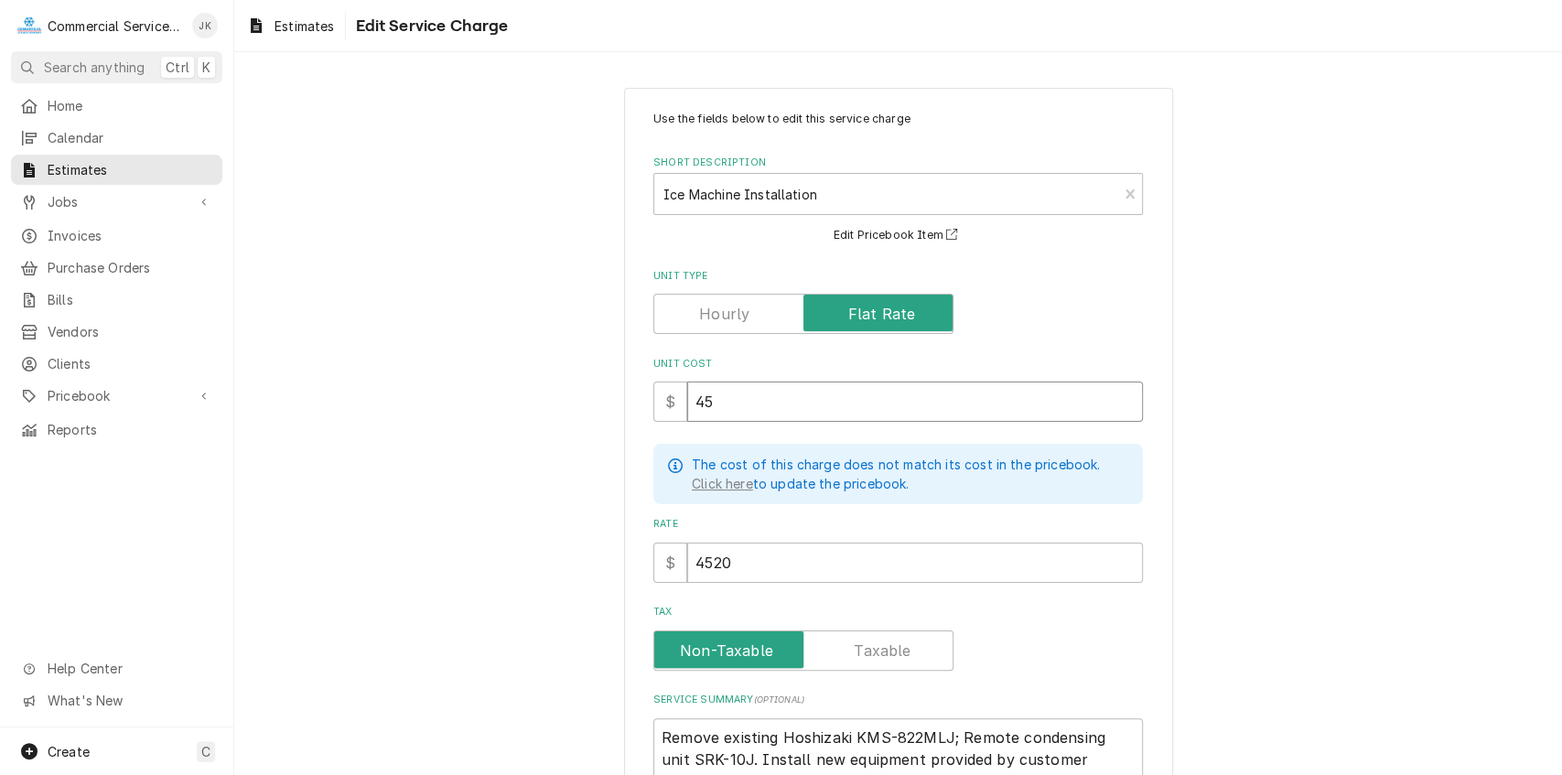
type textarea "x"
type input "4"
type textarea "x"
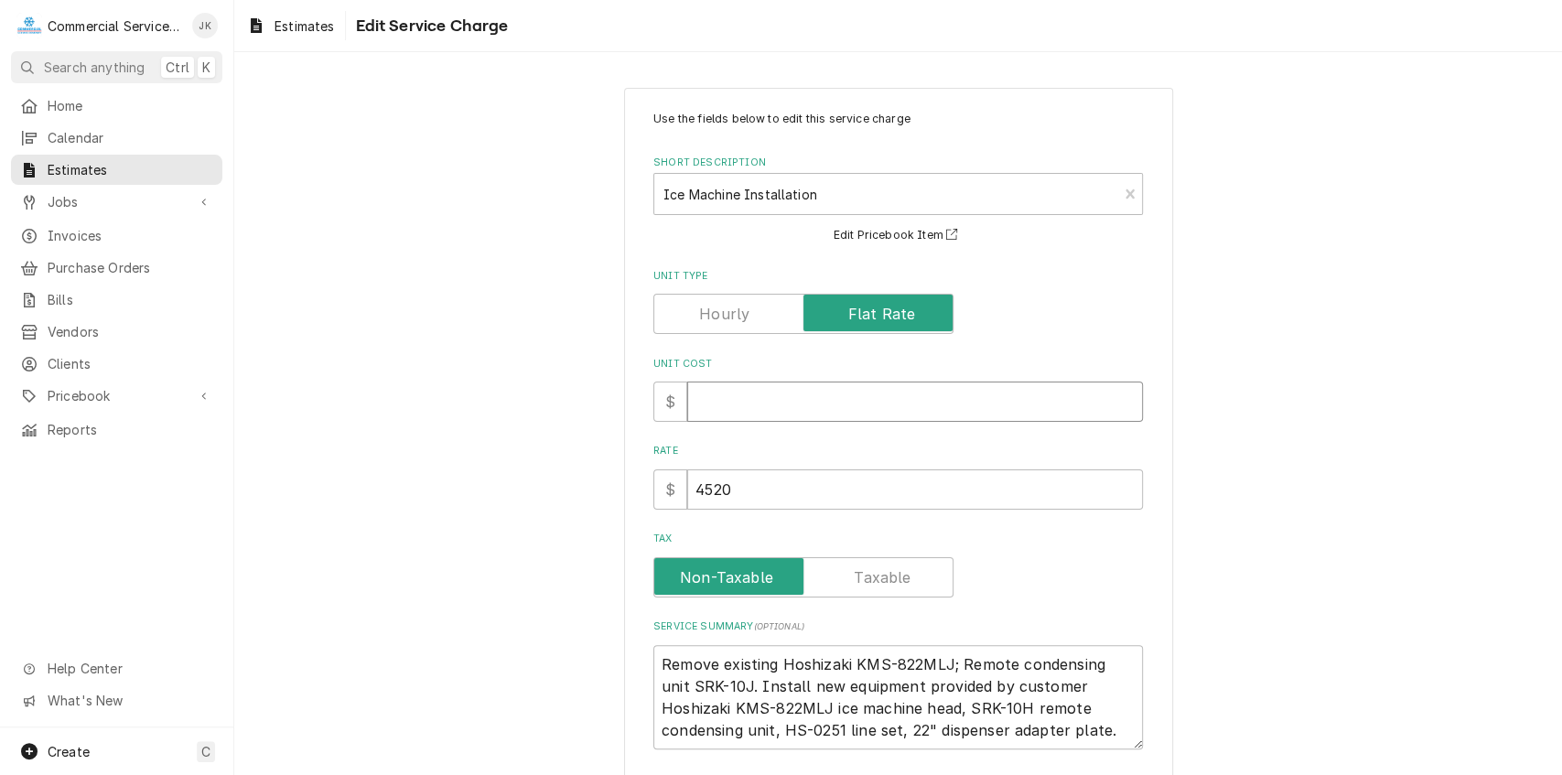
type textarea "x"
type input "5"
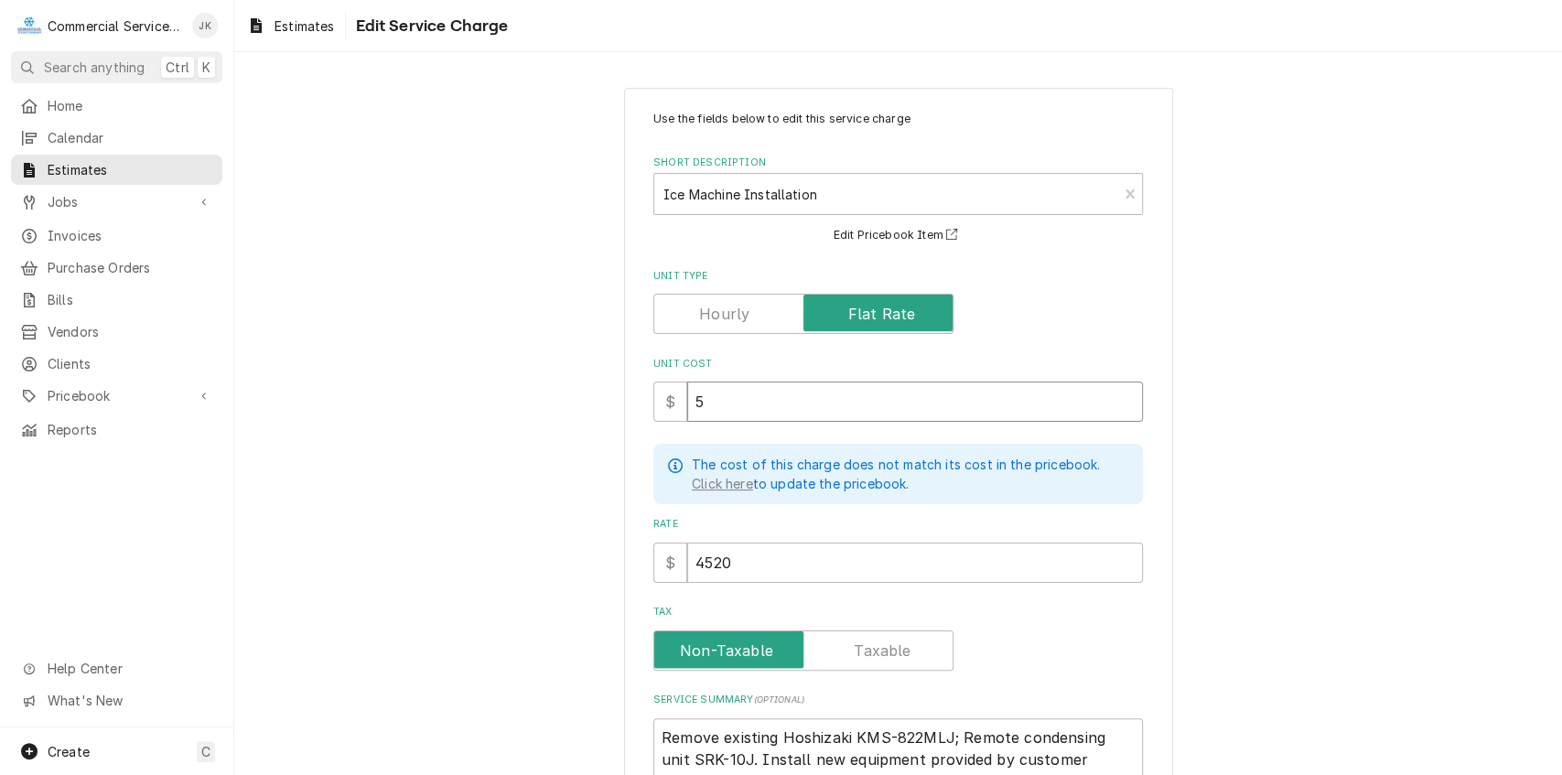
type textarea "x"
type input "50"
type textarea "x"
type input "504"
type textarea "x"
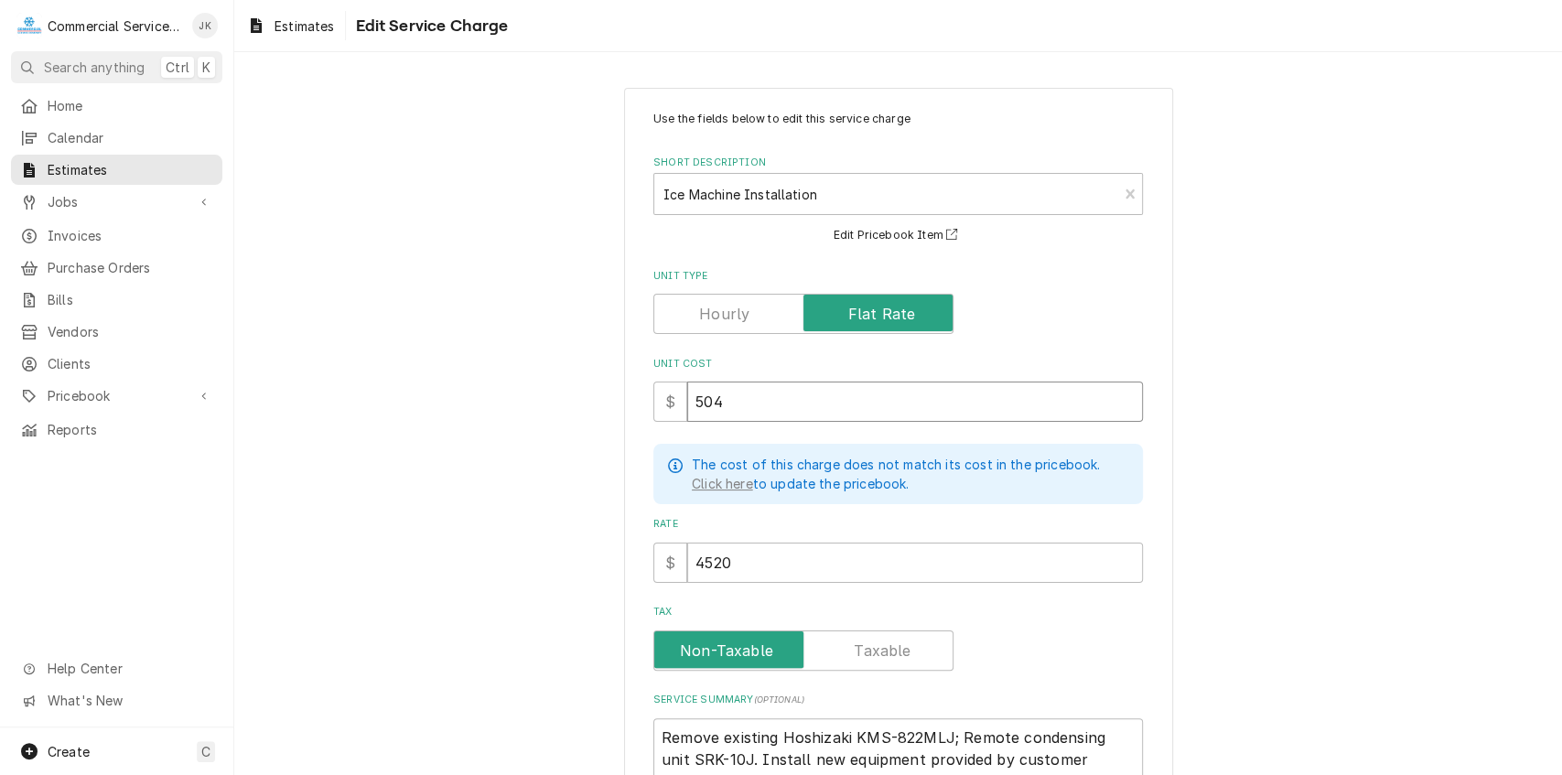
type input "5040"
type textarea "x"
type input "5040.0"
type textarea "x"
type input "5040.00"
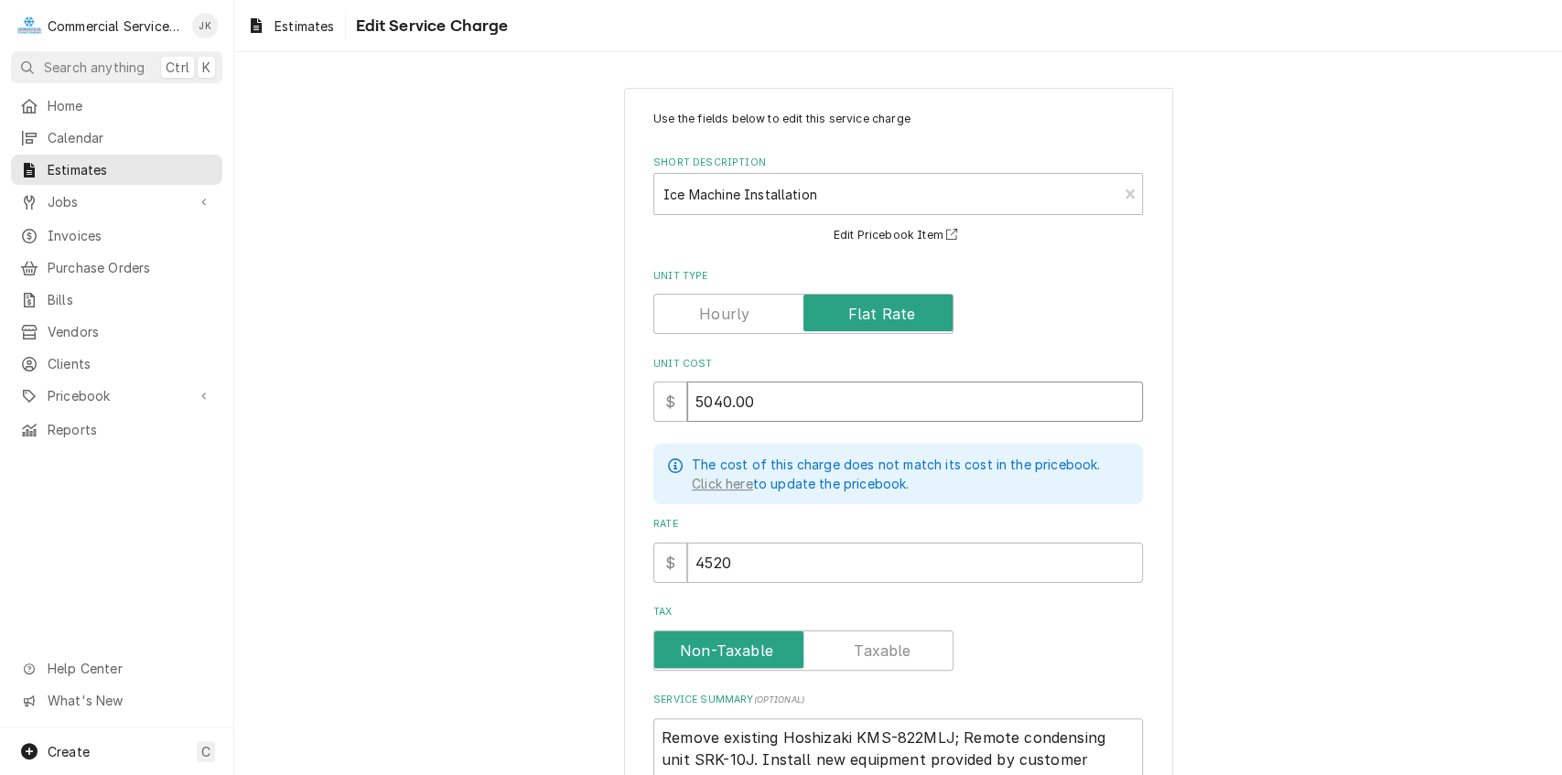
type textarea "x"
type input "5040.00"
click at [735, 551] on input "4520" at bounding box center [915, 562] width 456 height 40
type textarea "x"
type input "452"
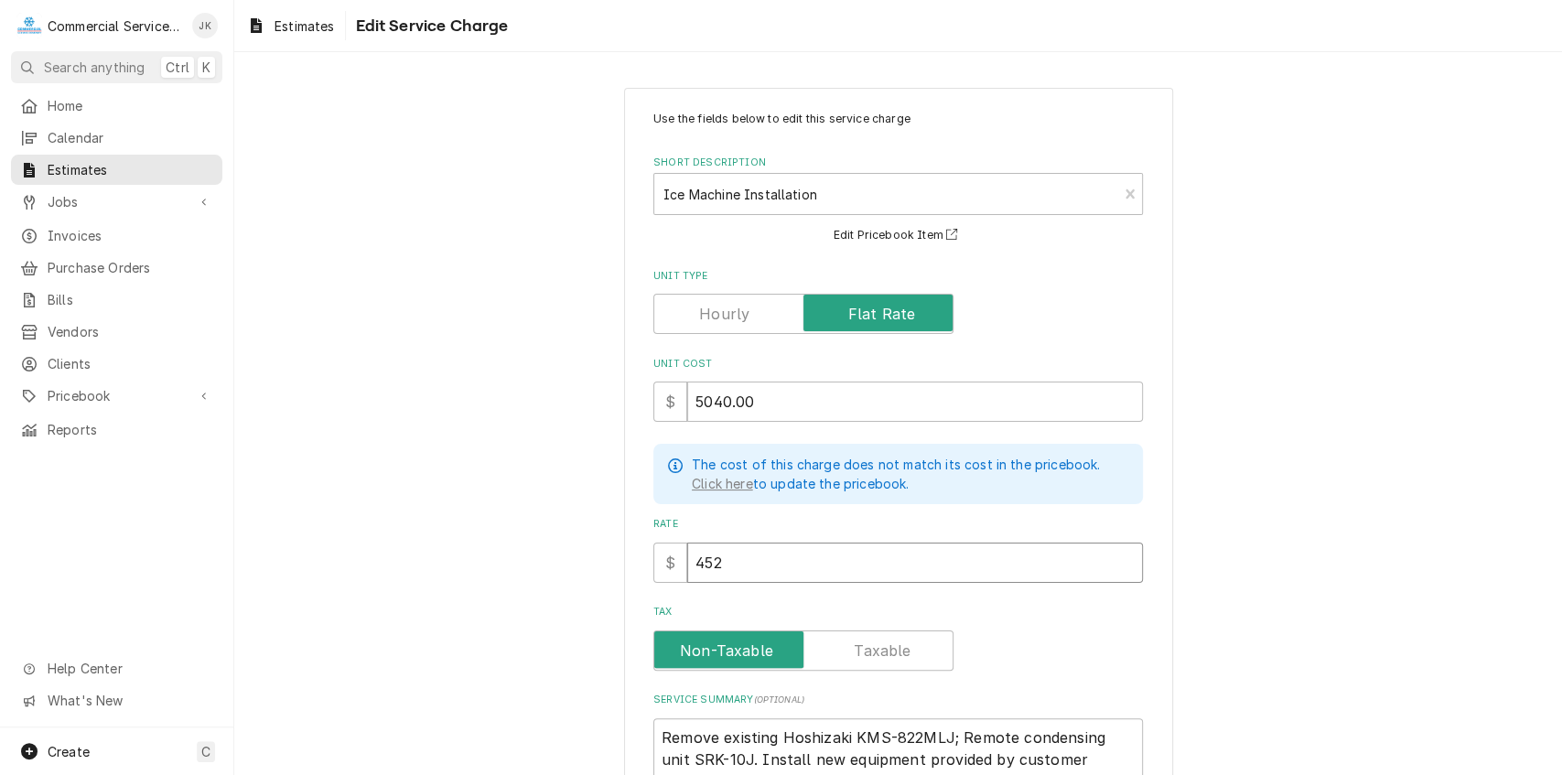
type textarea "x"
type input "45"
type textarea "x"
type input "4"
type textarea "x"
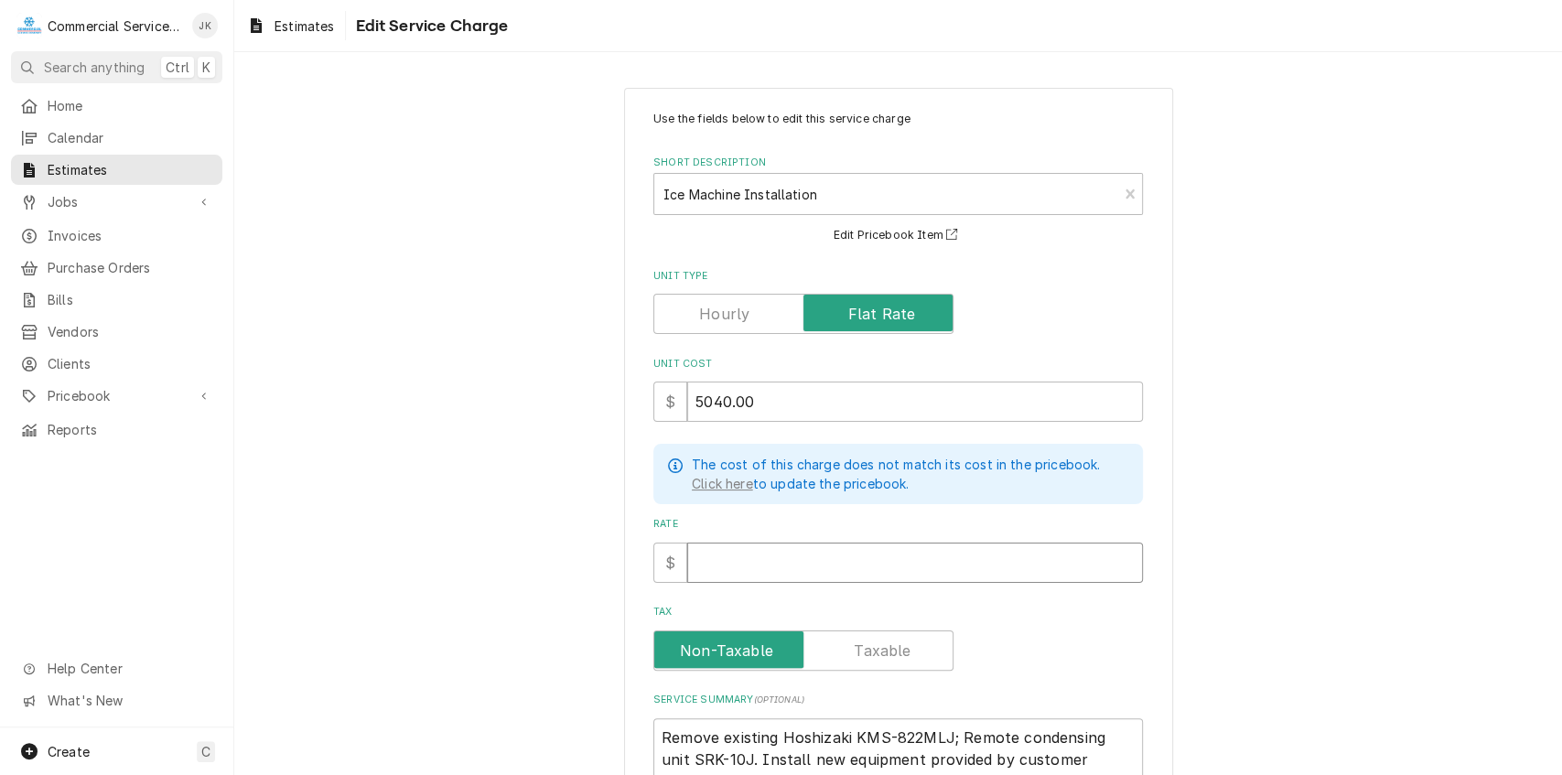
type textarea "x"
type input "5"
type textarea "x"
type input "50"
type textarea "x"
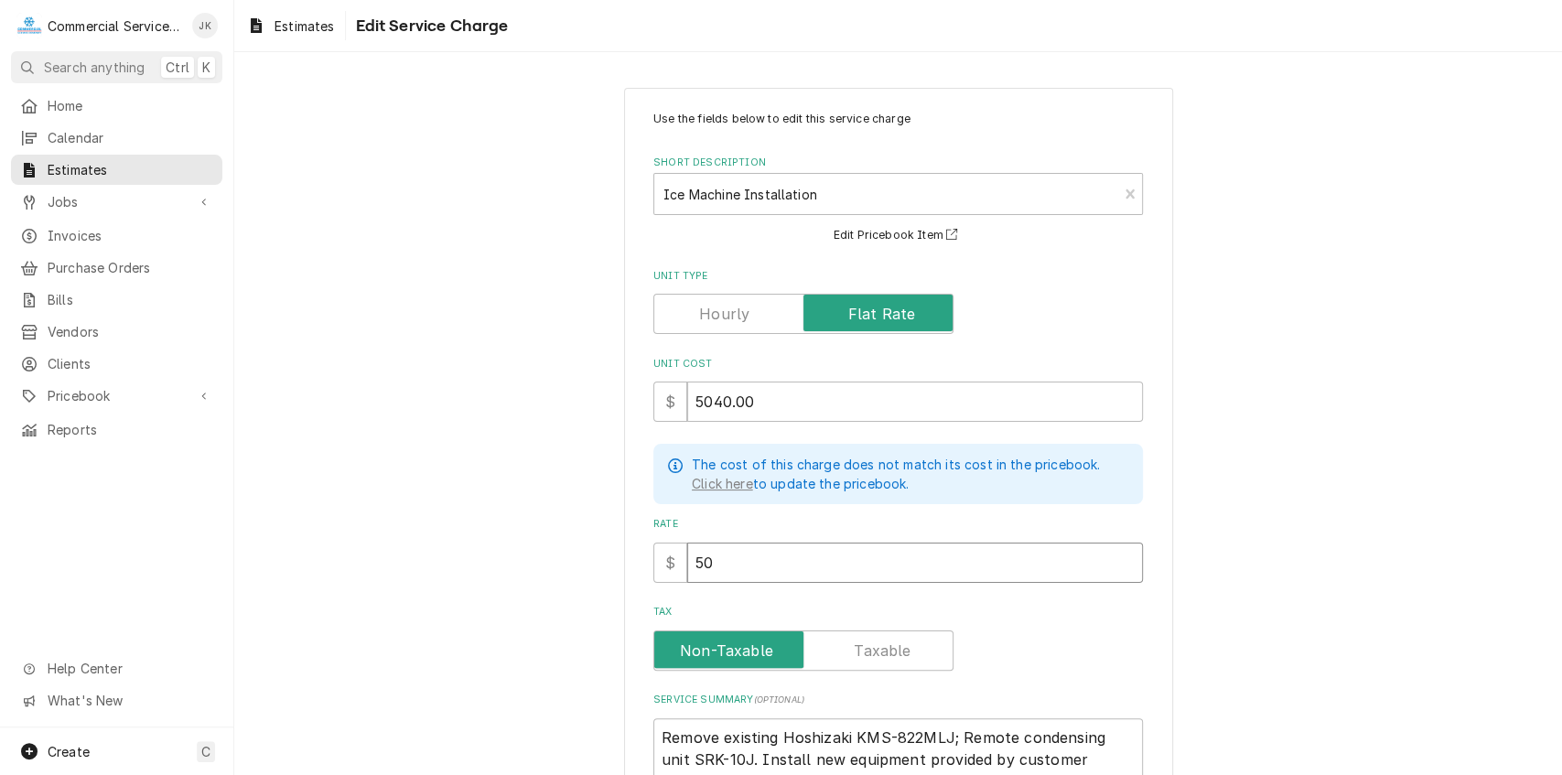
type input "504"
type textarea "x"
type input "5040"
type textarea "x"
type input "5040.0"
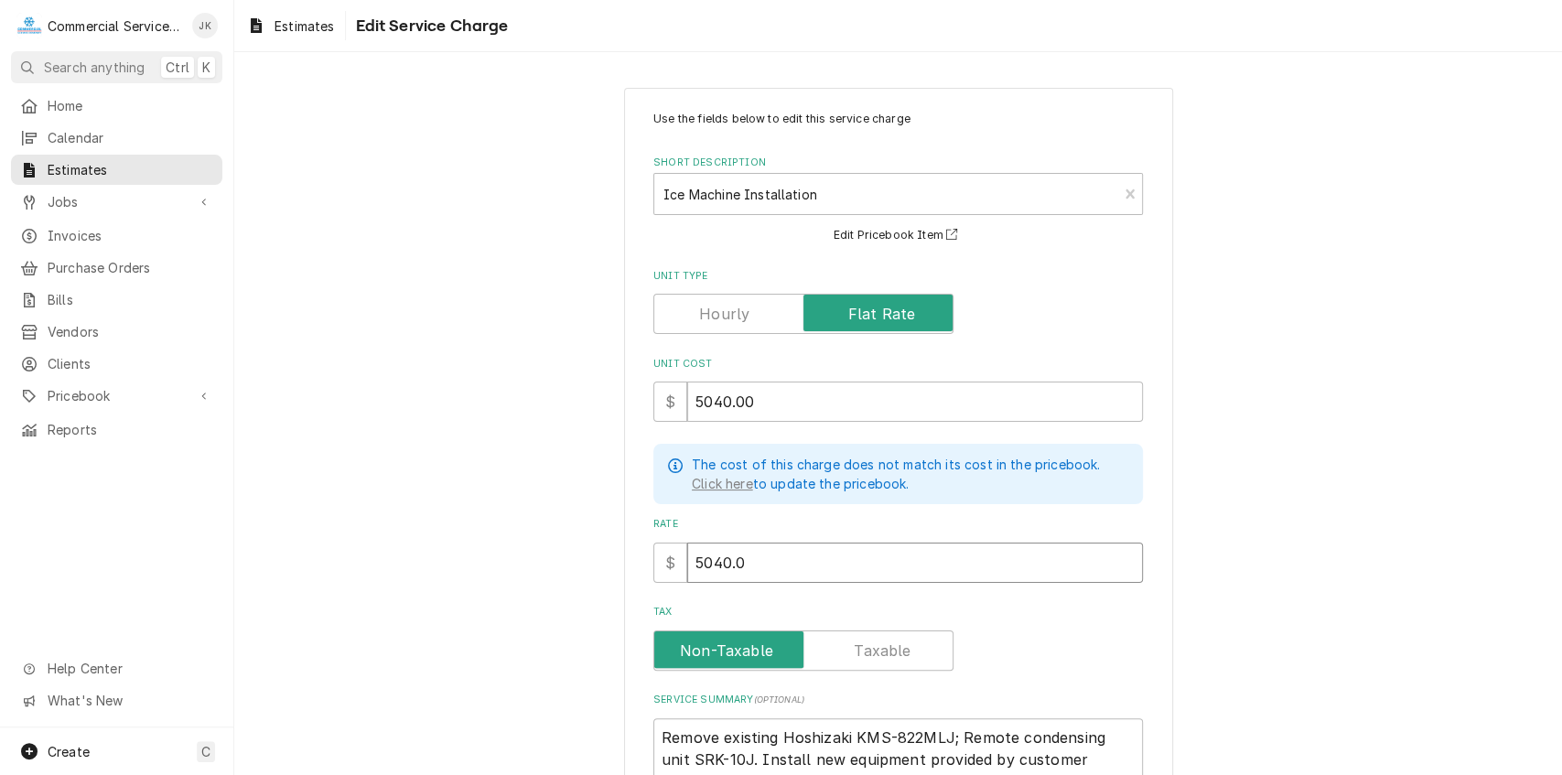
type textarea "x"
type input "5040.00"
type textarea "x"
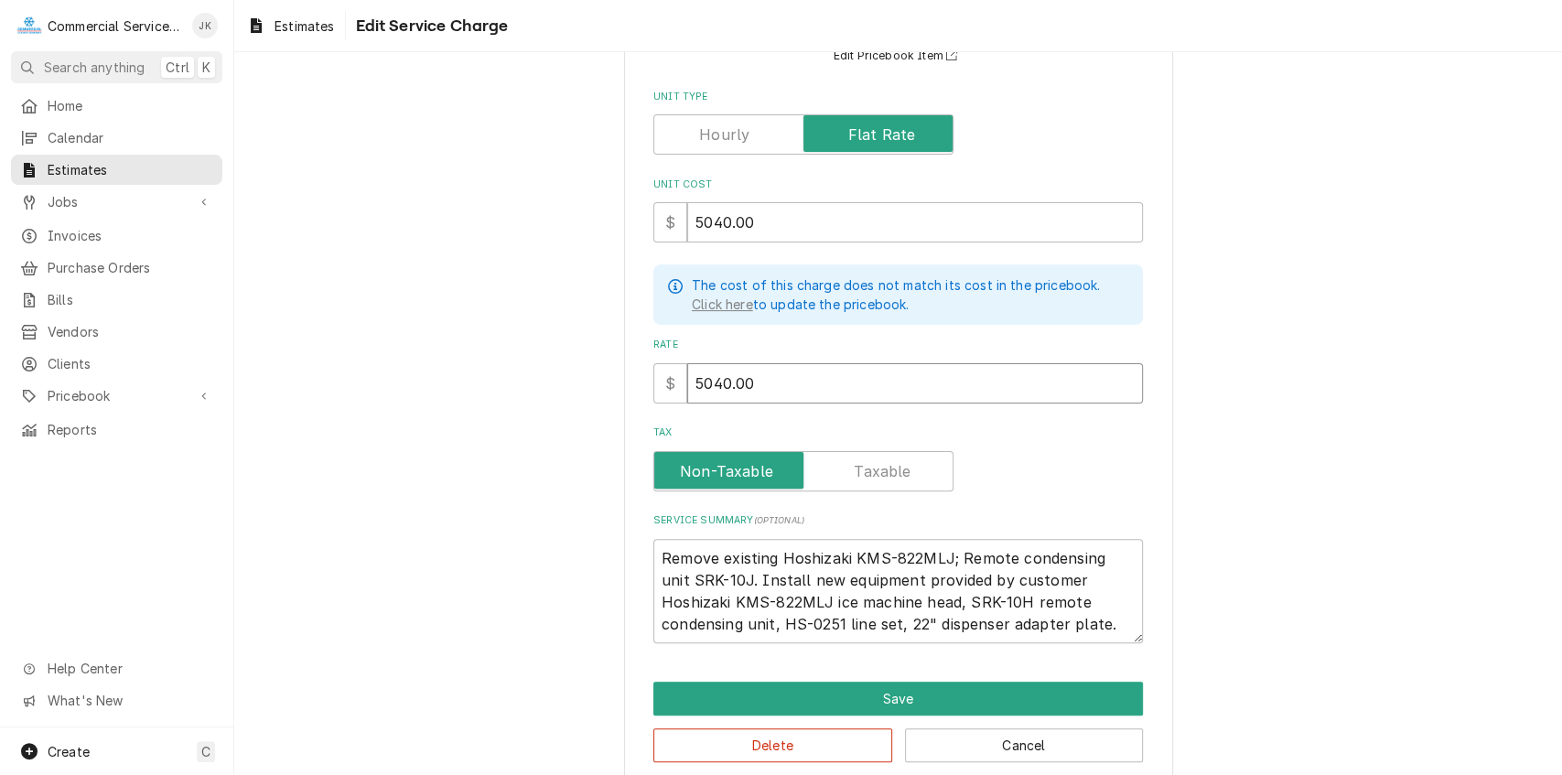
scroll to position [205, 0]
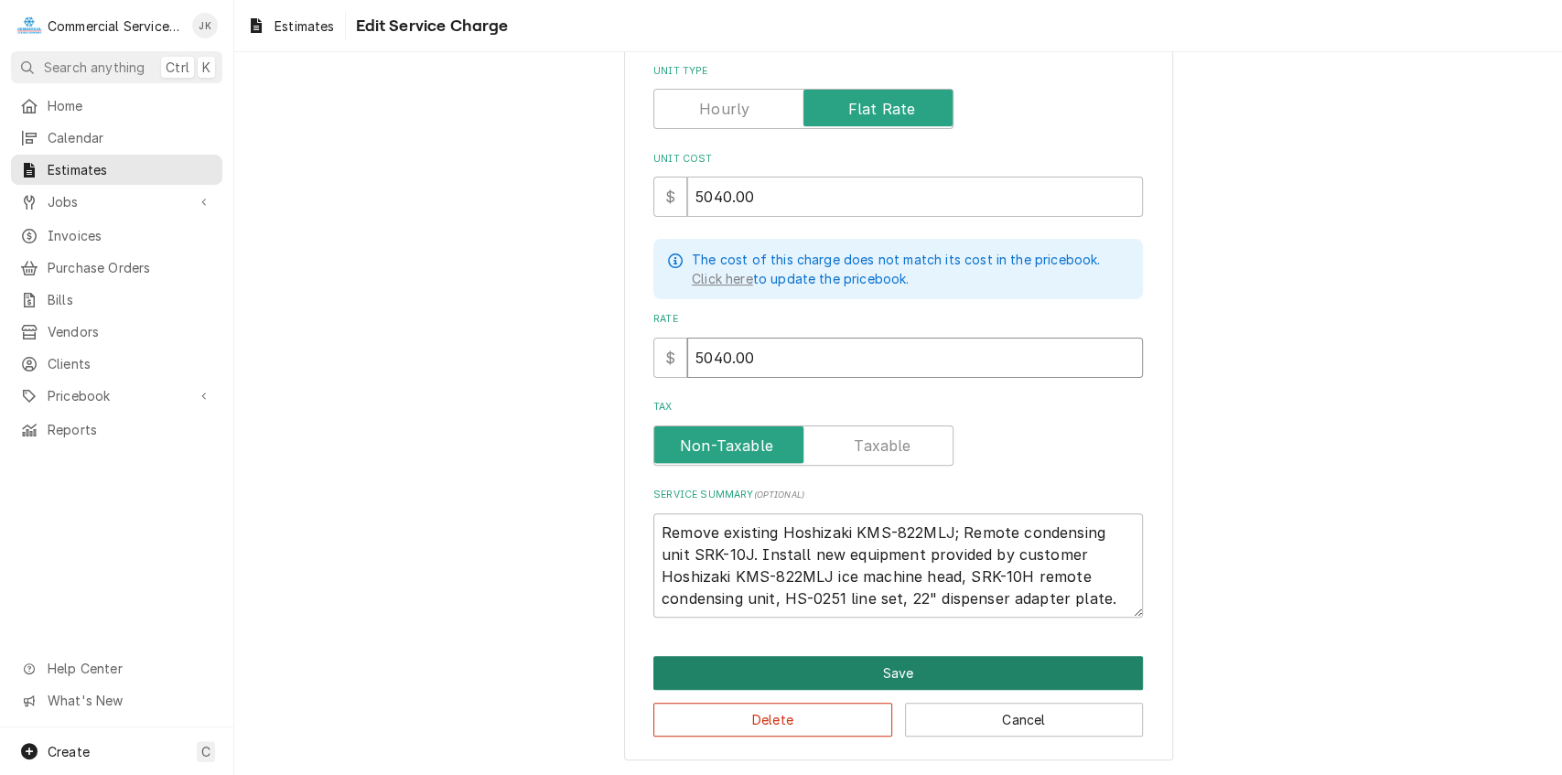
type input "5040.00"
click at [905, 673] on button "Save" at bounding box center [897, 673] width 489 height 34
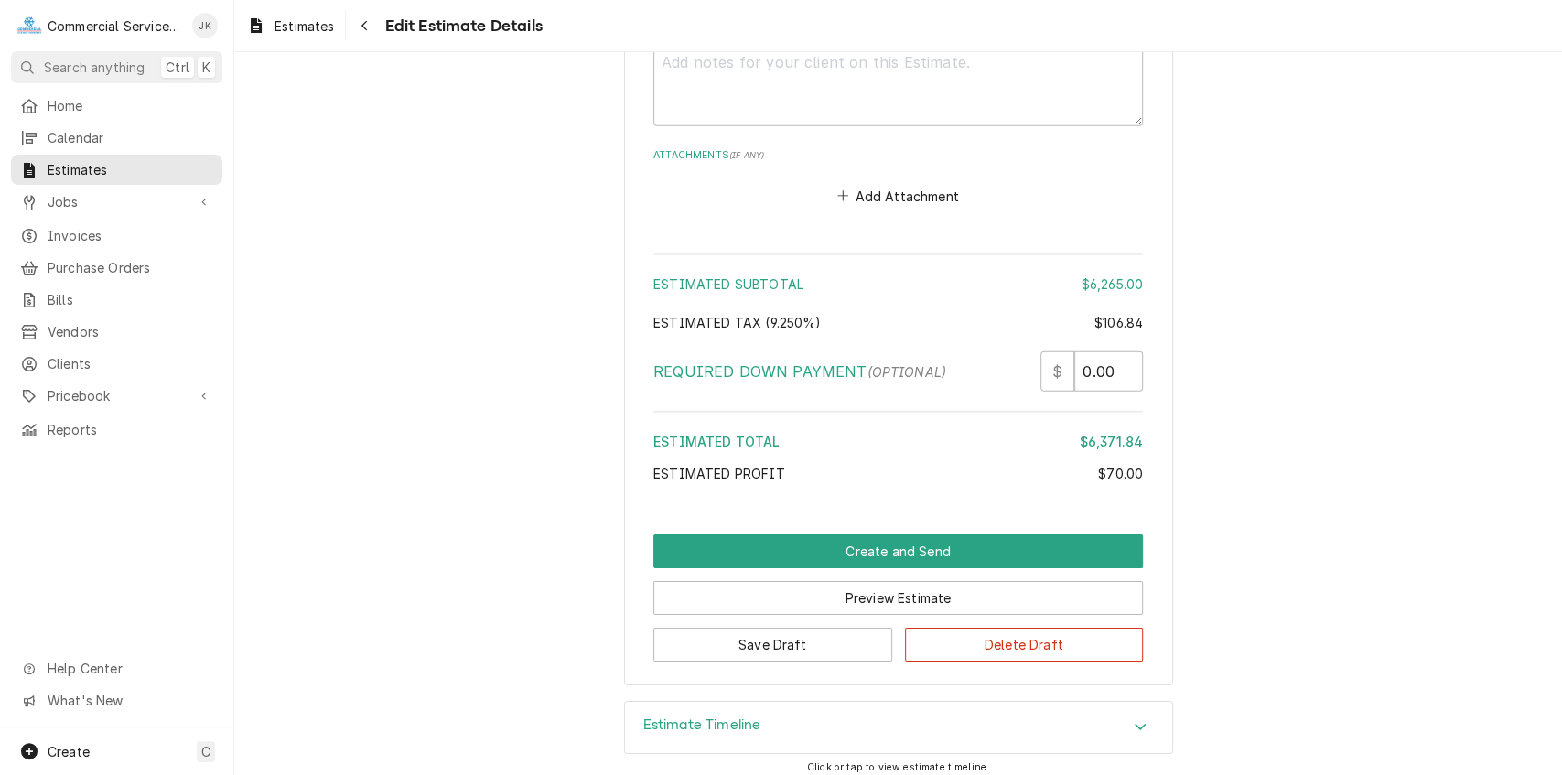
scroll to position [3697, 0]
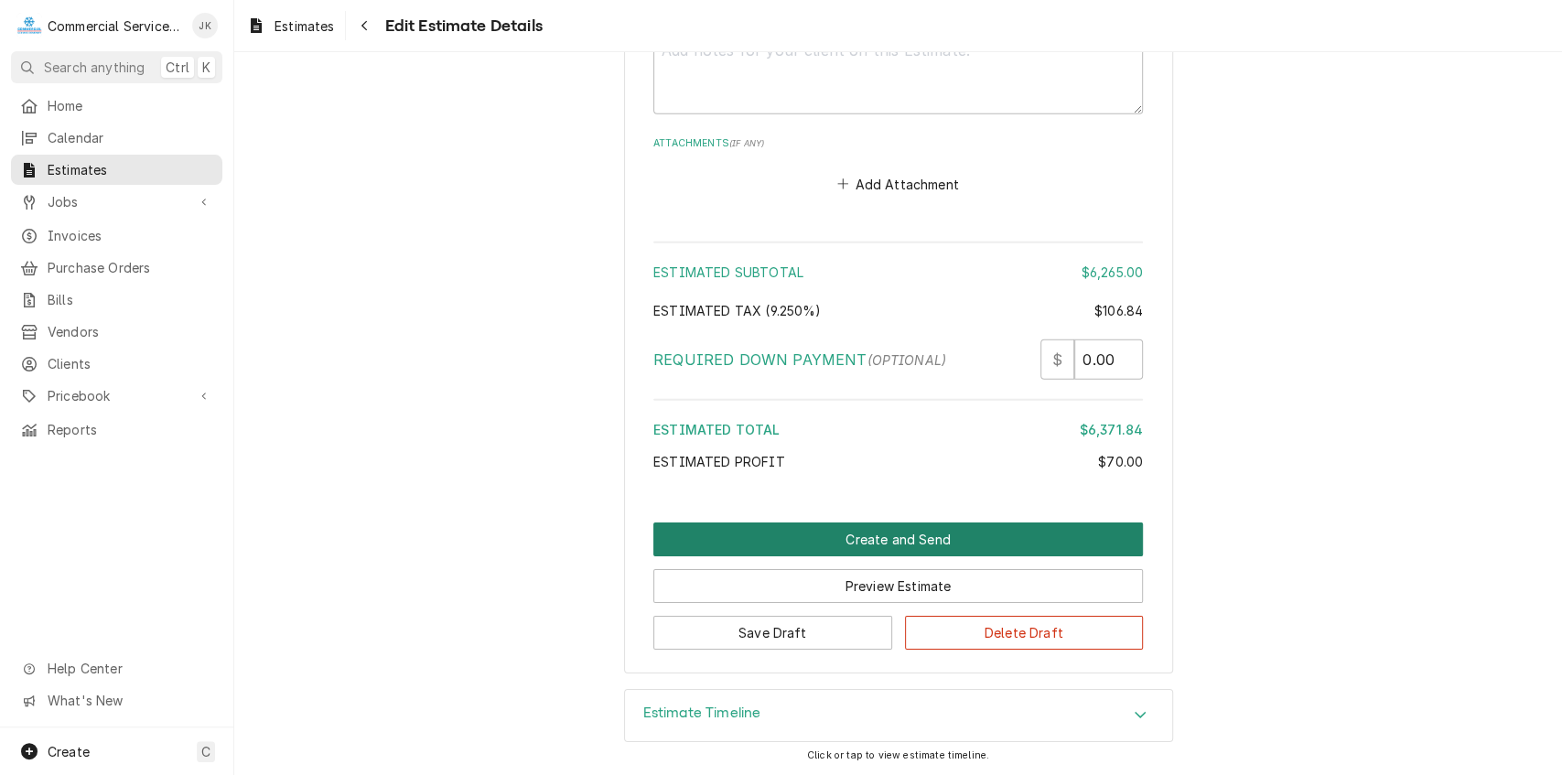
click at [814, 534] on button "Create and Send" at bounding box center [897, 539] width 489 height 34
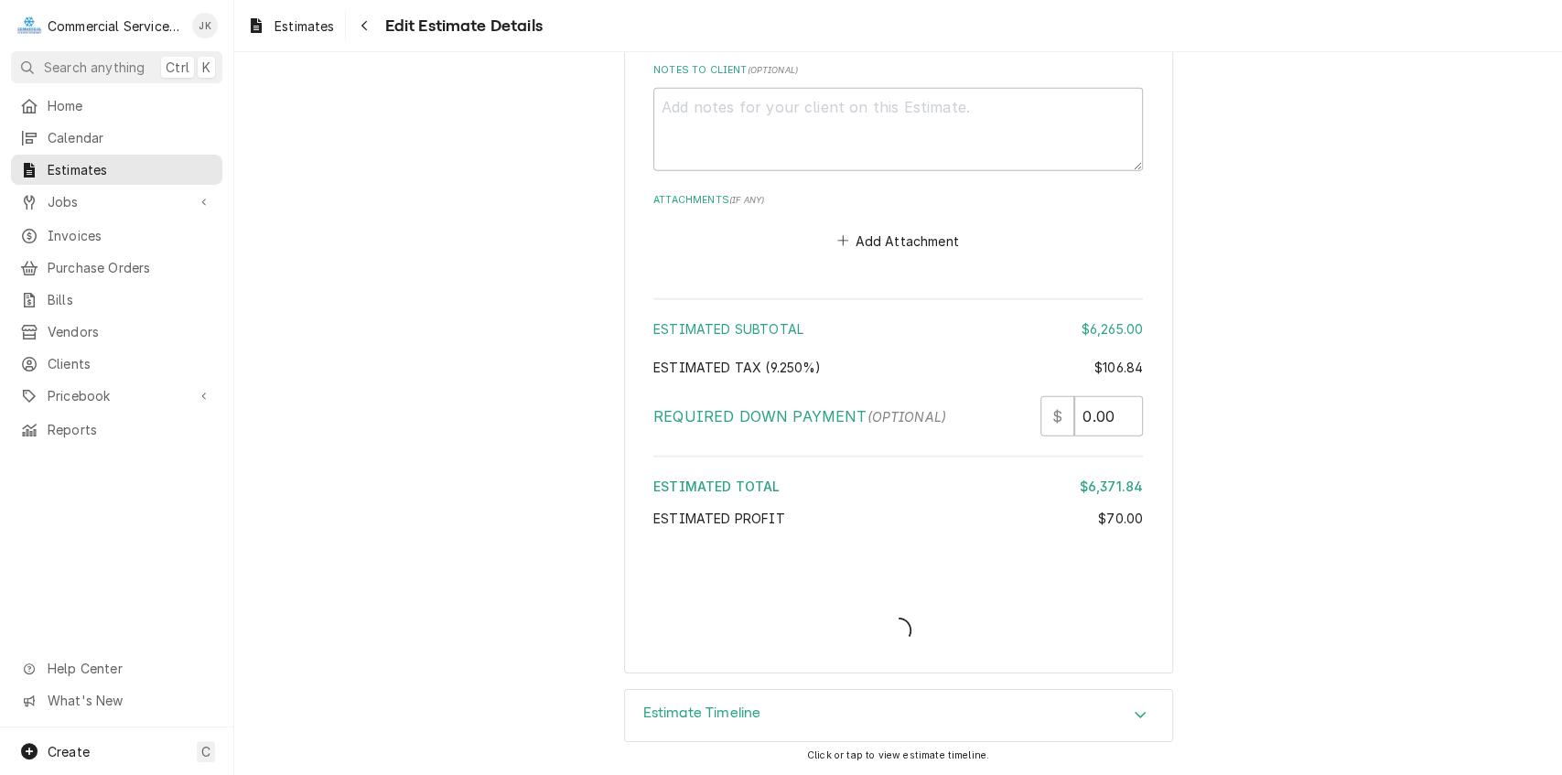
type textarea "x"
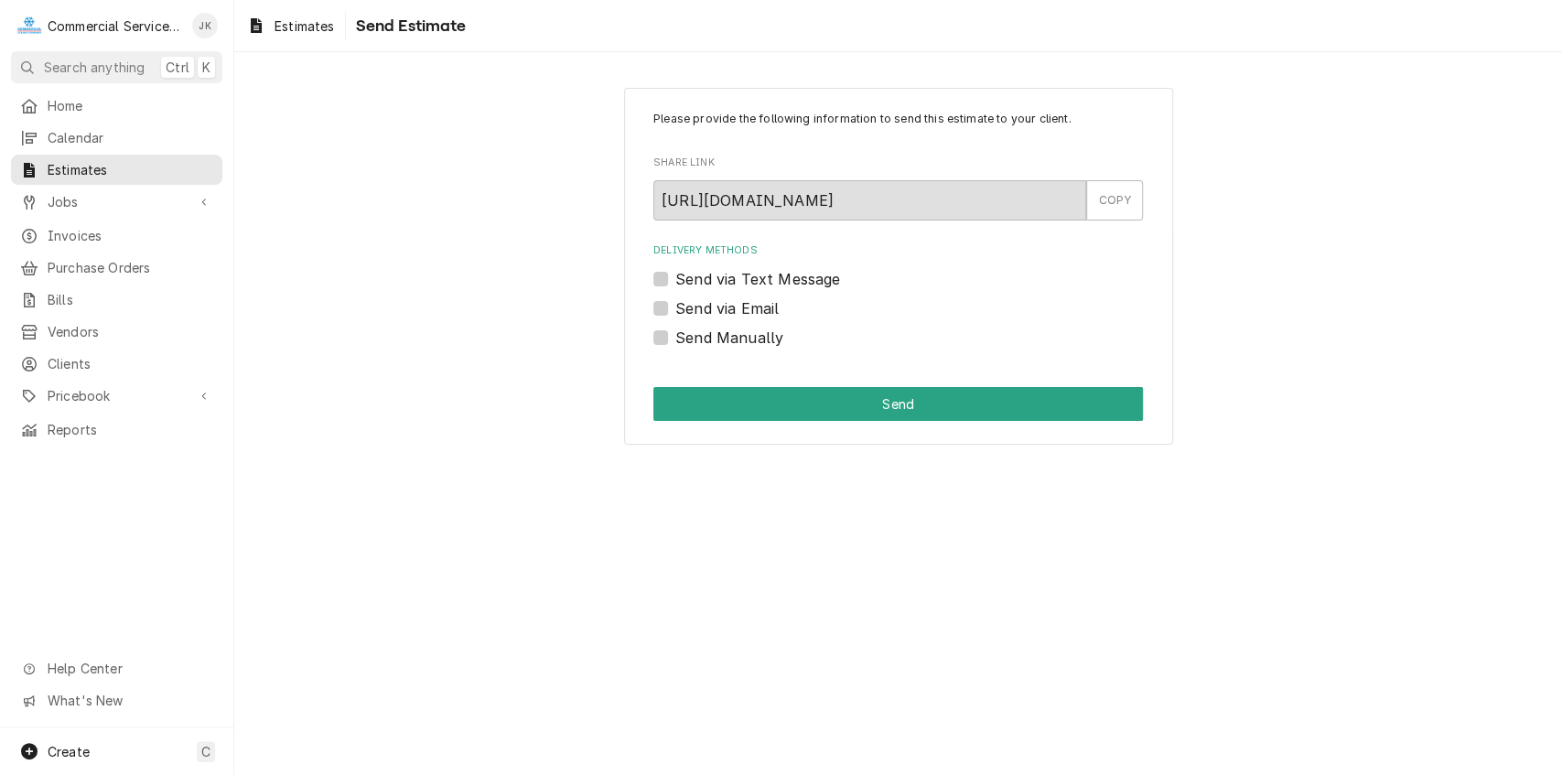
click at [675, 331] on label "Send Manually" at bounding box center [729, 338] width 108 height 22
click at [675, 331] on input "Send Manually" at bounding box center [919, 347] width 489 height 40
checkbox input "true"
click at [865, 393] on button "Send" at bounding box center [897, 404] width 489 height 34
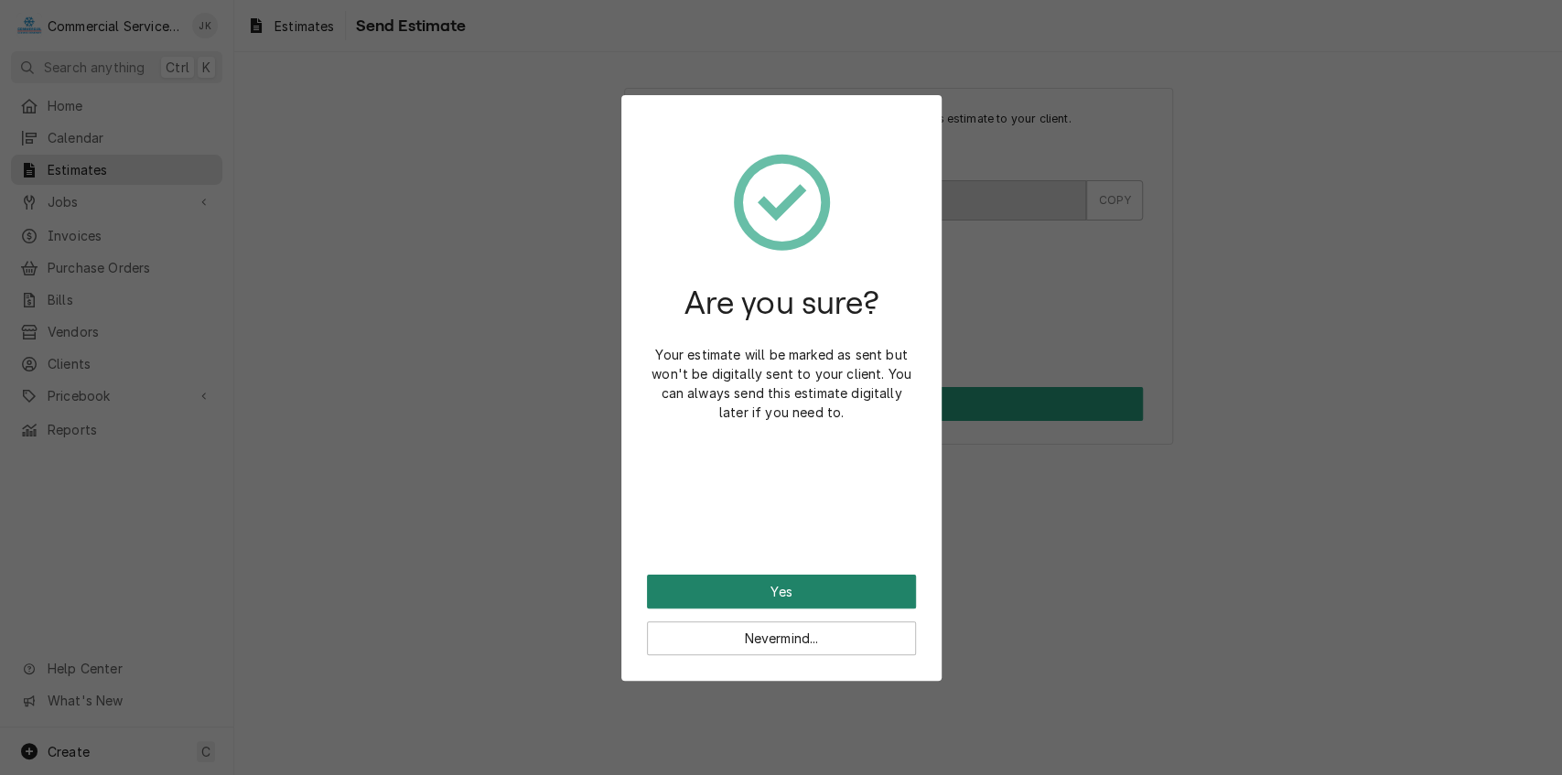
click at [777, 591] on button "Yes" at bounding box center [781, 591] width 269 height 34
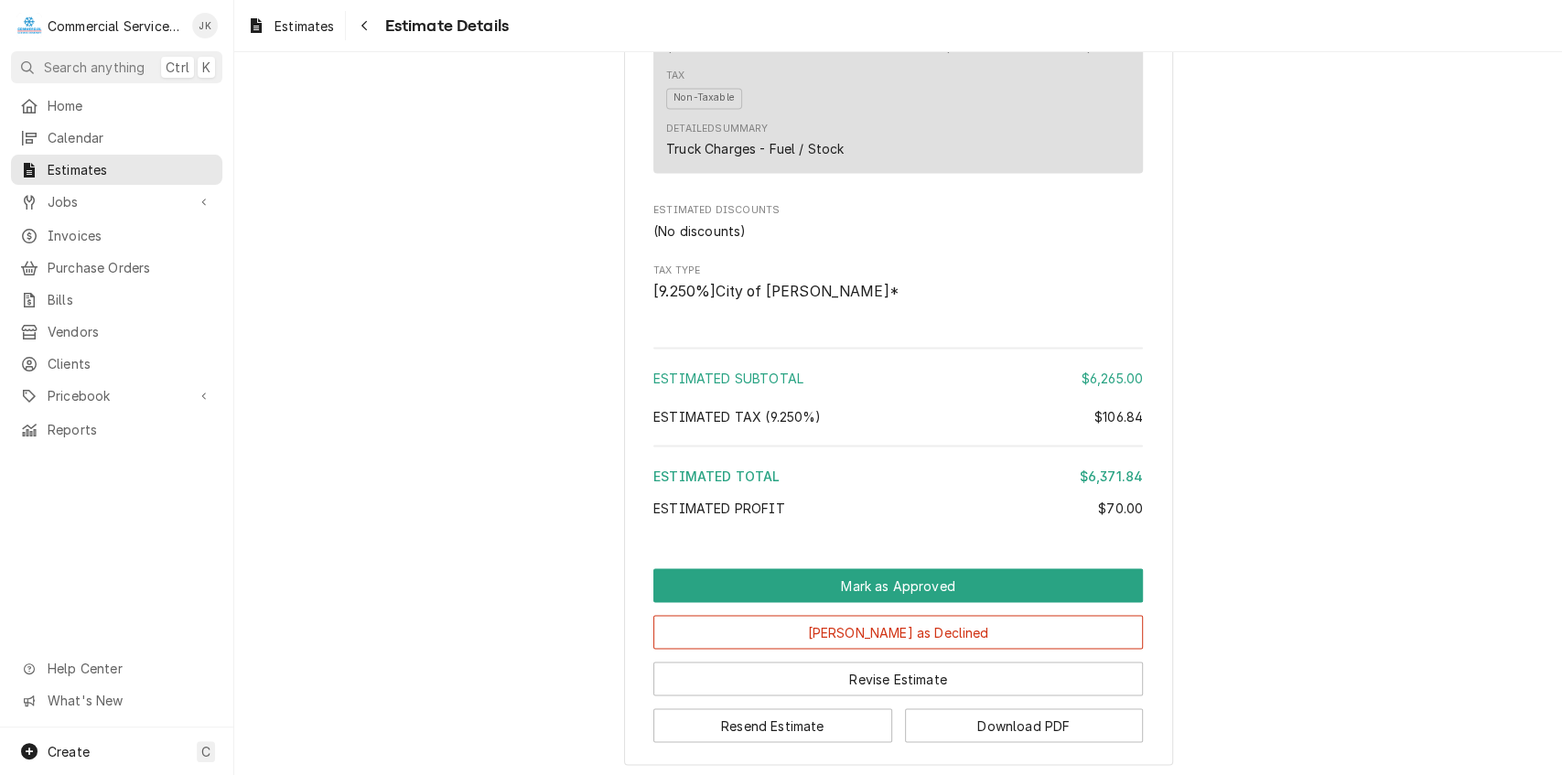
scroll to position [2315, 0]
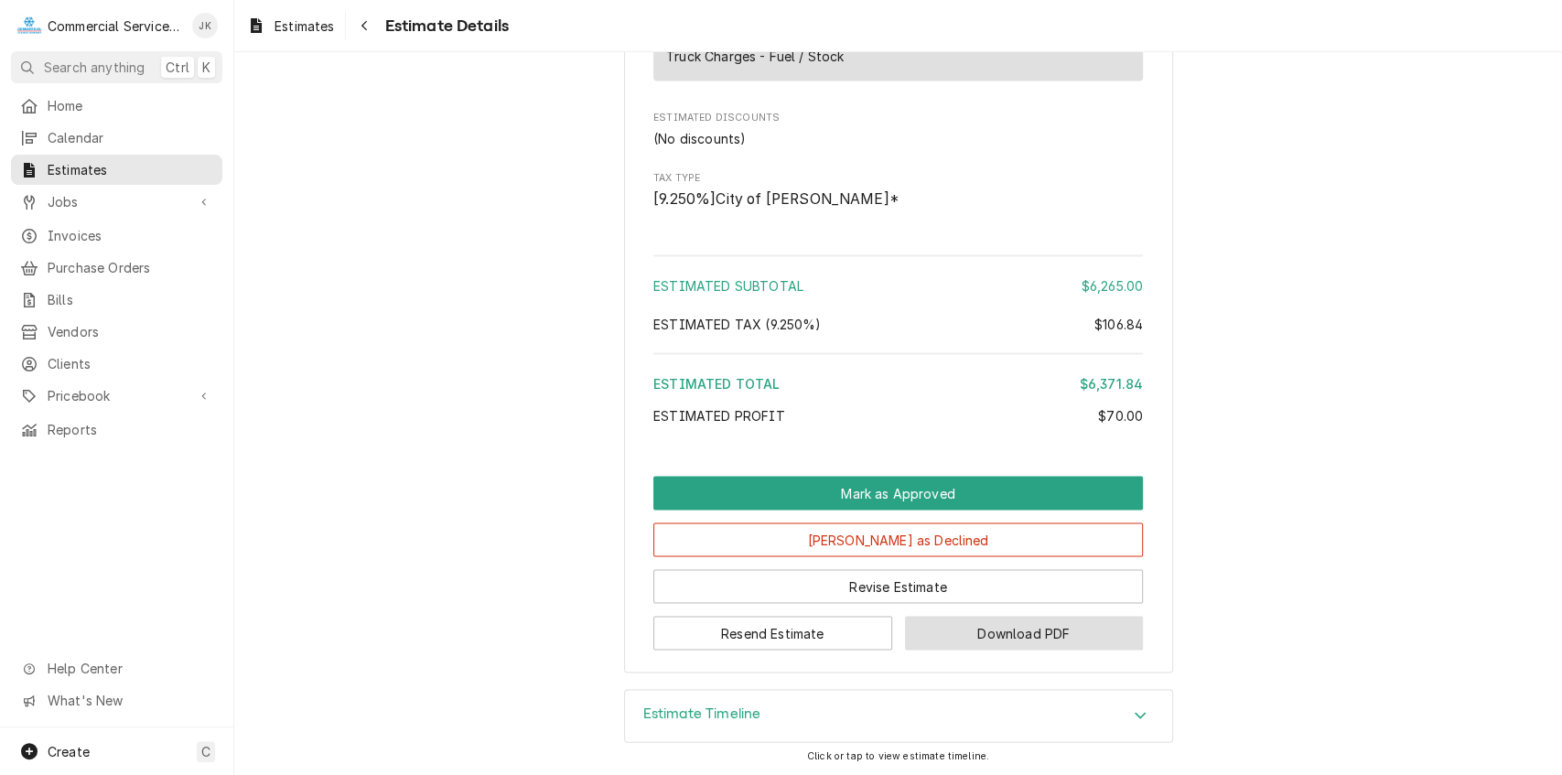
click at [1032, 629] on button "Download PDF" at bounding box center [1024, 633] width 239 height 34
